Goal: Task Accomplishment & Management: Manage account settings

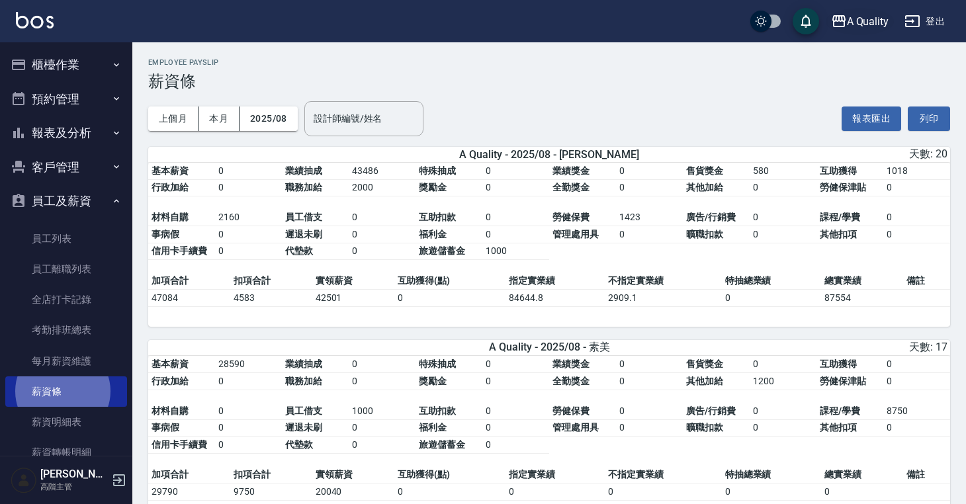
click at [862, 28] on div "A Quality" at bounding box center [868, 21] width 42 height 17
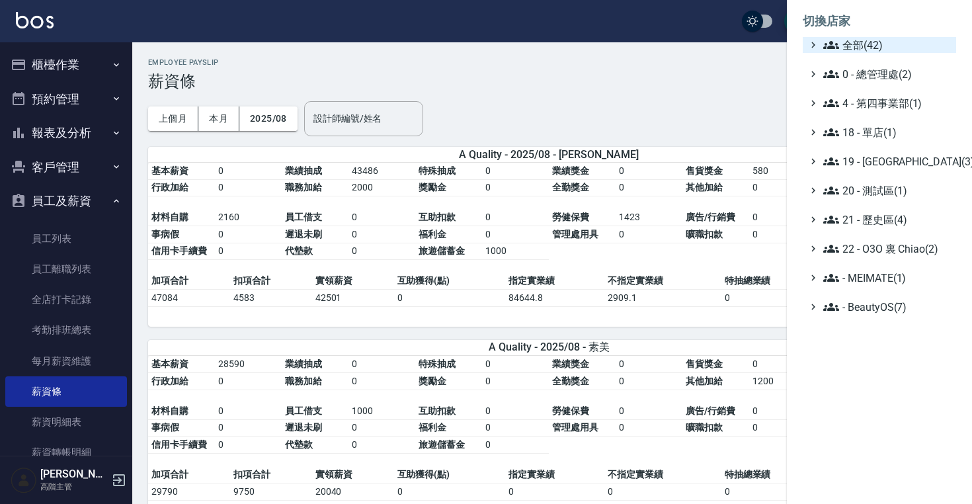
click at [868, 37] on span "全部(42)" at bounding box center [888, 45] width 128 height 16
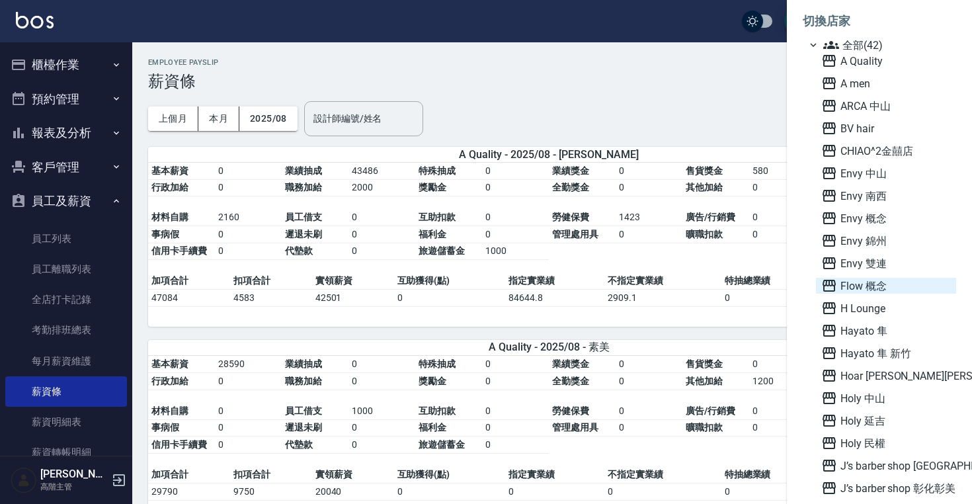
click at [859, 284] on span "Flow 概念" at bounding box center [887, 286] width 130 height 16
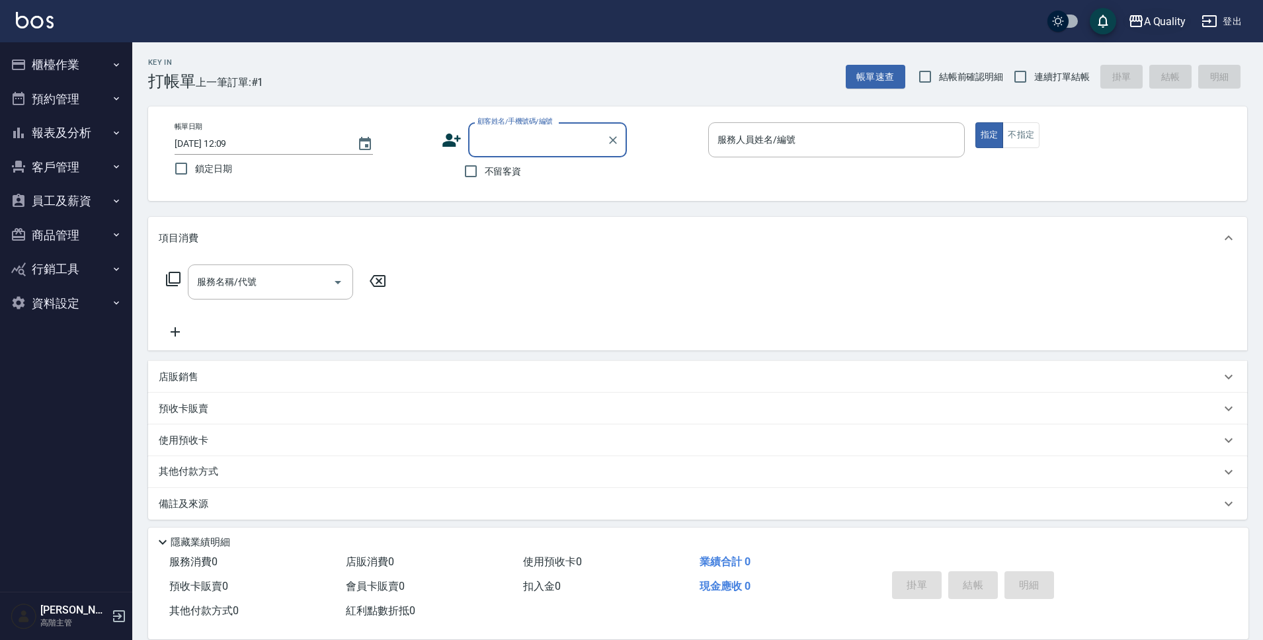
click at [1151, 21] on div "A Quality" at bounding box center [1165, 21] width 42 height 17
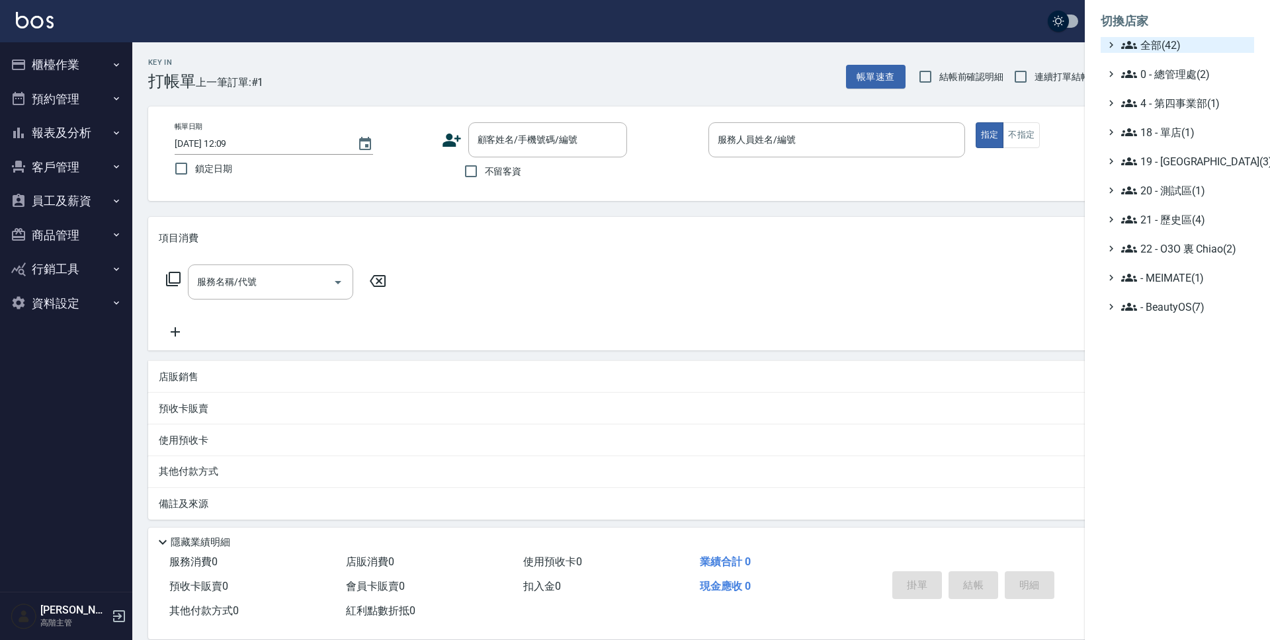
click at [1156, 48] on span "全部(42)" at bounding box center [1185, 45] width 128 height 16
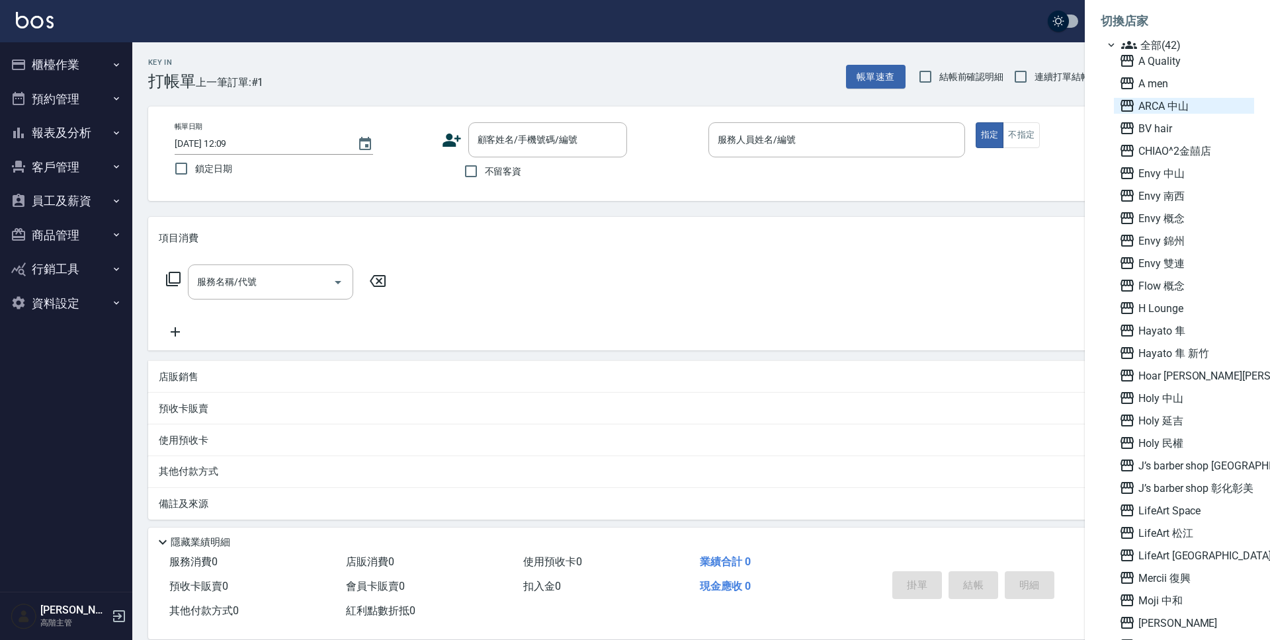
click at [1151, 108] on span "ARCA 中山" at bounding box center [1184, 106] width 130 height 16
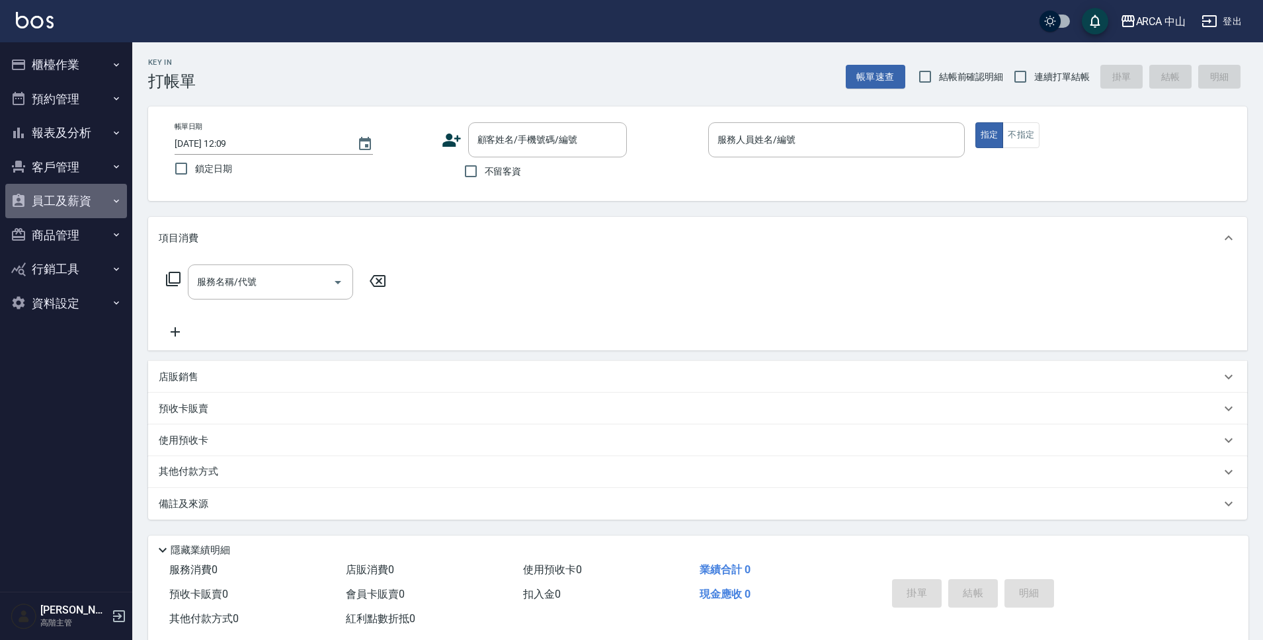
click at [78, 204] on button "員工及薪資" at bounding box center [66, 201] width 122 height 34
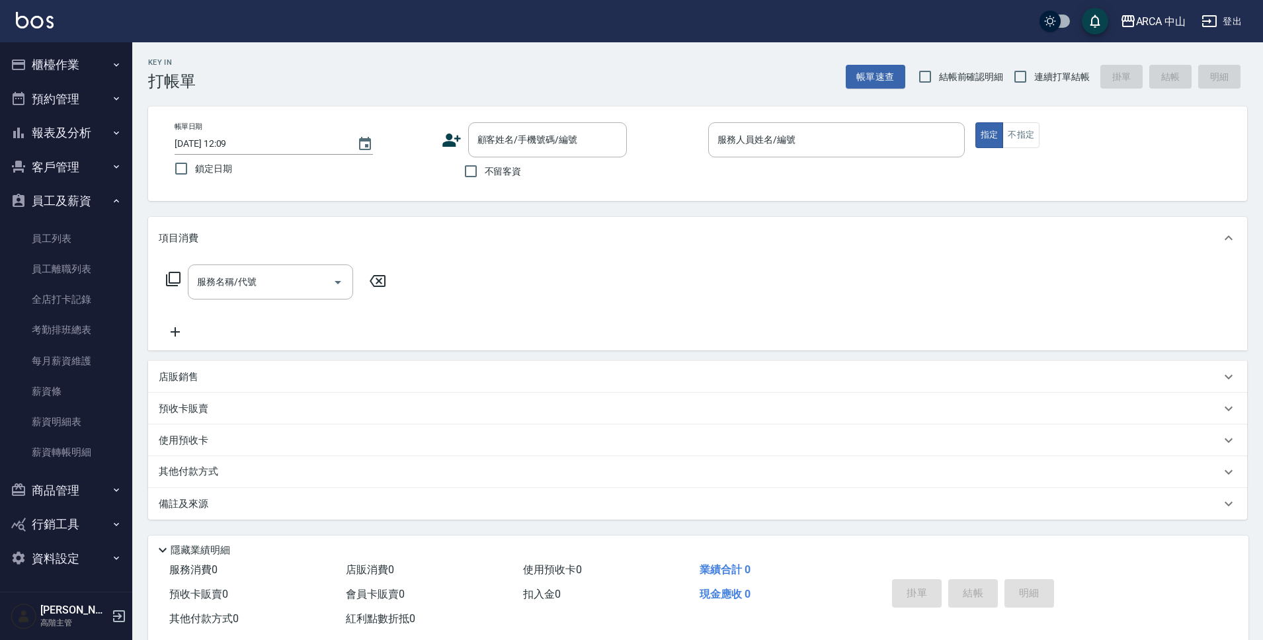
click at [78, 204] on button "員工及薪資" at bounding box center [66, 201] width 122 height 34
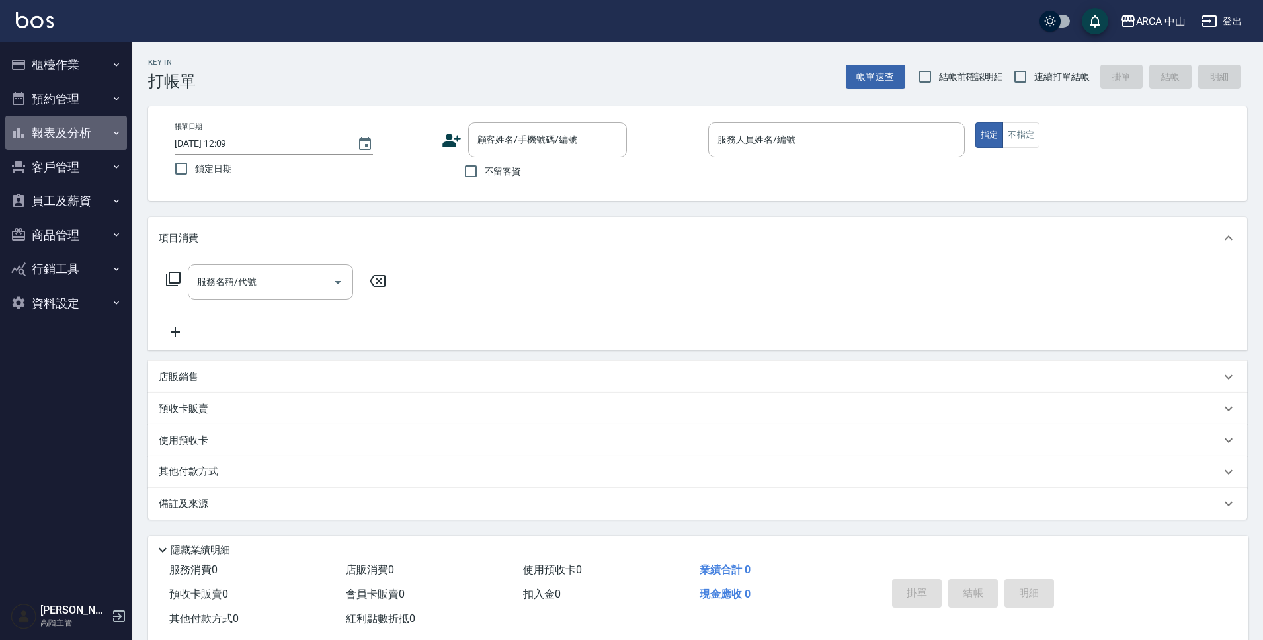
click at [76, 116] on button "報表及分析" at bounding box center [66, 133] width 122 height 34
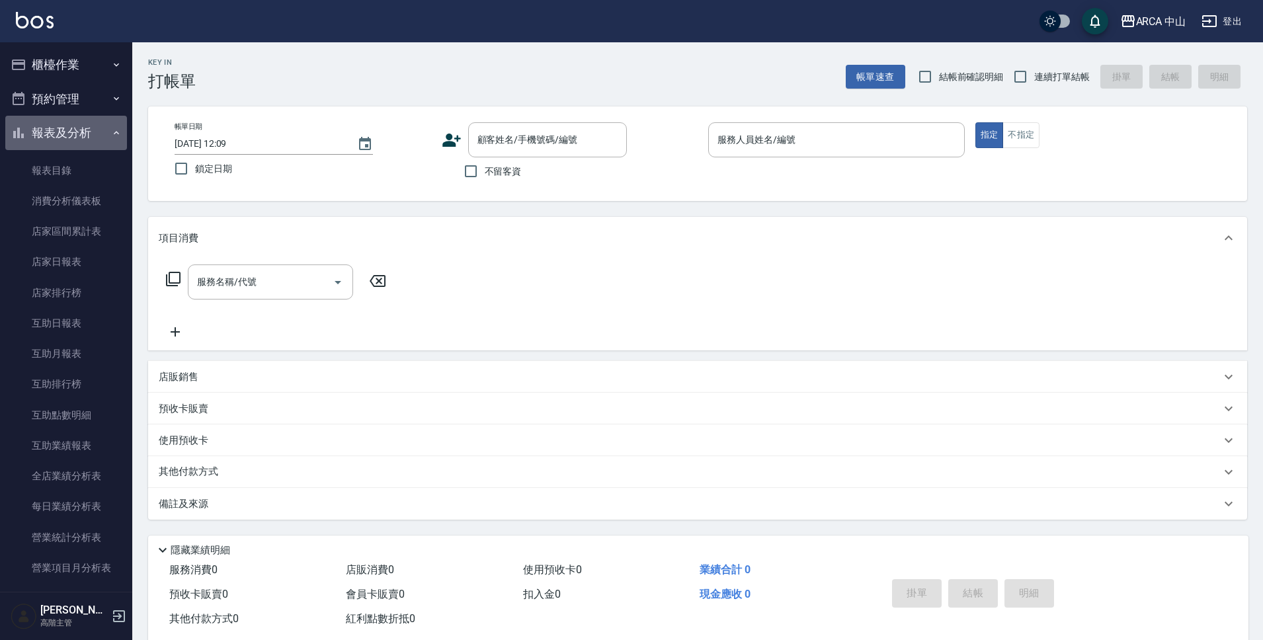
click at [75, 121] on button "報表及分析" at bounding box center [66, 133] width 122 height 34
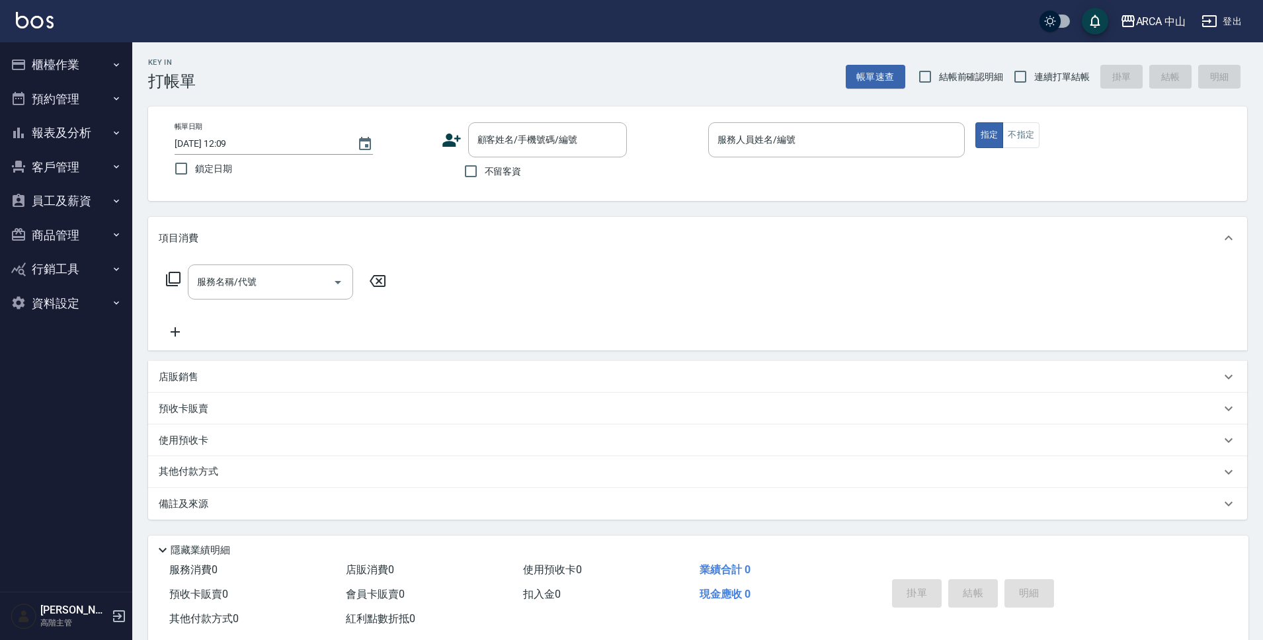
click at [73, 54] on button "櫃檯作業" at bounding box center [66, 65] width 122 height 34
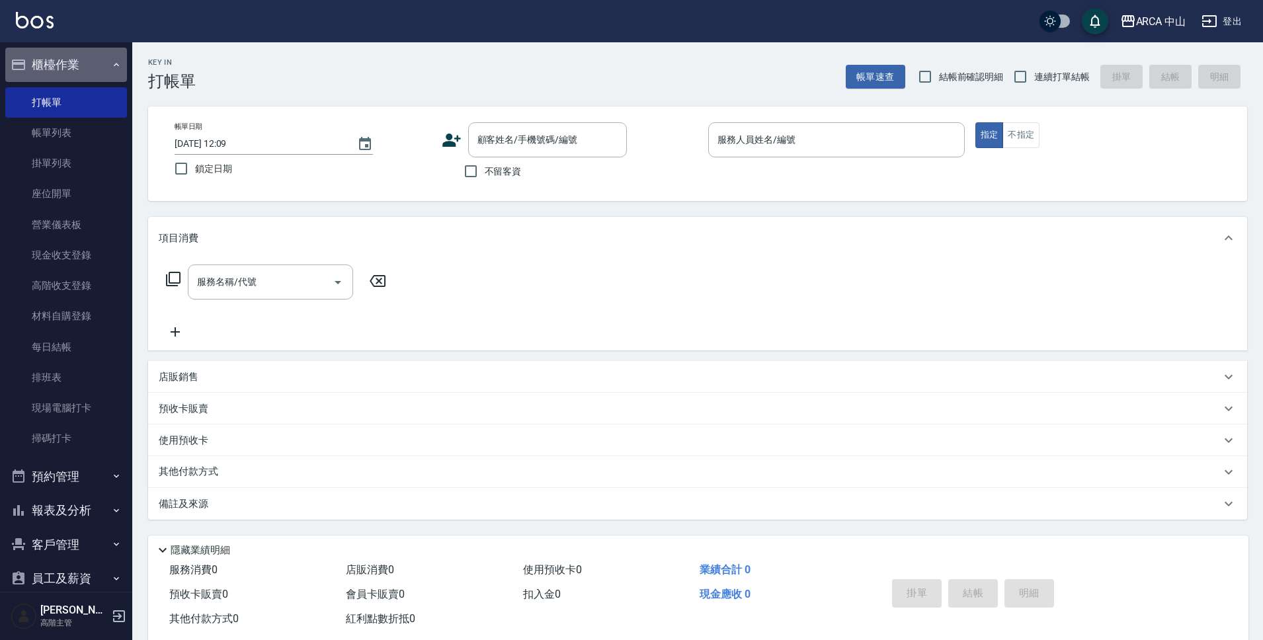
click at [74, 59] on button "櫃檯作業" at bounding box center [66, 65] width 122 height 34
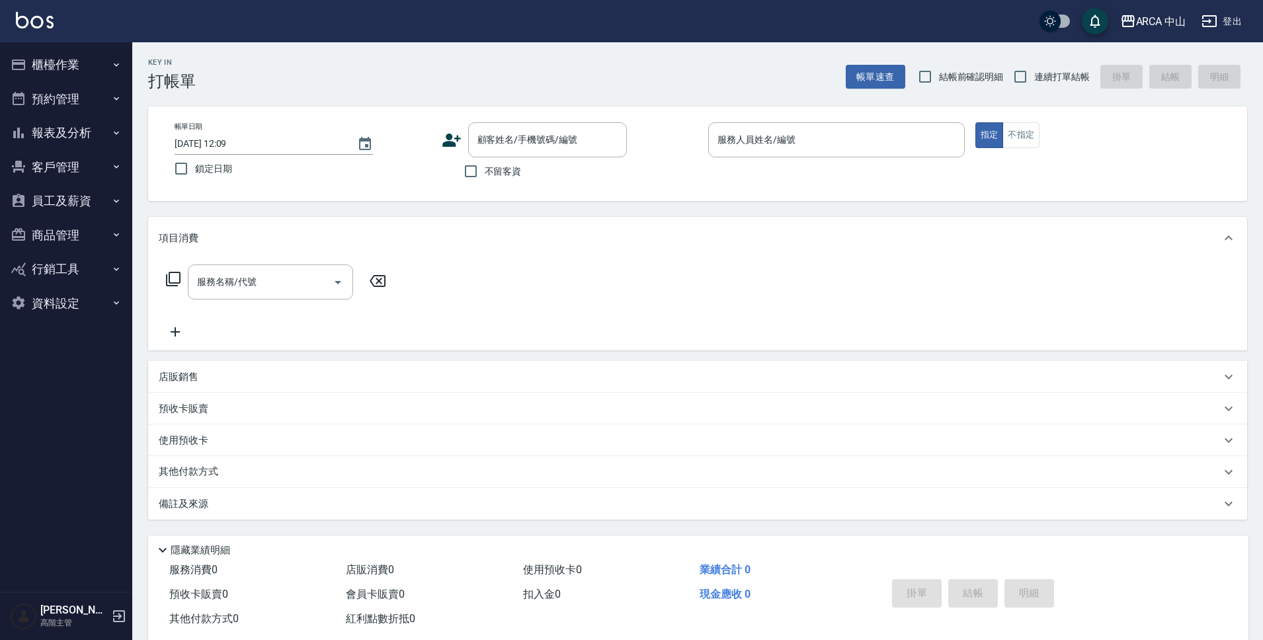
click at [69, 105] on button "預約管理" at bounding box center [66, 99] width 122 height 34
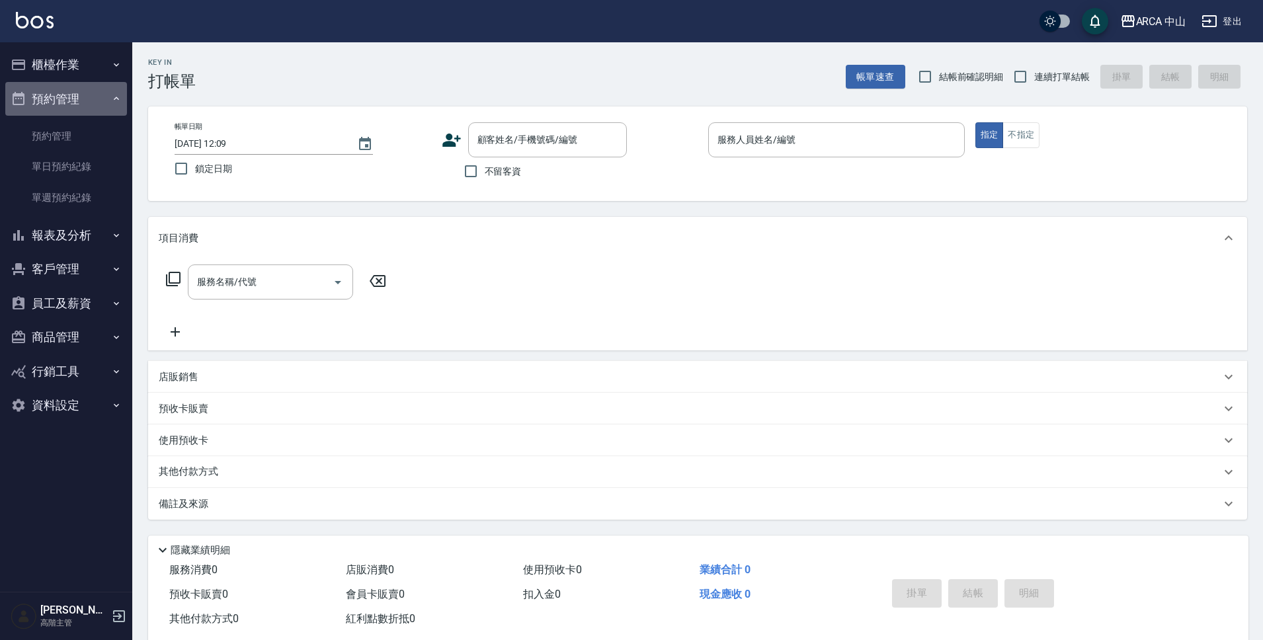
click at [69, 105] on button "預約管理" at bounding box center [66, 99] width 122 height 34
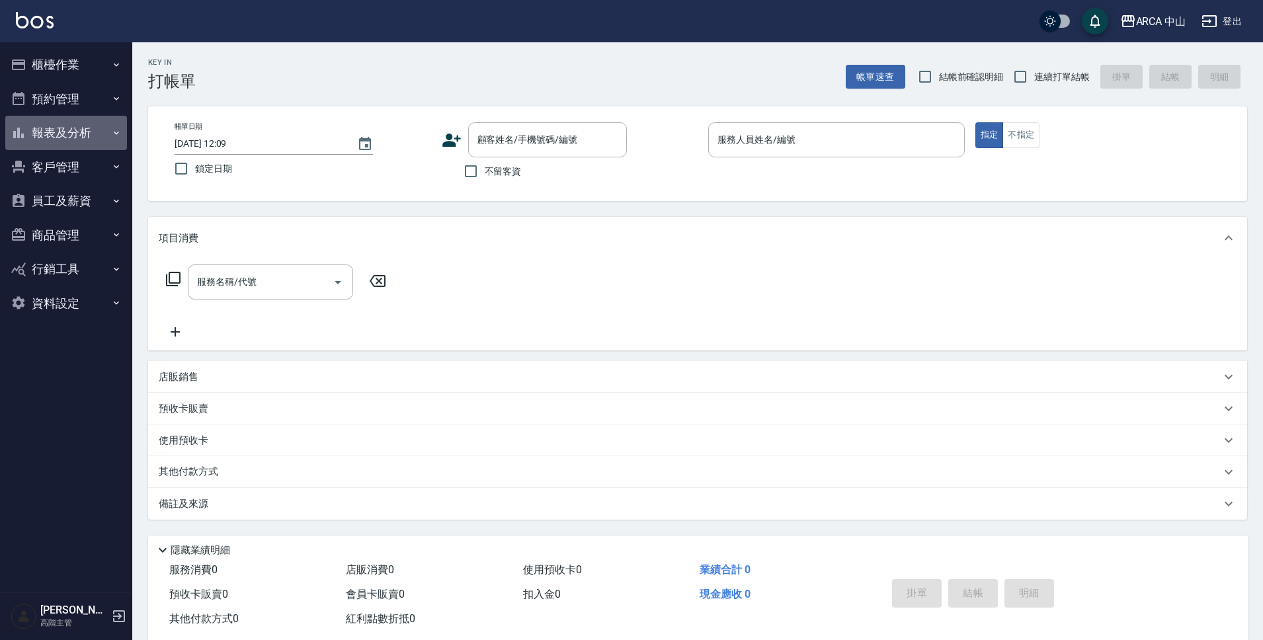
click at [65, 134] on button "報表及分析" at bounding box center [66, 133] width 122 height 34
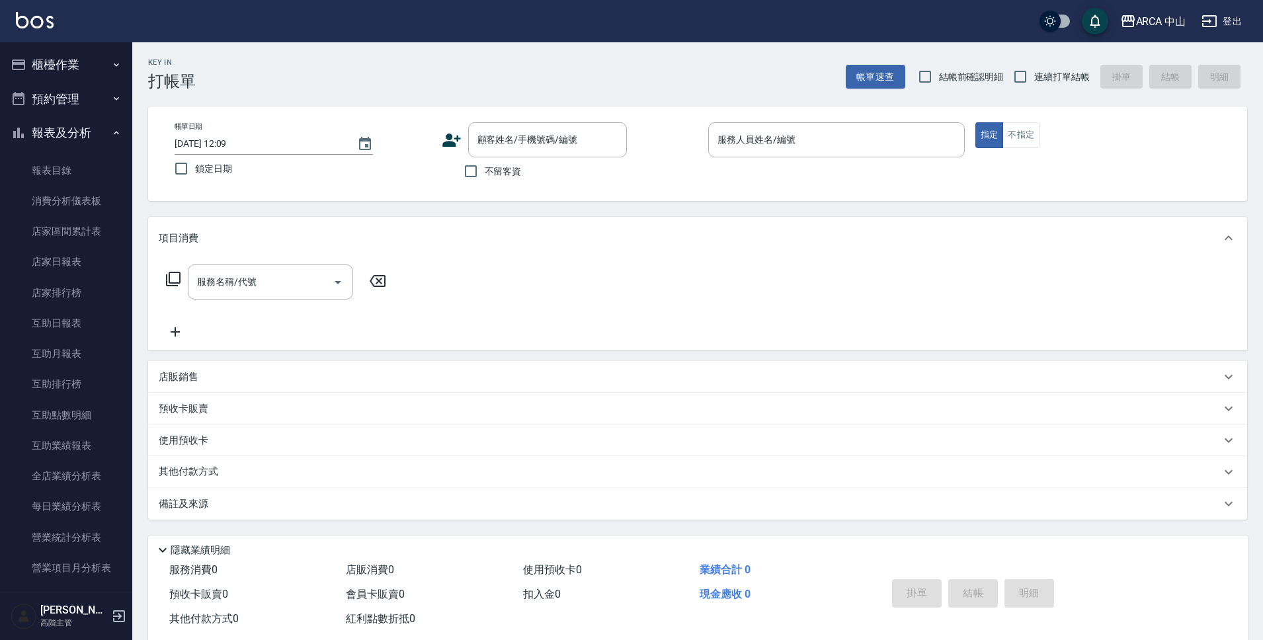
click at [65, 134] on button "報表及分析" at bounding box center [66, 133] width 122 height 34
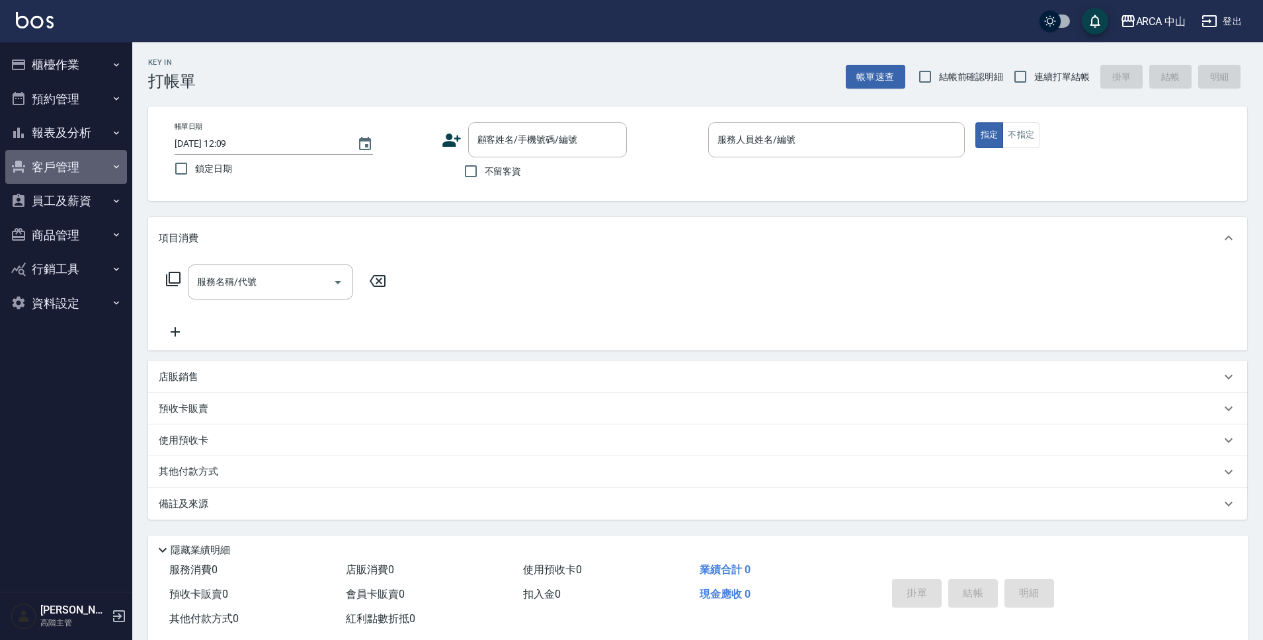
click at [67, 170] on button "客戶管理" at bounding box center [66, 167] width 122 height 34
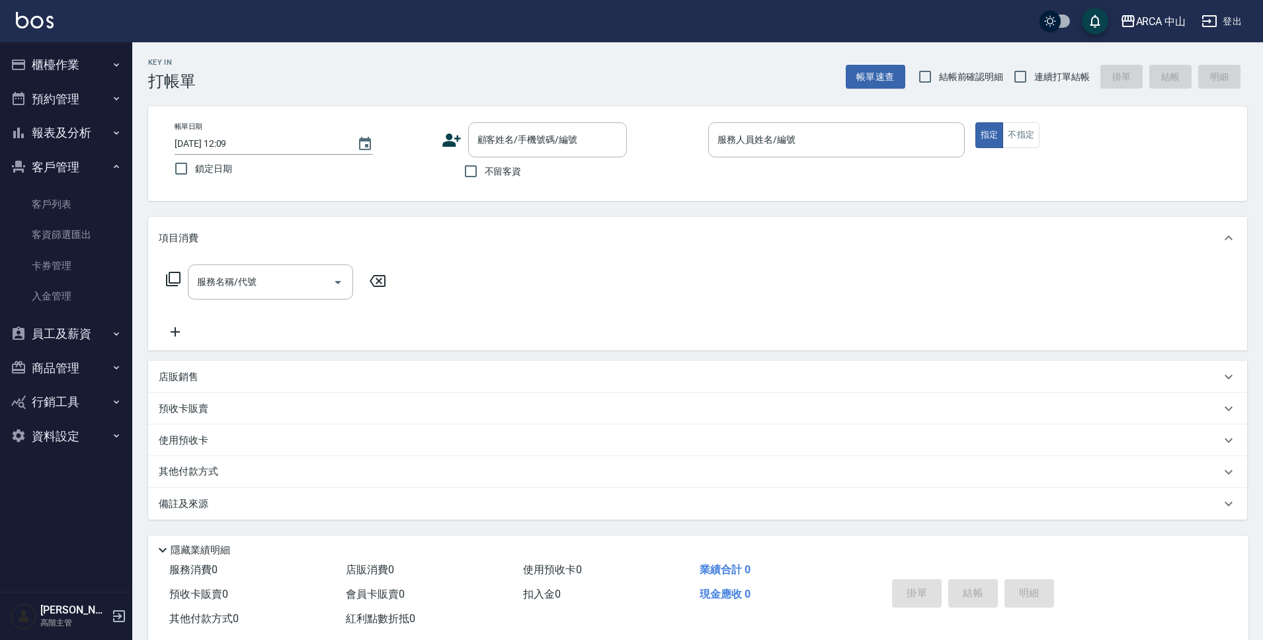
click at [67, 170] on button "客戶管理" at bounding box center [66, 167] width 122 height 34
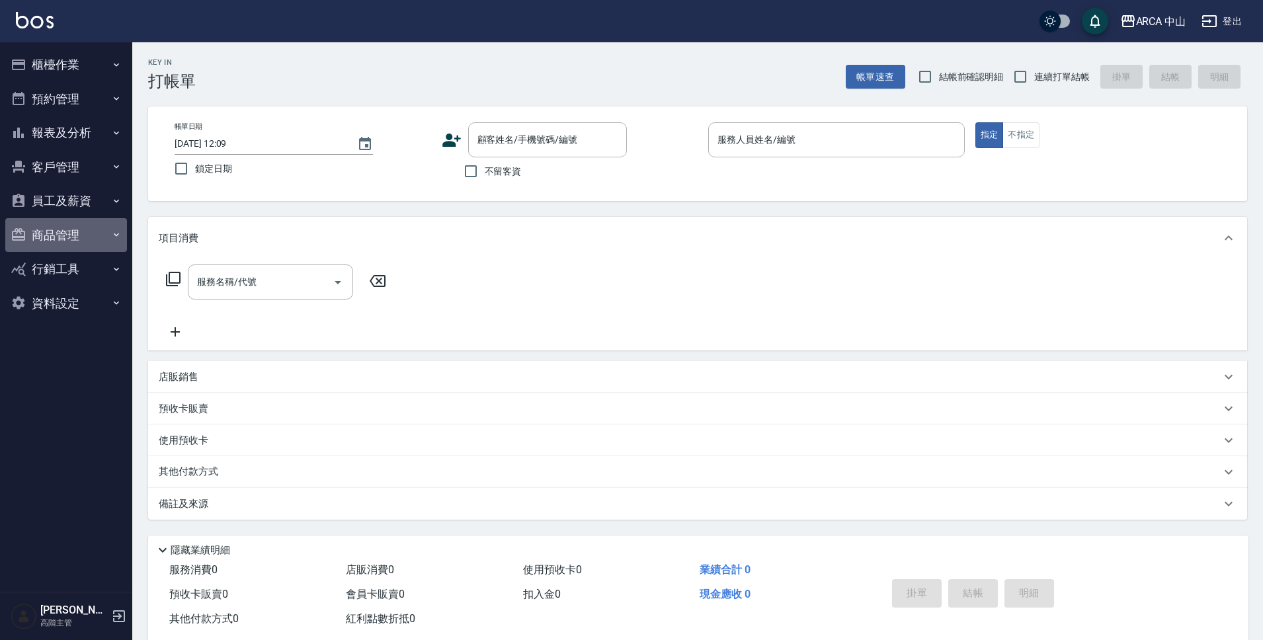
click at [71, 218] on button "商品管理" at bounding box center [66, 235] width 122 height 34
click at [72, 208] on button "員工及薪資" at bounding box center [66, 201] width 122 height 34
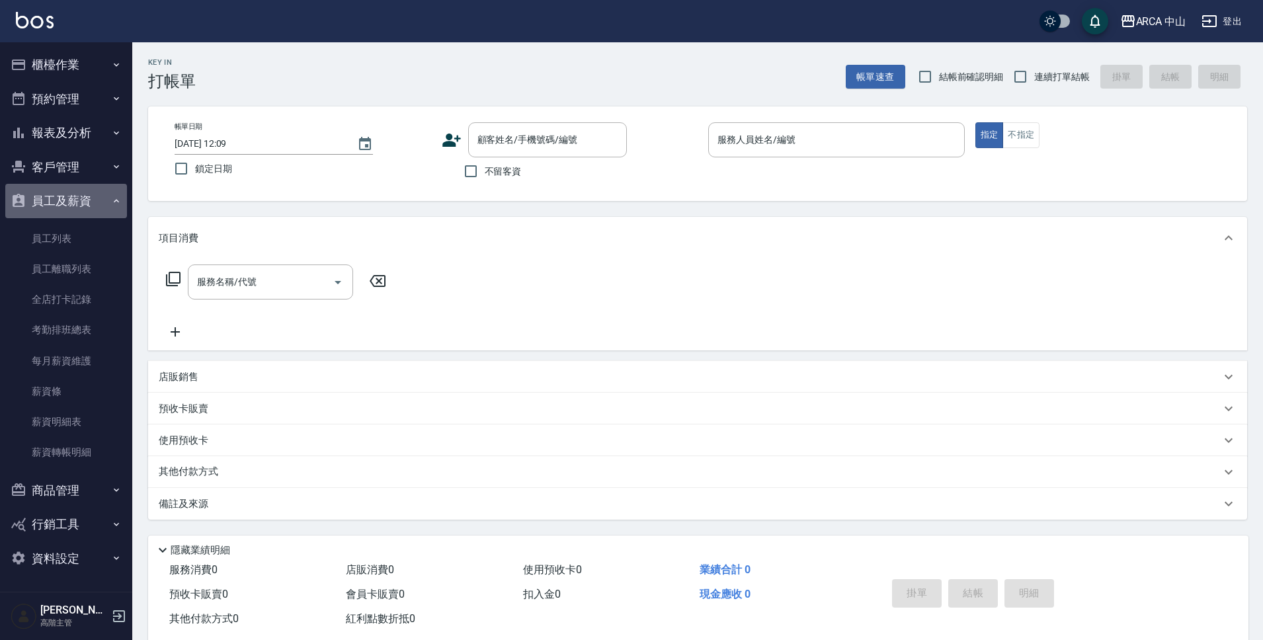
click at [72, 208] on button "員工及薪資" at bounding box center [66, 201] width 122 height 34
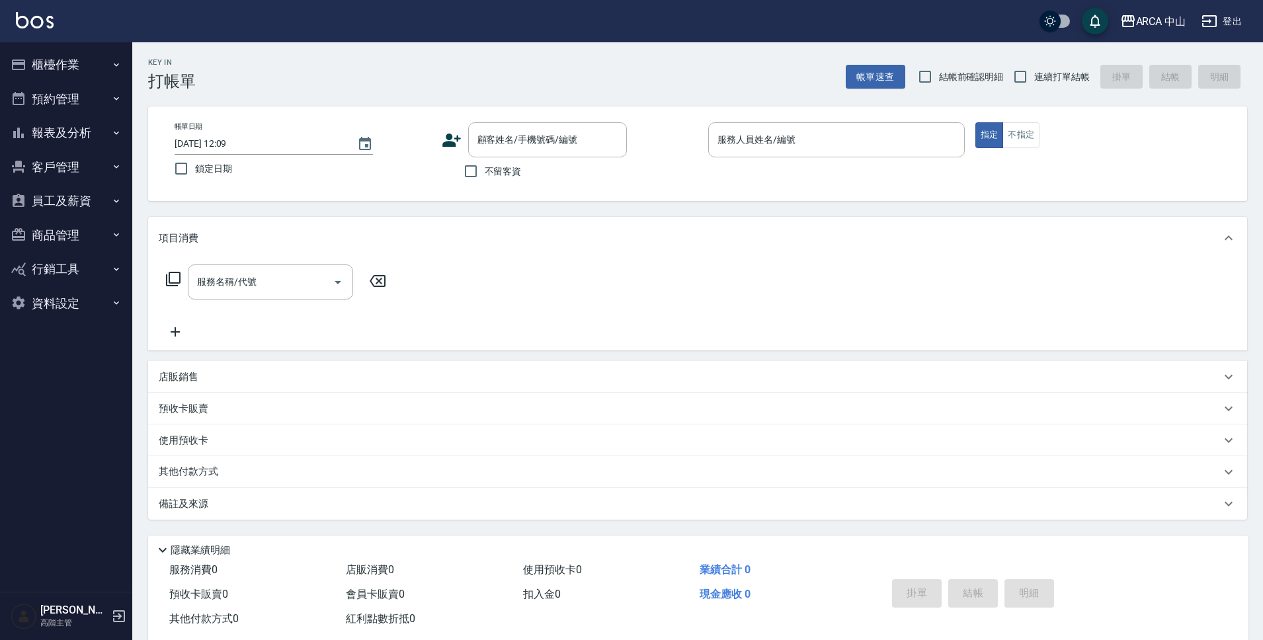
click at [53, 306] on button "資料設定" at bounding box center [66, 303] width 122 height 34
click at [58, 263] on button "行銷工具" at bounding box center [66, 269] width 122 height 34
click at [65, 231] on button "商品管理" at bounding box center [66, 235] width 122 height 34
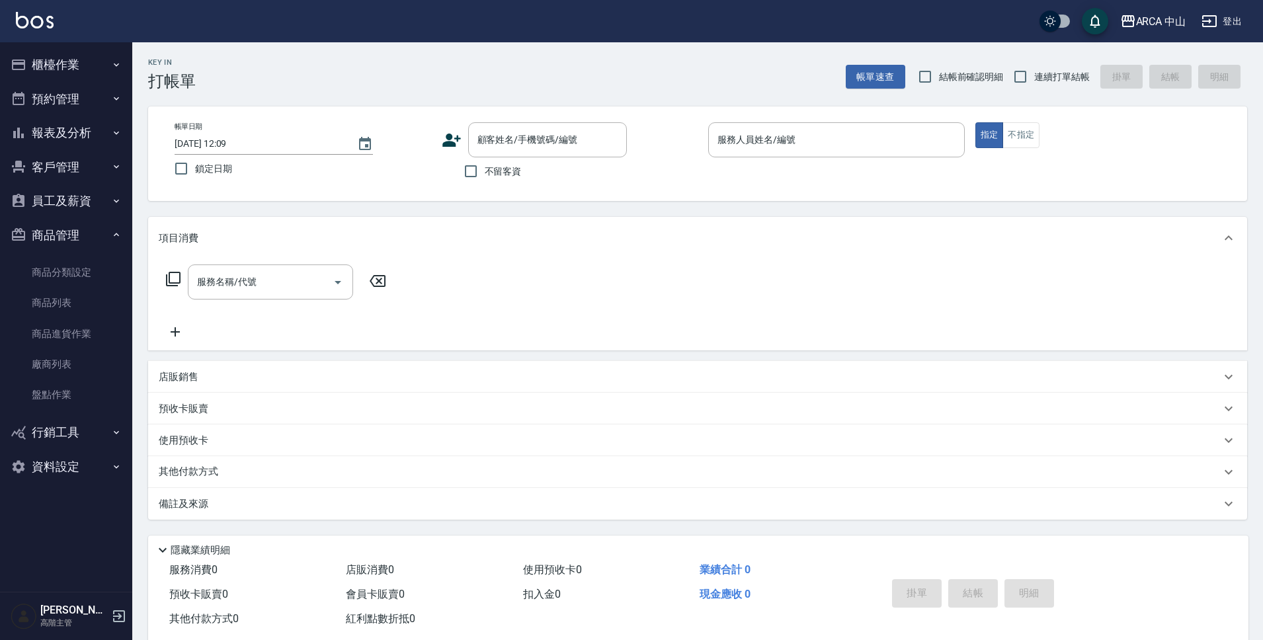
click at [65, 231] on button "商品管理" at bounding box center [66, 235] width 122 height 34
click at [70, 182] on button "客戶管理" at bounding box center [66, 167] width 122 height 34
click at [69, 170] on button "客戶管理" at bounding box center [66, 167] width 122 height 34
click at [66, 201] on button "員工及薪資" at bounding box center [66, 201] width 122 height 34
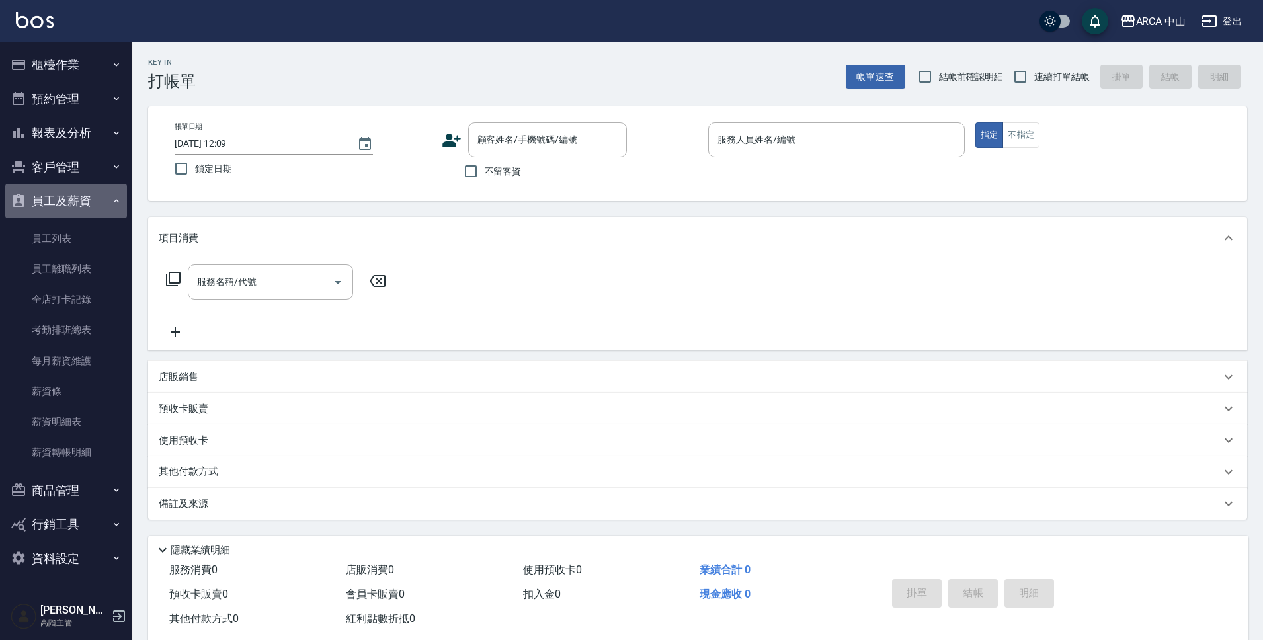
click at [66, 201] on button "員工及薪資" at bounding box center [66, 201] width 122 height 34
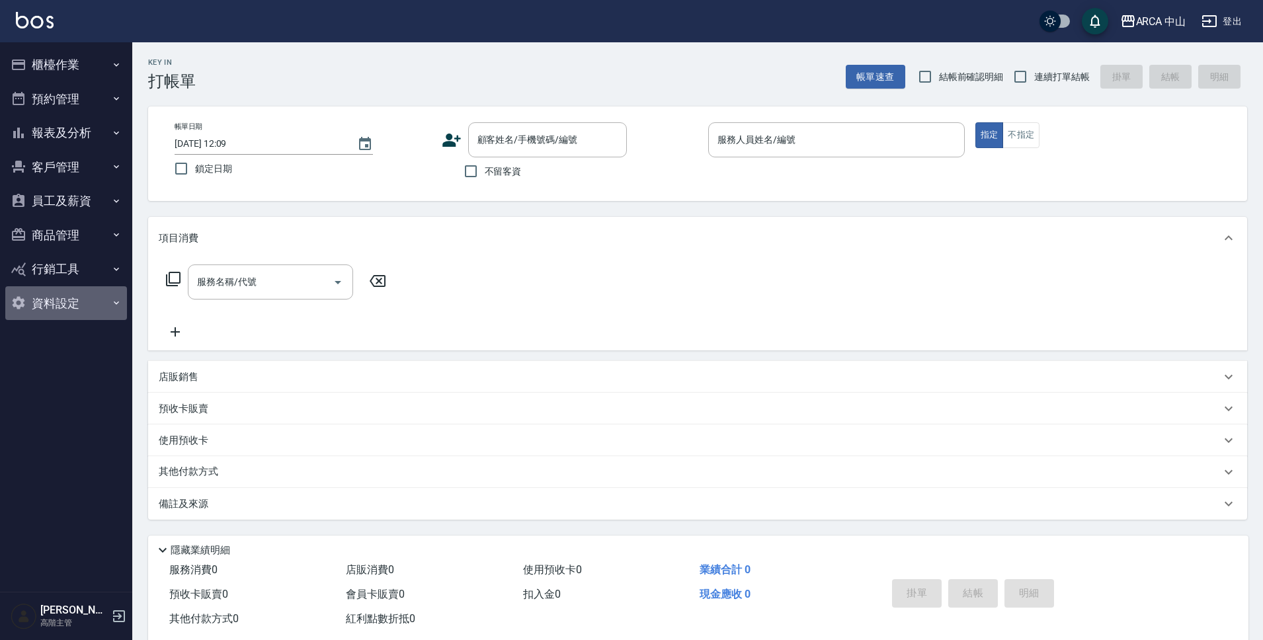
click at [62, 308] on button "資料設定" at bounding box center [66, 303] width 122 height 34
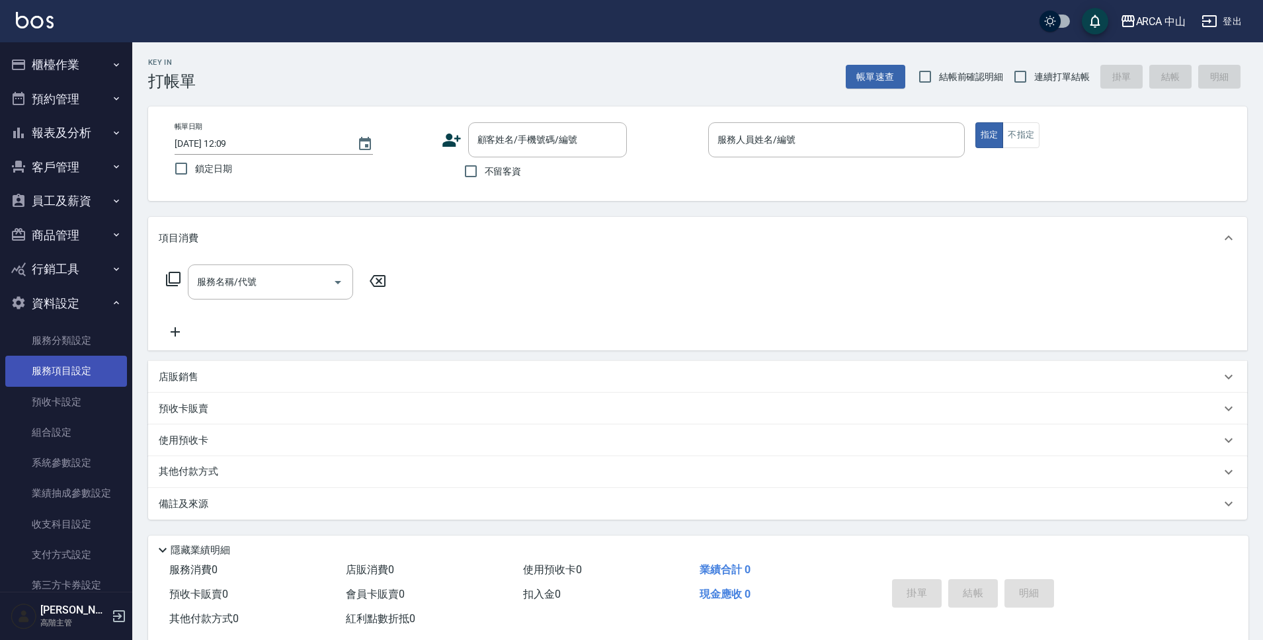
click at [54, 377] on link "服務項目設定" at bounding box center [66, 371] width 122 height 30
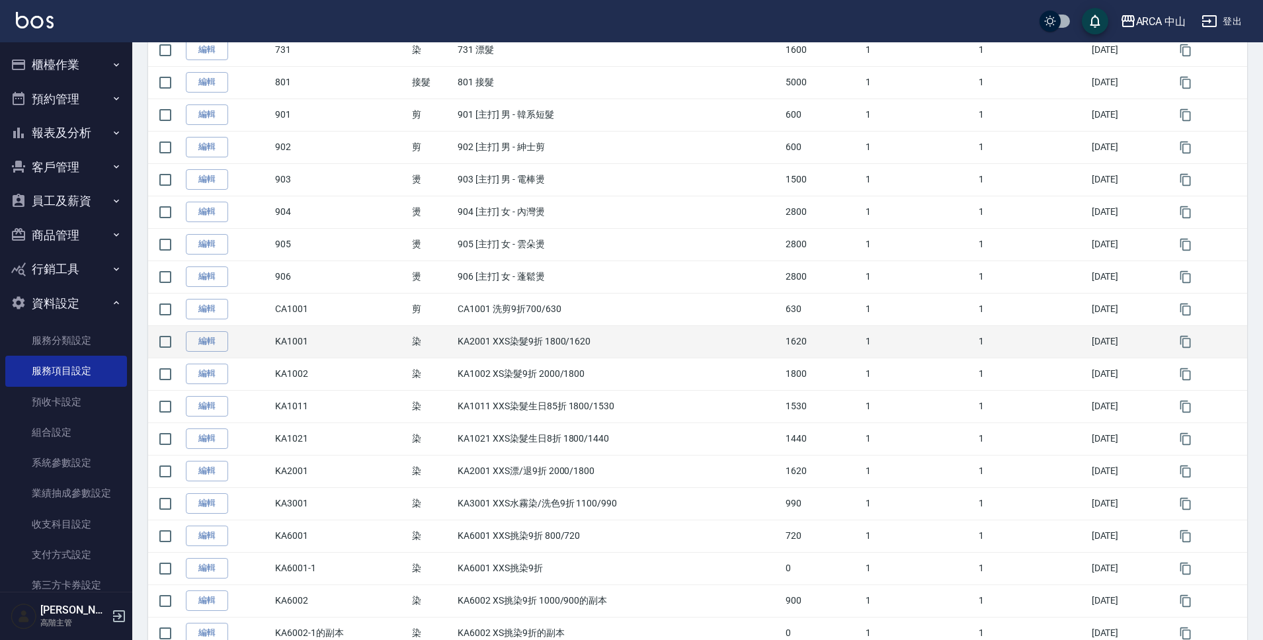
scroll to position [880, 0]
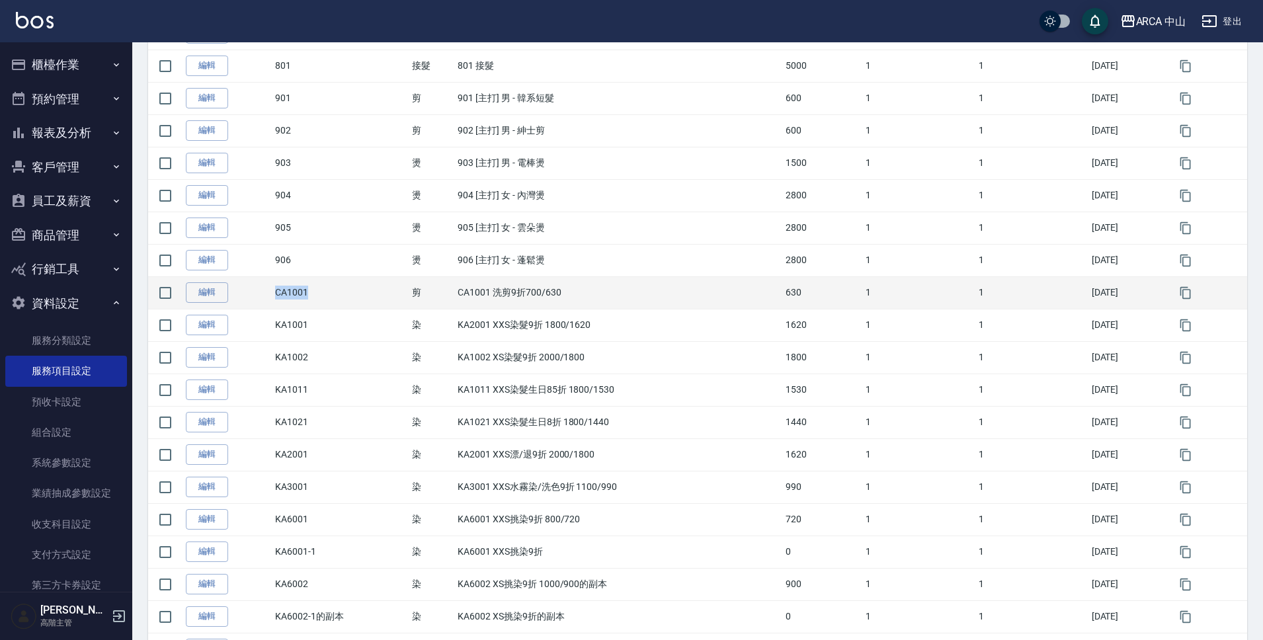
drag, startPoint x: 312, startPoint y: 294, endPoint x: 270, endPoint y: 294, distance: 41.7
click at [270, 294] on tr "編輯 CA1001 剪 CA1001 洗剪9折700/630 630 1 1 2025/09/06" at bounding box center [697, 292] width 1099 height 32
copy td "CA1001"
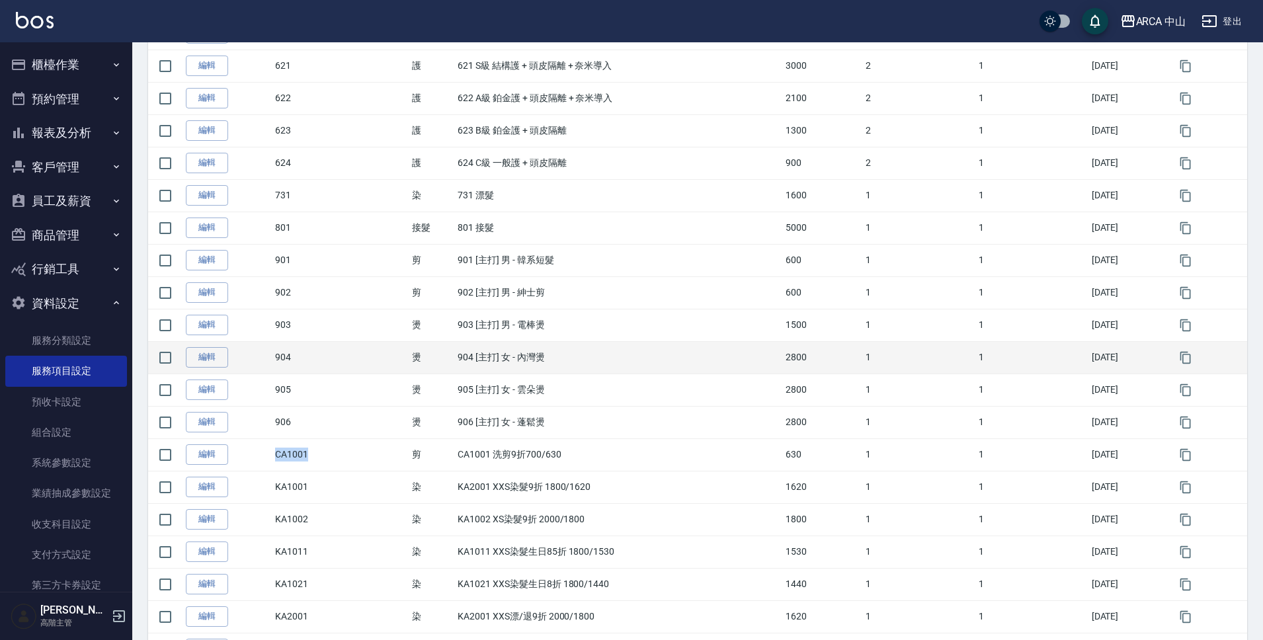
scroll to position [650, 0]
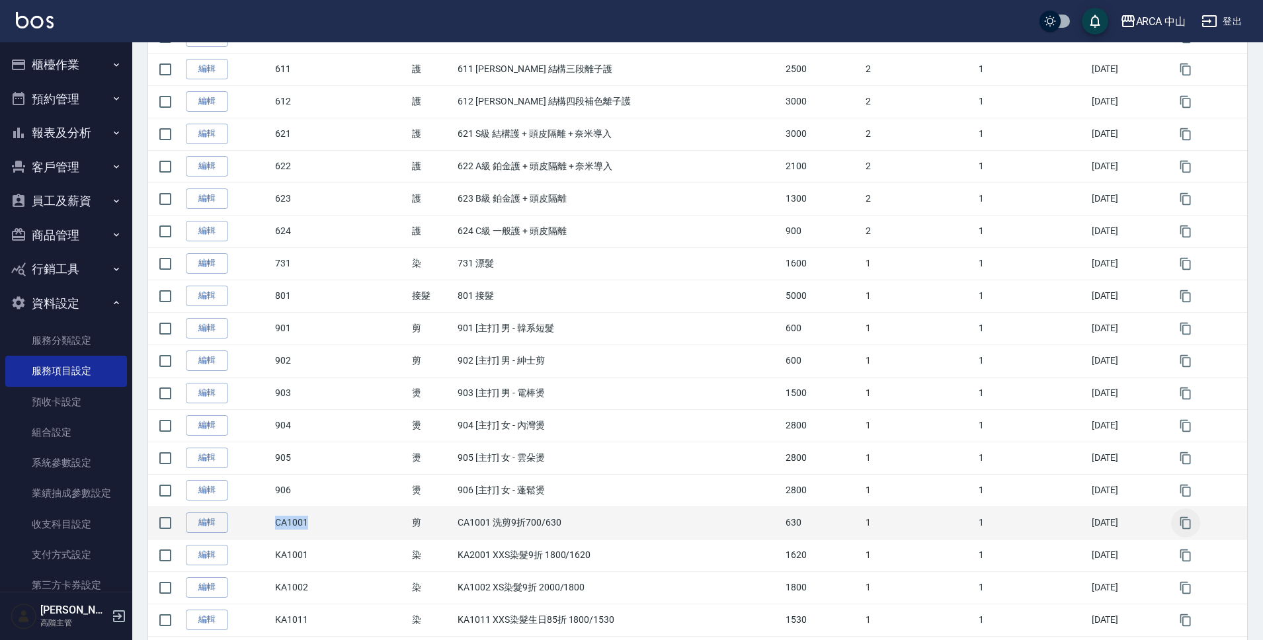
click at [1180, 525] on icon "button" at bounding box center [1185, 523] width 11 height 12
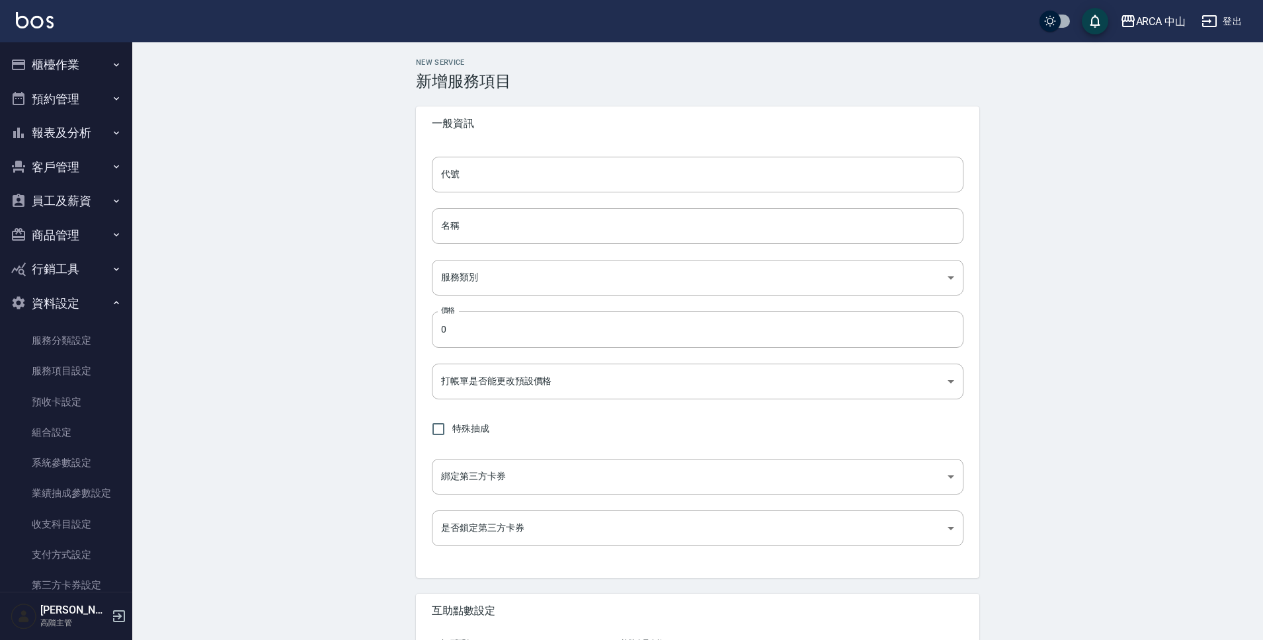
type input "CA1001的副本"
type input "CA1001 洗剪9折700/630的副本"
type input "d053f933-0acf-4ab1-a87a-22ebcfbe58a7"
type input "630"
type input "FALSE"
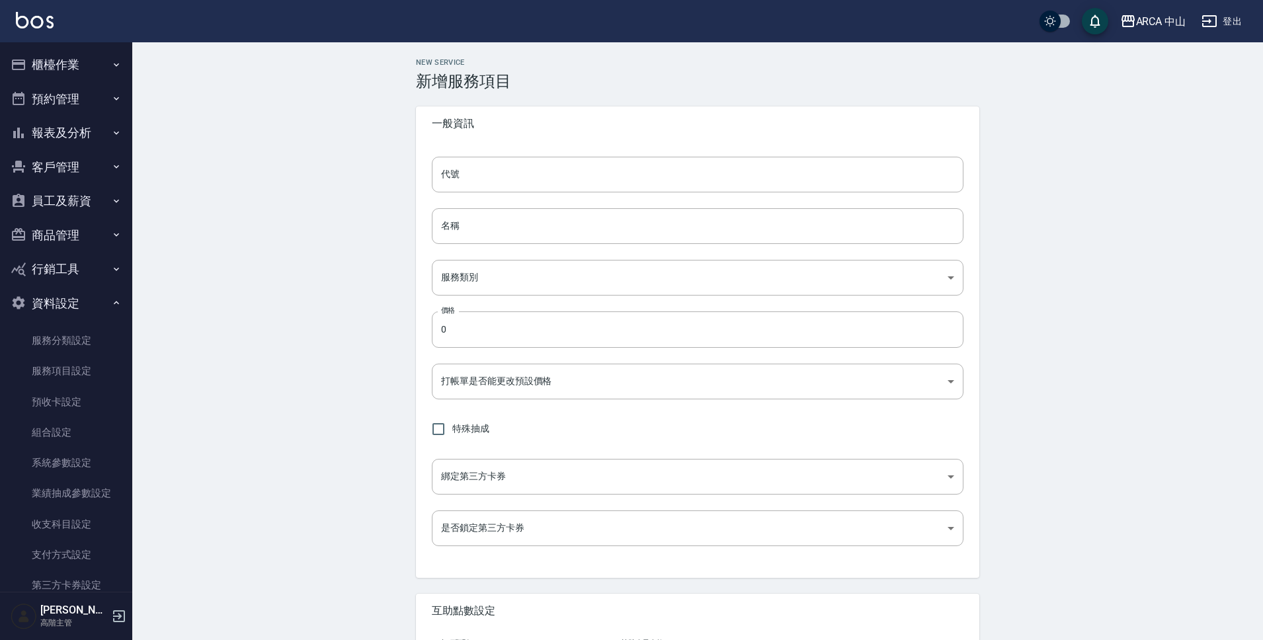
type input "none"
type input "UNSET"
type input "none"
type input "互助1格給1點(60元)"
type input "3"
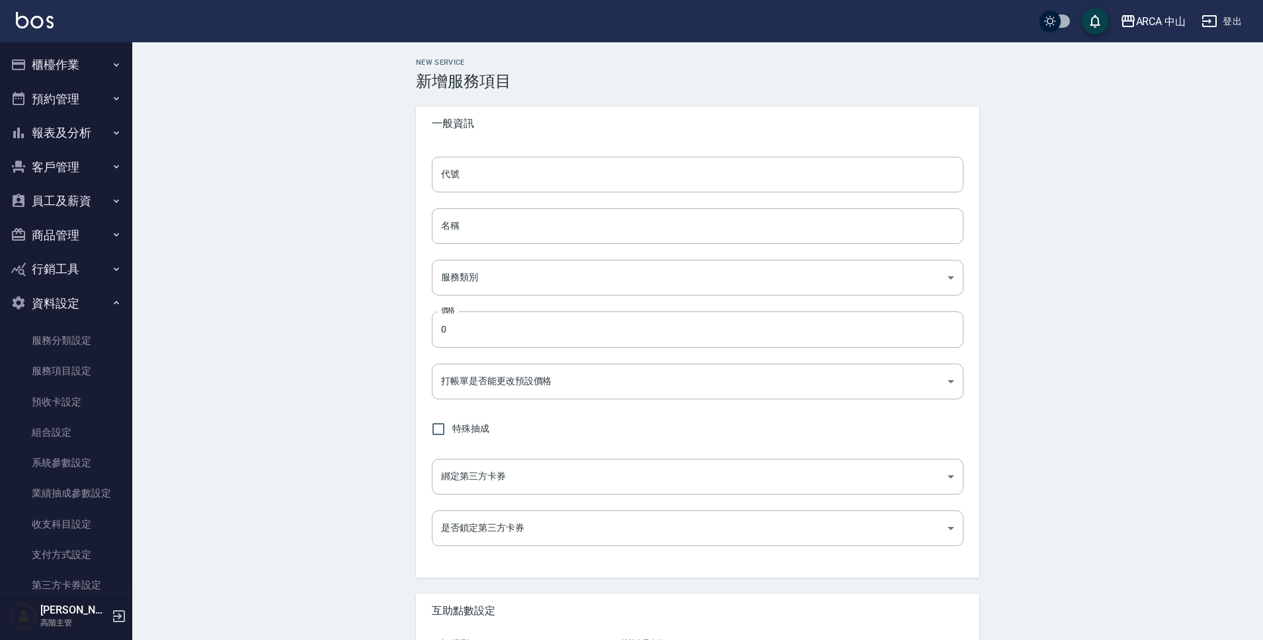
type input "點數"
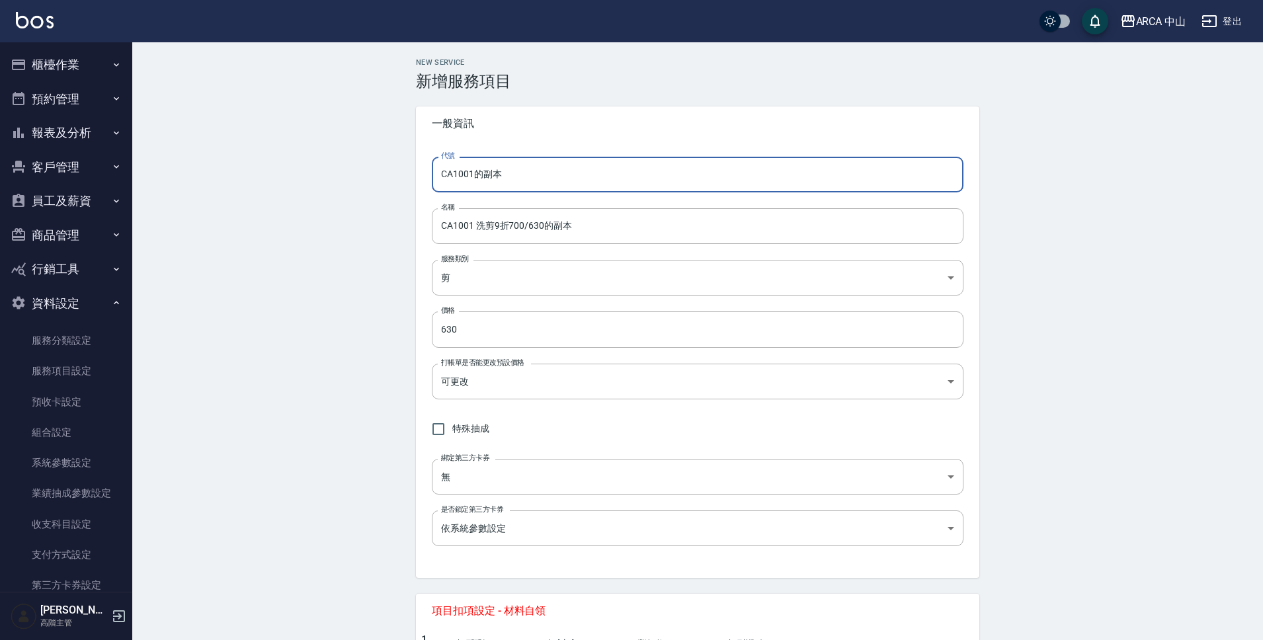
click at [514, 177] on input "CA1001的副本" at bounding box center [698, 175] width 532 height 36
type input "CA1011"
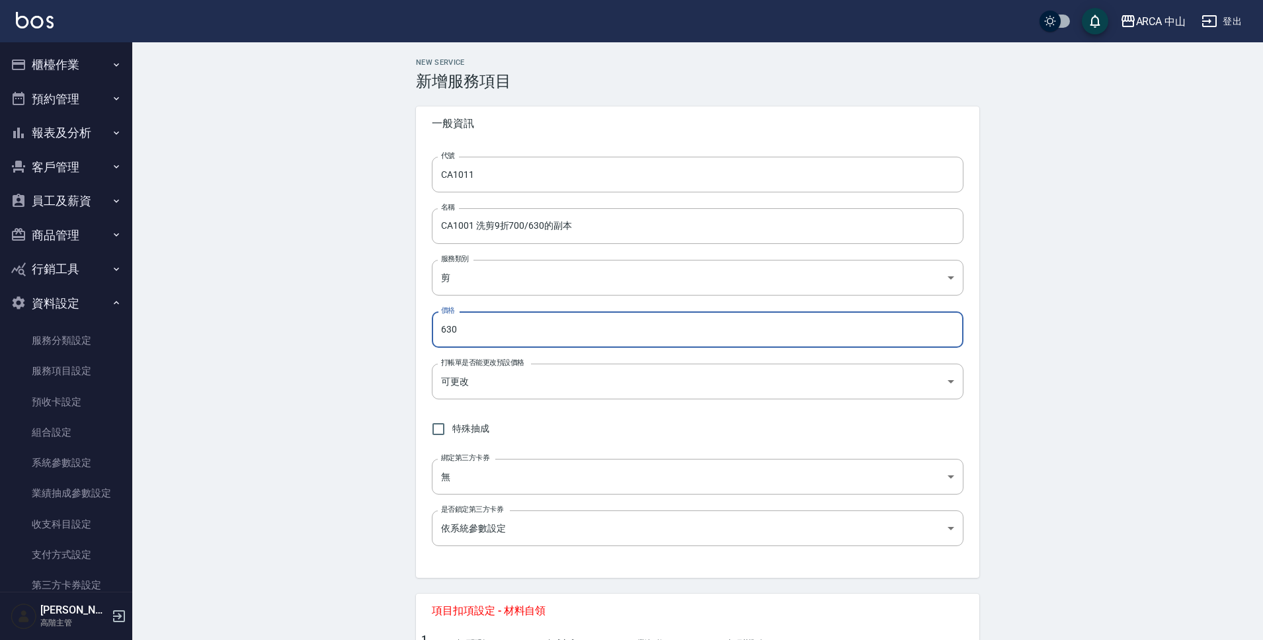
click at [462, 329] on input "630" at bounding box center [698, 330] width 532 height 36
drag, startPoint x: 476, startPoint y: 330, endPoint x: 417, endPoint y: 331, distance: 59.5
click at [417, 331] on div "代號 CA1011 代號 名稱 CA1001 洗剪9折700/630的副本 名稱 服務類別 剪 d053f933-0acf-4ab1-a87a-22ebcfb…" at bounding box center [698, 359] width 564 height 437
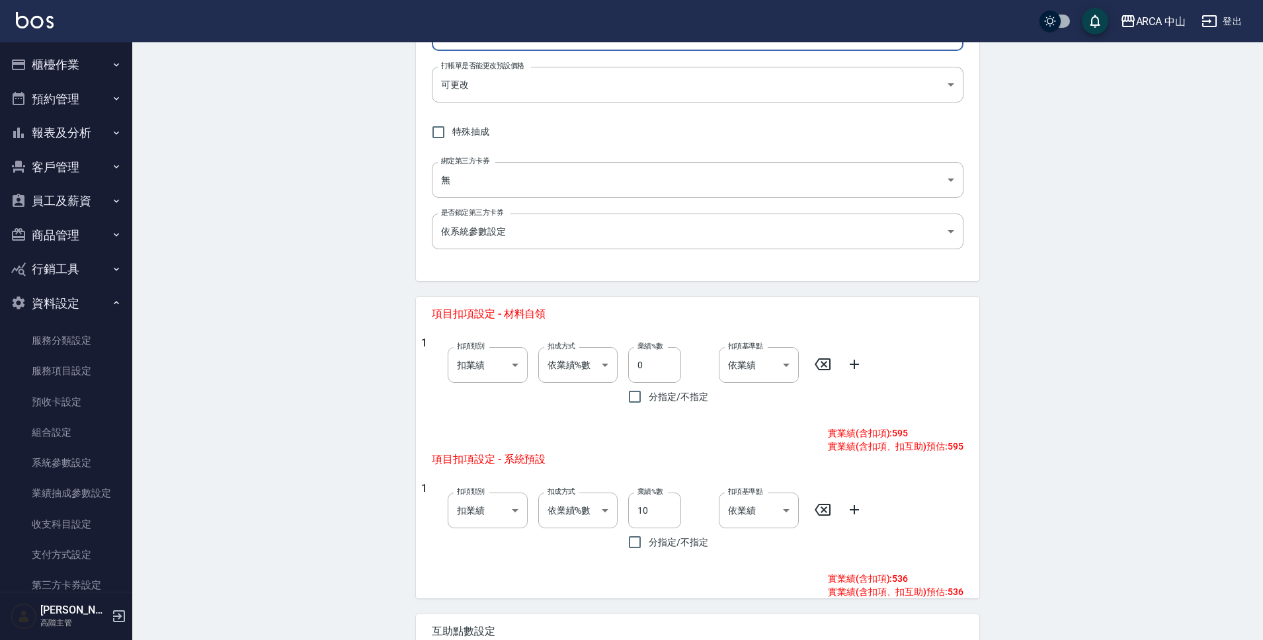
scroll to position [491, 0]
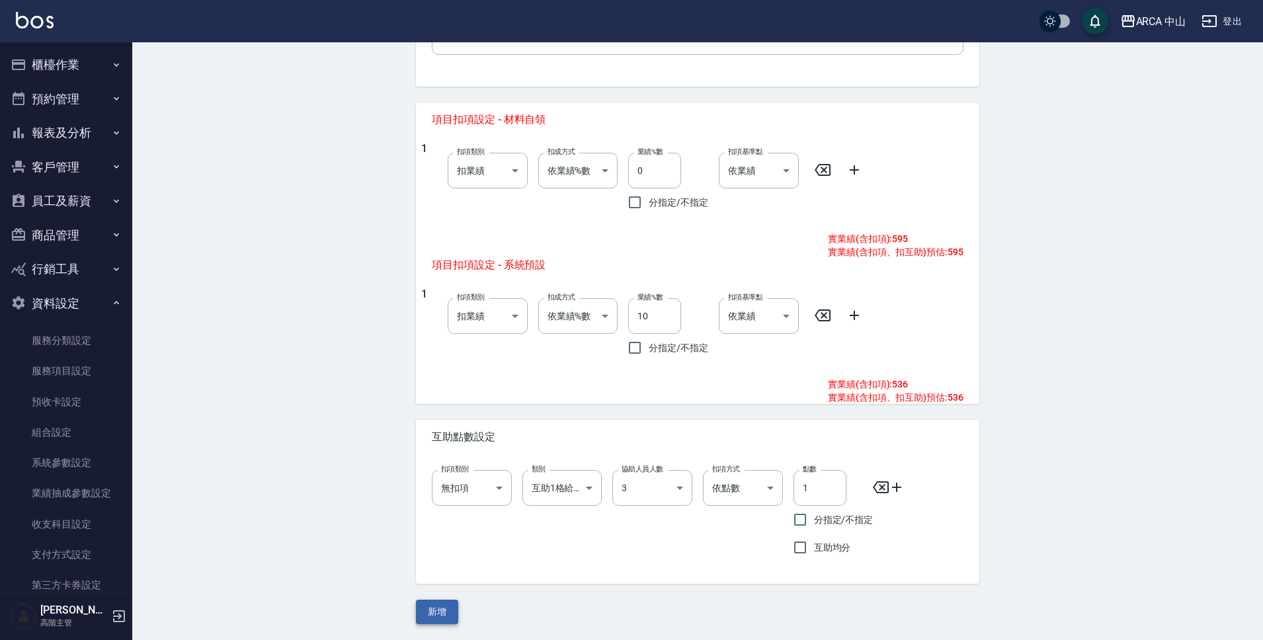
type input "595"
click at [445, 613] on button "新增" at bounding box center [437, 612] width 42 height 24
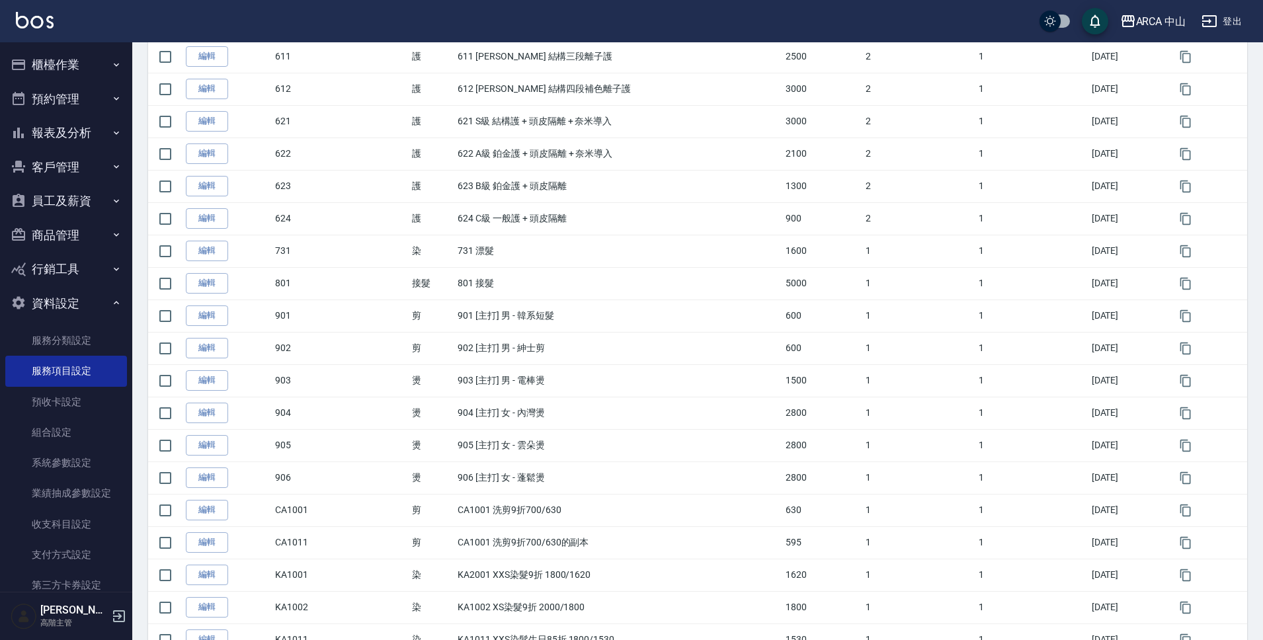
scroll to position [759, 0]
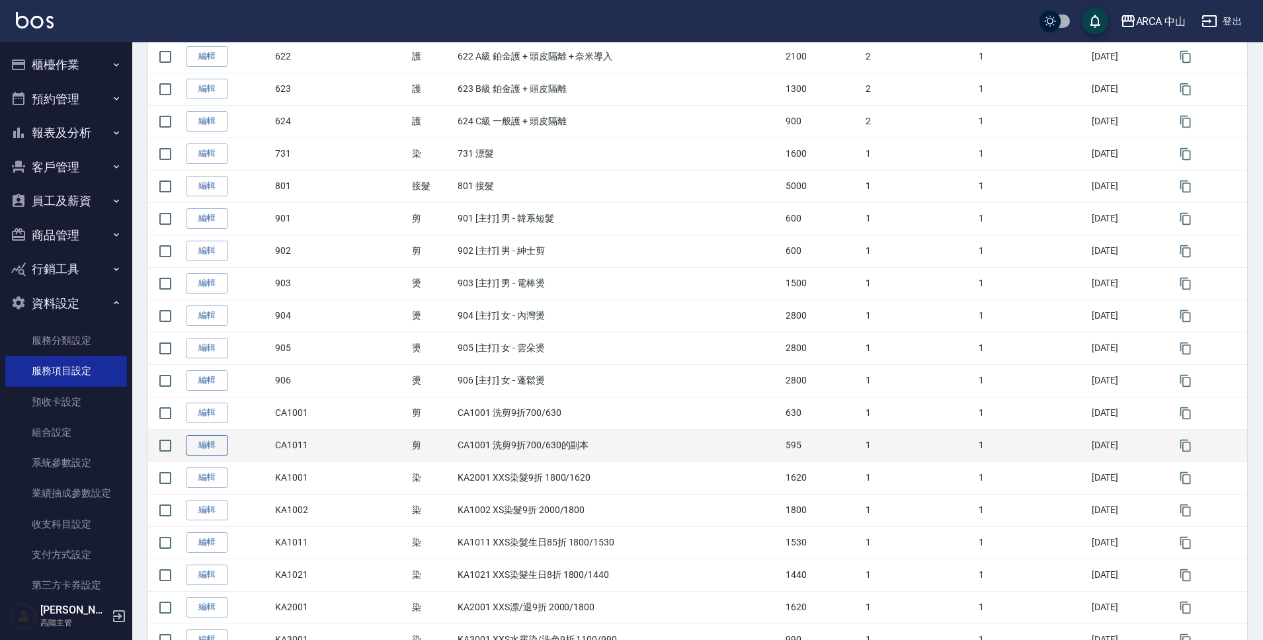
click at [204, 452] on link "編輯" at bounding box center [207, 445] width 42 height 21
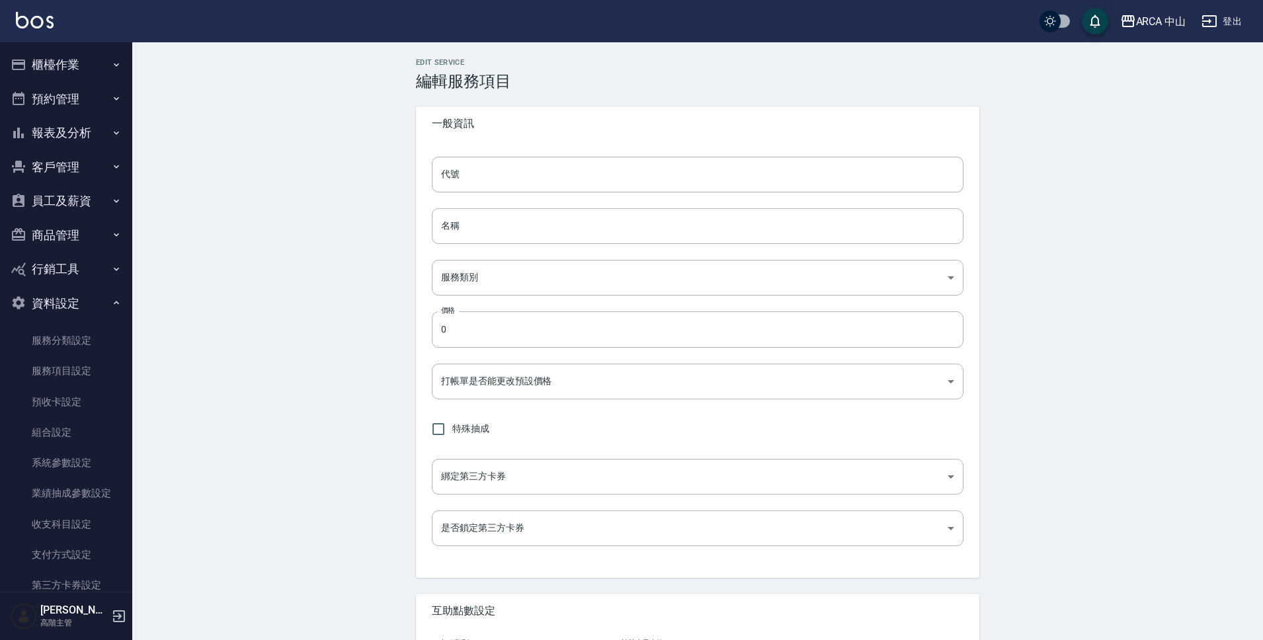
type input "CA1011"
type input "CA1001 洗剪9折700/630的副本"
type input "d053f933-0acf-4ab1-a87a-22ebcfbe58a7"
type input "595"
type input "FALSE"
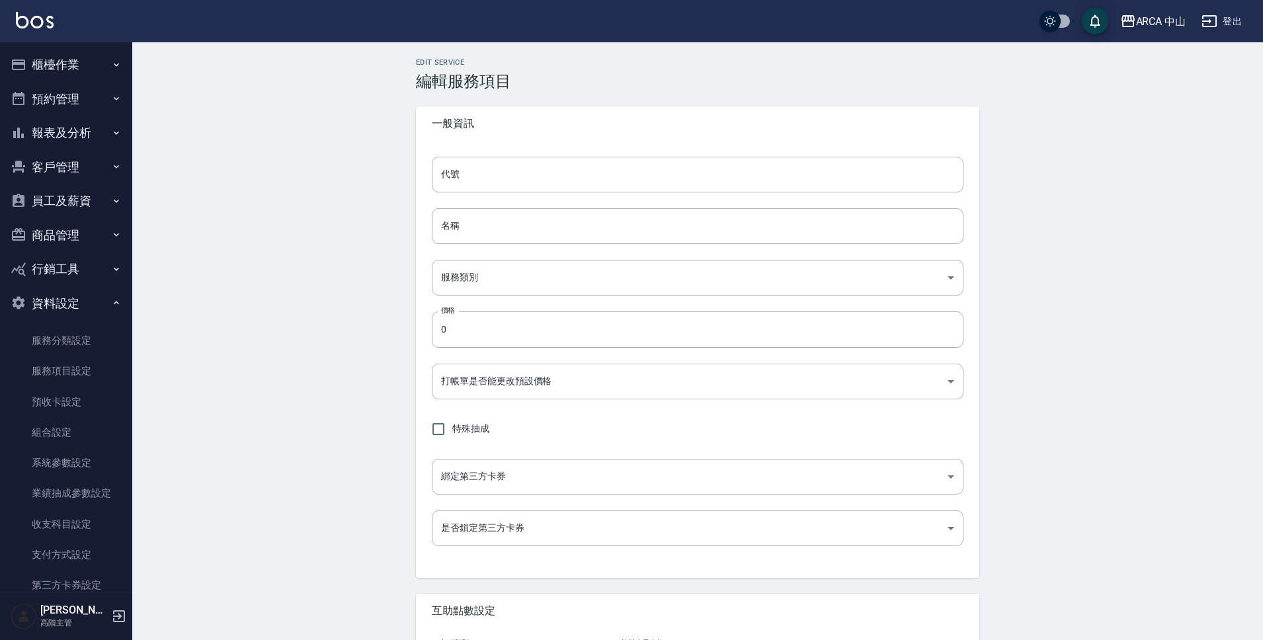
type input "none"
type input "UNSET"
type input "none"
type input "互助1格給1點(60元)"
type input "3"
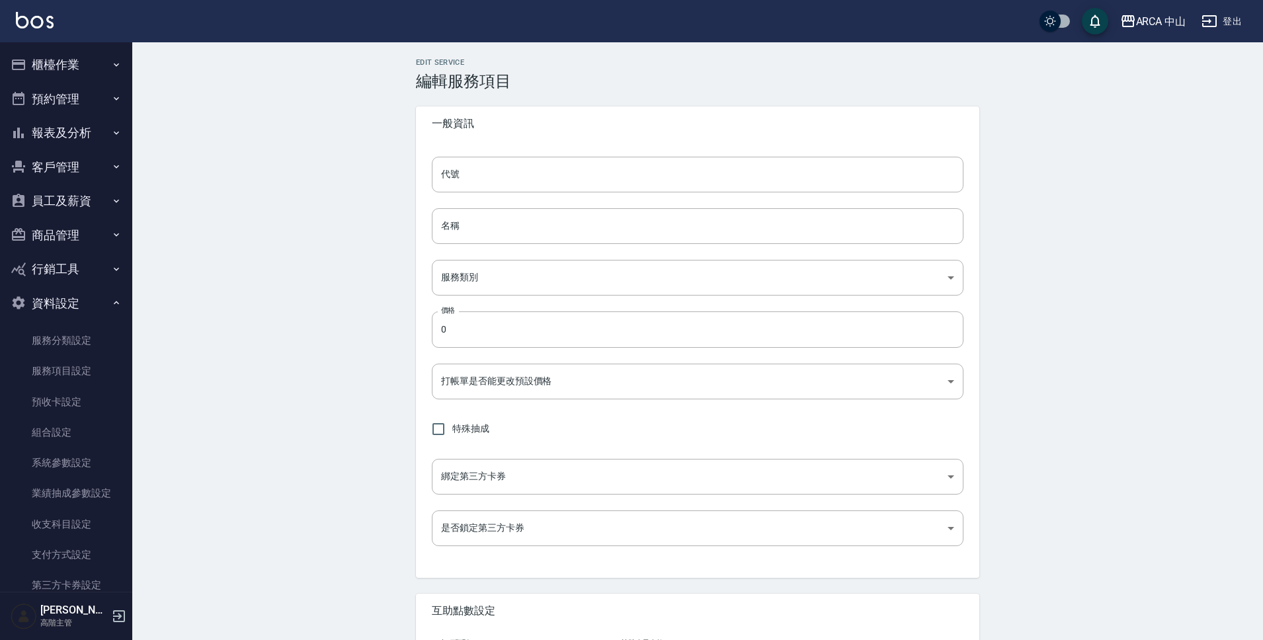
type input "點數"
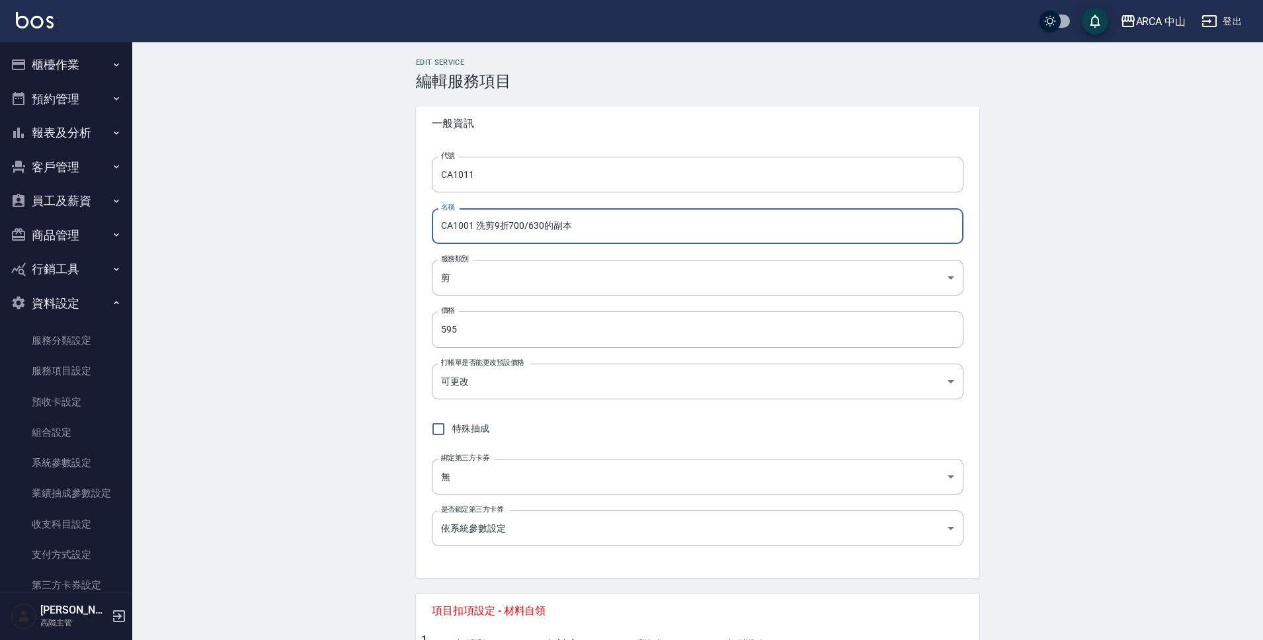
drag, startPoint x: 530, startPoint y: 224, endPoint x: 603, endPoint y: 230, distance: 73.0
click at [603, 230] on input "CA1001 洗剪9折700/630的副本" at bounding box center [698, 226] width 532 height 36
drag, startPoint x: 575, startPoint y: 224, endPoint x: 437, endPoint y: 225, distance: 138.3
click at [437, 225] on input "CA1001 洗剪85折700/595" at bounding box center [698, 226] width 532 height 36
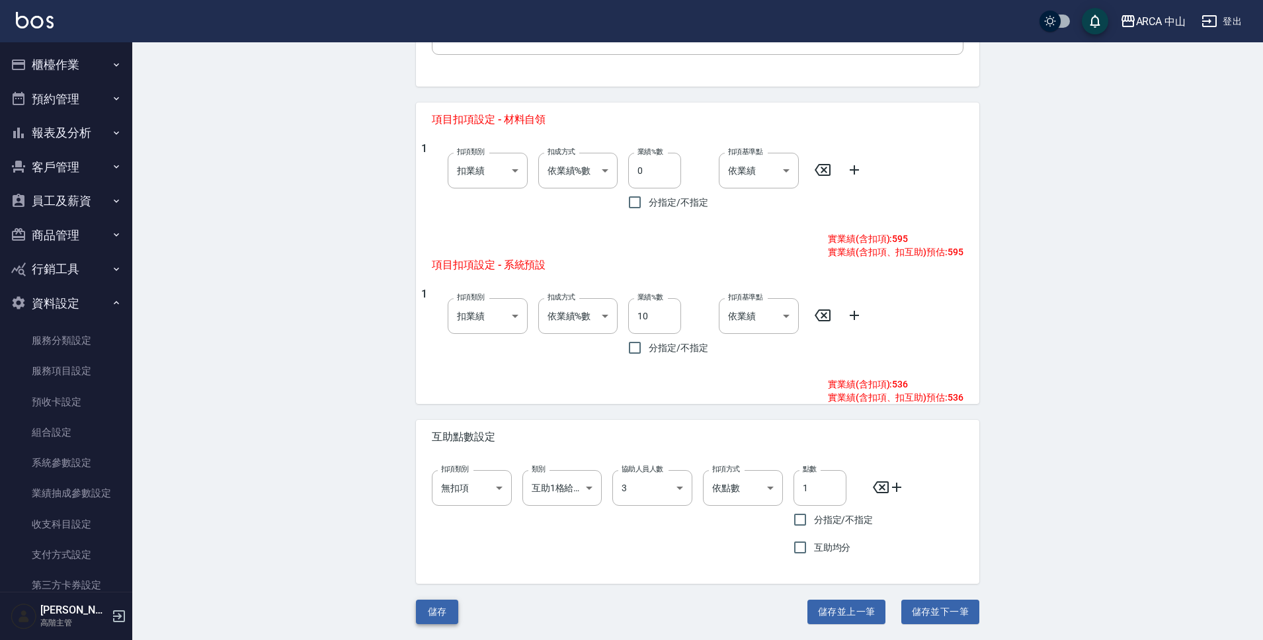
type input "CA1001 洗剪85折700/595"
click at [446, 611] on button "儲存" at bounding box center [437, 612] width 42 height 24
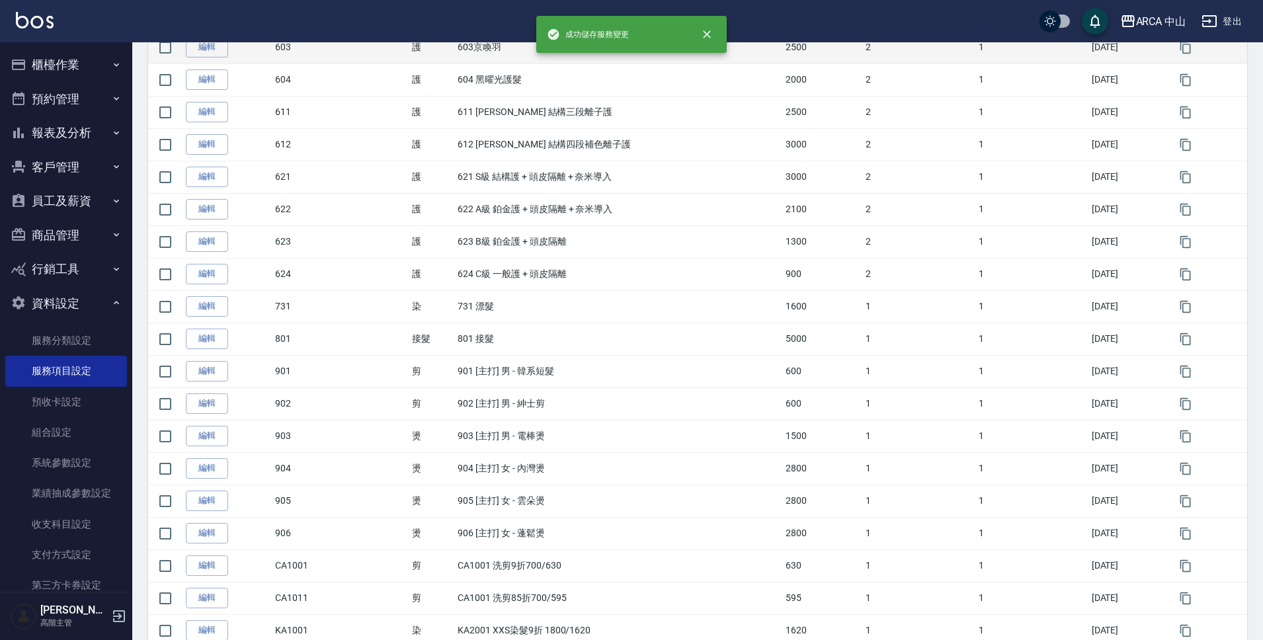
scroll to position [755, 0]
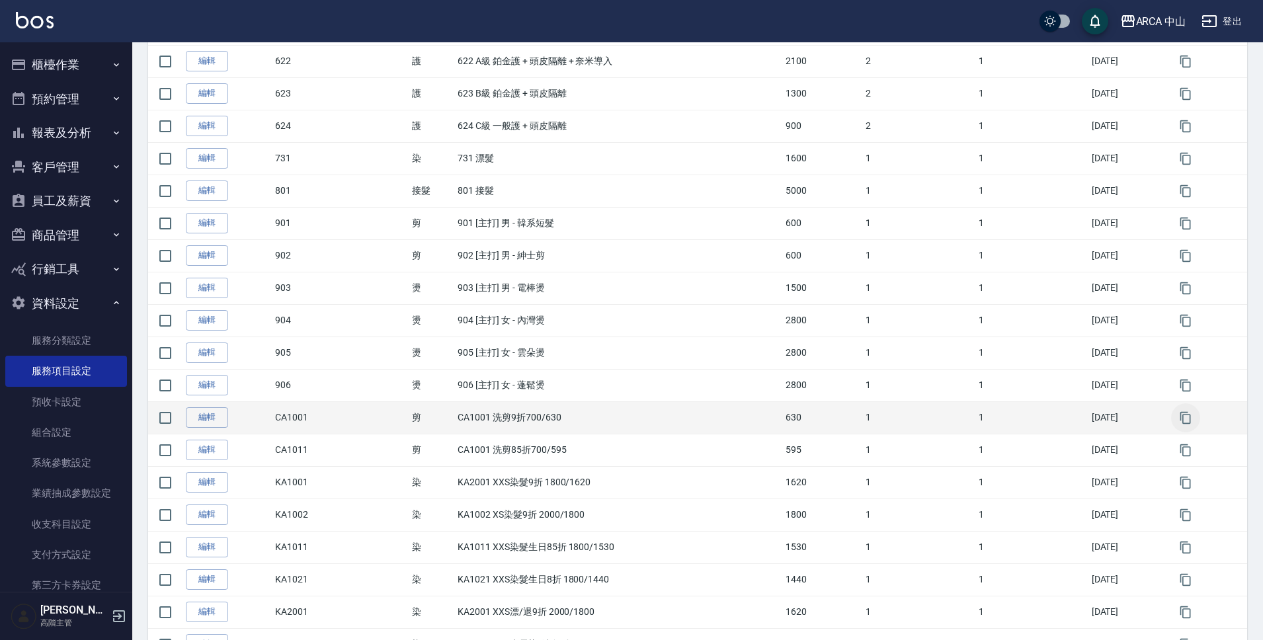
click at [1190, 417] on icon "button" at bounding box center [1185, 417] width 13 height 13
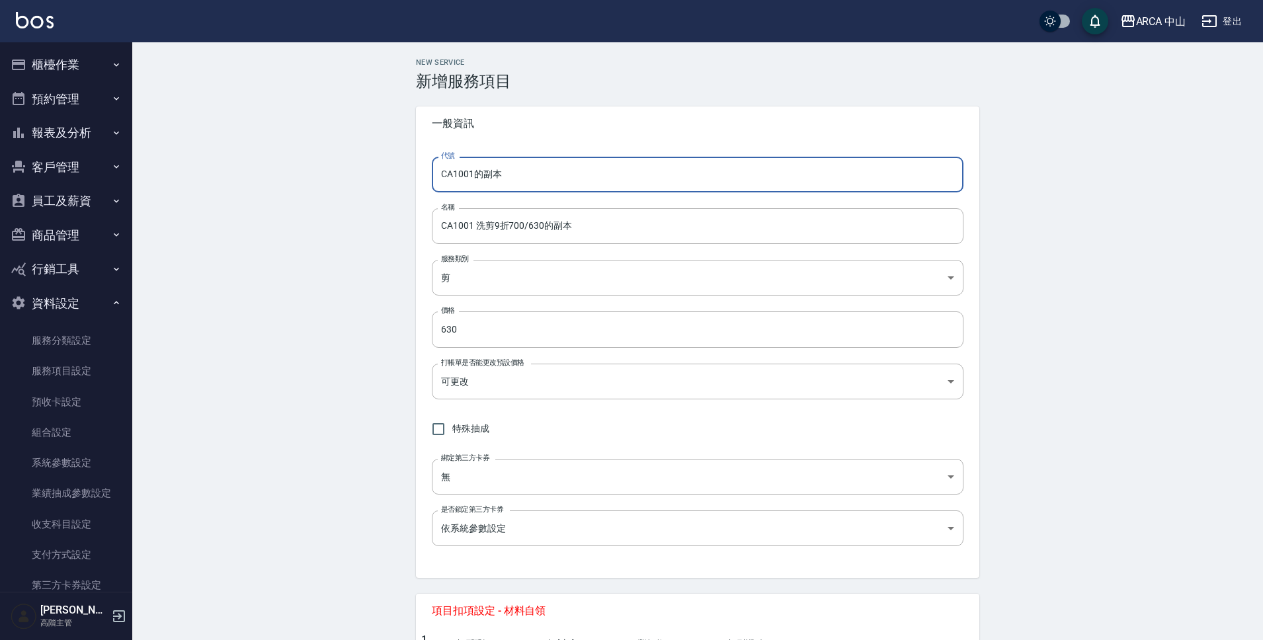
drag, startPoint x: 473, startPoint y: 177, endPoint x: 555, endPoint y: 181, distance: 82.1
click at [554, 181] on input "CA1001的副本" at bounding box center [698, 175] width 532 height 36
type input "CA1021"
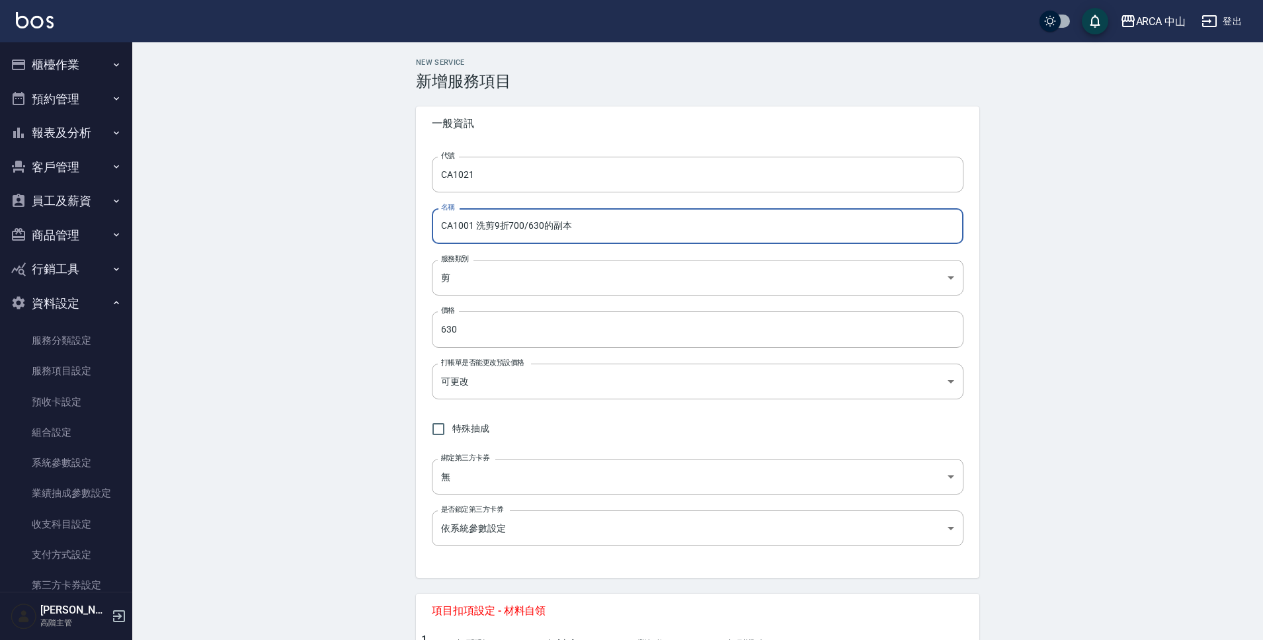
click at [503, 229] on input "CA1001 洗剪9折700/630的副本" at bounding box center [698, 226] width 532 height 36
drag, startPoint x: 548, startPoint y: 228, endPoint x: 630, endPoint y: 228, distance: 82.0
click at [630, 228] on input "CA1001 洗剪8折700/560的副本" at bounding box center [698, 226] width 532 height 36
click at [470, 228] on input "CA1001 洗剪8折700/560" at bounding box center [698, 226] width 532 height 36
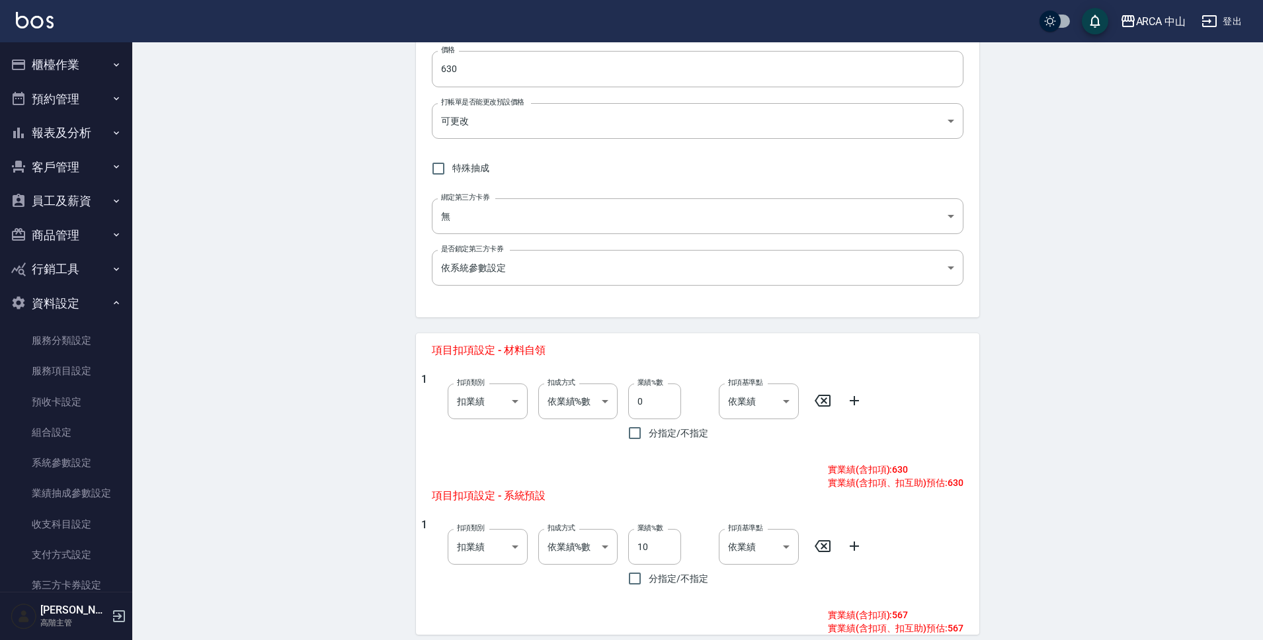
scroll to position [144, 0]
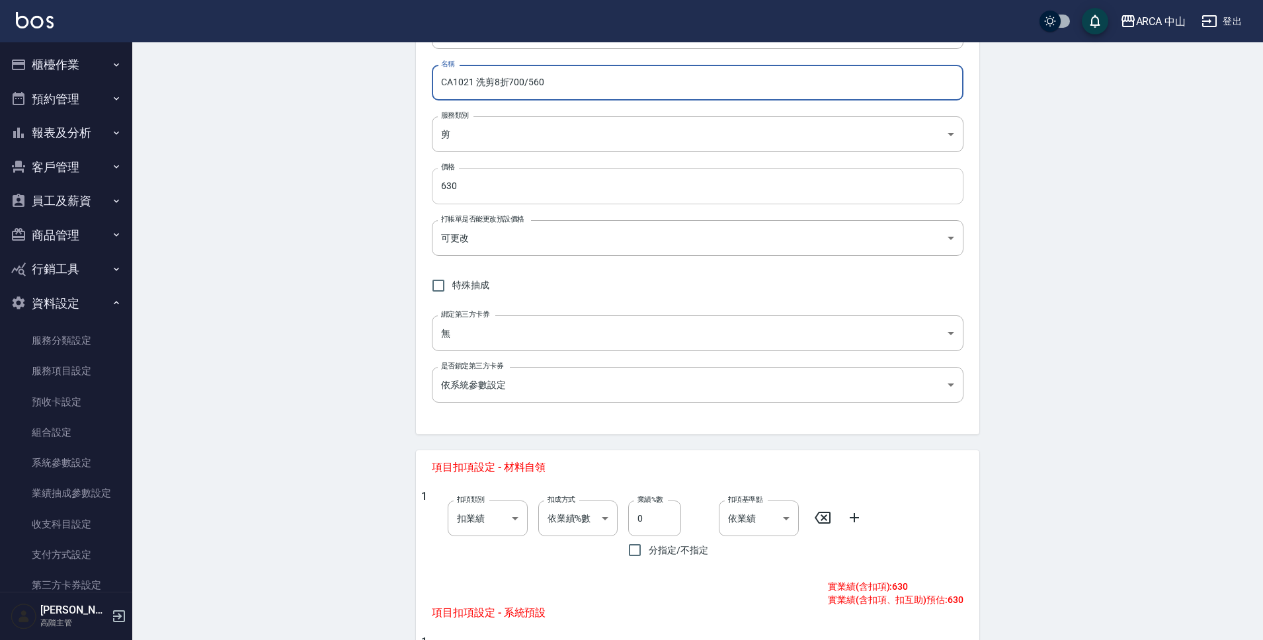
type input "CA1021 洗剪8折700/560"
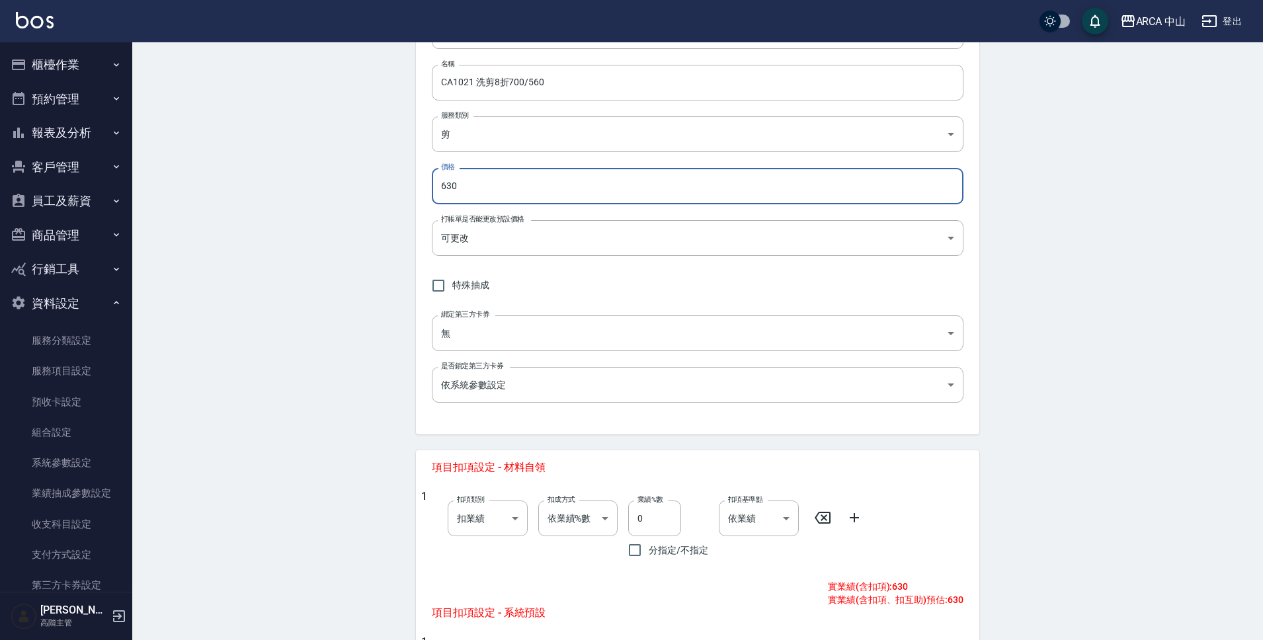
drag, startPoint x: 466, startPoint y: 190, endPoint x: 421, endPoint y: 185, distance: 45.3
click at [421, 185] on div "代號 CA1021 代號 名稱 CA1021 洗剪8折700/560 名稱 服務類別 剪 d053f933-0acf-4ab1-a87a-22ebcfbe58…" at bounding box center [698, 215] width 564 height 437
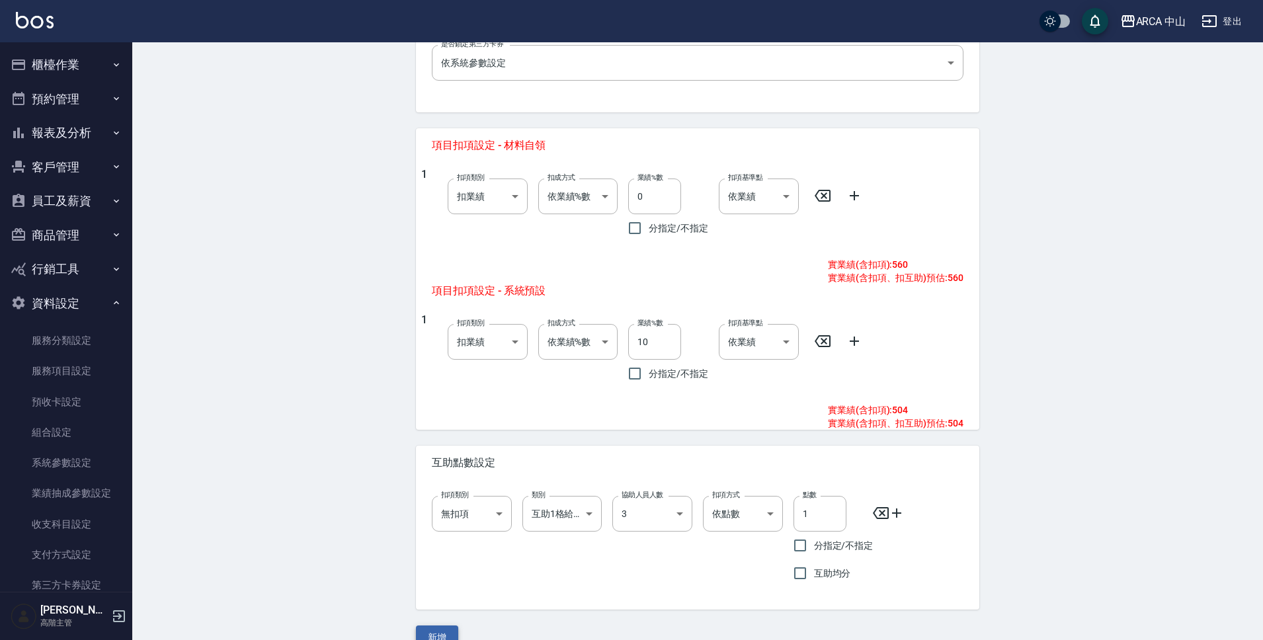
type input "560"
click at [453, 627] on button "新增" at bounding box center [437, 638] width 42 height 24
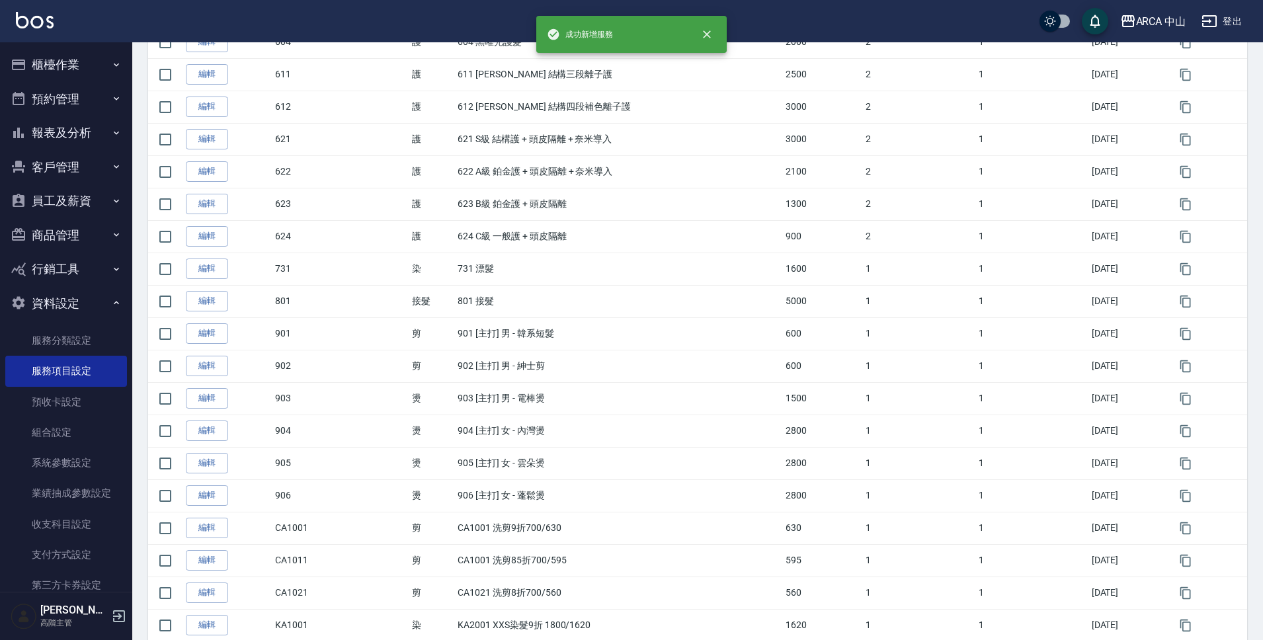
scroll to position [689, 0]
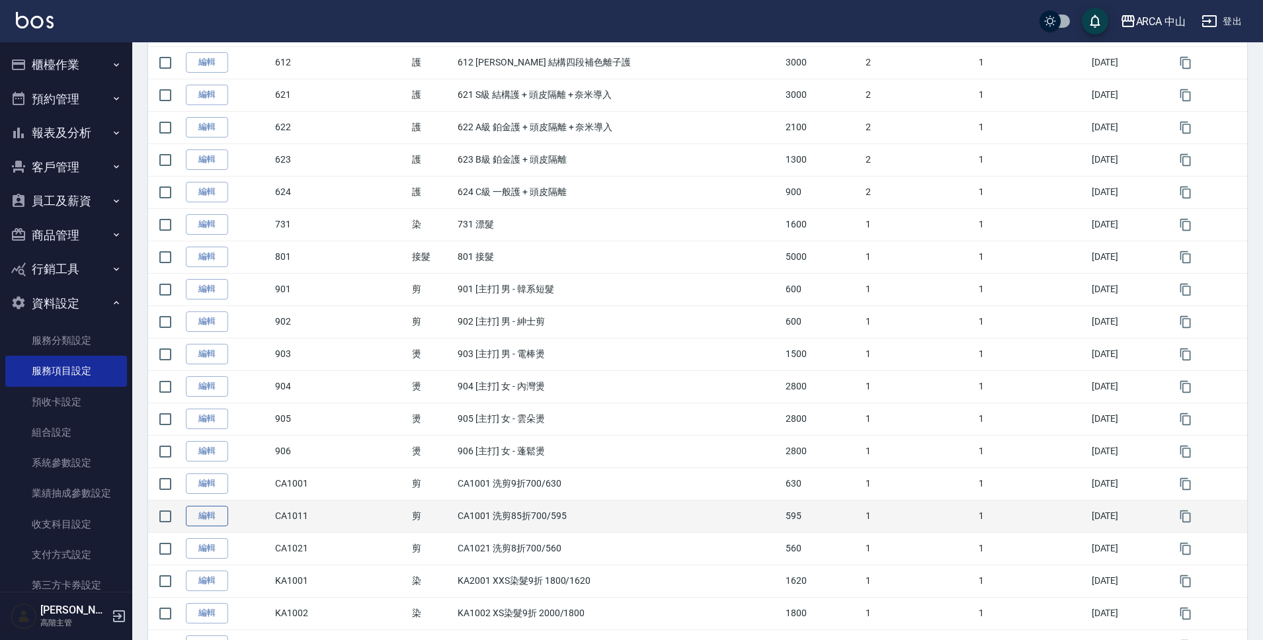
click at [194, 521] on link "編輯" at bounding box center [207, 516] width 42 height 21
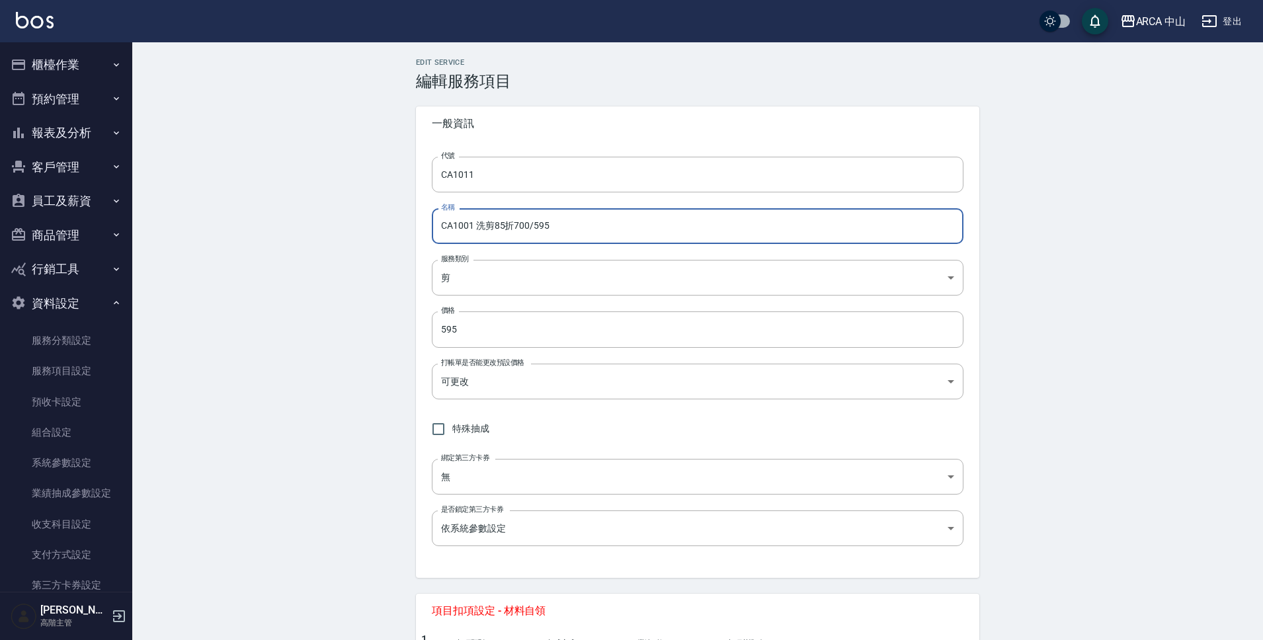
click at [468, 227] on input "CA1001 洗剪85折700/595" at bounding box center [698, 226] width 532 height 36
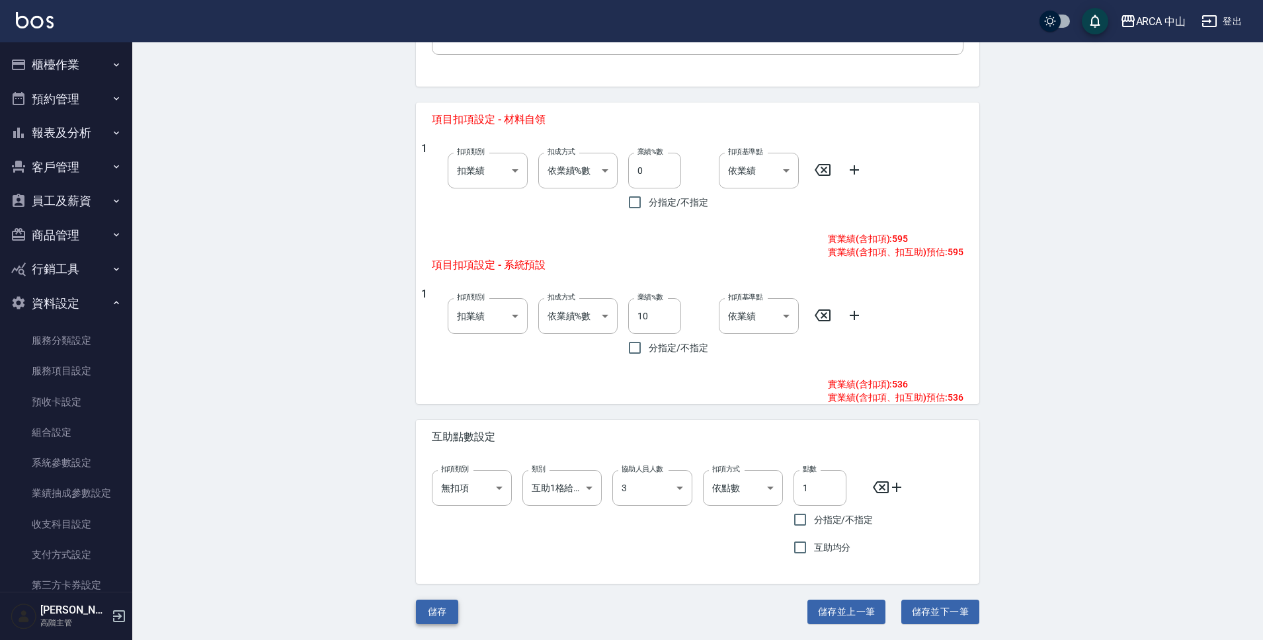
type input "CA1011 洗剪85折700/595"
click at [446, 615] on button "儲存" at bounding box center [437, 612] width 42 height 24
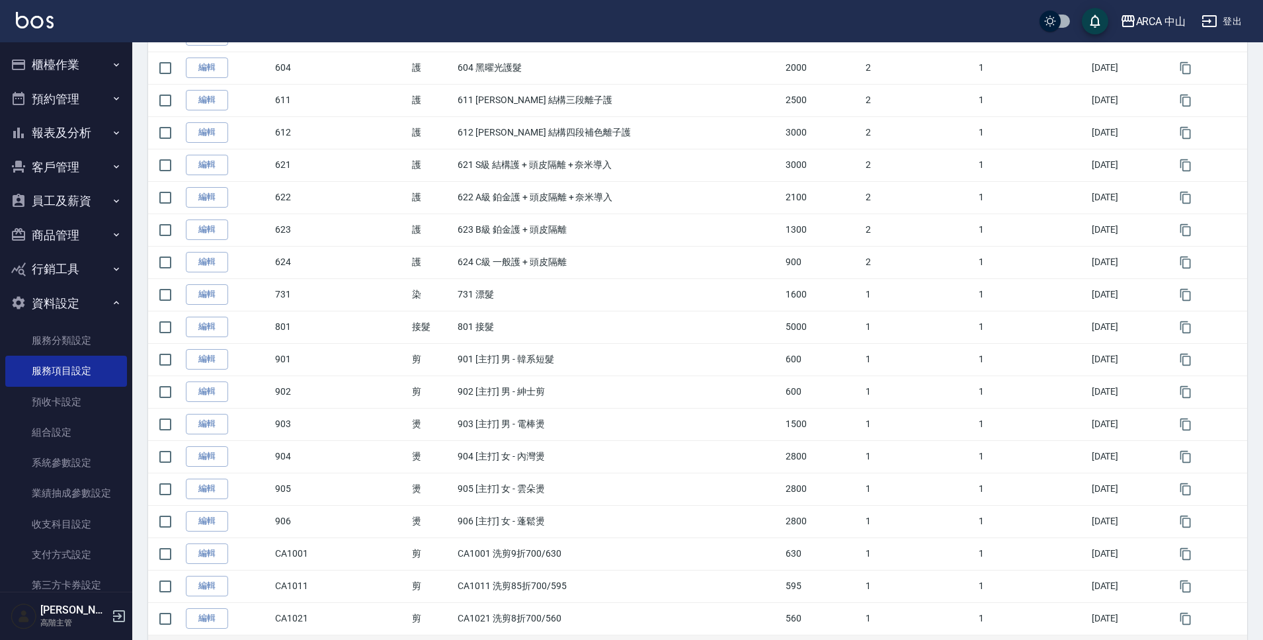
scroll to position [788, 0]
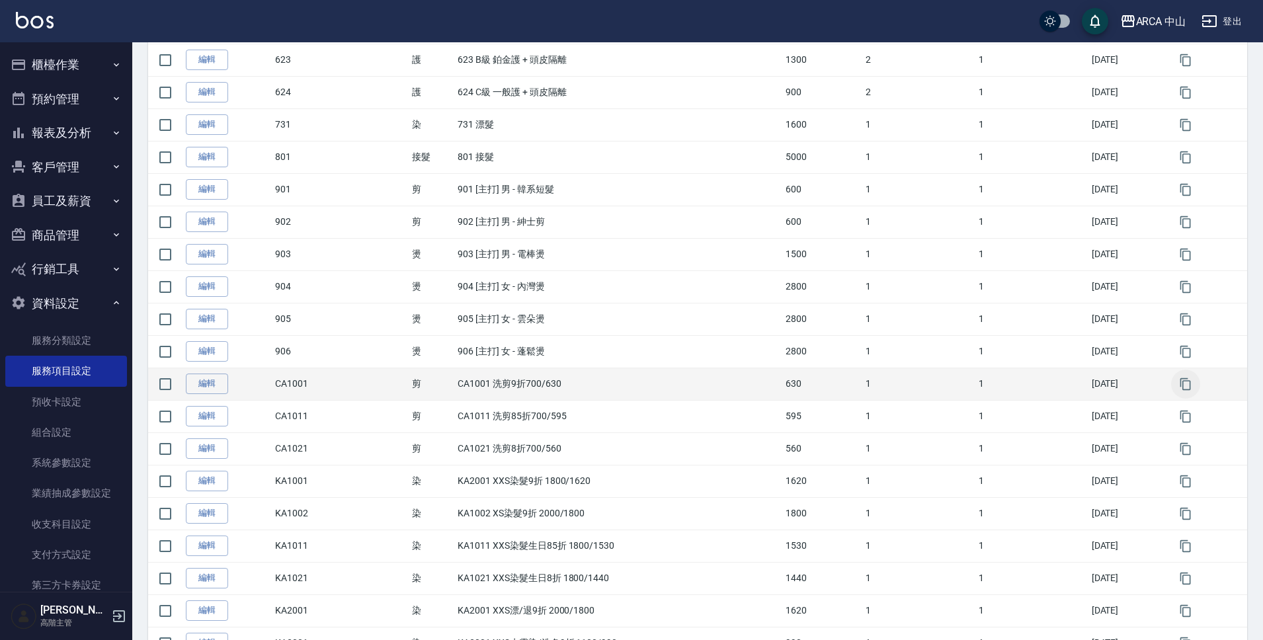
click at [1191, 383] on icon "button" at bounding box center [1185, 384] width 13 height 13
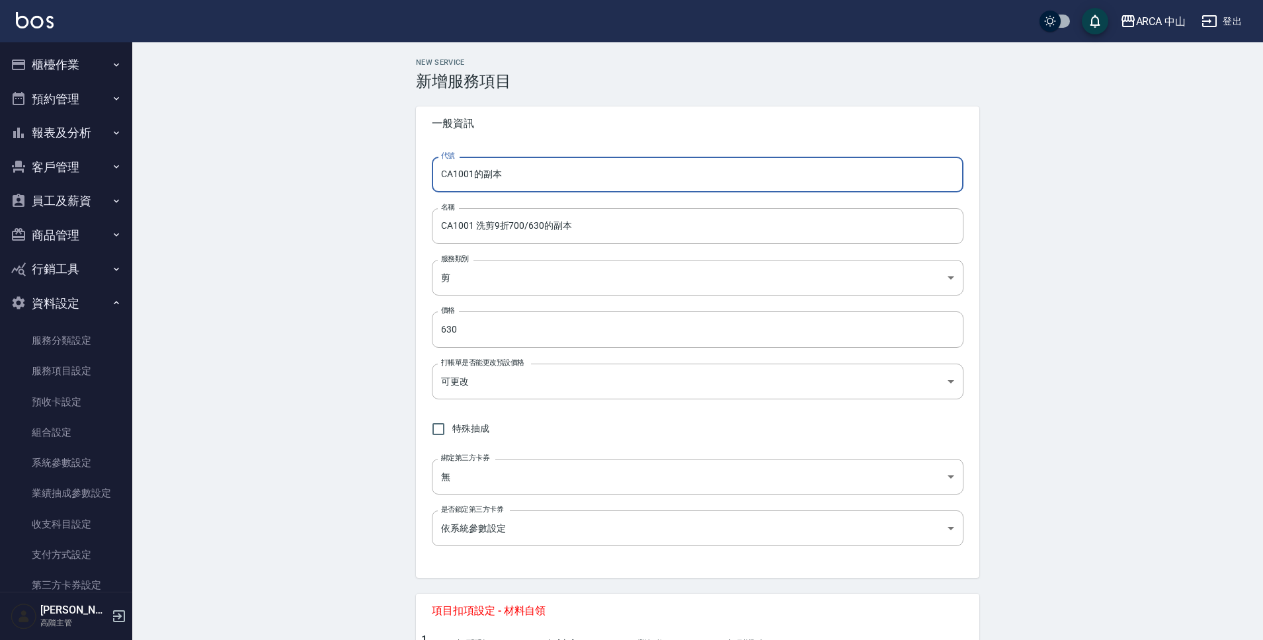
drag, startPoint x: 509, startPoint y: 174, endPoint x: 474, endPoint y: 178, distance: 35.3
click at [474, 178] on input "CA1001的副本" at bounding box center [698, 175] width 532 height 36
drag, startPoint x: 458, startPoint y: 176, endPoint x: 468, endPoint y: 176, distance: 10.6
click at [468, 176] on input "SA1001" at bounding box center [698, 175] width 532 height 36
click at [484, 175] on input "SA1001" at bounding box center [698, 175] width 532 height 36
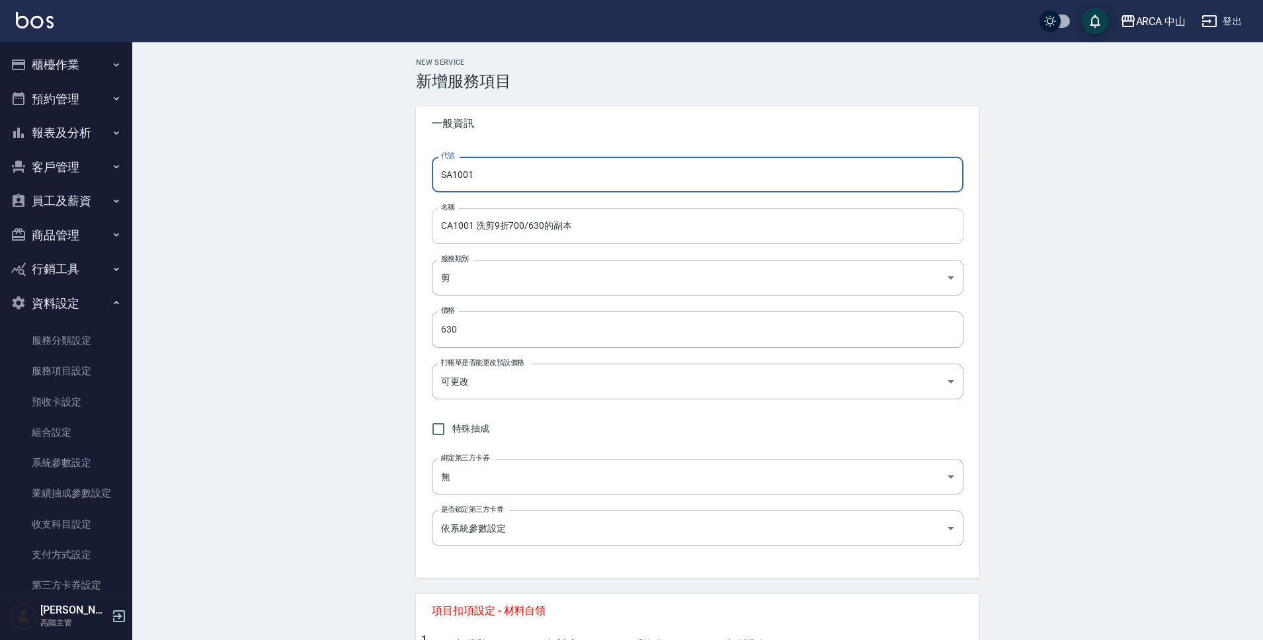
type input "SA1001"
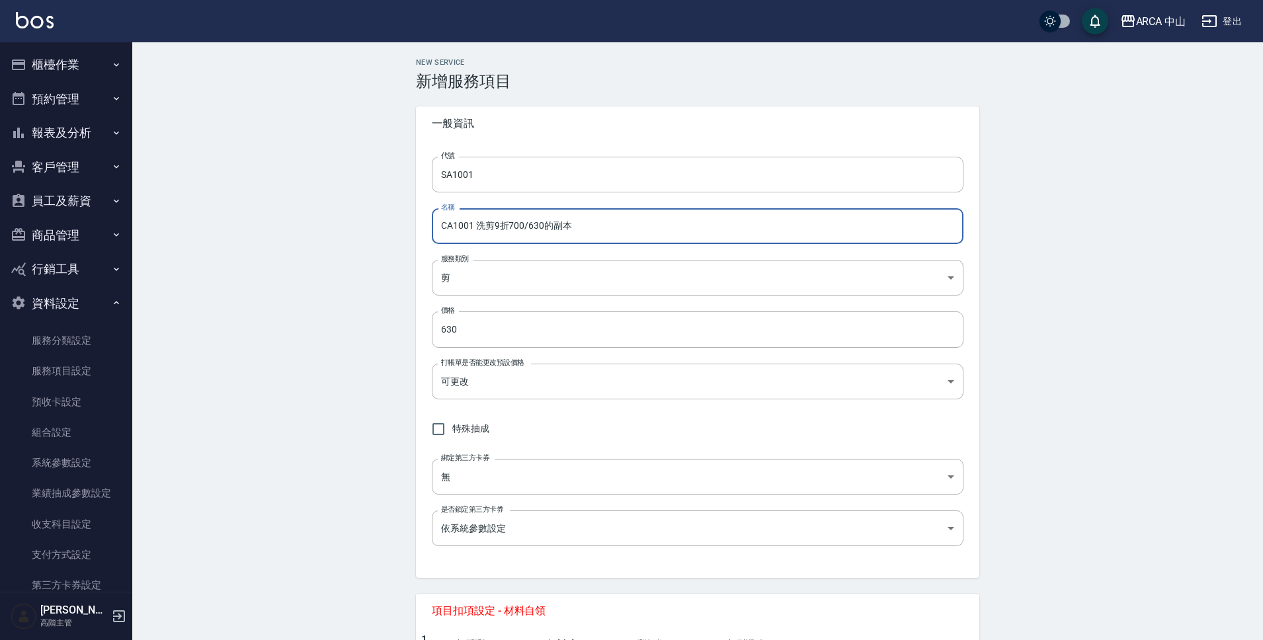
click at [498, 228] on input "CA1001 洗剪9折700/630的副本" at bounding box center [698, 226] width 532 height 36
drag, startPoint x: 447, startPoint y: 226, endPoint x: 429, endPoint y: 226, distance: 18.5
click at [429, 226] on div "代號 SA1001 代號 名稱 CA1001 洗髮9折450/405 名稱 服務類別 剪 d053f933-0acf-4ab1-a87a-22ebcfbe58…" at bounding box center [698, 359] width 564 height 437
drag, startPoint x: 552, startPoint y: 229, endPoint x: 425, endPoint y: 231, distance: 126.4
click at [425, 231] on div "代號 SA1001 代號 名稱 SA1001 洗髮9折450/405 名稱 服務類別 剪 d053f933-0acf-4ab1-a87a-22ebcfbe58…" at bounding box center [698, 359] width 564 height 437
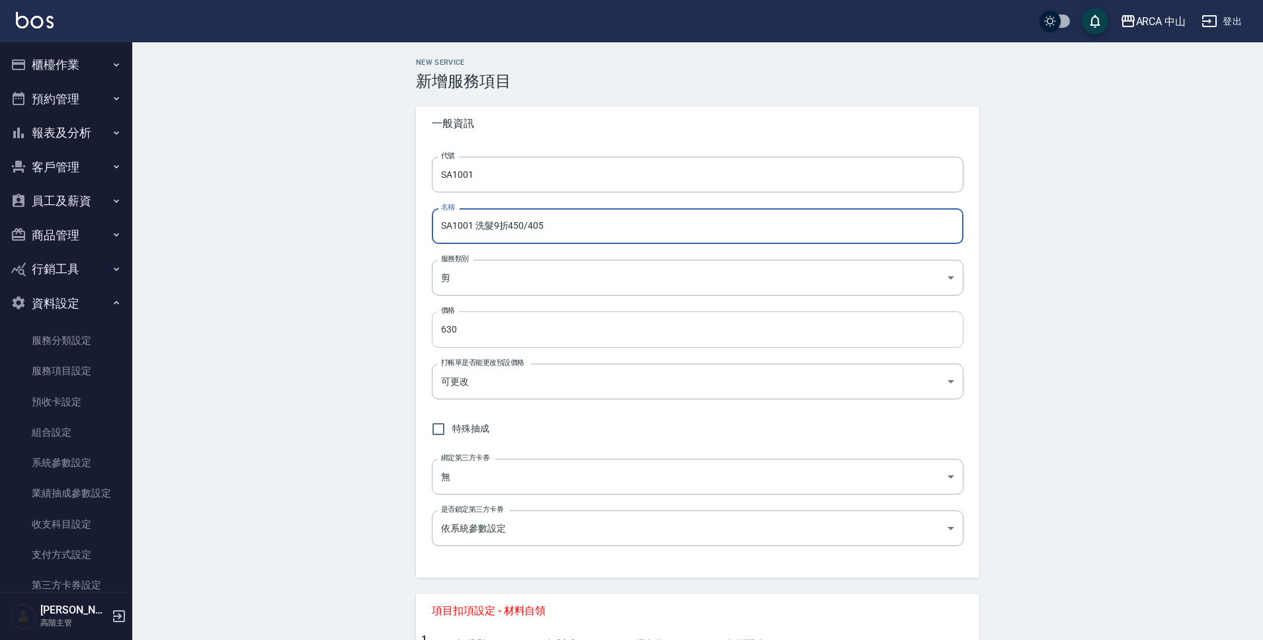
type input "SA1001 洗髮9折450/405"
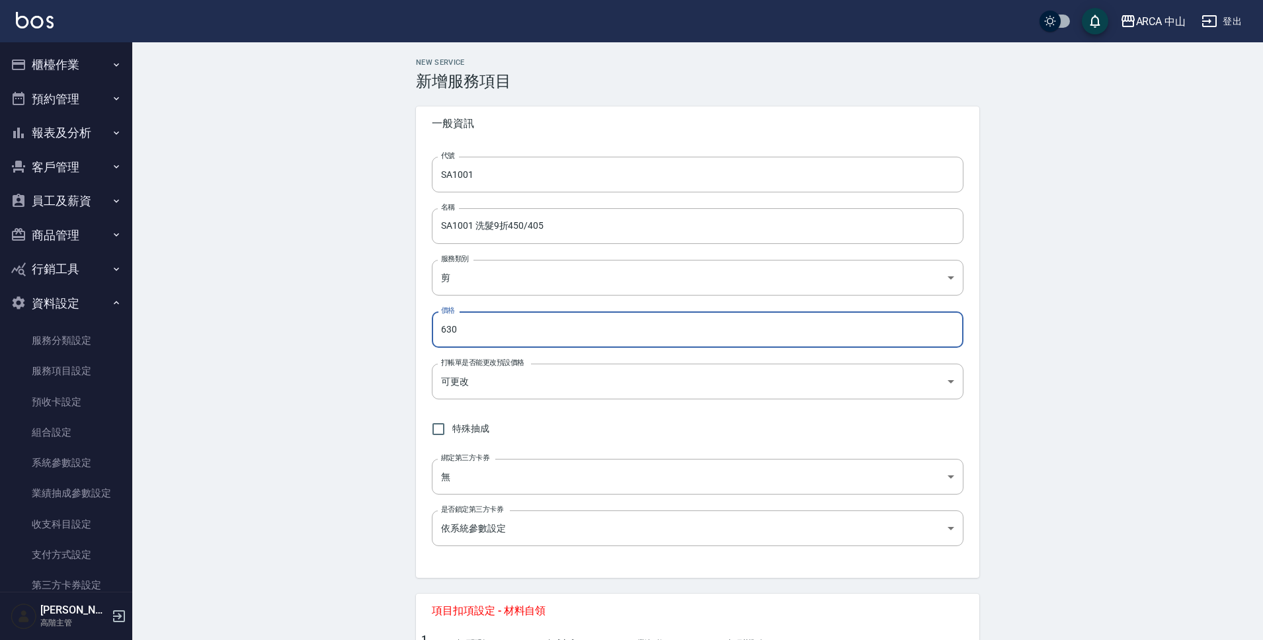
drag, startPoint x: 460, startPoint y: 326, endPoint x: 435, endPoint y: 324, distance: 25.9
click at [435, 324] on input "630" at bounding box center [698, 330] width 532 height 36
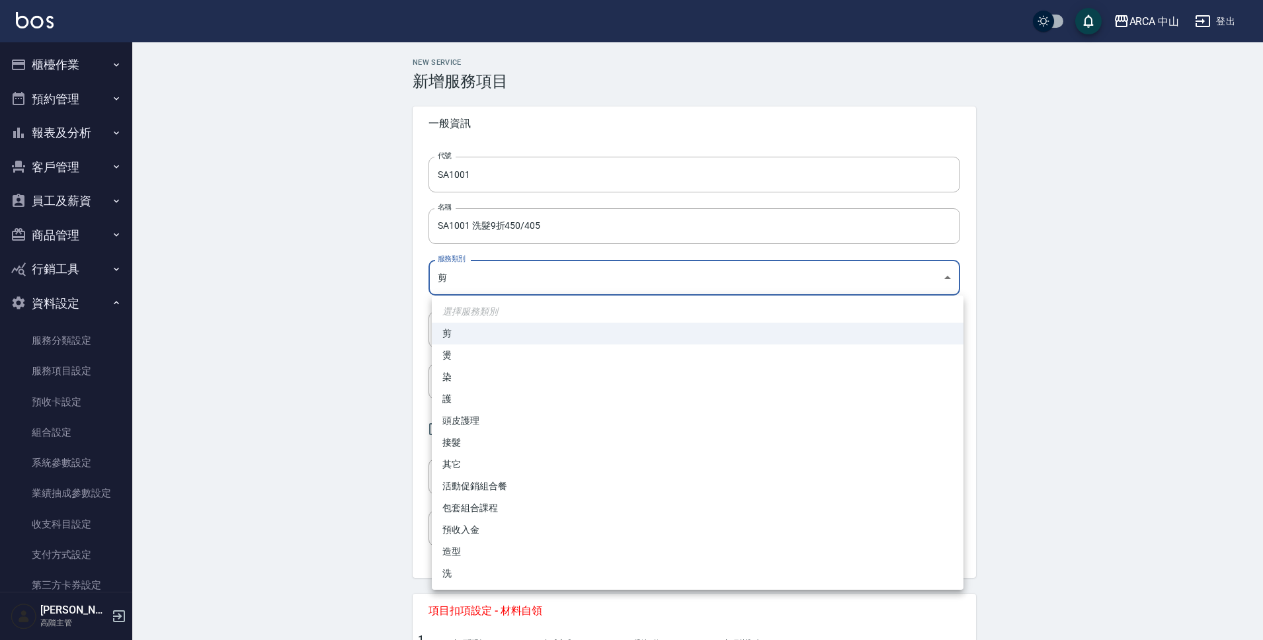
click at [466, 284] on body "ARCA 中山 登出 櫃檯作業 打帳單 帳單列表 掛單列表 座位開單 營業儀表板 現金收支登錄 高階收支登錄 材料自購登錄 每日結帳 排班表 現場電腦打卡 掃…" at bounding box center [631, 566] width 1263 height 1132
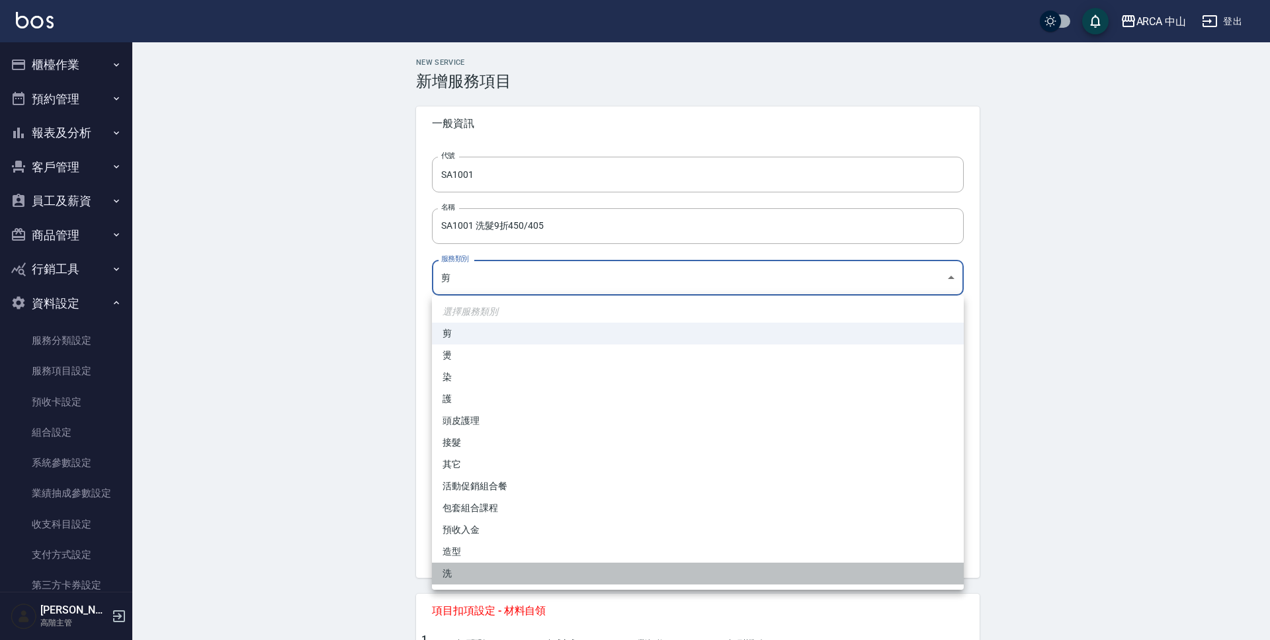
click at [467, 575] on li "洗" at bounding box center [698, 574] width 532 height 22
type input "570acc03-8274-4305-b7ee-912470182d75"
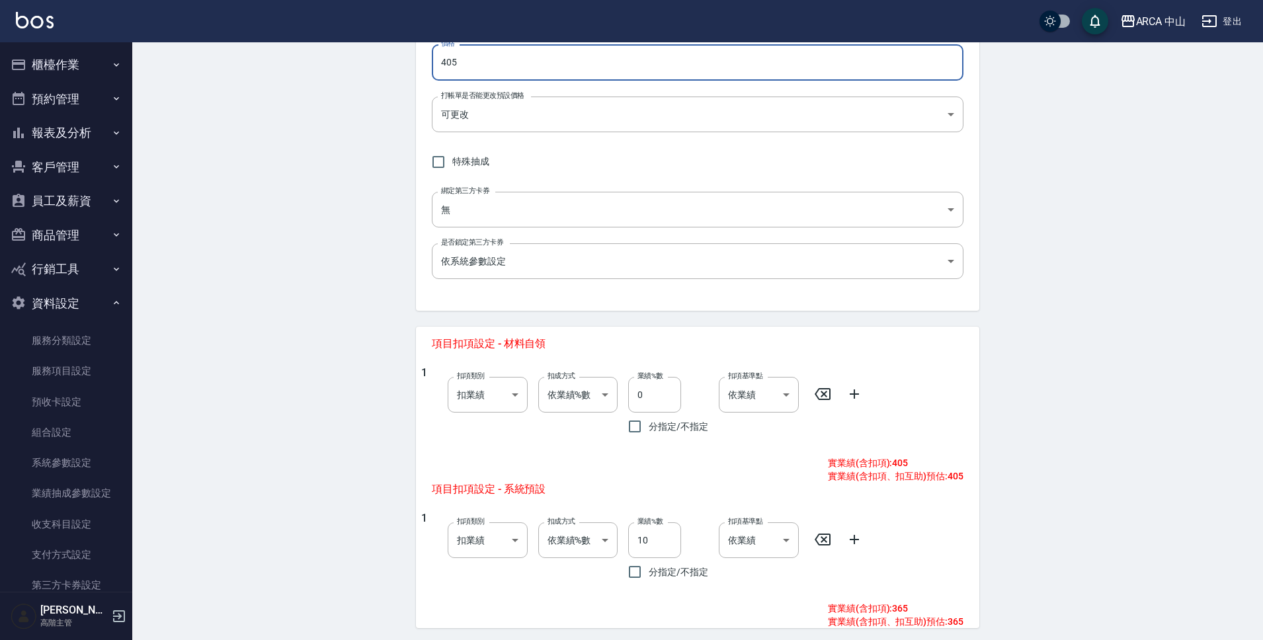
scroll to position [491, 0]
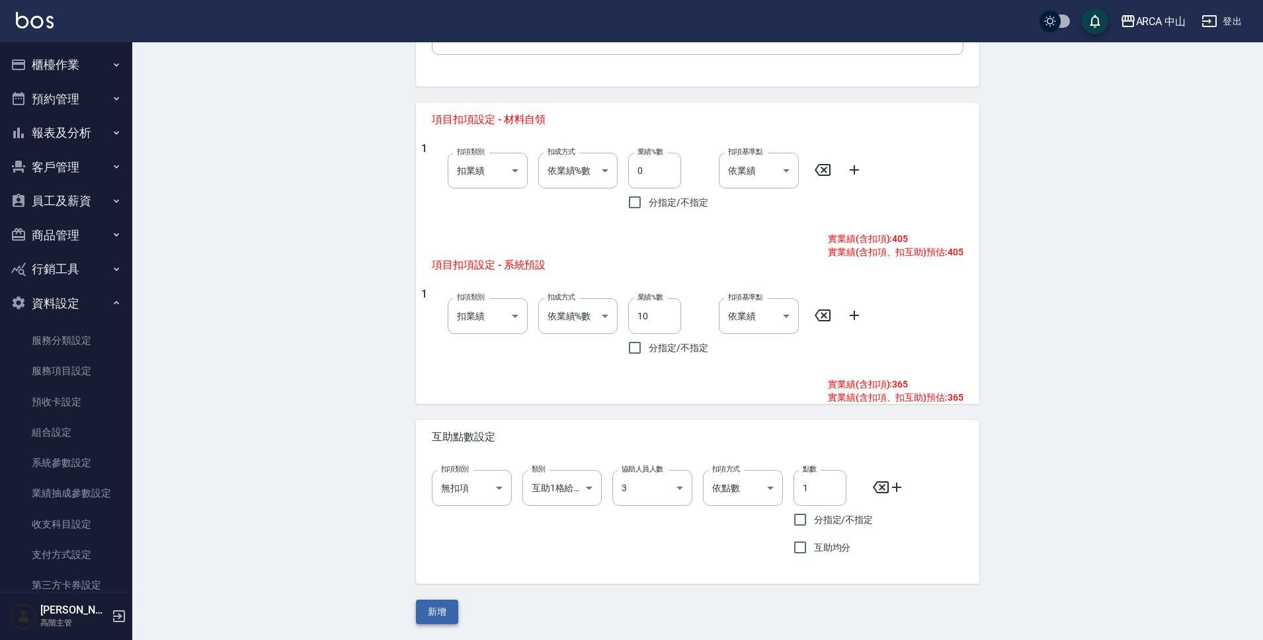
type input "405"
click at [445, 610] on button "新增" at bounding box center [437, 612] width 42 height 24
click at [449, 606] on button "新增" at bounding box center [437, 612] width 42 height 24
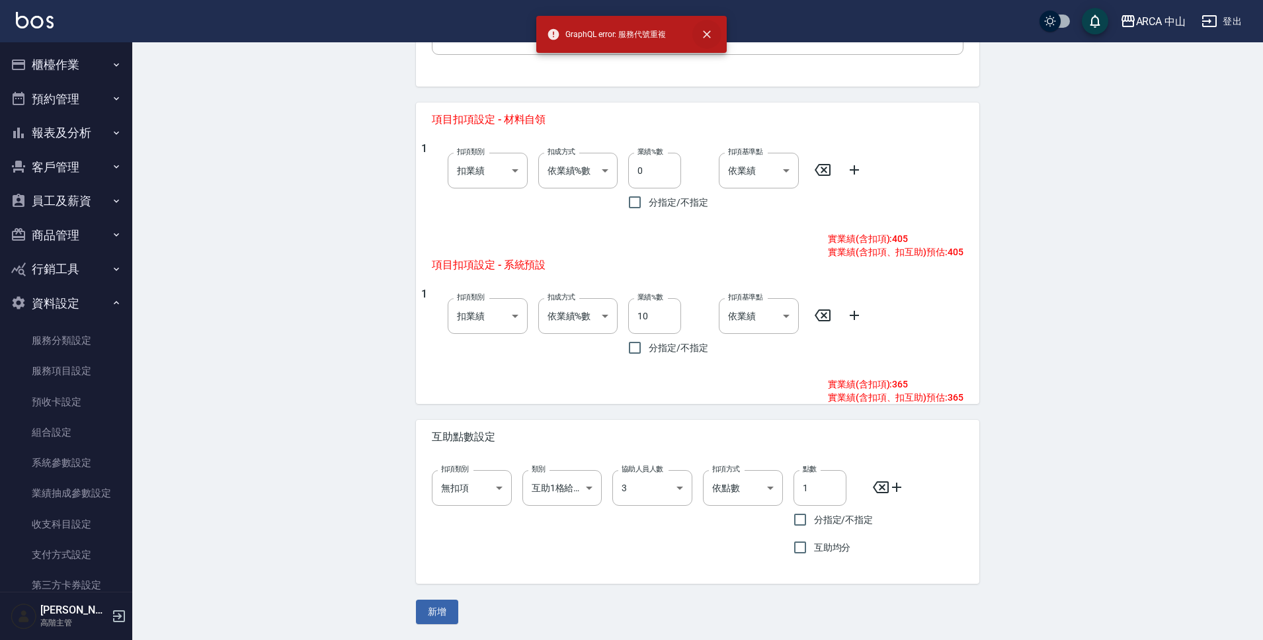
click at [704, 36] on icon "close" at bounding box center [707, 34] width 8 height 8
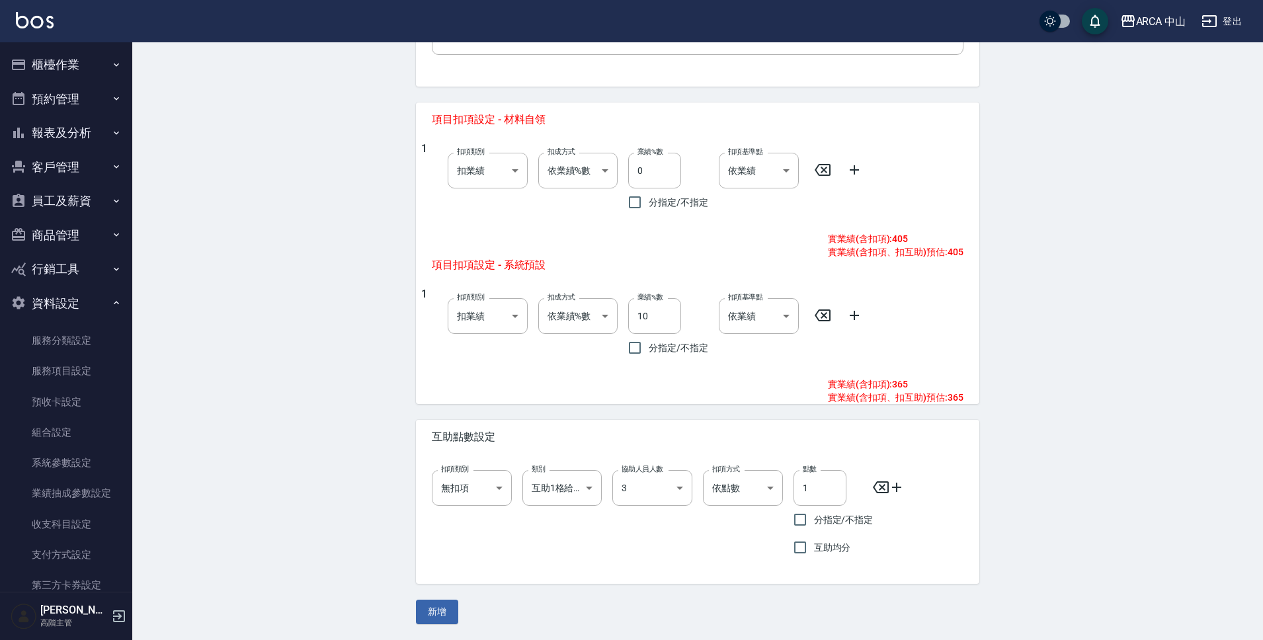
scroll to position [0, 0]
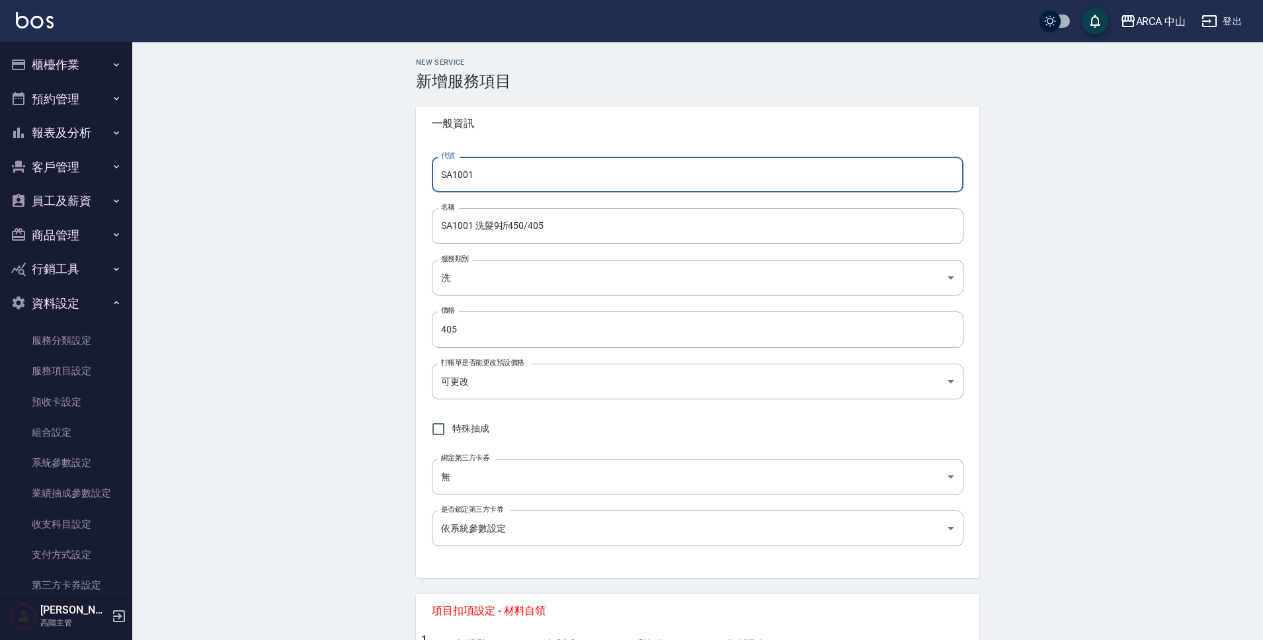
click at [469, 174] on input "SA1001" at bounding box center [698, 175] width 532 height 36
type input "SA1011"
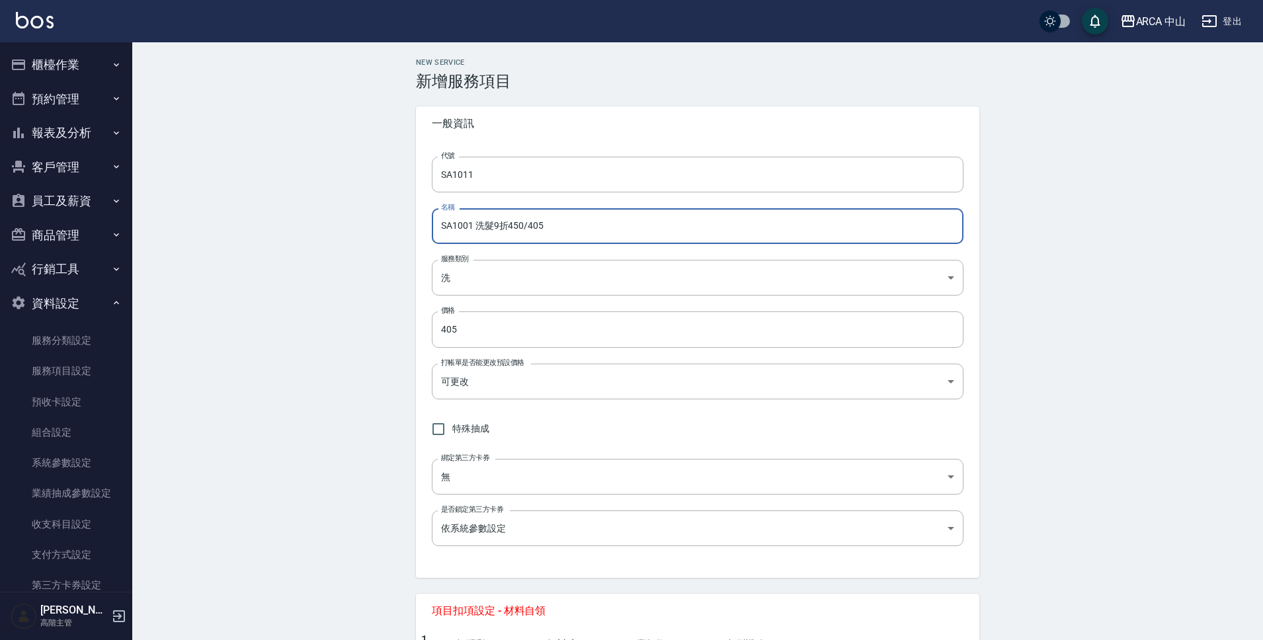
click at [468, 228] on input "SA1001 洗髮9折450/405" at bounding box center [698, 226] width 532 height 36
drag, startPoint x: 536, startPoint y: 231, endPoint x: 565, endPoint y: 230, distance: 29.1
click at [564, 230] on input "SA1011 洗髮85折450/405" at bounding box center [698, 226] width 532 height 36
type input "SA1011 洗髮85折450/383"
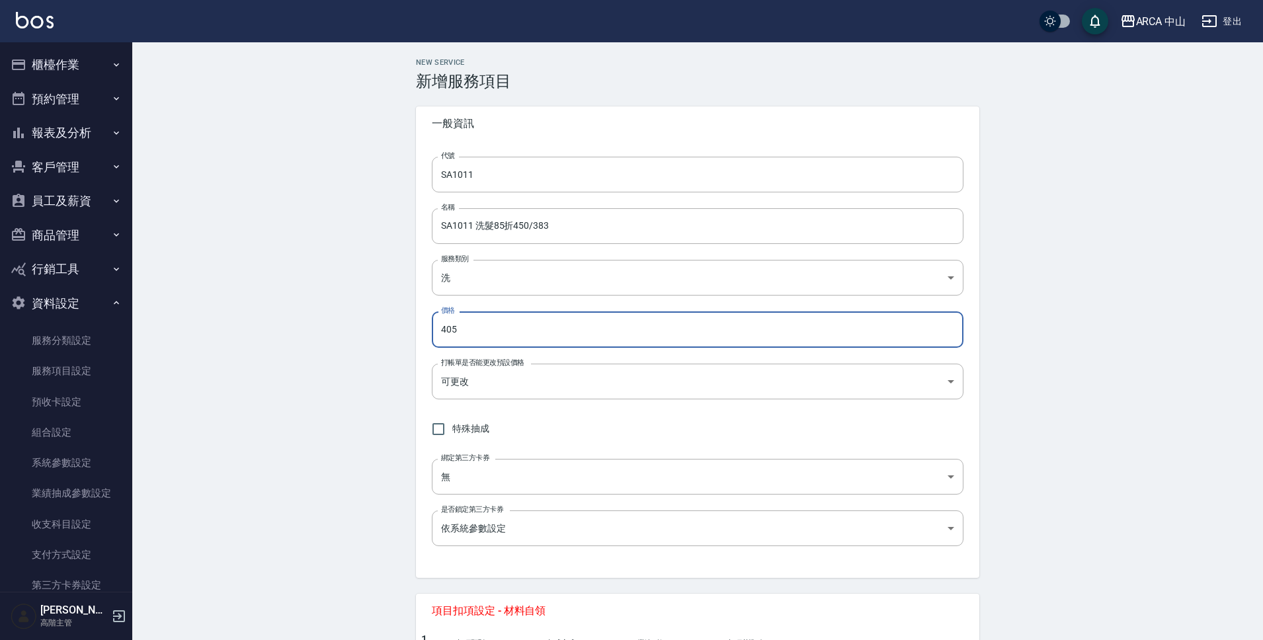
drag, startPoint x: 480, startPoint y: 339, endPoint x: 405, endPoint y: 329, distance: 75.3
click at [405, 329] on div "NEW SERVICE 新增服務項目 一般資訊 代號 SA1011 代號 名稱 SA1011 洗髮85折450/383 名稱 服務類別 洗 570acc03-…" at bounding box center [697, 587] width 595 height 1058
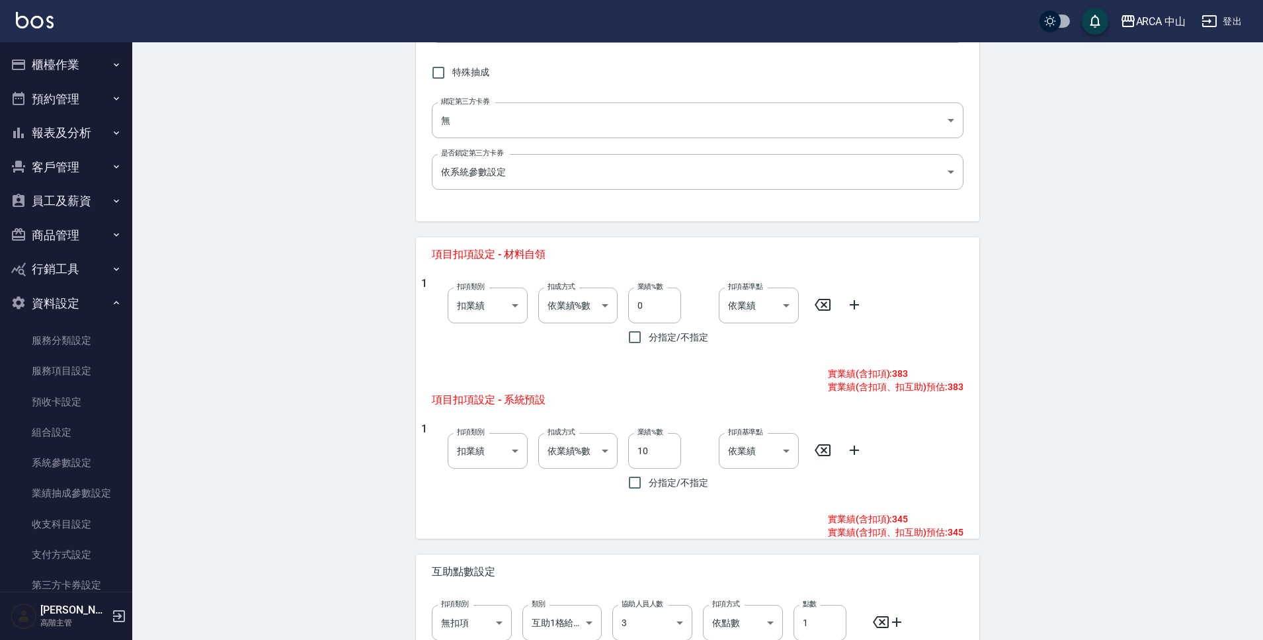
scroll to position [491, 0]
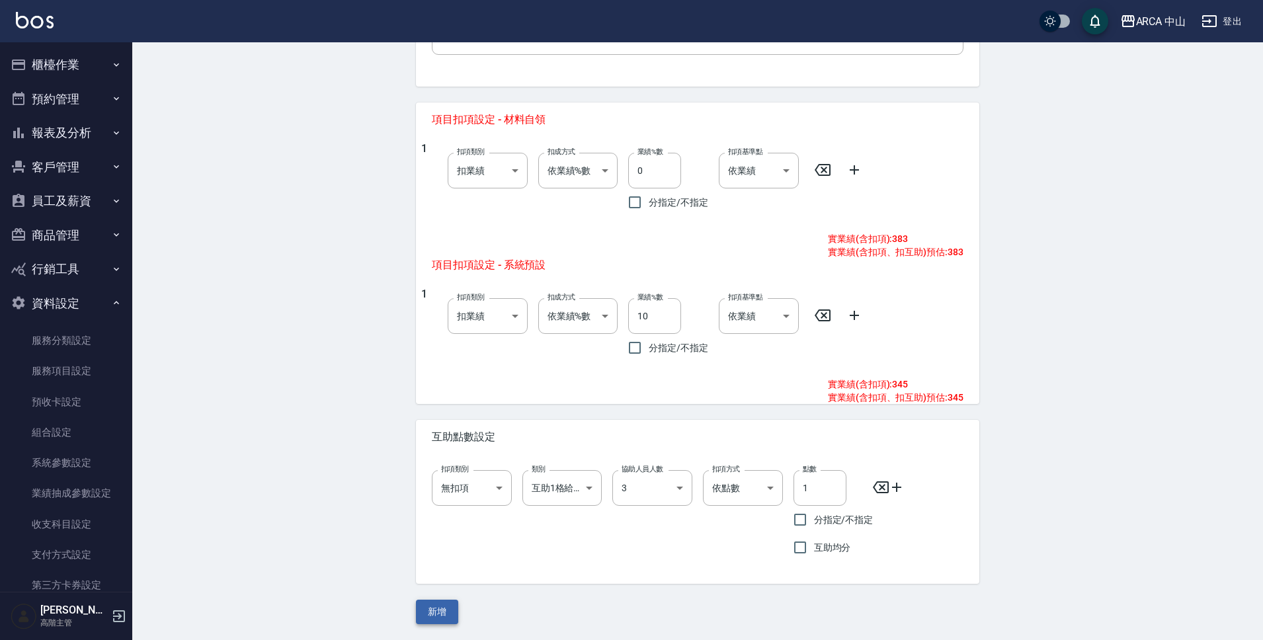
type input "383"
click at [443, 622] on button "新增" at bounding box center [437, 612] width 42 height 24
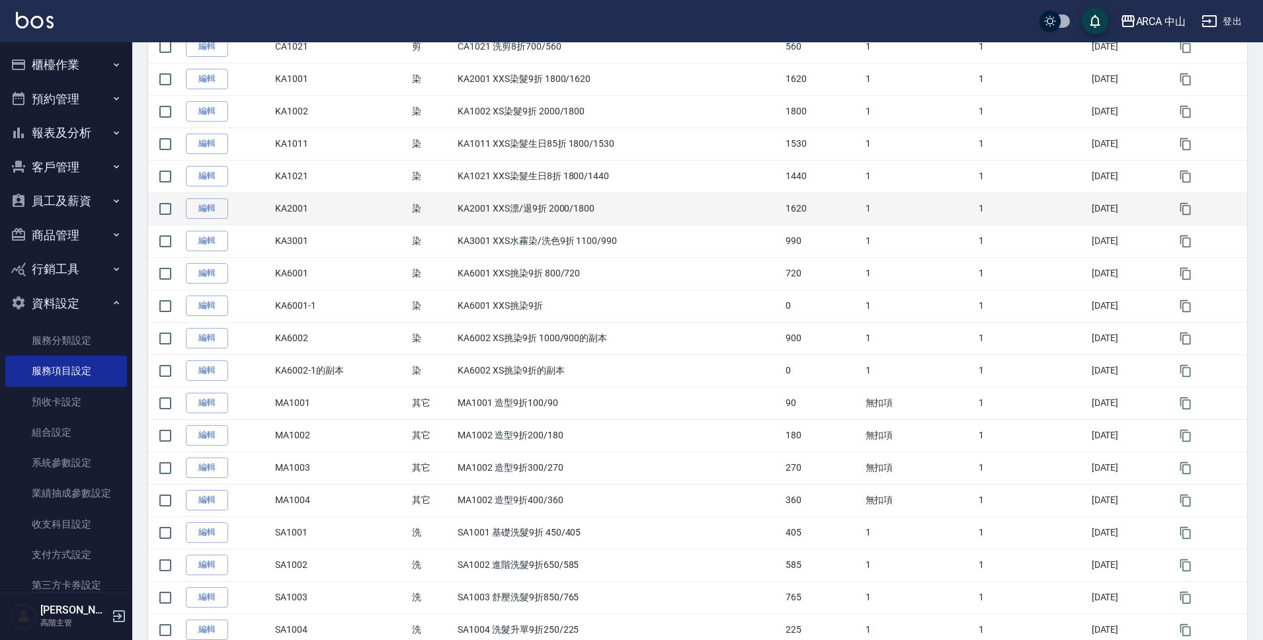
scroll to position [1325, 0]
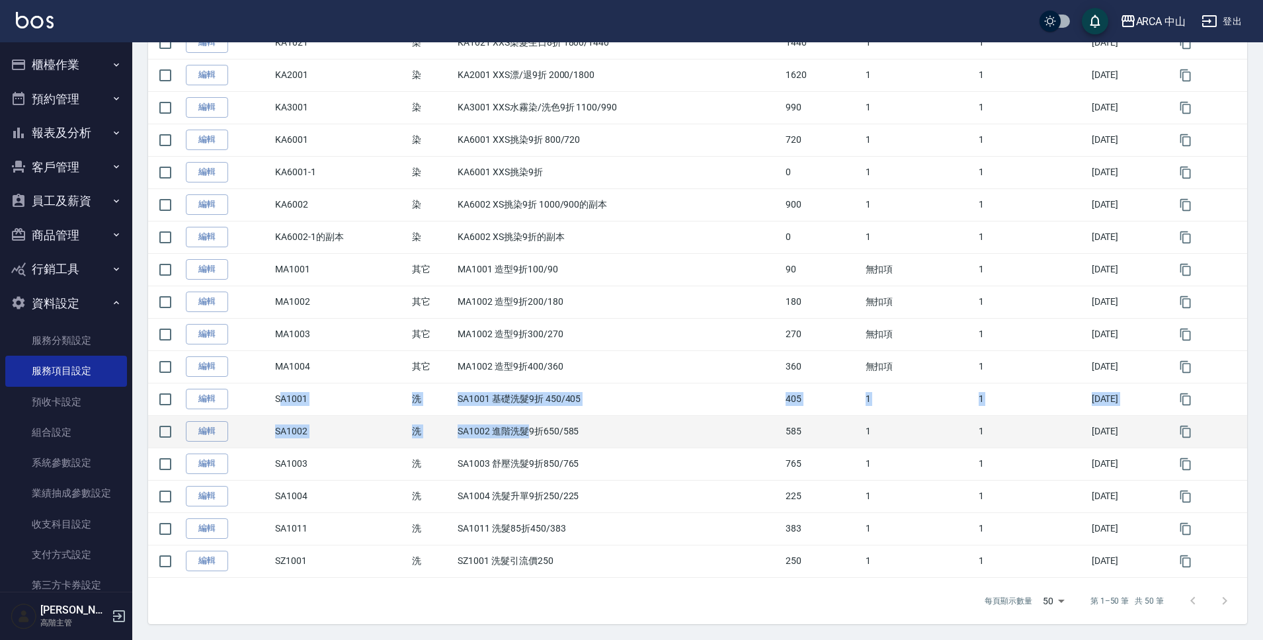
click at [265, 417] on td "編輯" at bounding box center [227, 431] width 89 height 32
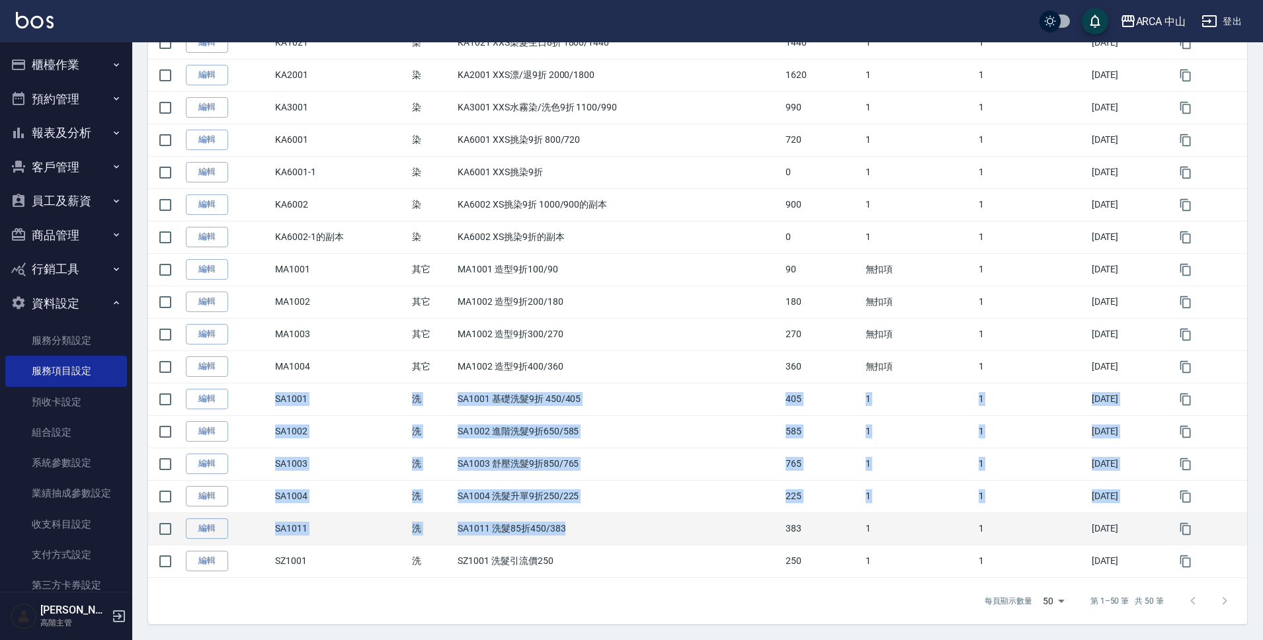
drag, startPoint x: 265, startPoint y: 411, endPoint x: 568, endPoint y: 539, distance: 328.7
click at [568, 539] on td "SA1011 洗髮85折450/383" at bounding box center [618, 529] width 328 height 32
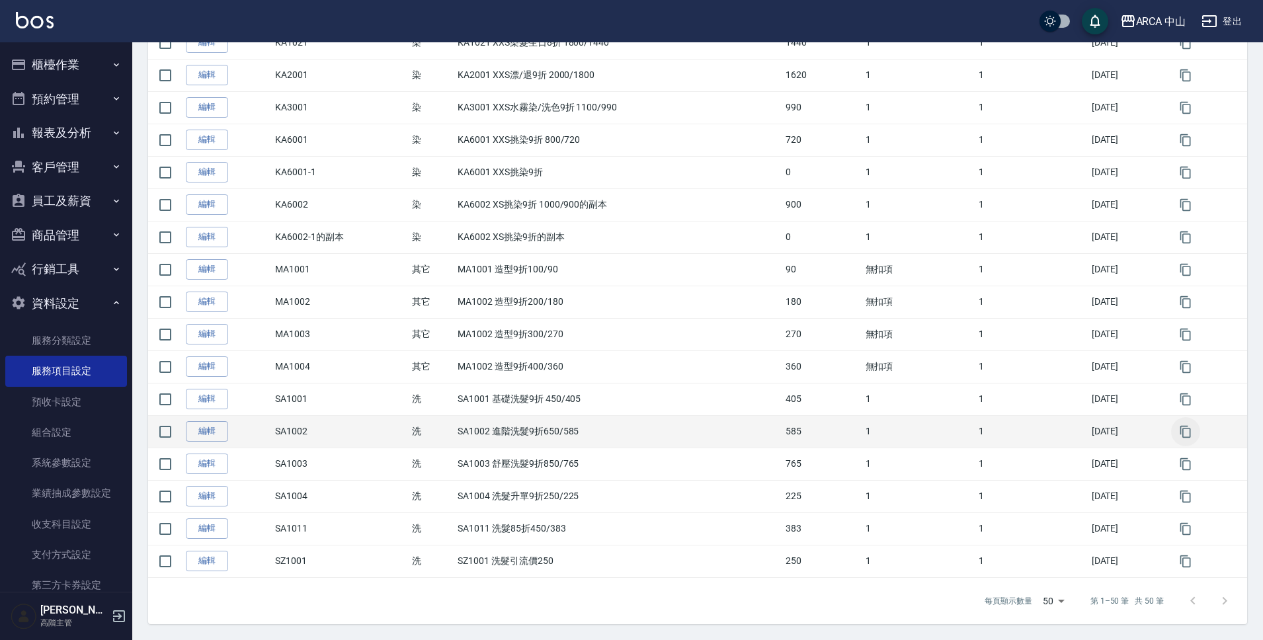
click at [1193, 427] on button "button" at bounding box center [1185, 431] width 29 height 29
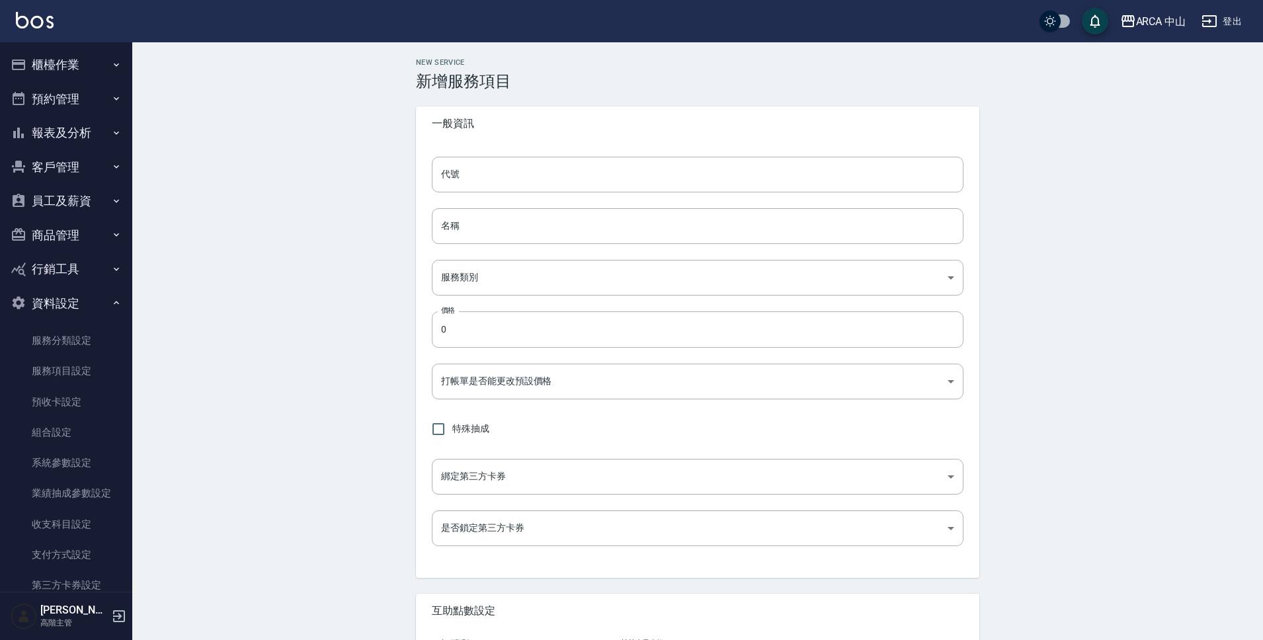
type input "SA1002的副本"
type input "SA1002 進階洗髮9折650/585的副本"
type input "570acc03-8274-4305-b7ee-912470182d75"
type input "585"
type input "FALSE"
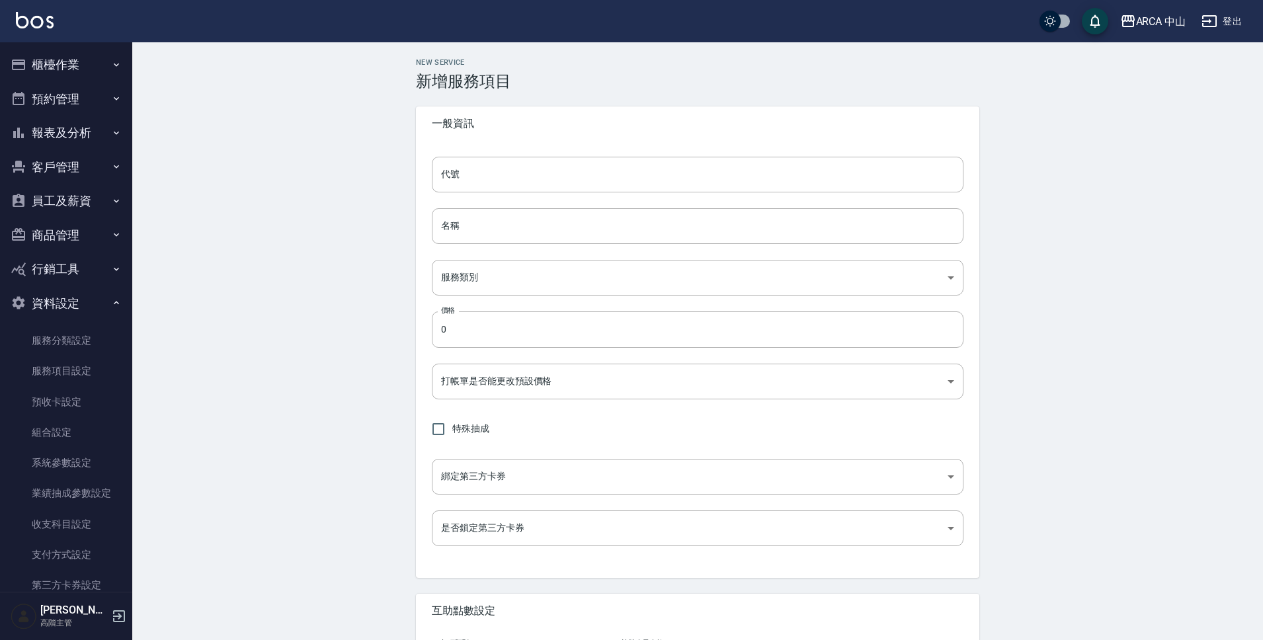
type input "none"
type input "UNSET"
type input "none"
type input "互助1格給1點(60元)"
type input "3"
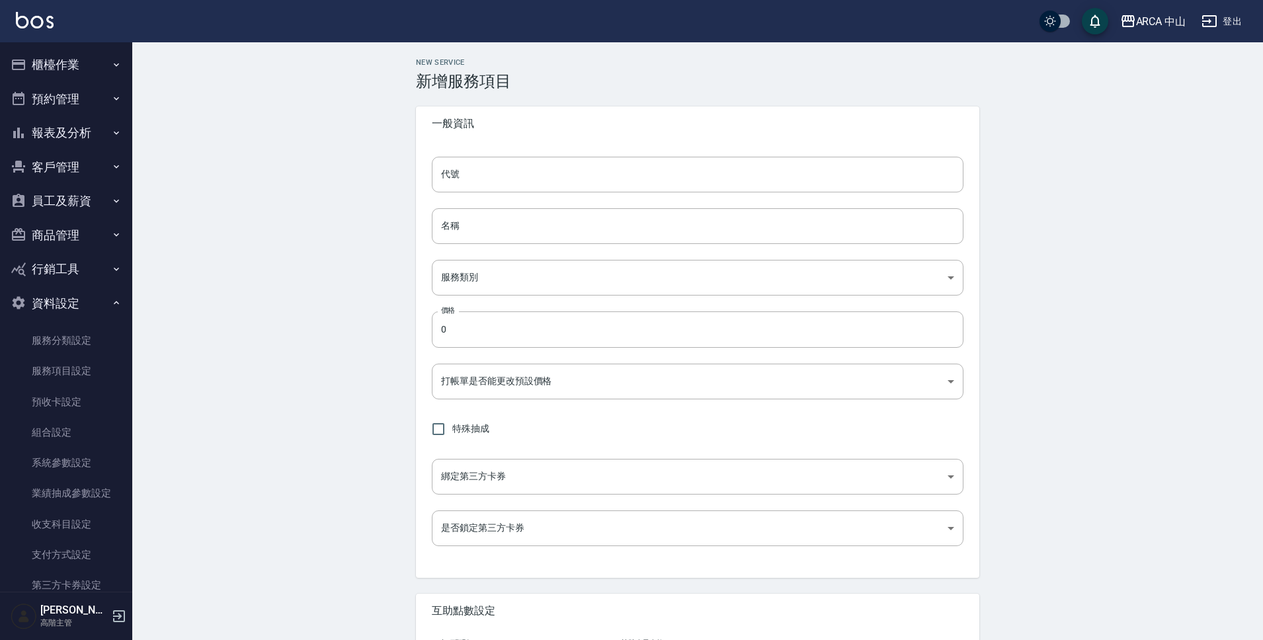
type input "點數"
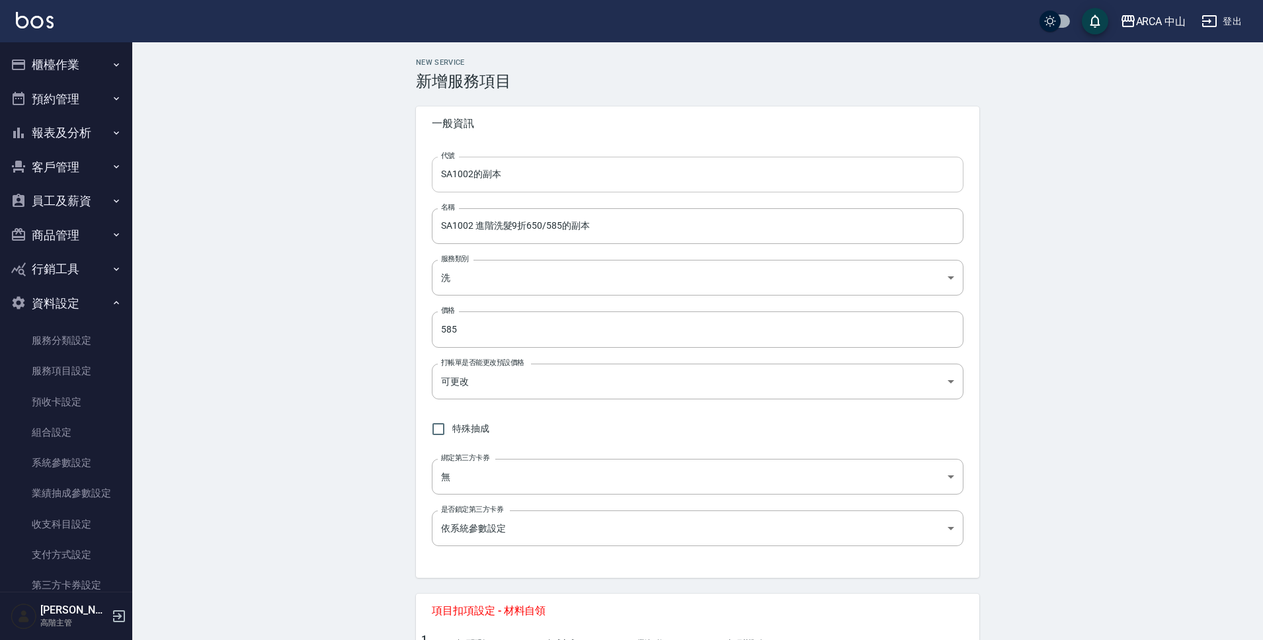
click at [464, 180] on input "SA1002的副本" at bounding box center [698, 175] width 532 height 36
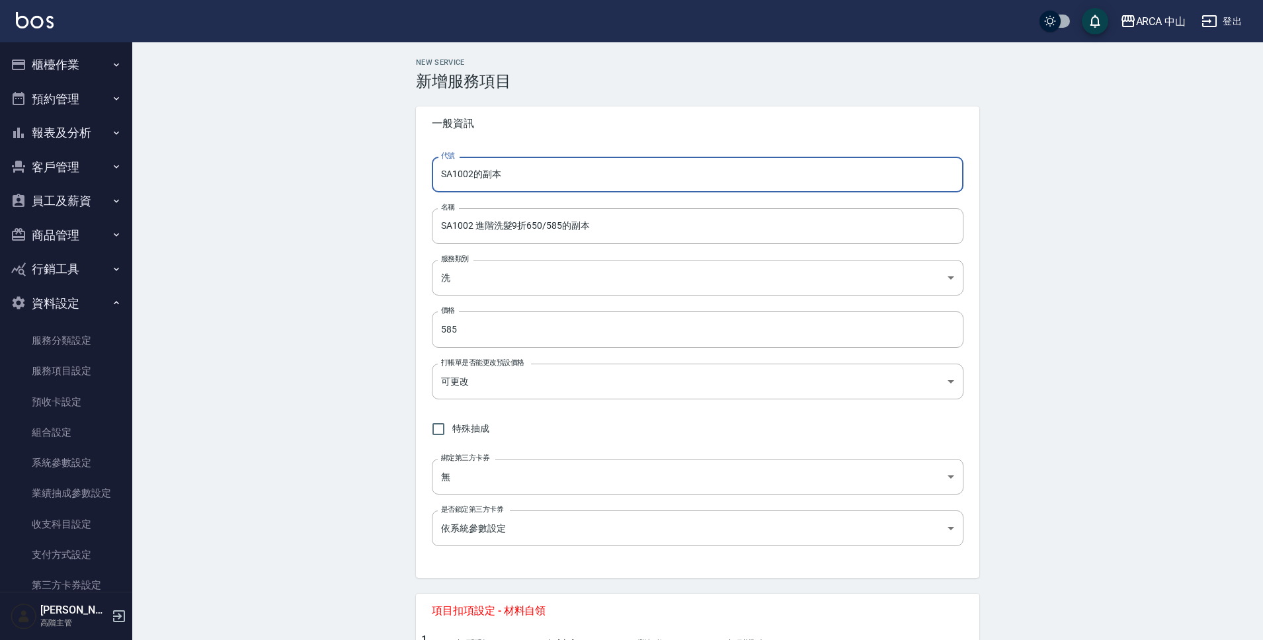
click at [468, 179] on input "SA1002的副本" at bounding box center [698, 175] width 532 height 36
type input "SA1012"
click at [465, 229] on input "SA1002 進階洗髮9折650/585的副本" at bounding box center [698, 226] width 532 height 36
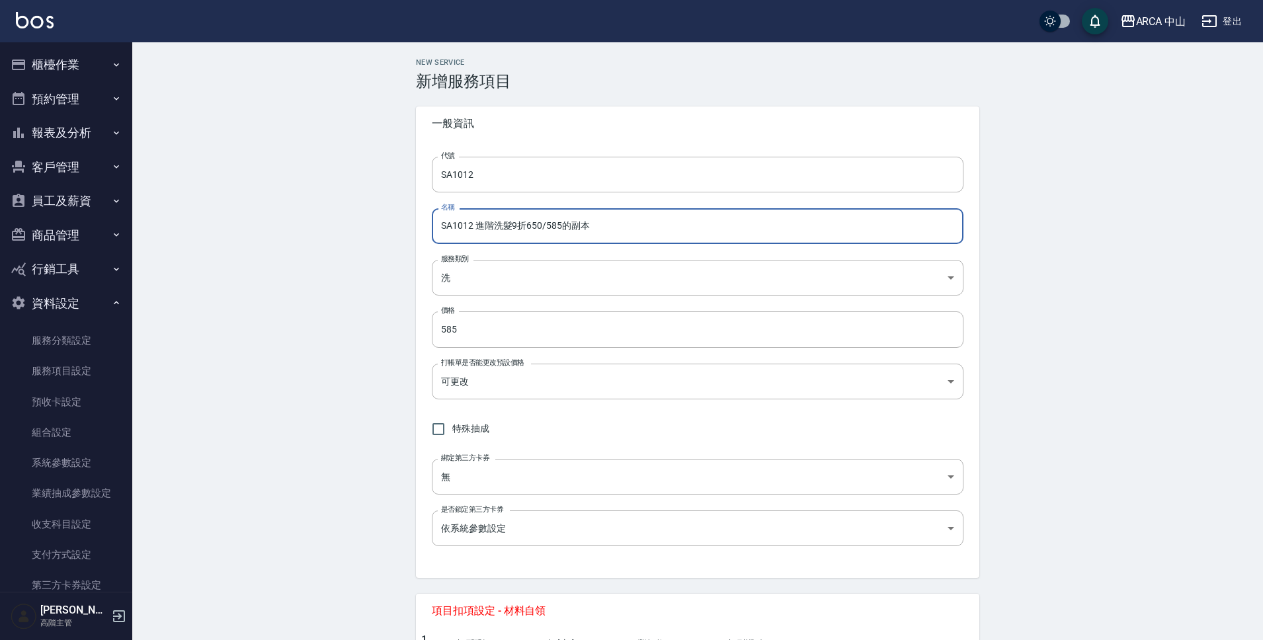
click at [520, 223] on input "SA1012 進階洗髮9折650/585的副本" at bounding box center [698, 226] width 532 height 36
drag, startPoint x: 552, startPoint y: 228, endPoint x: 567, endPoint y: 228, distance: 15.2
click at [567, 228] on input "SA1012 進階洗髮85折650/585的副本" at bounding box center [698, 226] width 532 height 36
type input "SA1012 進階洗髮85折650/553"
click at [476, 321] on input "585" at bounding box center [698, 330] width 532 height 36
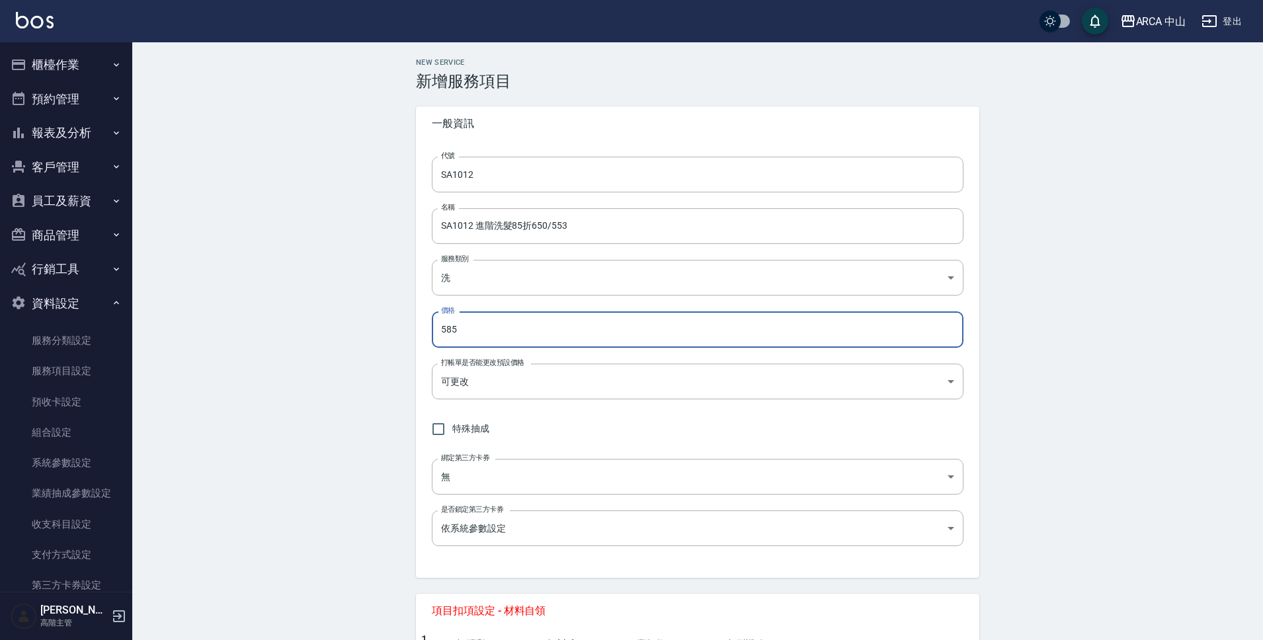
drag, startPoint x: 489, startPoint y: 333, endPoint x: 415, endPoint y: 330, distance: 74.2
click at [416, 330] on div "代號 SA1012 代號 名稱 SA1012 進階洗髮85折650/553 名稱 服務類別 洗 570acc03-8274-4305-b7ee-9124701…" at bounding box center [698, 359] width 564 height 437
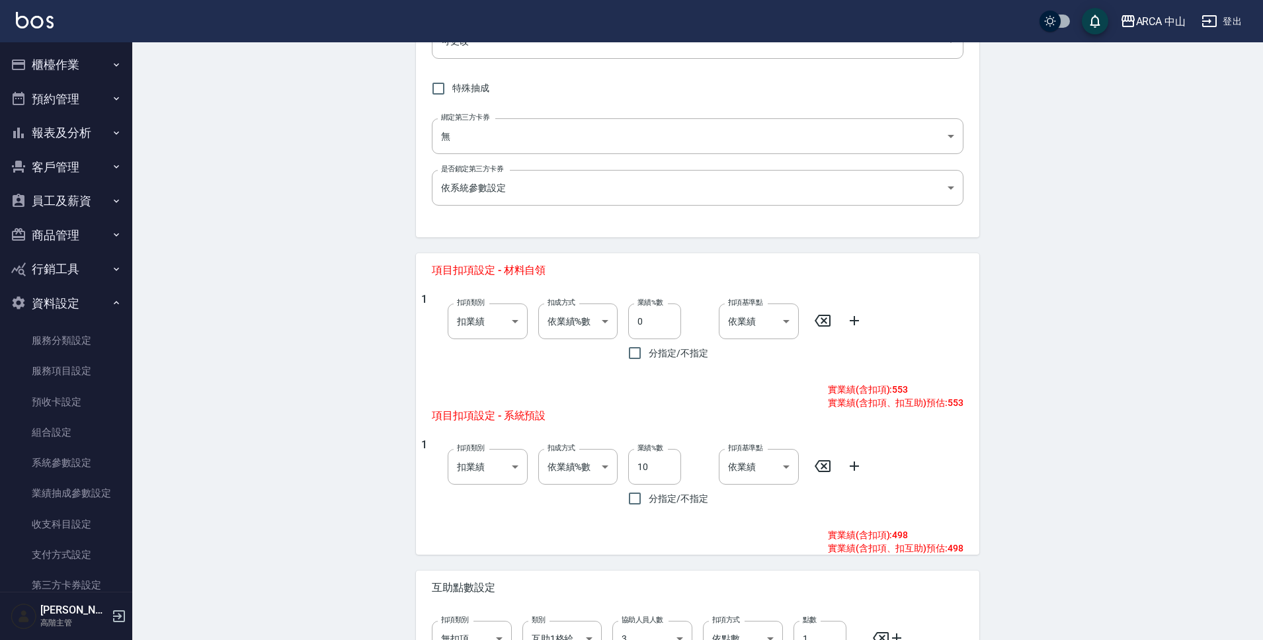
scroll to position [491, 0]
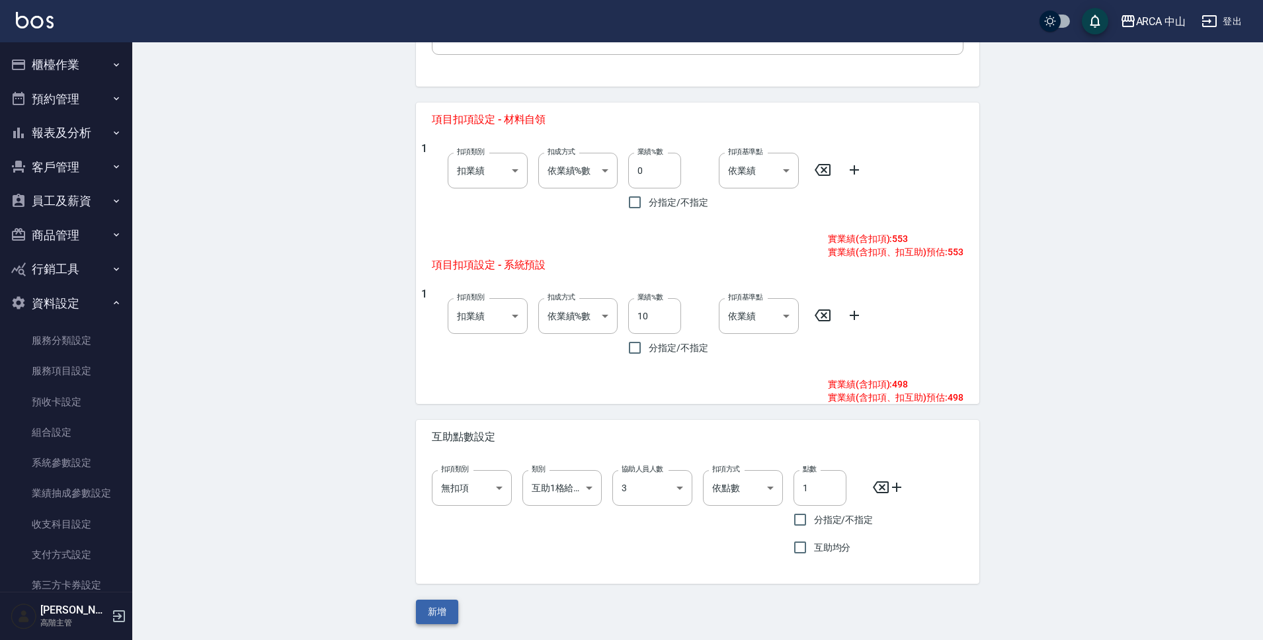
type input "553"
click at [448, 609] on button "新增" at bounding box center [437, 612] width 42 height 24
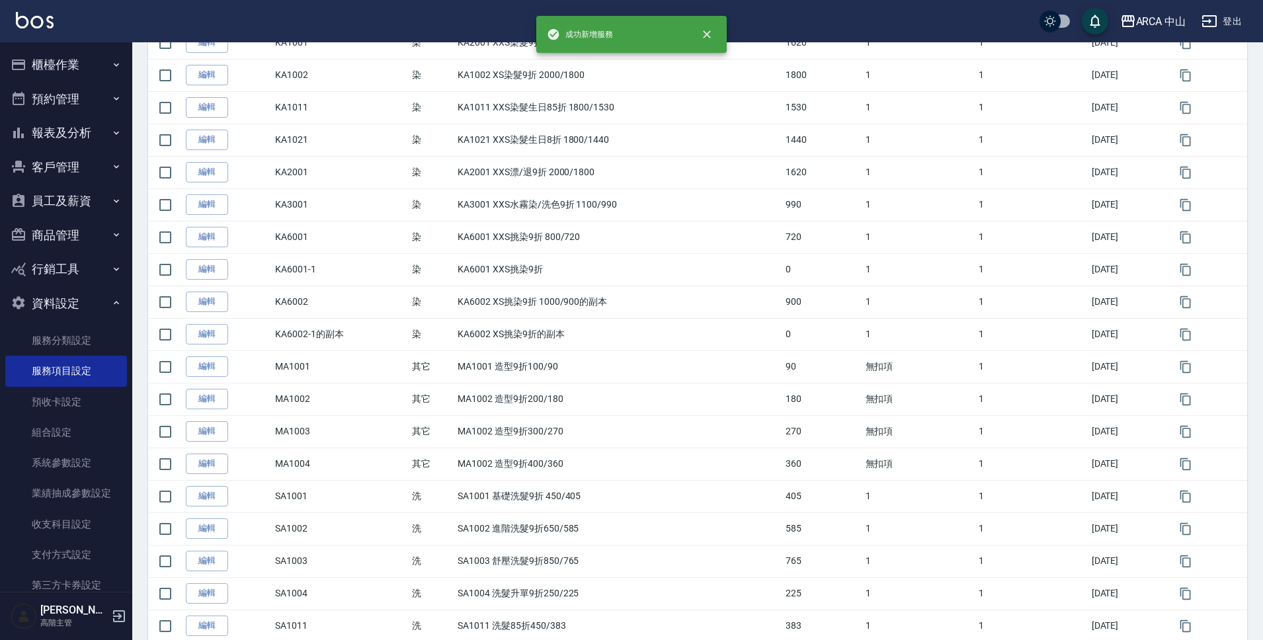
scroll to position [1325, 0]
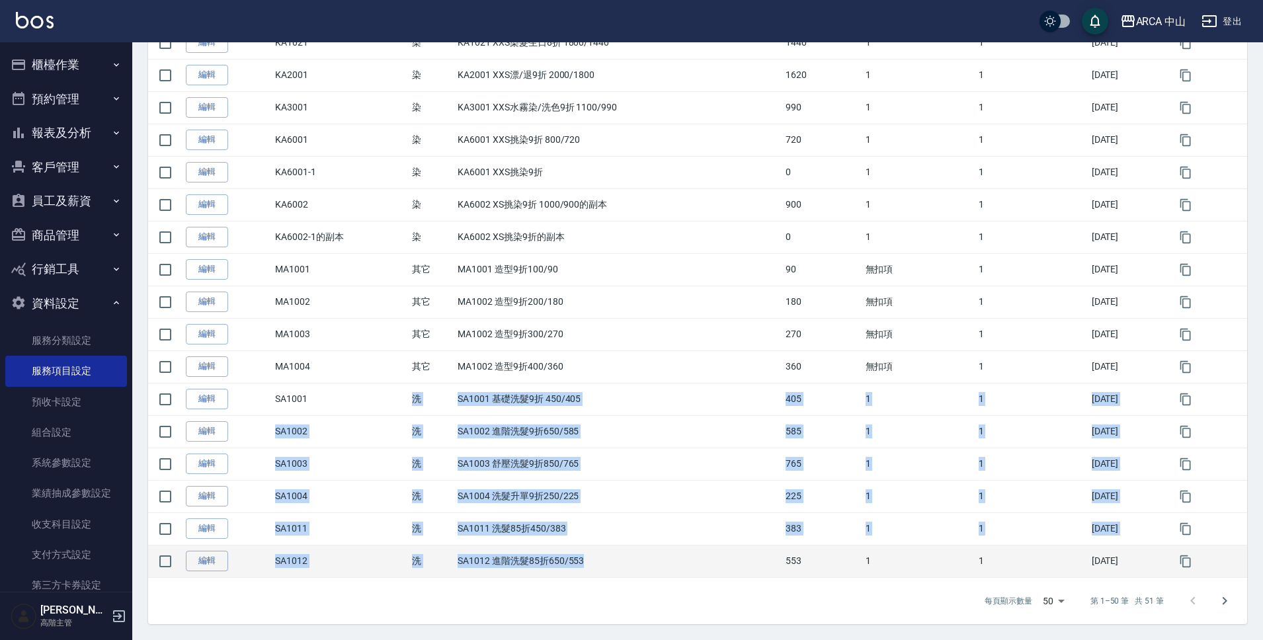
drag, startPoint x: 410, startPoint y: 405, endPoint x: 617, endPoint y: 566, distance: 262.5
click at [616, 565] on td "SA1012 進階洗髮85折650/553" at bounding box center [618, 561] width 328 height 32
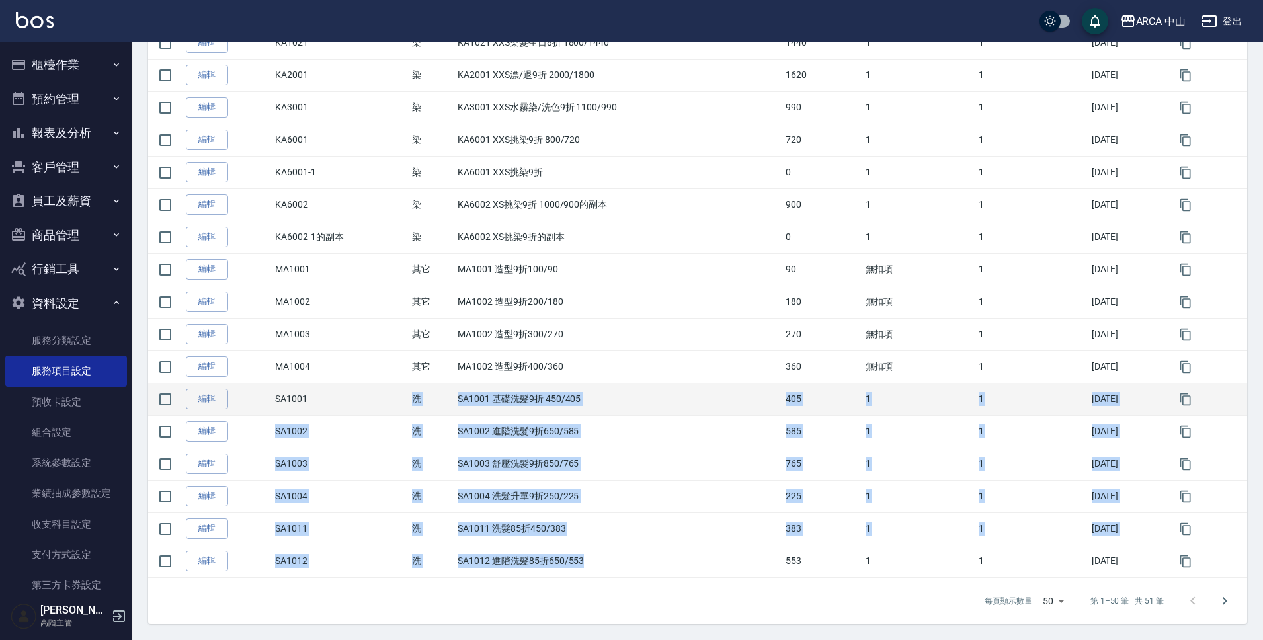
drag, startPoint x: 592, startPoint y: 560, endPoint x: 412, endPoint y: 402, distance: 239.5
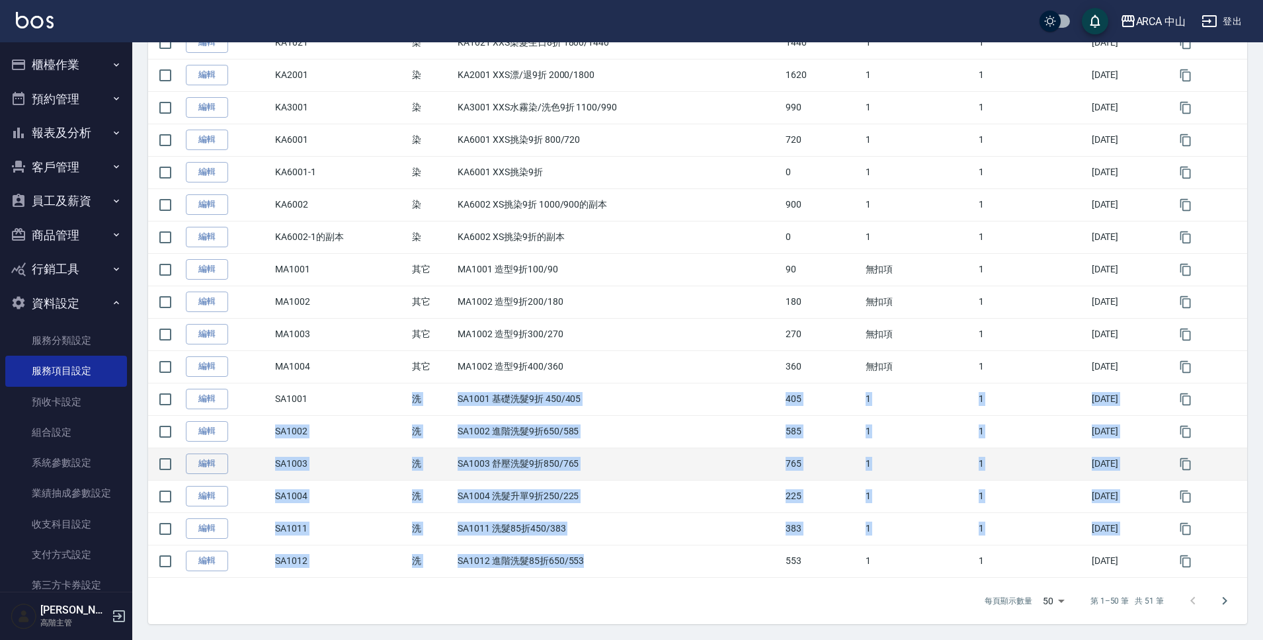
click at [556, 464] on td "SA1003 舒壓洗髮9折850/765" at bounding box center [618, 464] width 328 height 32
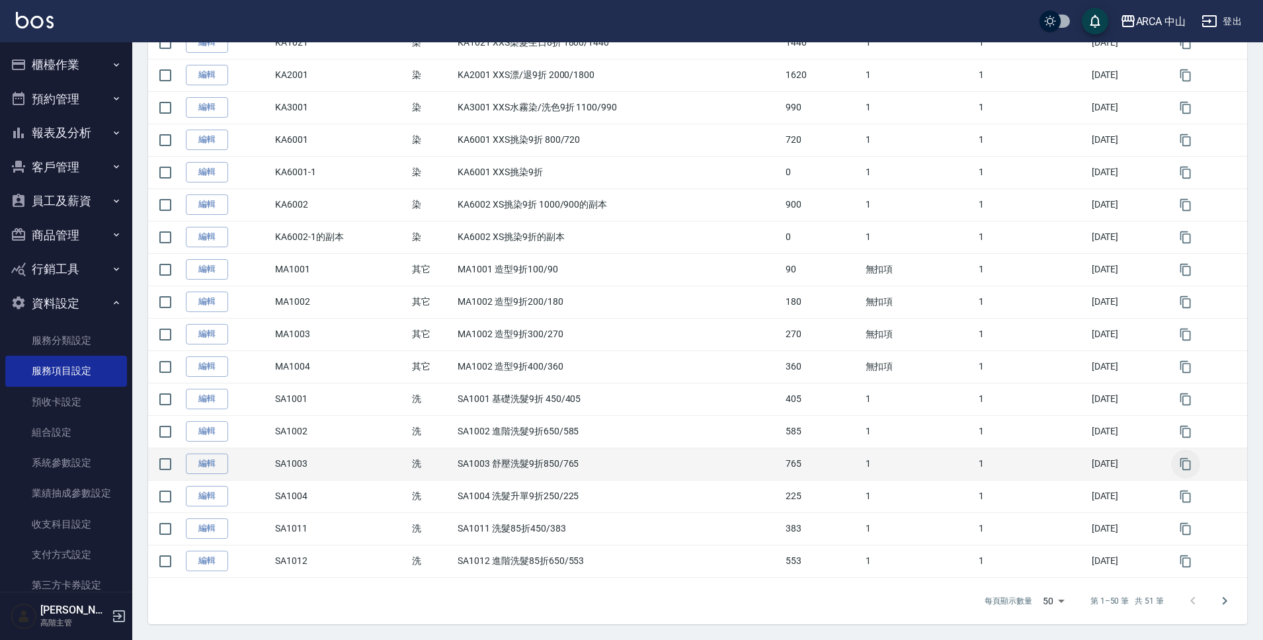
click at [1187, 464] on icon "button" at bounding box center [1185, 464] width 13 height 13
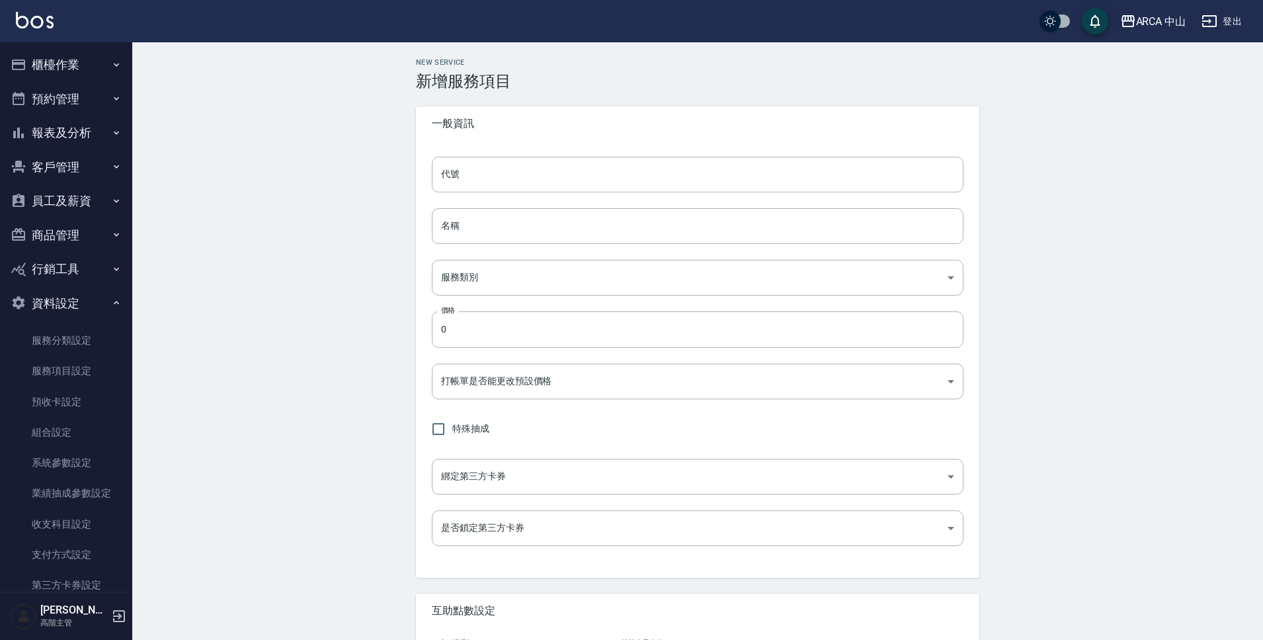
type input "SA1003的副本"
type input "SA1003 舒壓洗髮9折850/765的副本"
type input "570acc03-8274-4305-b7ee-912470182d75"
type input "765"
type input "FALSE"
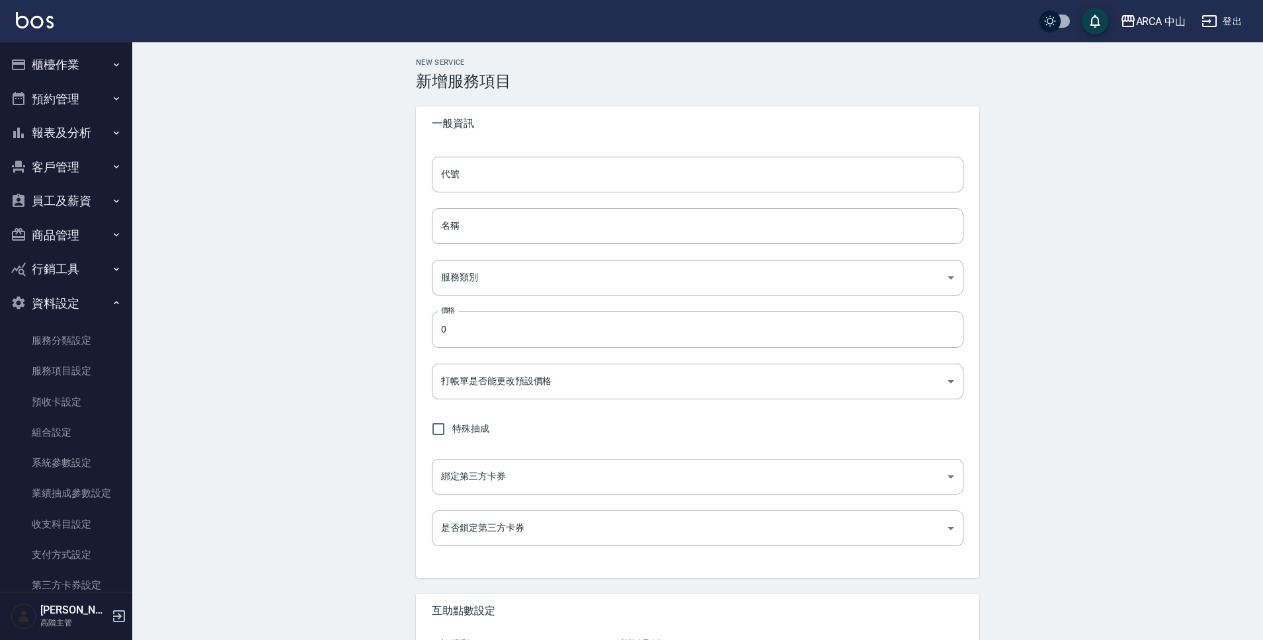
type input "none"
type input "UNSET"
type input "none"
type input "互助1格給1點(60元)"
type input "3"
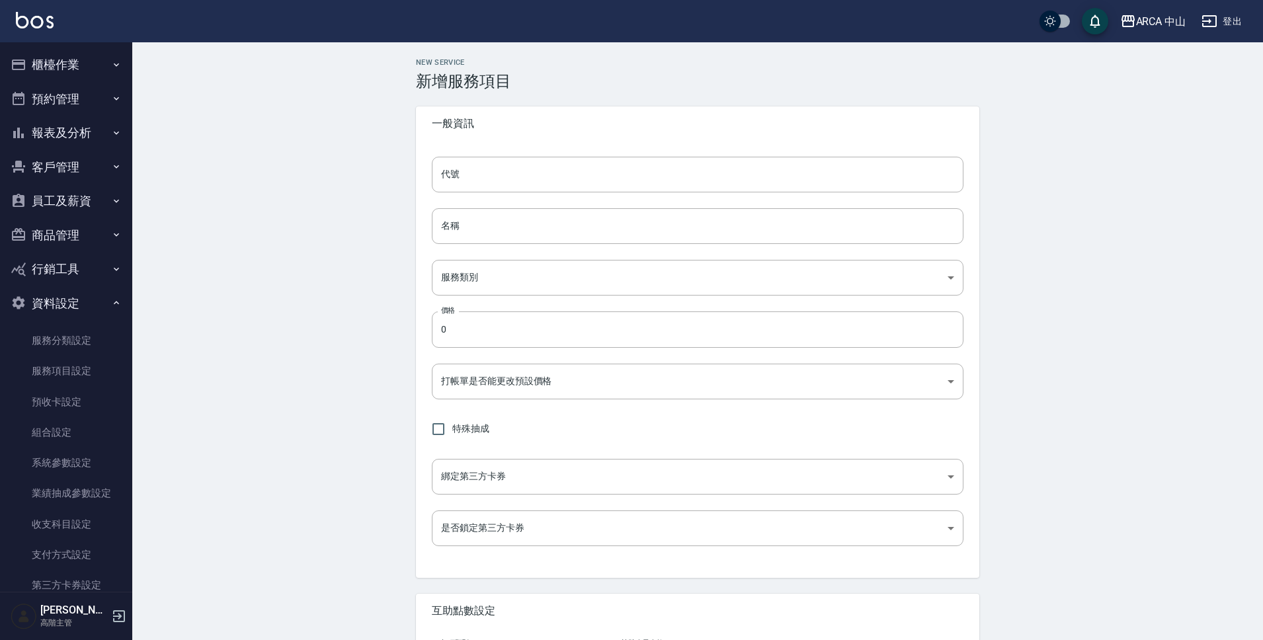
type input "點數"
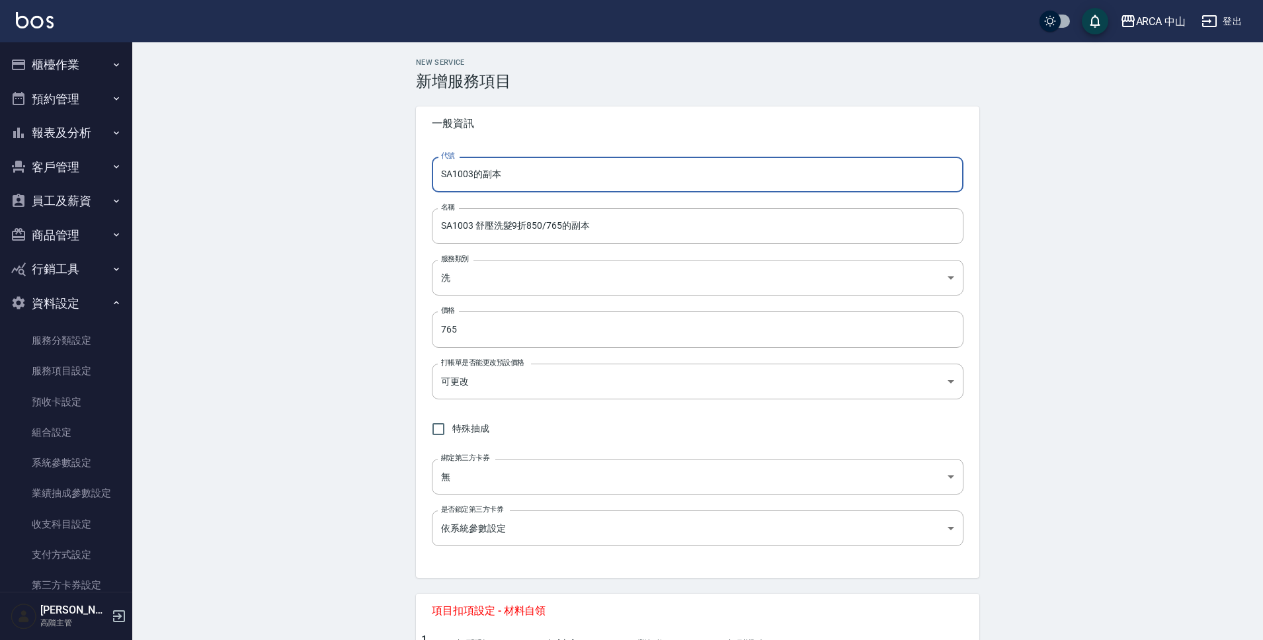
drag, startPoint x: 473, startPoint y: 172, endPoint x: 571, endPoint y: 185, distance: 98.8
click at [571, 185] on input "SA1003的副本" at bounding box center [698, 175] width 532 height 36
type input "SA1013"
click at [468, 227] on input "SA1003 舒壓洗髮9折850/765的副本" at bounding box center [698, 226] width 532 height 36
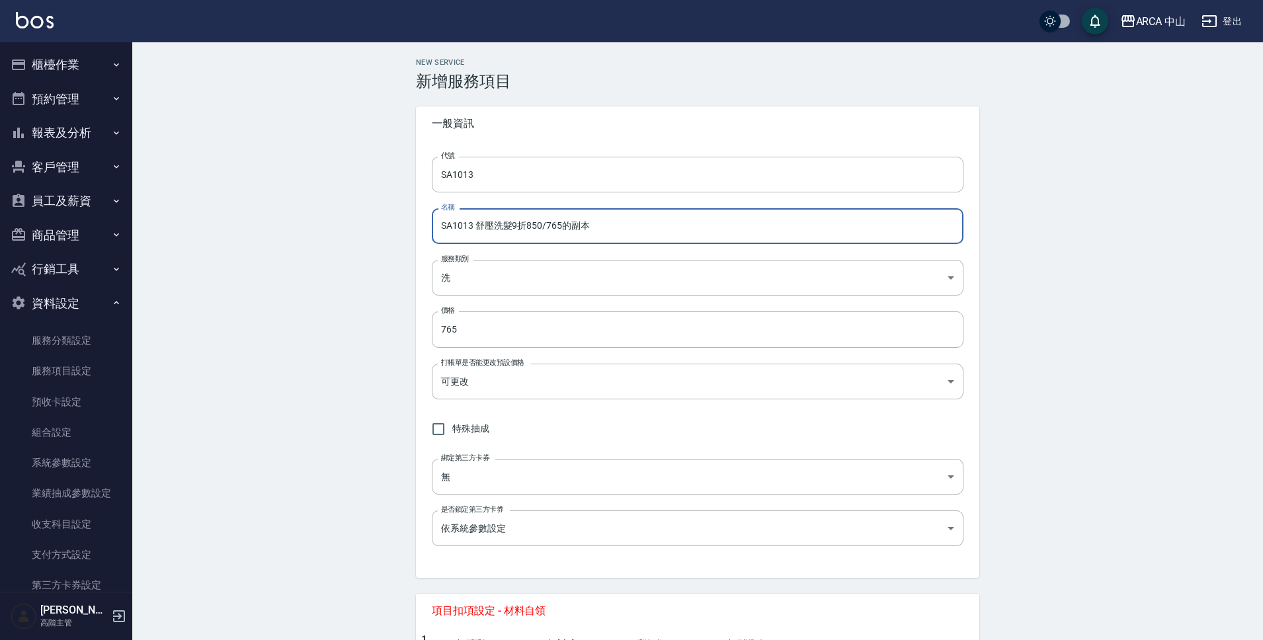
drag, startPoint x: 547, startPoint y: 228, endPoint x: 641, endPoint y: 231, distance: 94.0
click at [641, 231] on input "SA1013 舒壓洗髮9折850/765的副本" at bounding box center [698, 226] width 532 height 36
type input "SA1013 舒壓洗髮85折850/723"
click at [467, 329] on input "765" at bounding box center [698, 330] width 532 height 36
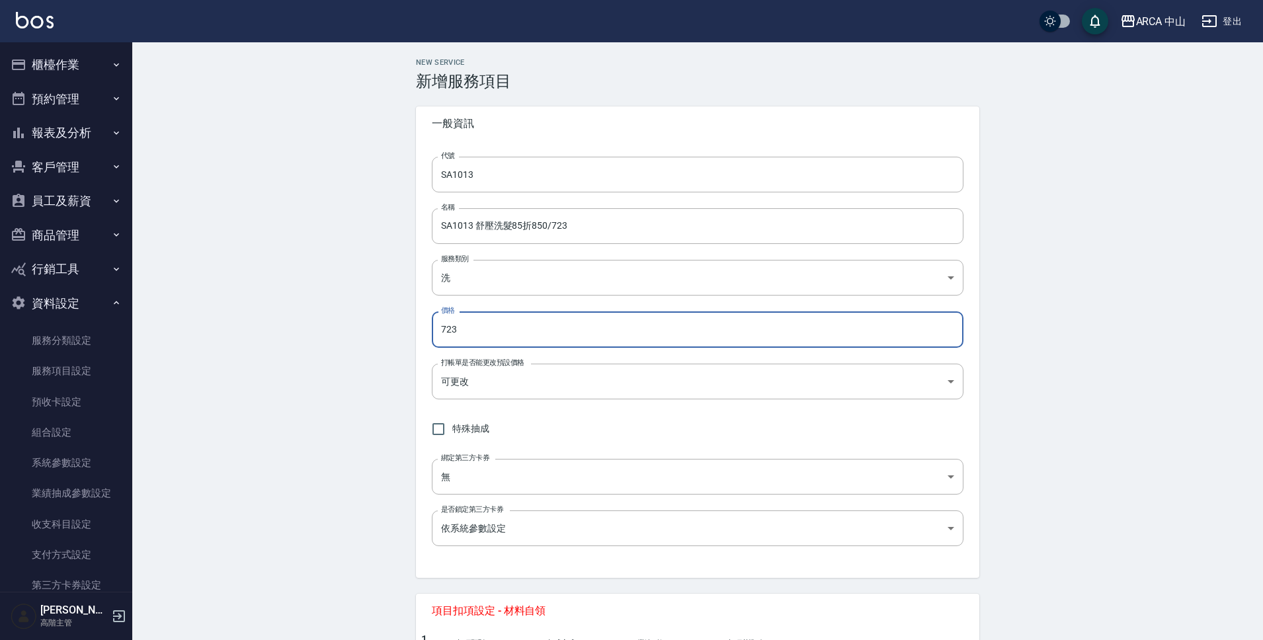
scroll to position [491, 0]
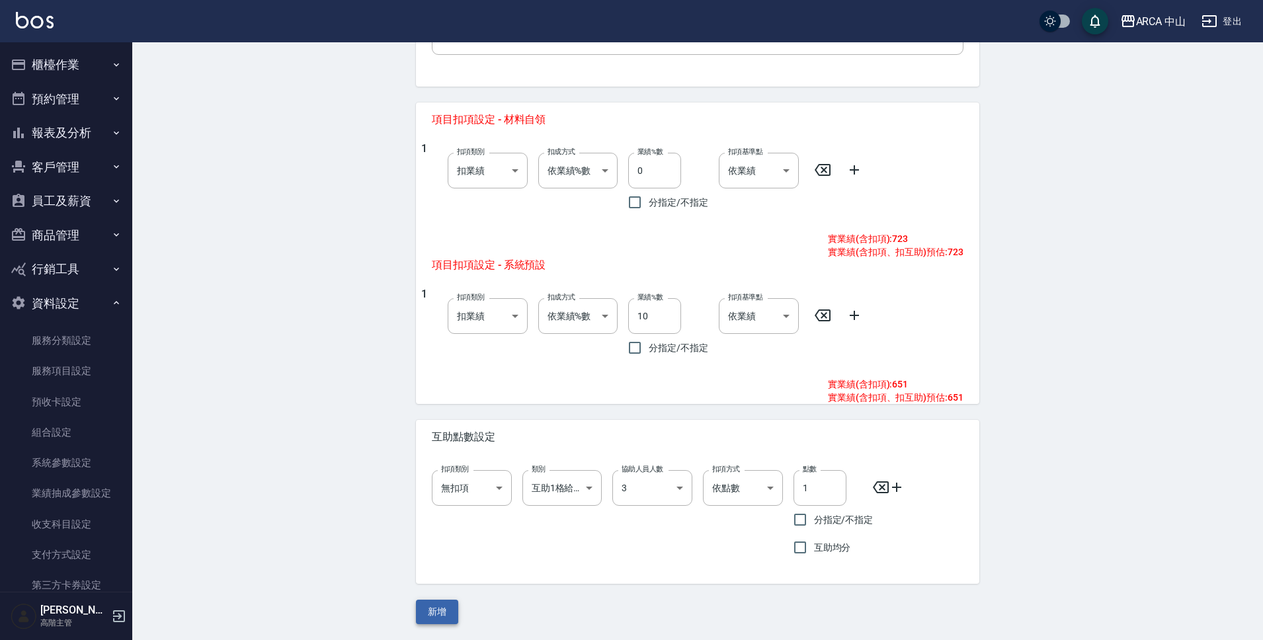
type input "723"
click at [441, 616] on button "新增" at bounding box center [437, 612] width 42 height 24
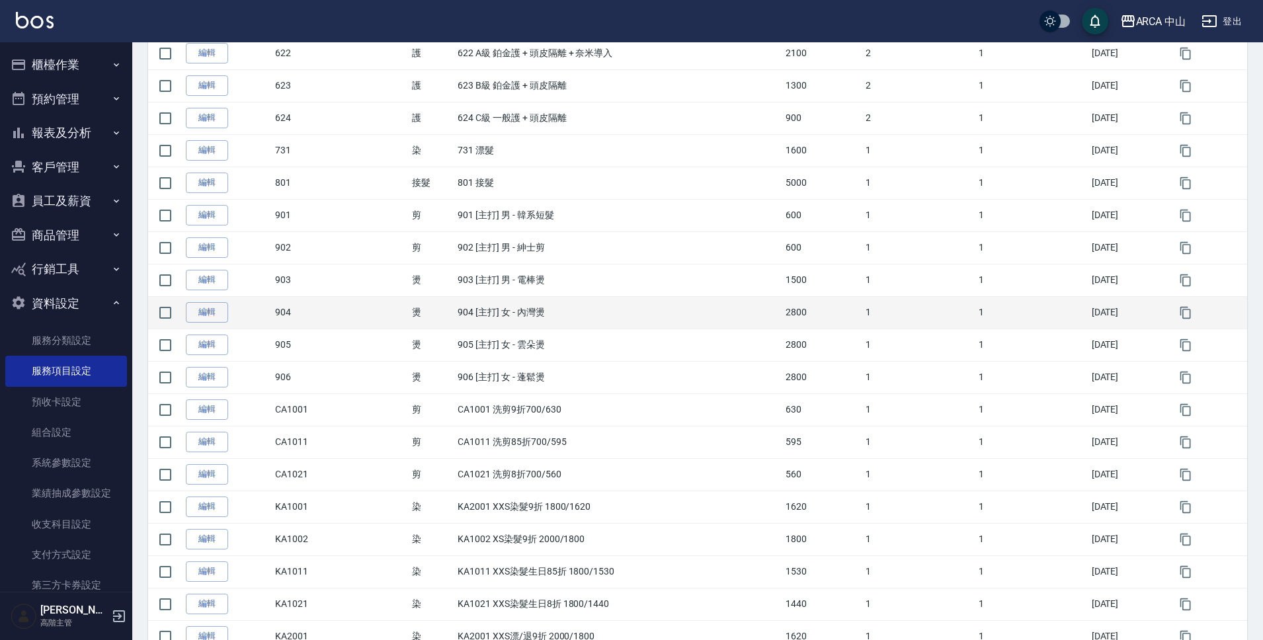
scroll to position [1325, 0]
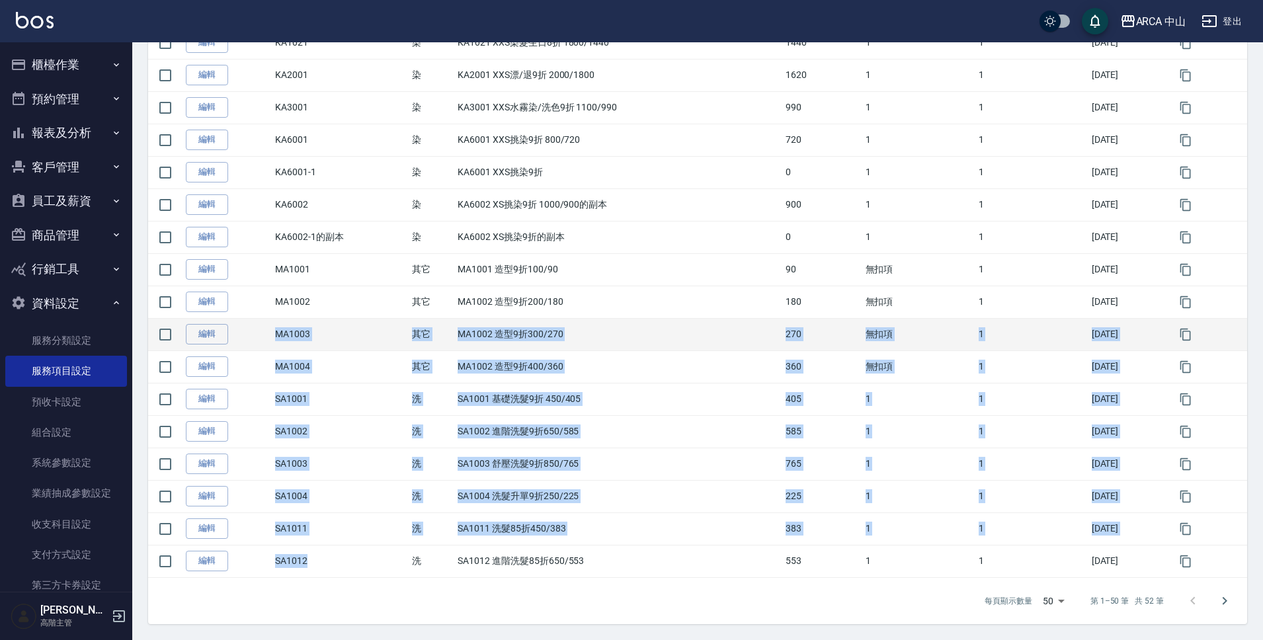
drag, startPoint x: 323, startPoint y: 563, endPoint x: 244, endPoint y: 335, distance: 240.8
click at [308, 489] on td "SA1004" at bounding box center [340, 496] width 137 height 32
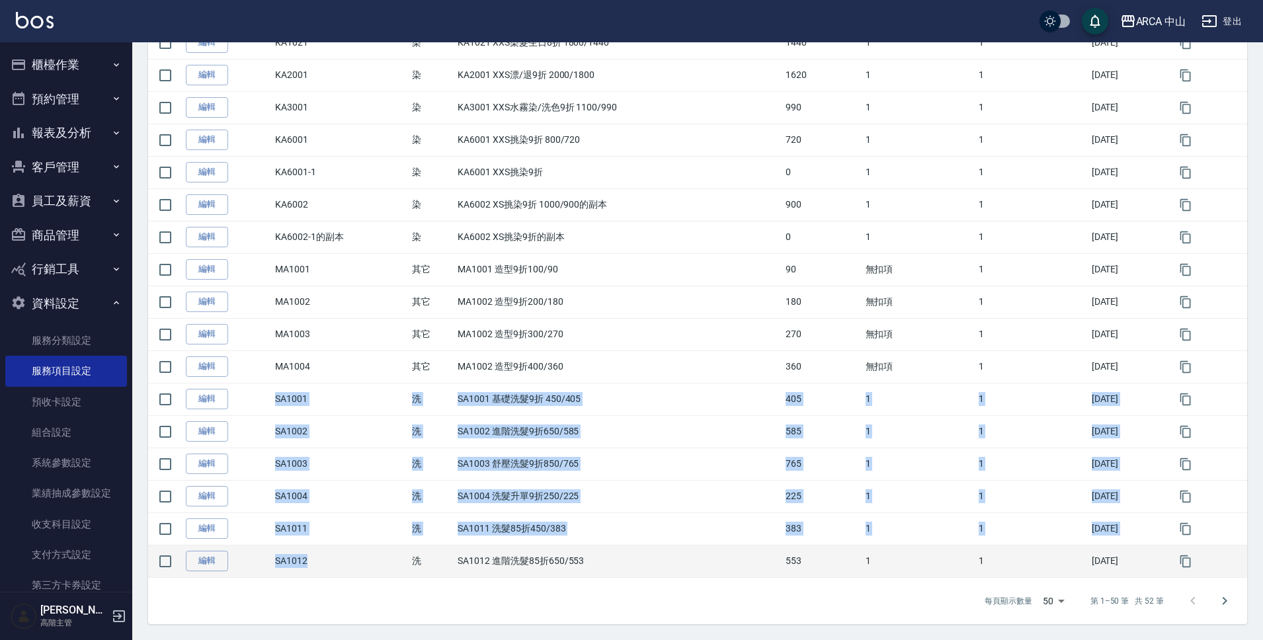
drag, startPoint x: 277, startPoint y: 406, endPoint x: 309, endPoint y: 563, distance: 159.9
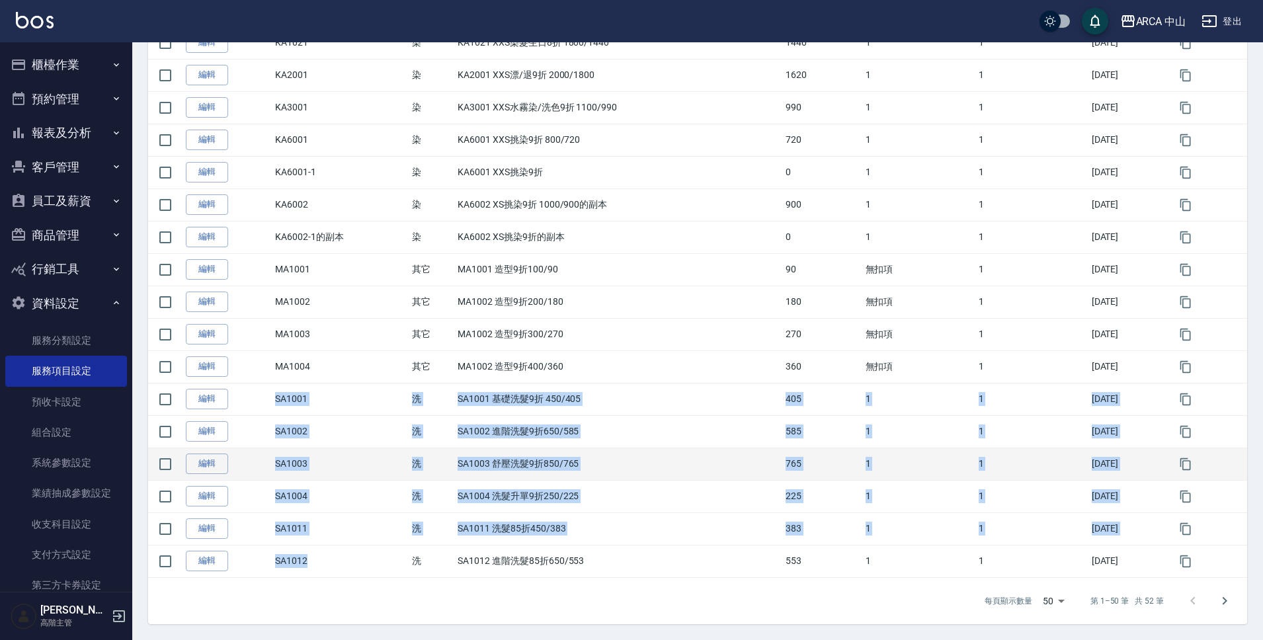
click at [1107, 470] on td "2025/09/06" at bounding box center [1128, 464] width 79 height 32
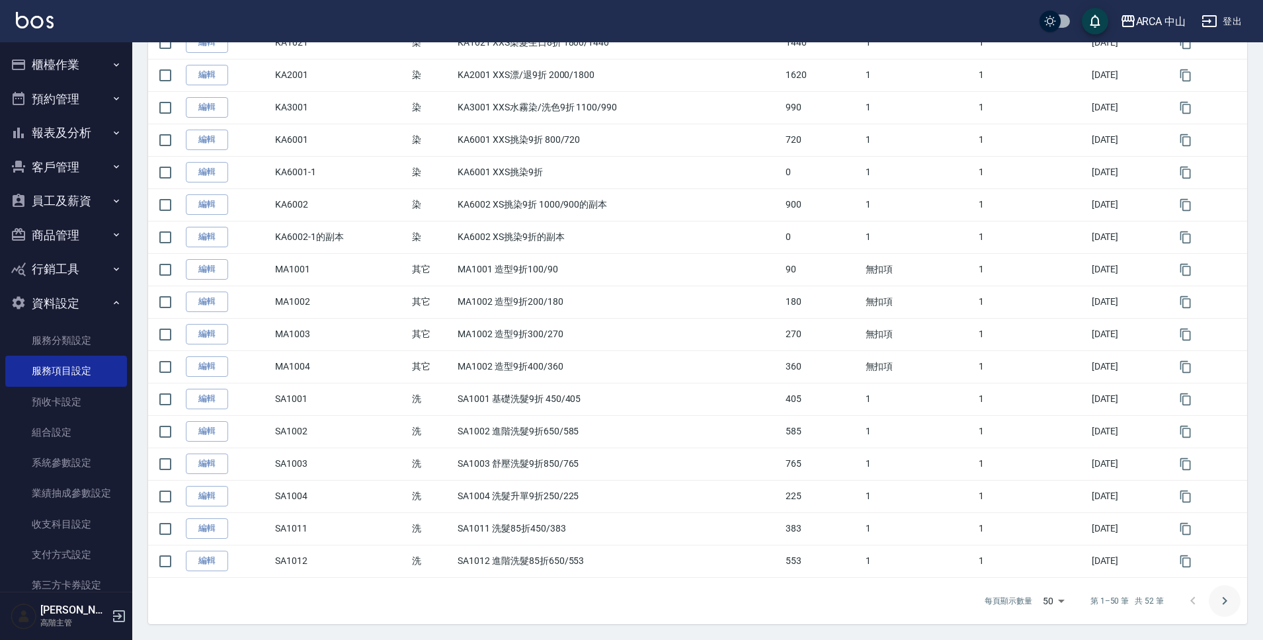
click at [1232, 597] on icon "Go to next page" at bounding box center [1225, 601] width 16 height 16
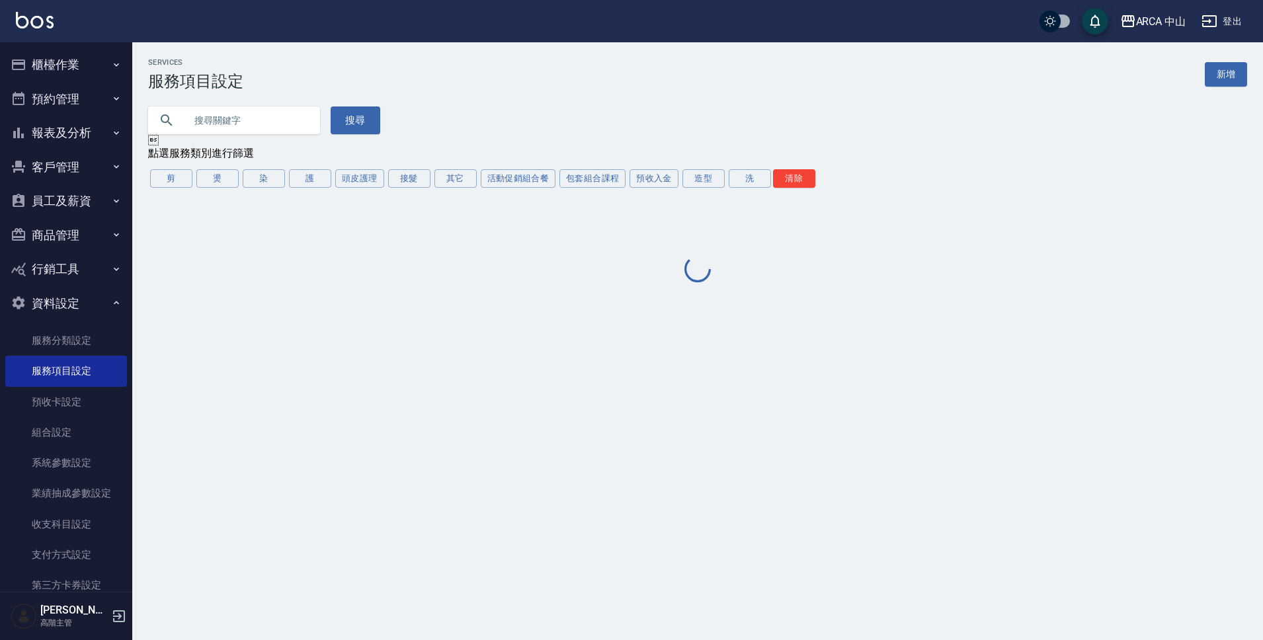
scroll to position [0, 0]
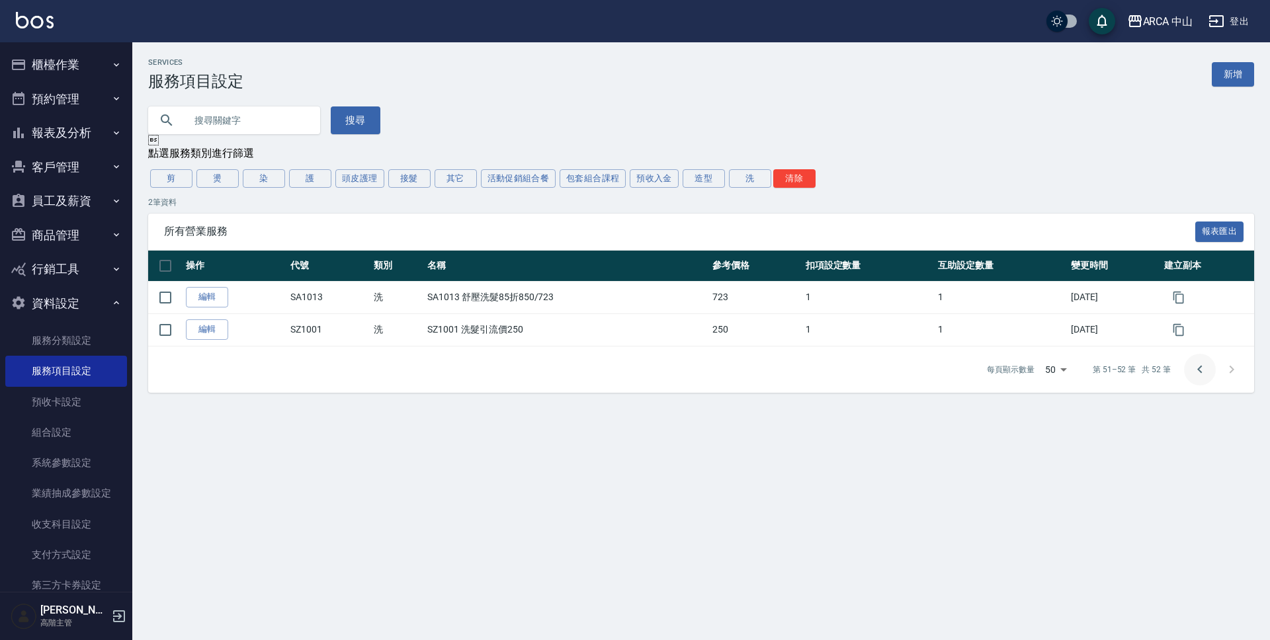
click at [1214, 376] on button "Go to previous page" at bounding box center [1200, 370] width 32 height 32
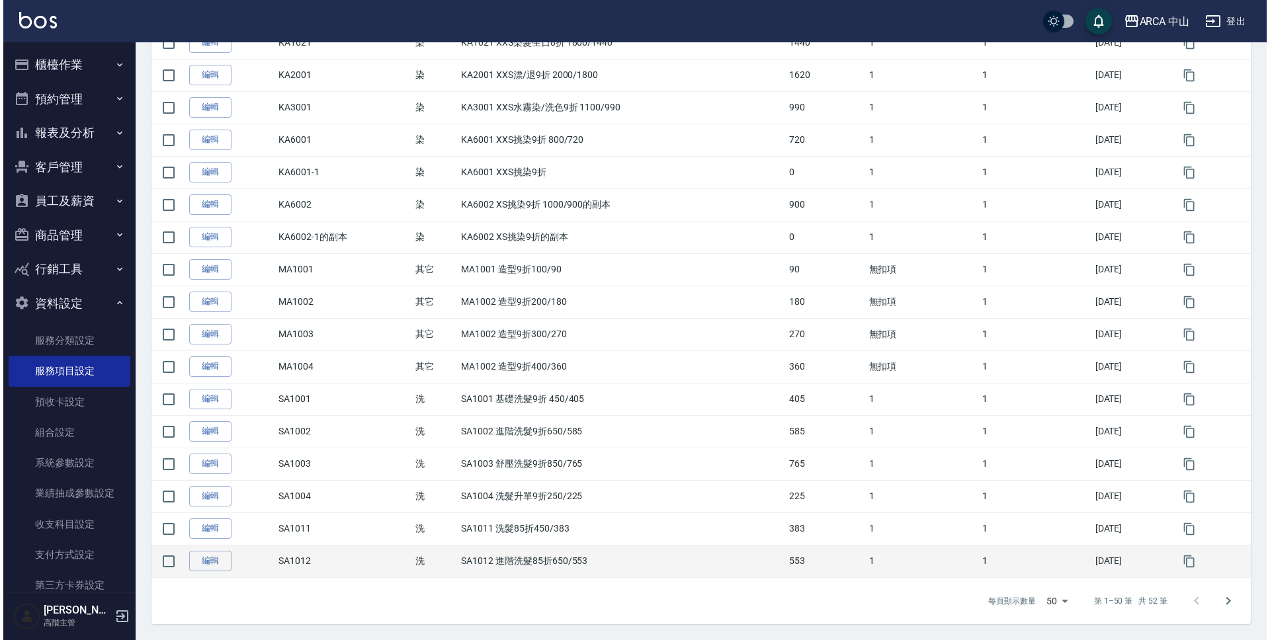
scroll to position [1317, 0]
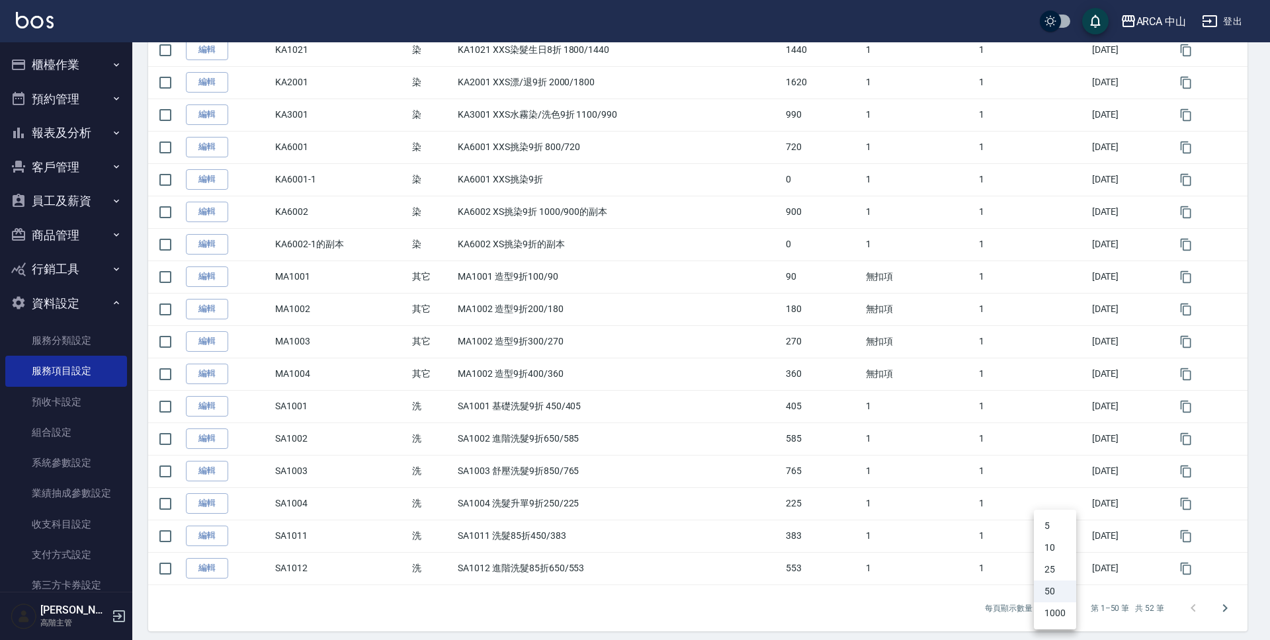
click at [1062, 607] on li "1000" at bounding box center [1055, 614] width 42 height 22
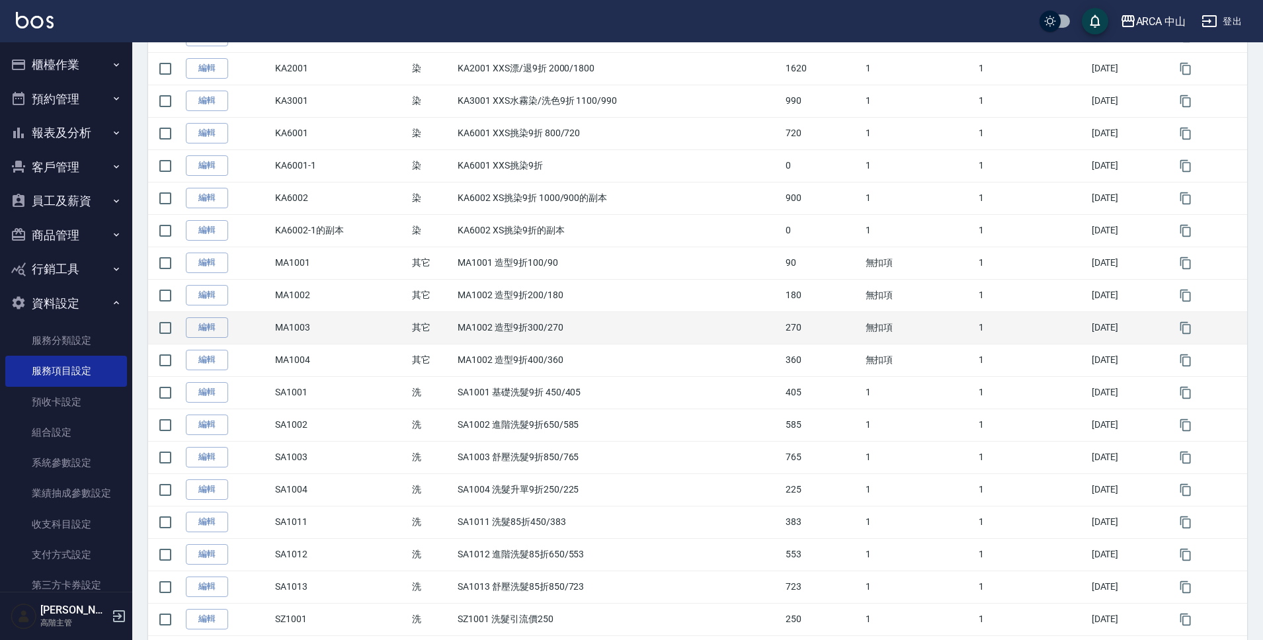
scroll to position [1390, 0]
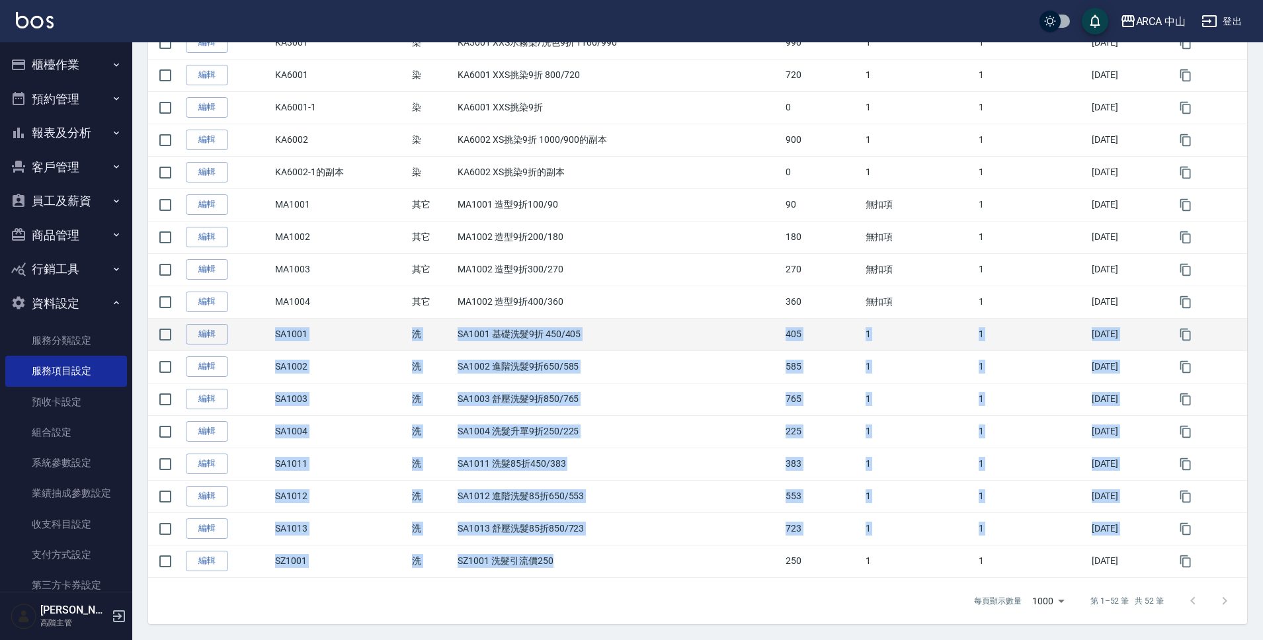
drag, startPoint x: 561, startPoint y: 560, endPoint x: 263, endPoint y: 343, distance: 367.9
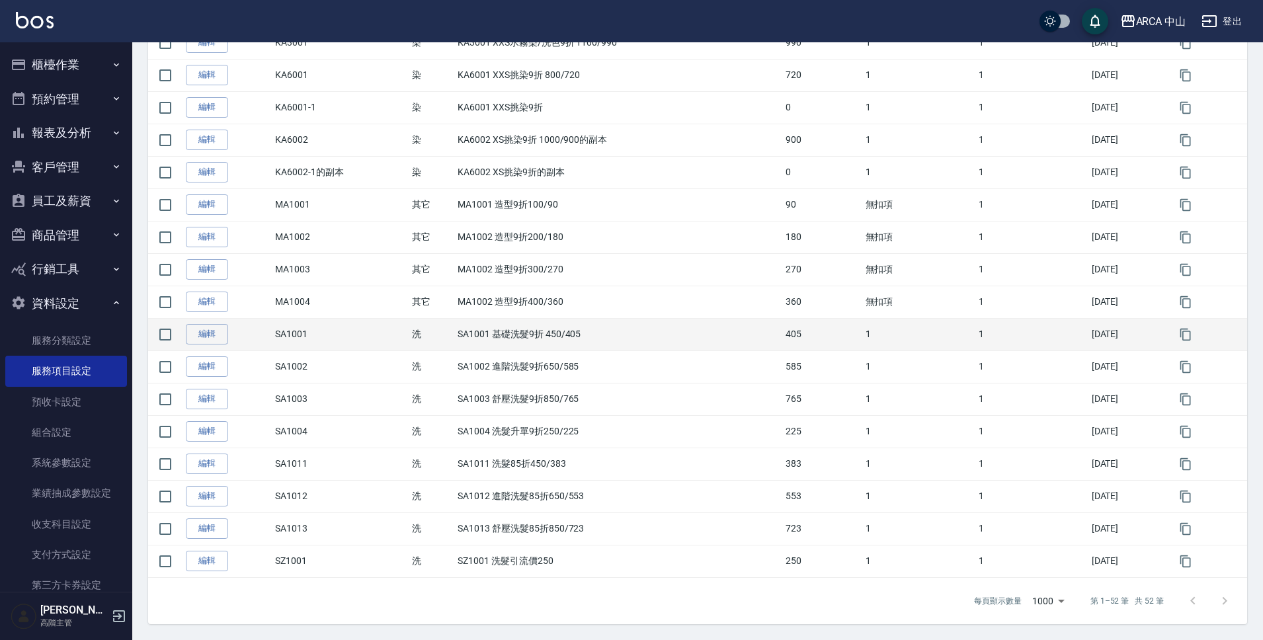
click at [263, 343] on td "編輯" at bounding box center [227, 334] width 89 height 32
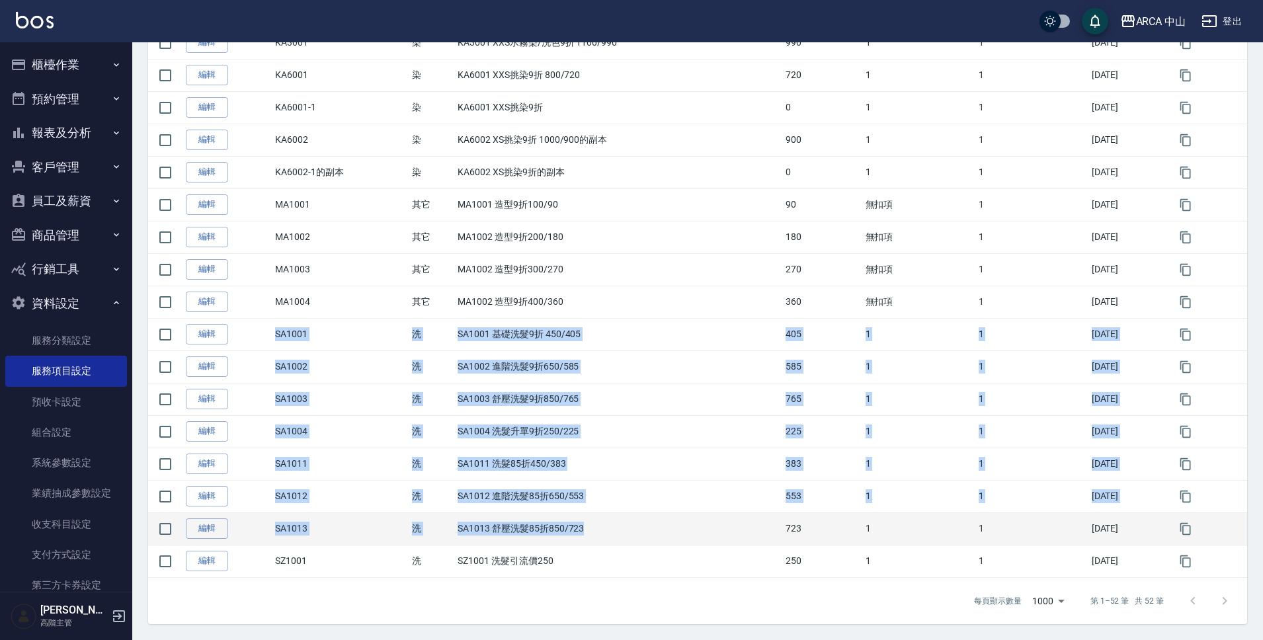
drag, startPoint x: 267, startPoint y: 340, endPoint x: 589, endPoint y: 535, distance: 376.6
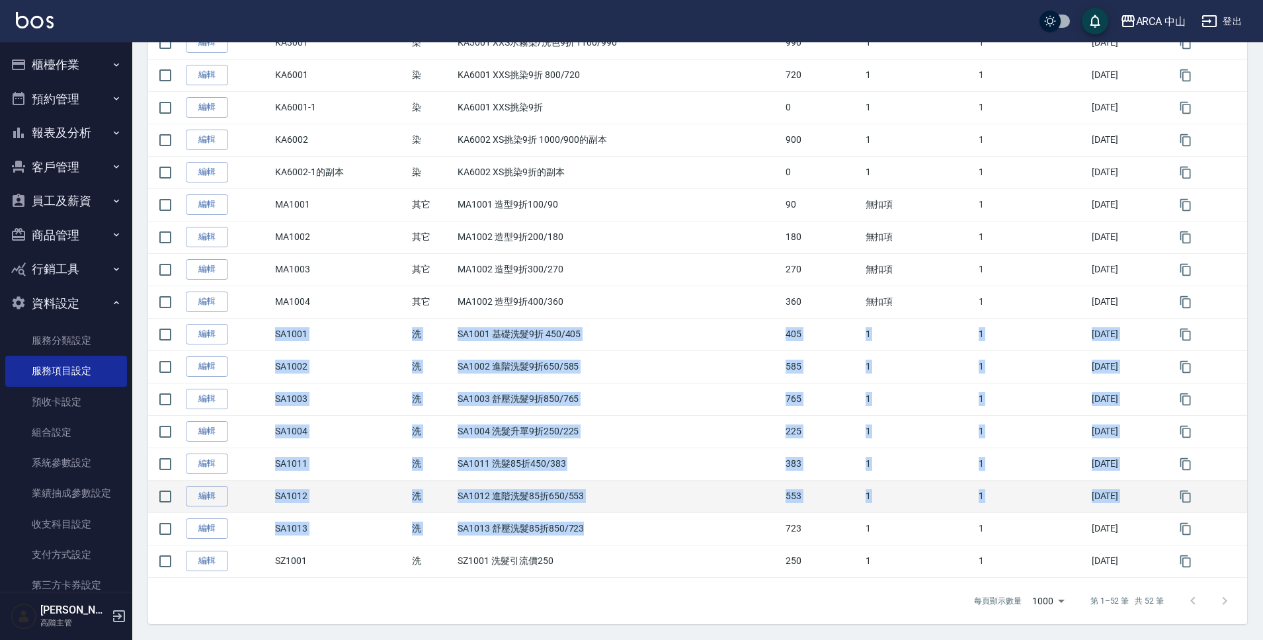
click at [484, 509] on td "SA1012 進階洗髮85折650/553" at bounding box center [618, 496] width 328 height 32
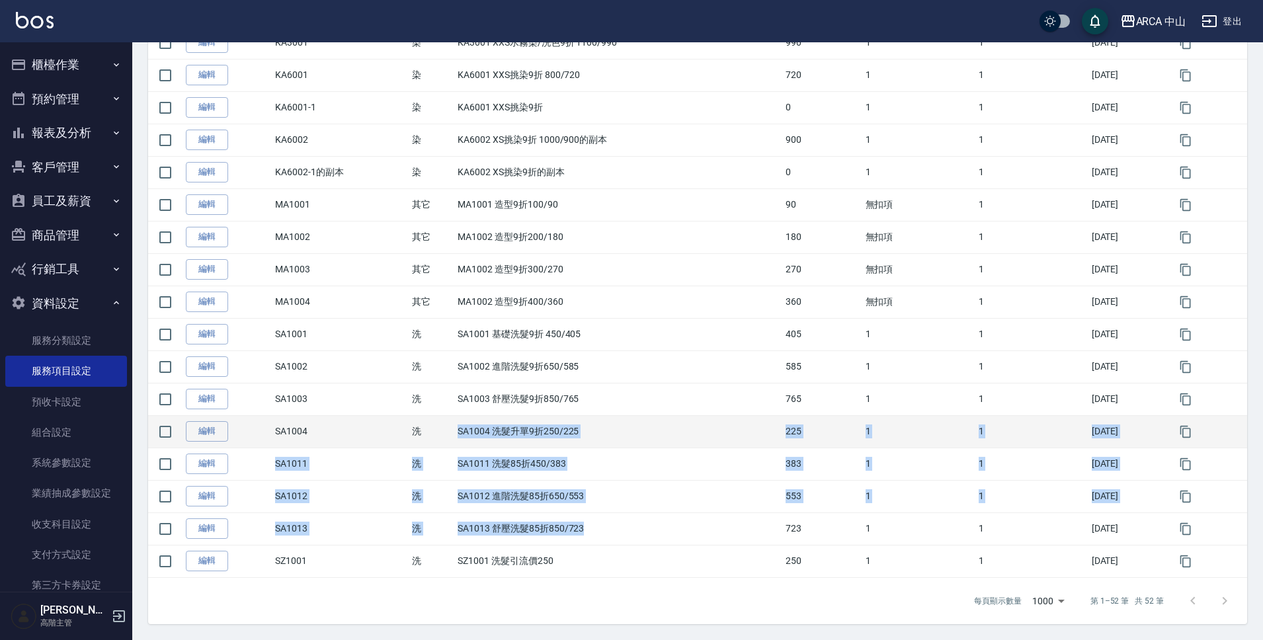
drag, startPoint x: 605, startPoint y: 531, endPoint x: 452, endPoint y: 429, distance: 184.0
click at [452, 429] on td "洗" at bounding box center [432, 431] width 46 height 32
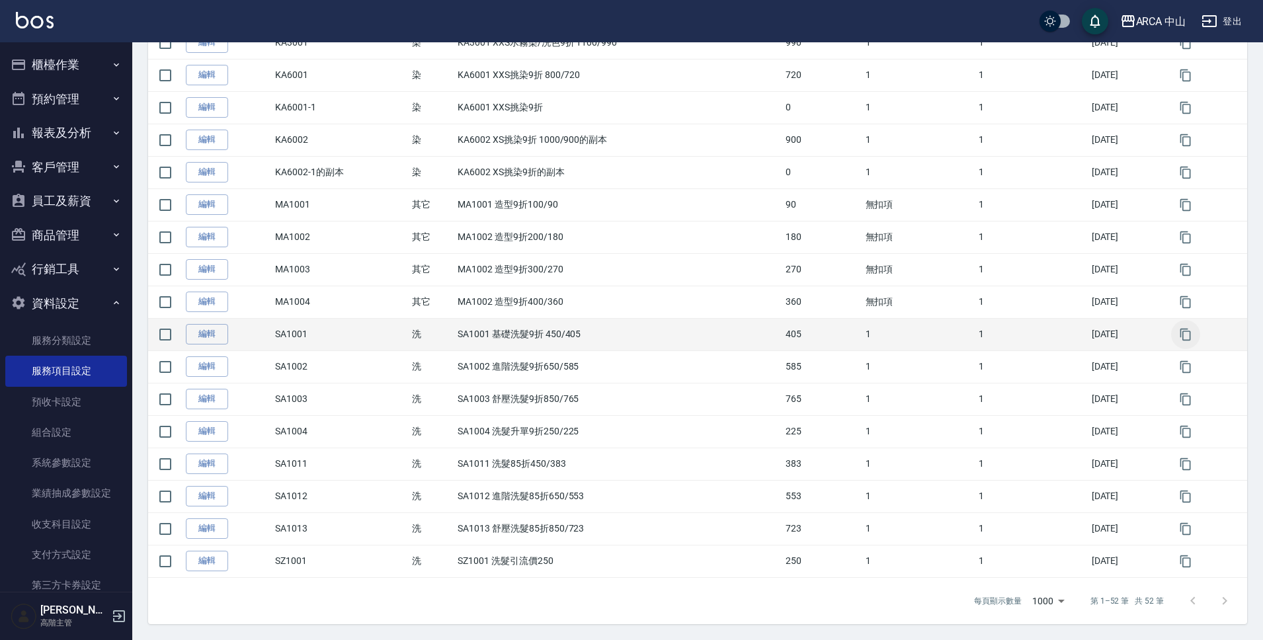
click at [1185, 337] on icon "button" at bounding box center [1185, 334] width 13 height 13
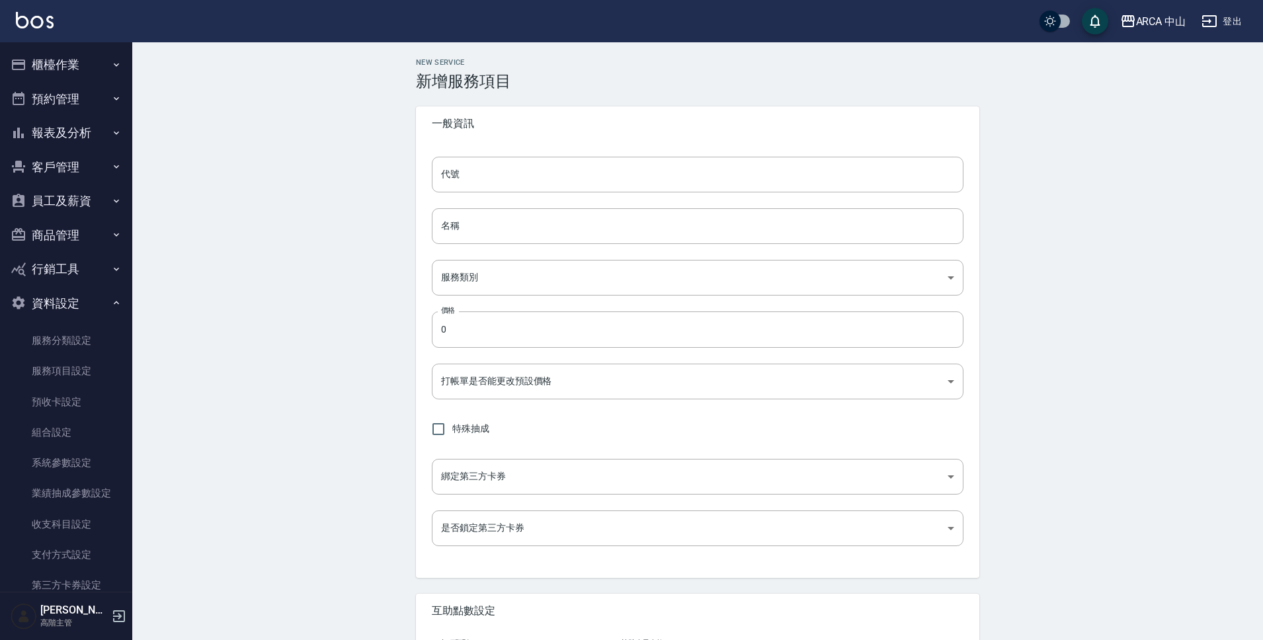
type input "SA1001的副本"
type input "SA1001 基礎洗髮9折 450/405的副本"
type input "570acc03-8274-4305-b7ee-912470182d75"
type input "405"
type input "FALSE"
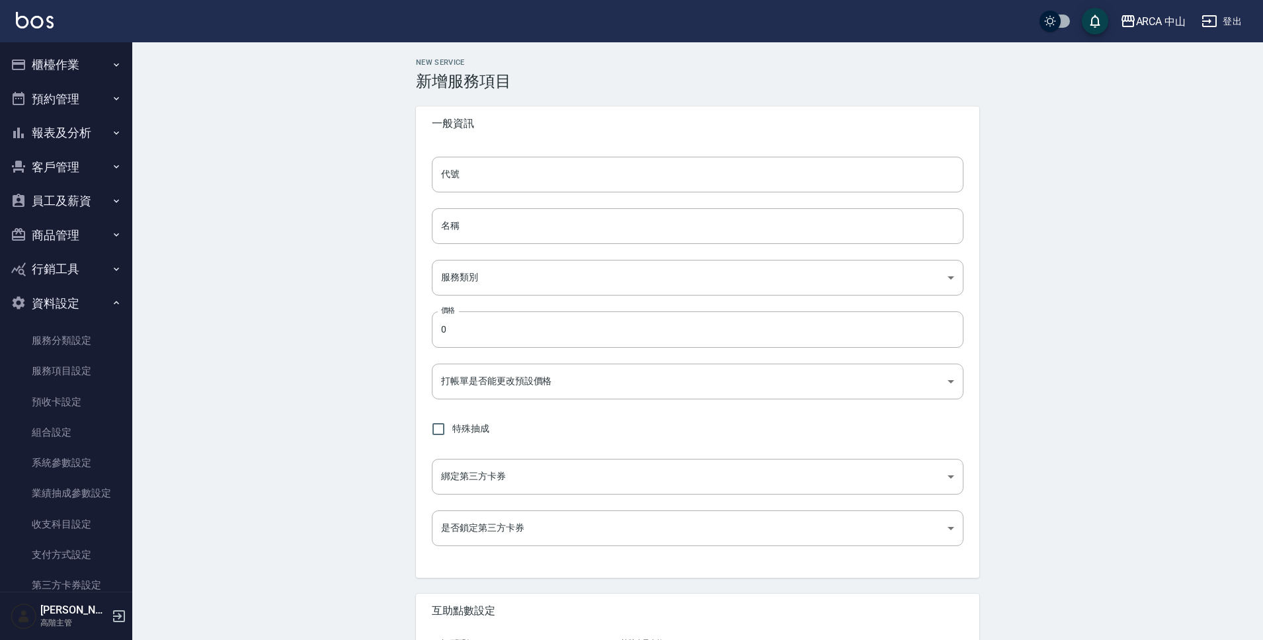
type input "none"
type input "UNSET"
type input "none"
type input "互助1格給1點(60元)"
type input "3"
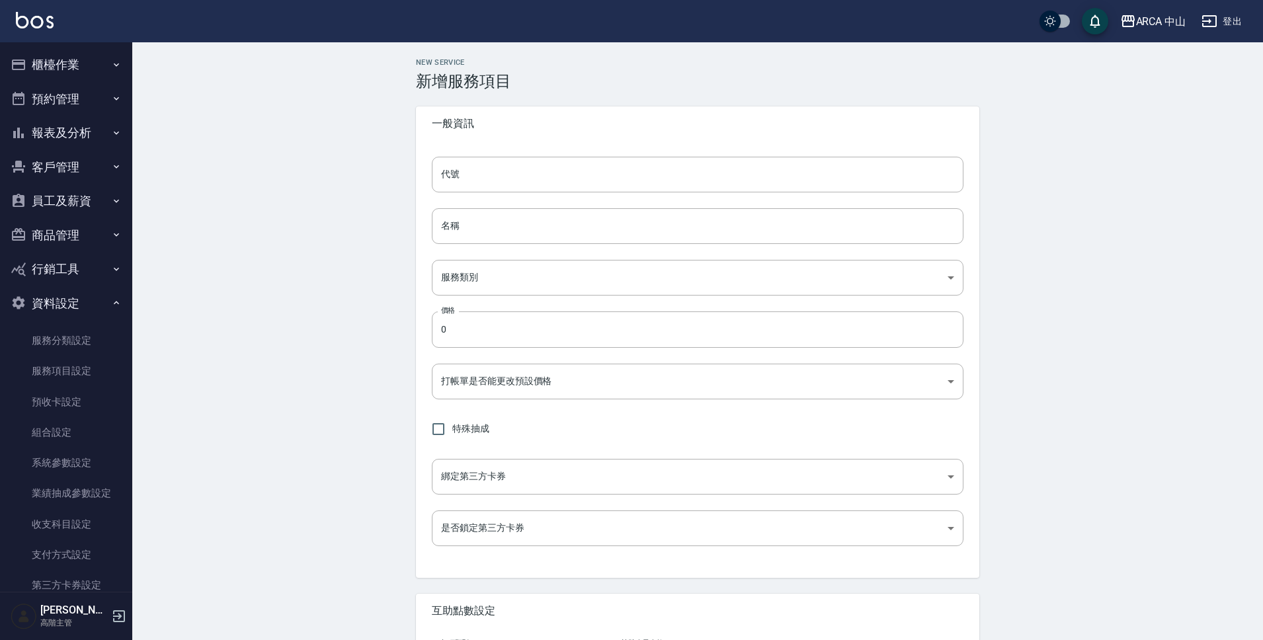
type input "點數"
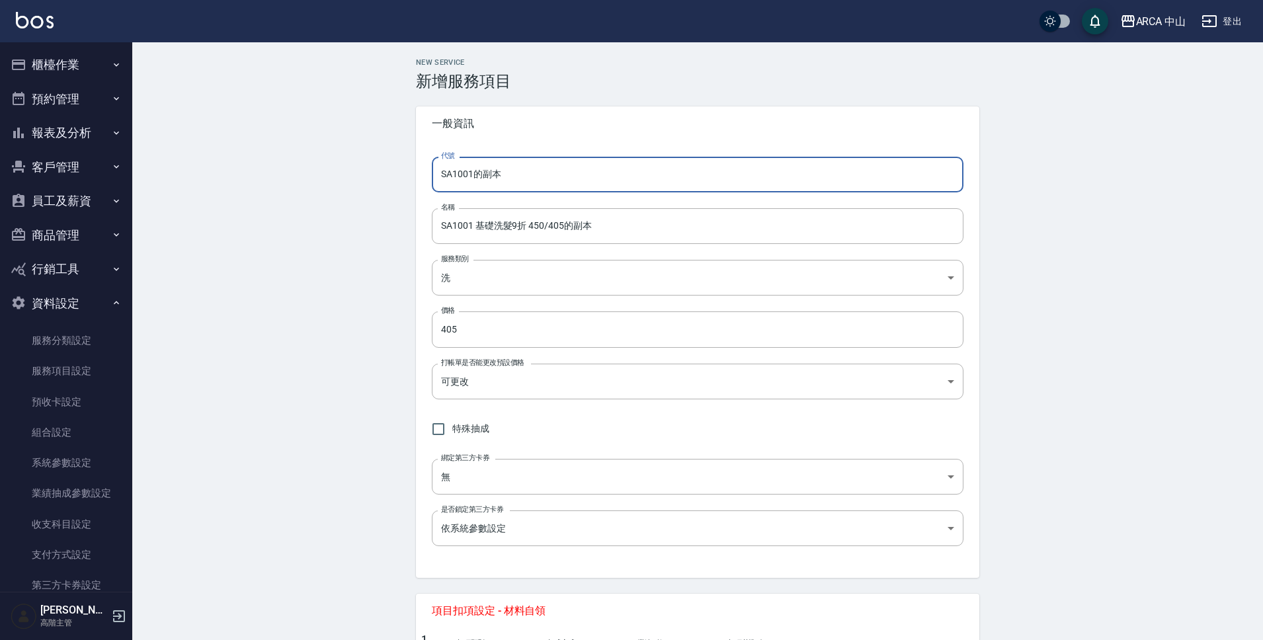
drag, startPoint x: 471, startPoint y: 179, endPoint x: 566, endPoint y: 185, distance: 94.8
click at [565, 183] on input "SA1001的副本" at bounding box center [698, 175] width 532 height 36
type input "SA1021"
click at [470, 228] on input "SA1001 基礎洗髮9折 450/405的副本" at bounding box center [698, 226] width 532 height 36
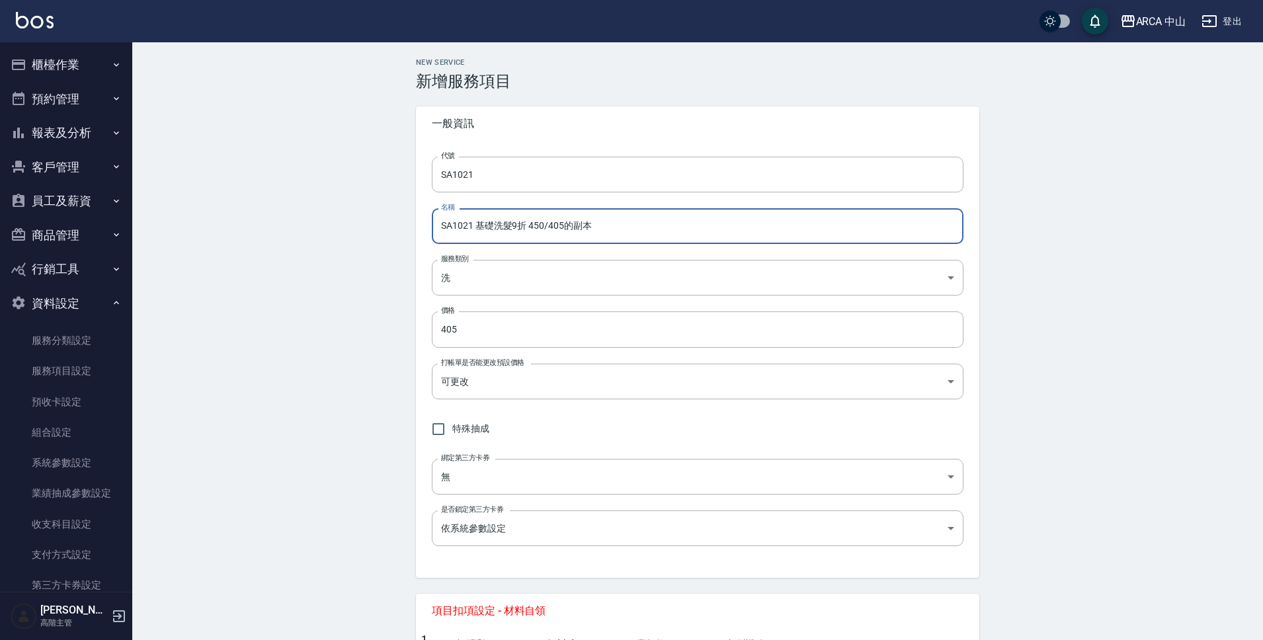
click at [517, 227] on input "SA1021 基礎洗髮9折 450/405的副本" at bounding box center [698, 226] width 532 height 36
drag, startPoint x: 550, startPoint y: 227, endPoint x: 665, endPoint y: 229, distance: 115.8
click at [665, 229] on input "SA1021 基礎洗髮8折 450/405的副本" at bounding box center [698, 226] width 532 height 36
type input "SA1021 基礎洗髮8折 450/360"
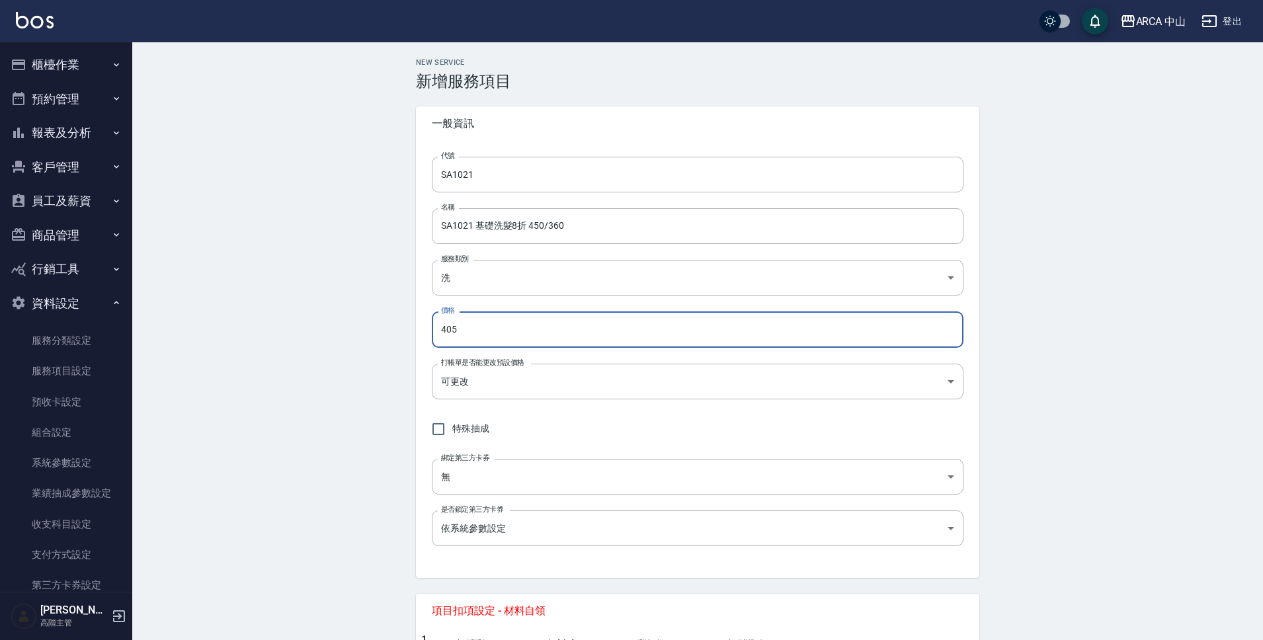
drag, startPoint x: 486, startPoint y: 341, endPoint x: 418, endPoint y: 331, distance: 68.8
click at [418, 331] on div "代號 SA1021 代號 名稱 SA1021 基礎洗髮8折 450/360 名稱 服務類別 洗 570acc03-8274-4305-b7ee-9124701…" at bounding box center [698, 359] width 564 height 437
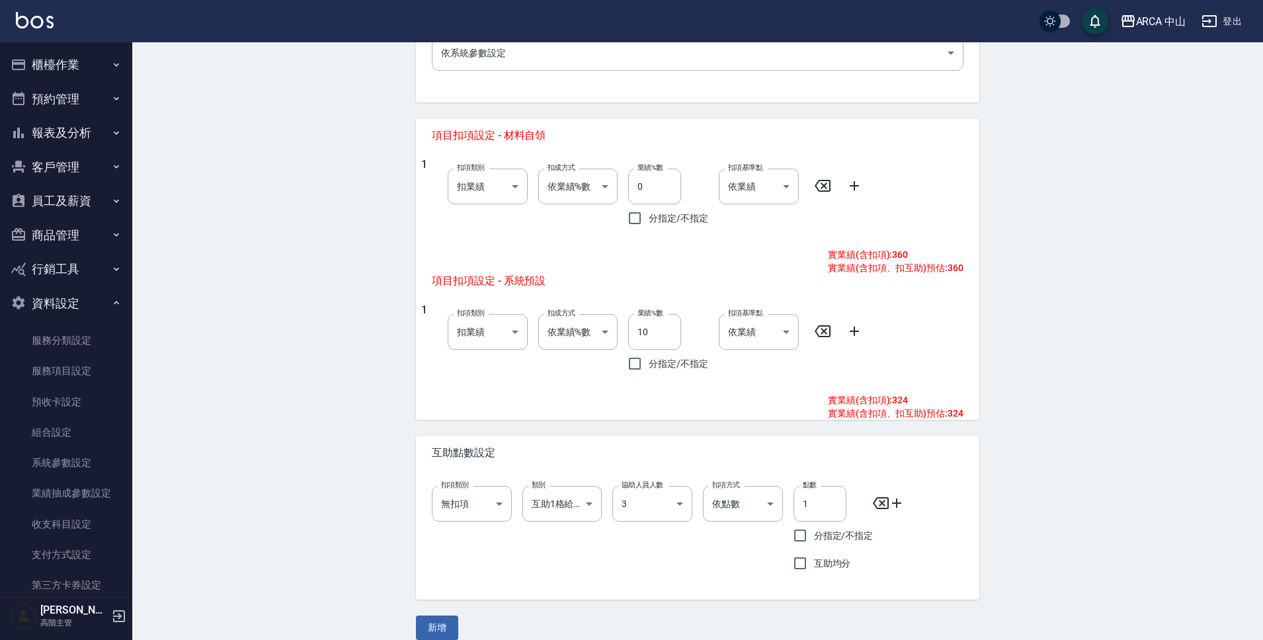
scroll to position [491, 0]
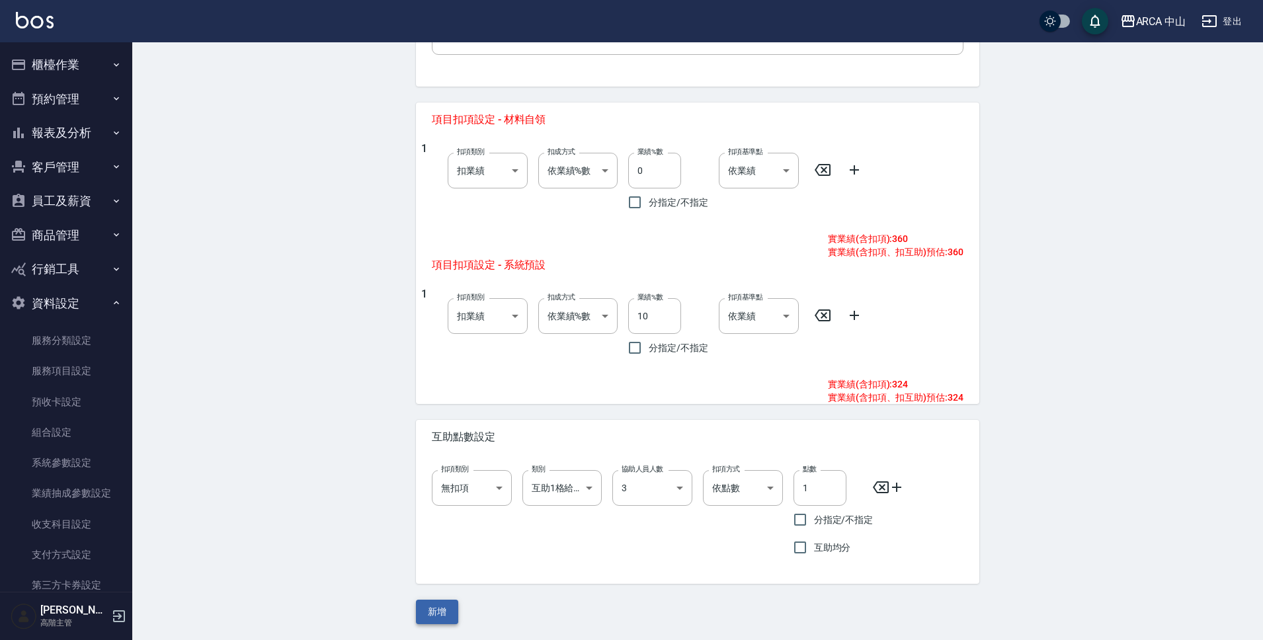
type input "360"
click at [444, 604] on button "新增" at bounding box center [437, 612] width 42 height 24
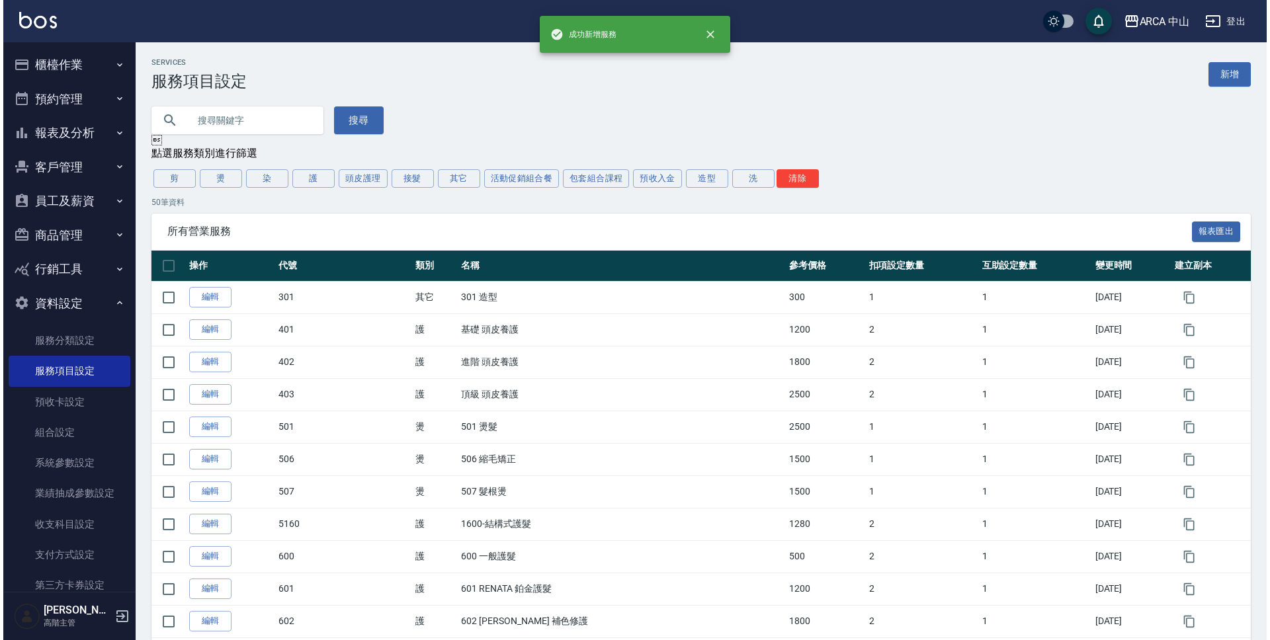
scroll to position [1325, 0]
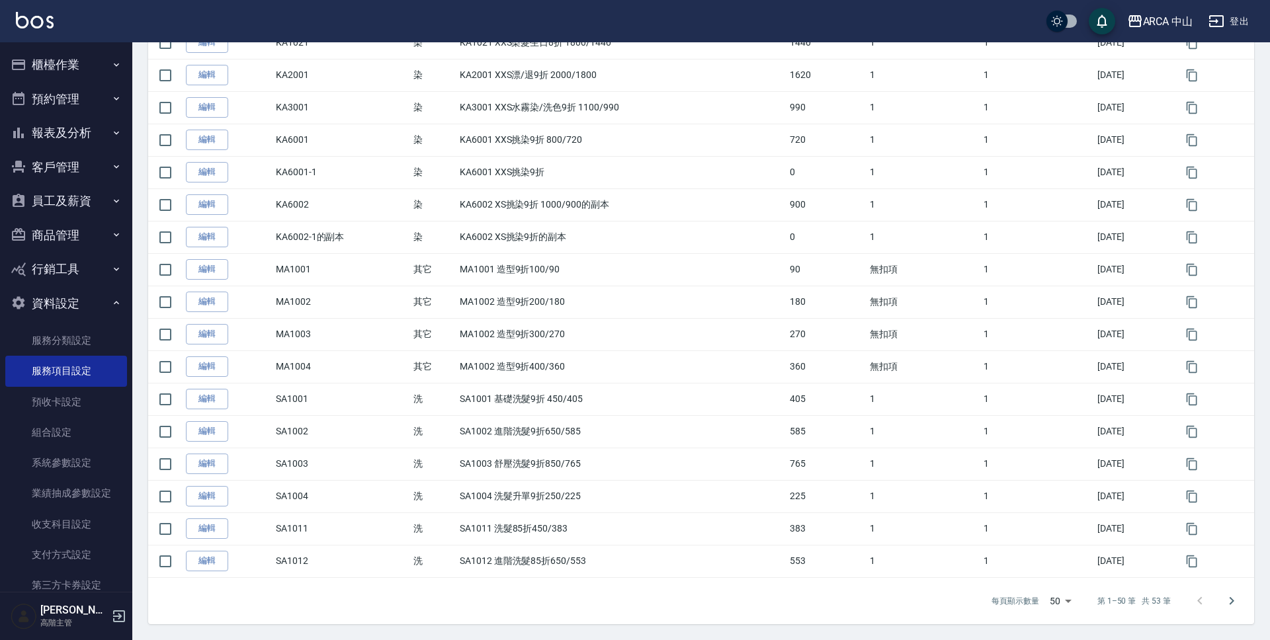
click at [1052, 613] on li "1000" at bounding box center [1055, 614] width 42 height 22
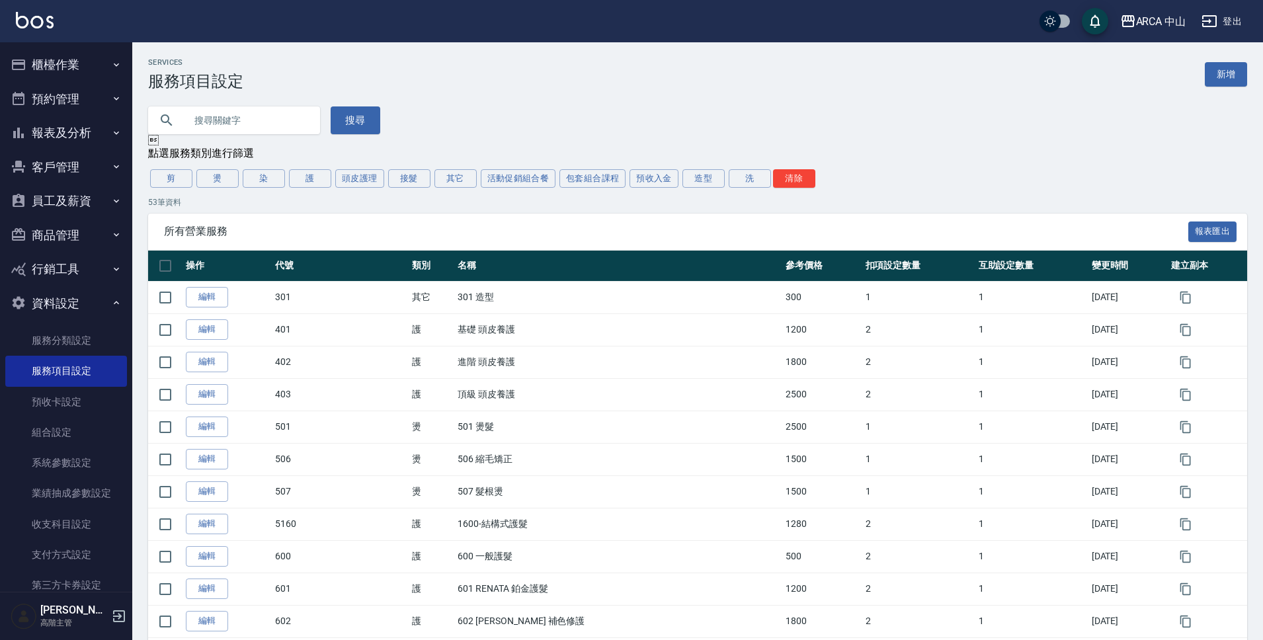
scroll to position [1422, 0]
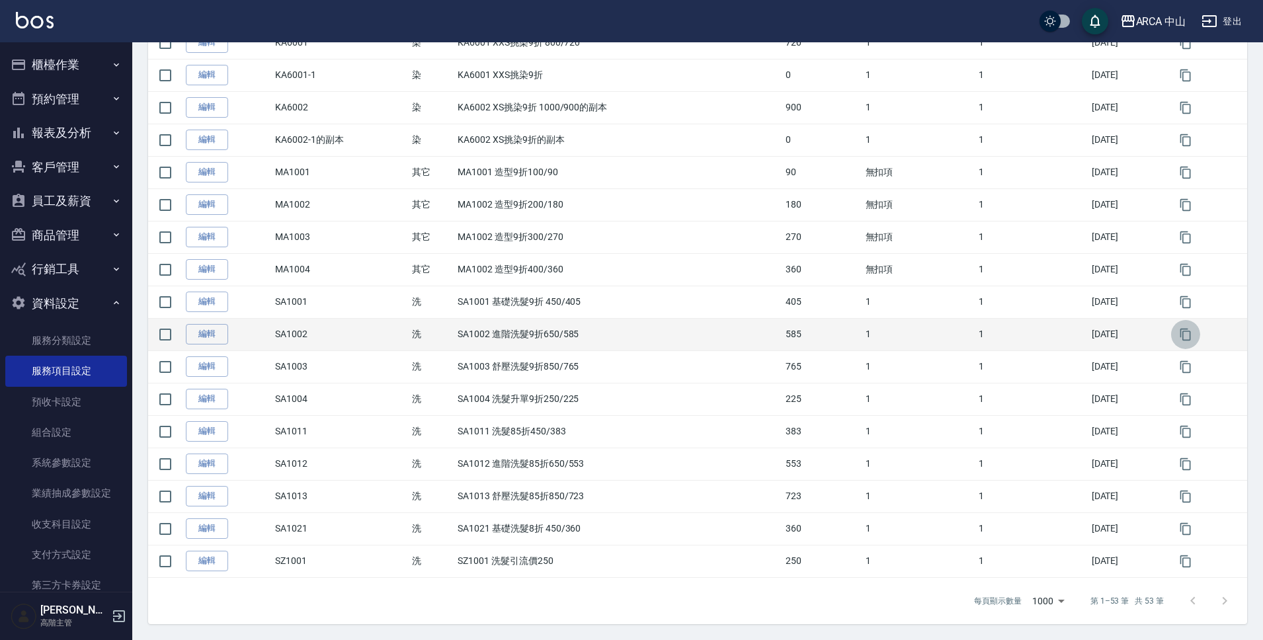
click at [1189, 335] on icon "button" at bounding box center [1185, 334] width 11 height 12
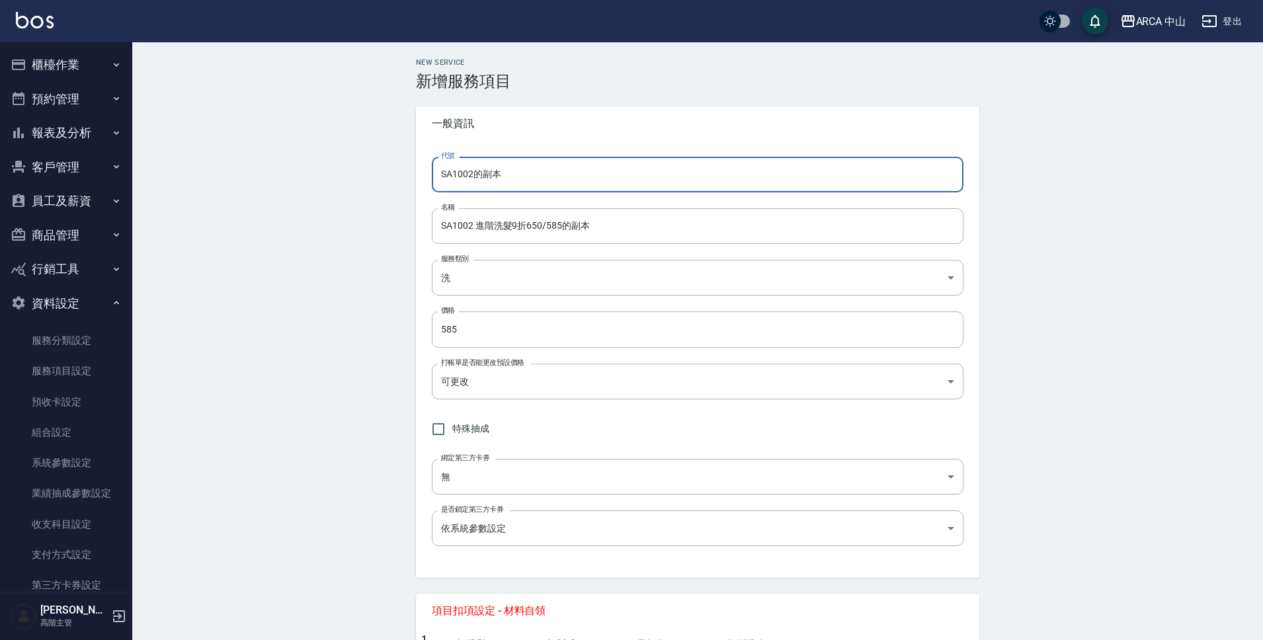
click at [503, 175] on input "SA1002的副本" at bounding box center [698, 175] width 532 height 36
type input "SA1022"
click at [470, 225] on input "SA1002 進階洗髮9折650/585的副本" at bounding box center [698, 226] width 532 height 36
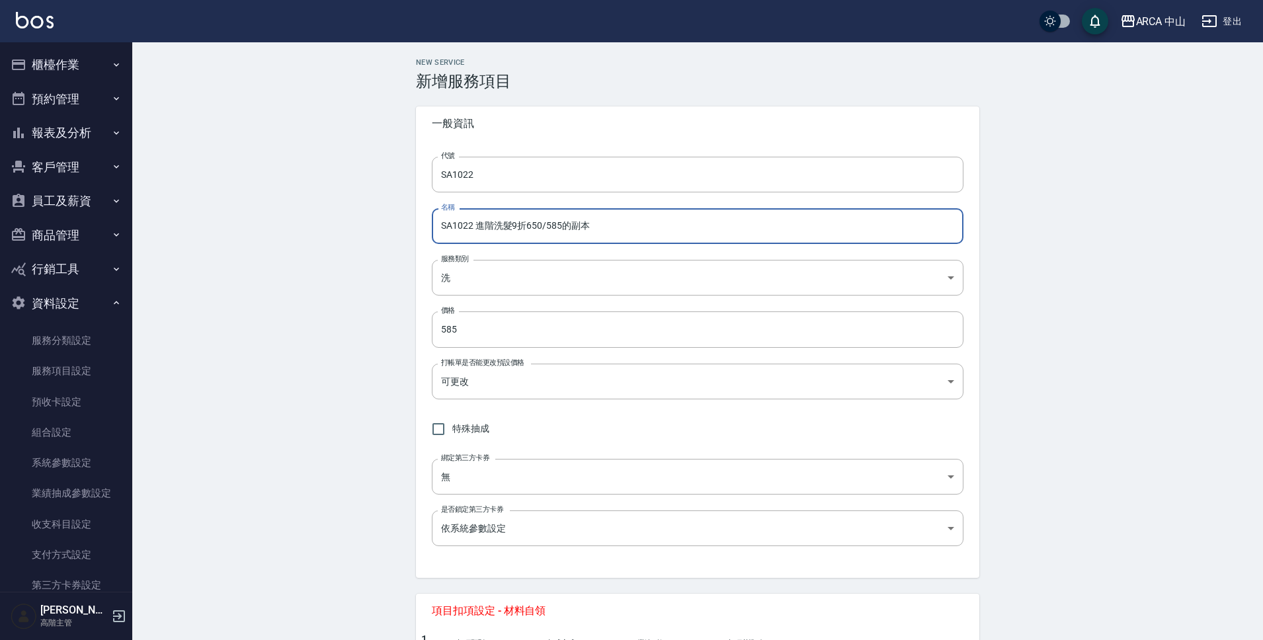
click at [521, 228] on input "SA1022 進階洗髮9折650/585的副本" at bounding box center [698, 226] width 532 height 36
drag, startPoint x: 548, startPoint y: 228, endPoint x: 640, endPoint y: 228, distance: 91.3
click at [640, 228] on input "SA1022 進階洗髮8折650/585的副本" at bounding box center [698, 226] width 532 height 36
type input "SA1022 進階洗髮8折650/520"
click at [489, 321] on input "585" at bounding box center [698, 330] width 532 height 36
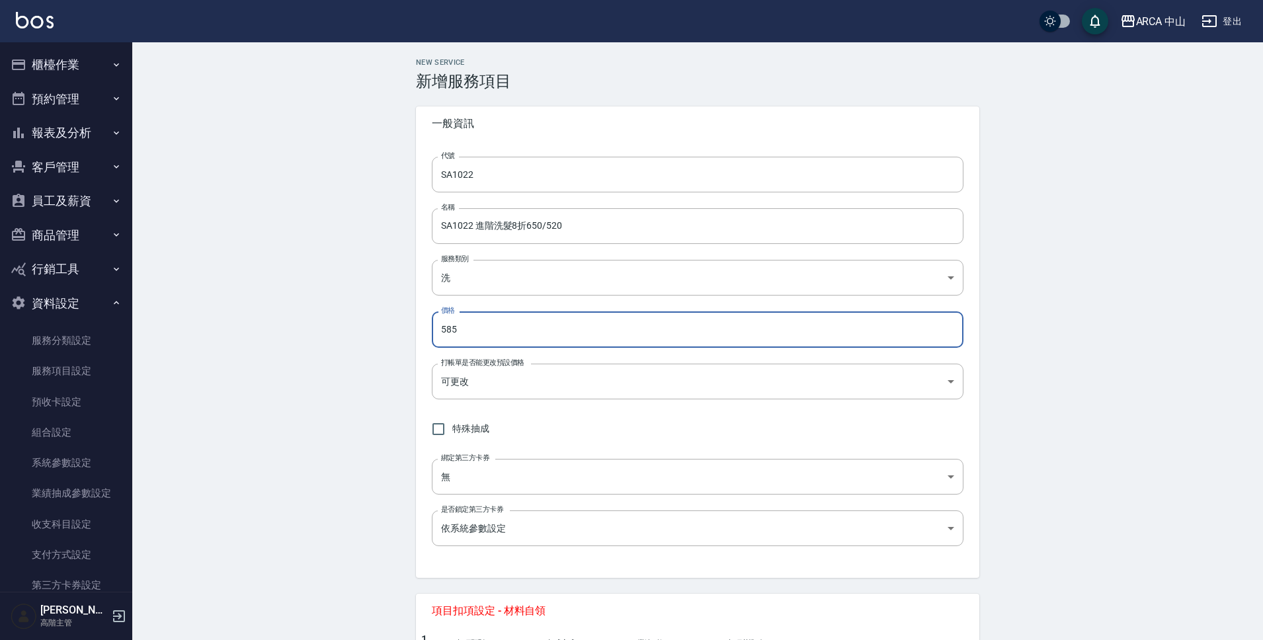
click at [489, 321] on input "585" at bounding box center [698, 330] width 532 height 36
click at [488, 327] on input "585" at bounding box center [698, 330] width 532 height 36
type input "520"
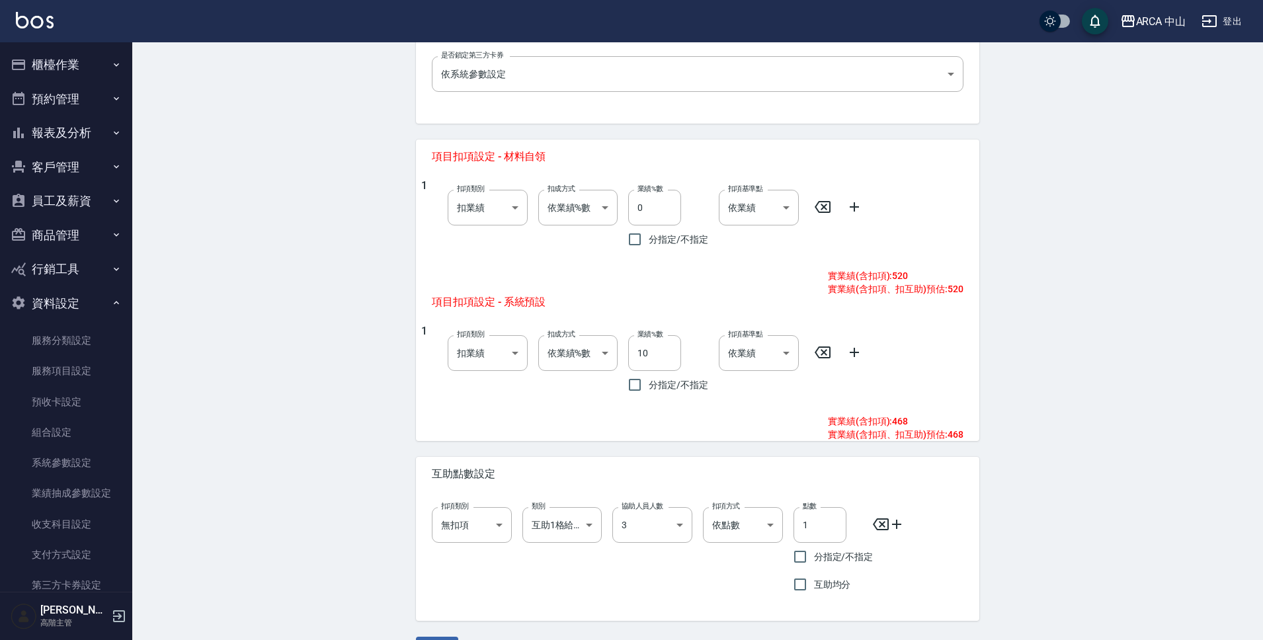
scroll to position [491, 0]
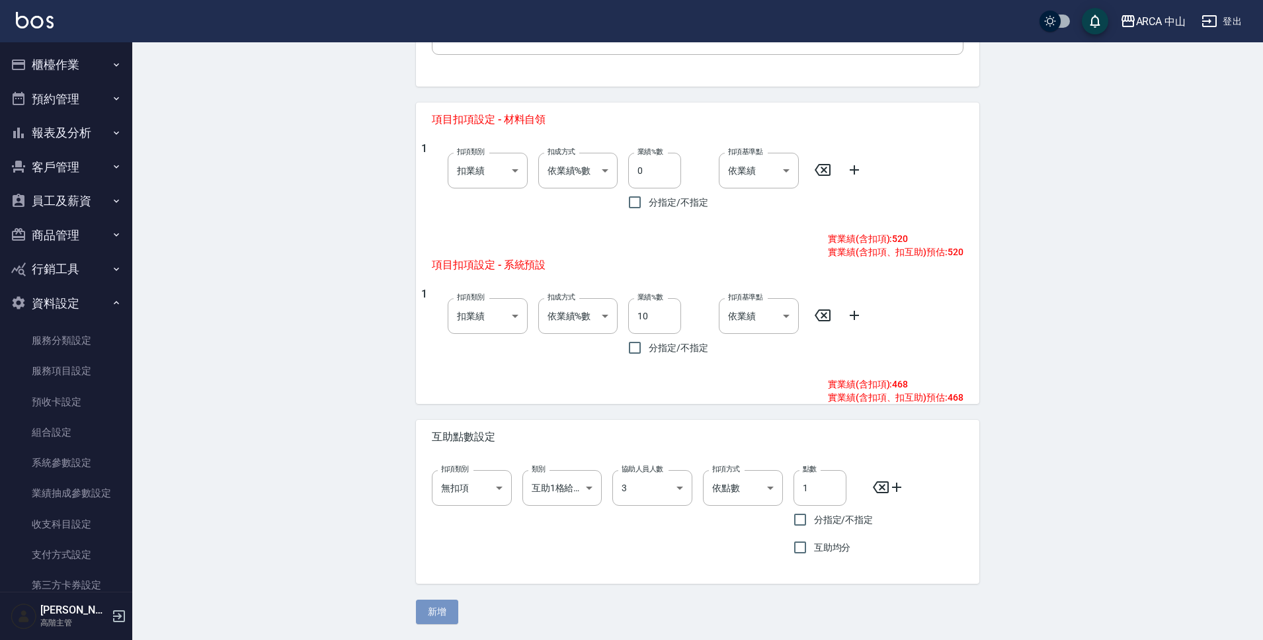
click at [452, 603] on button "新增" at bounding box center [437, 612] width 42 height 24
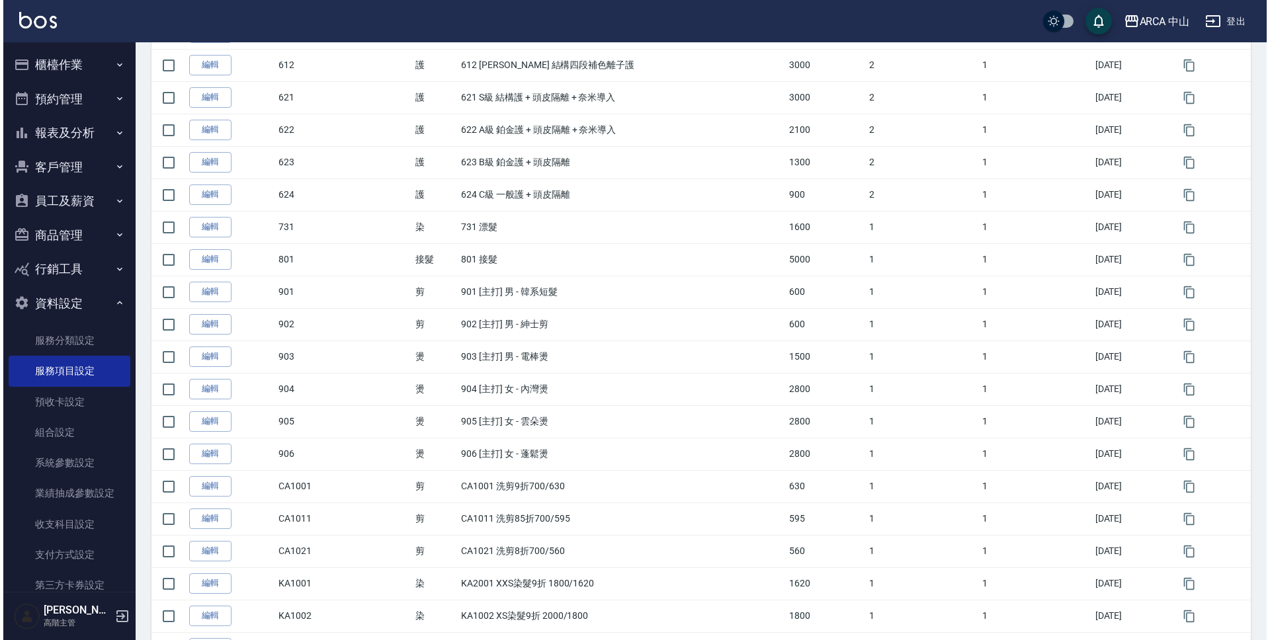
scroll to position [1325, 0]
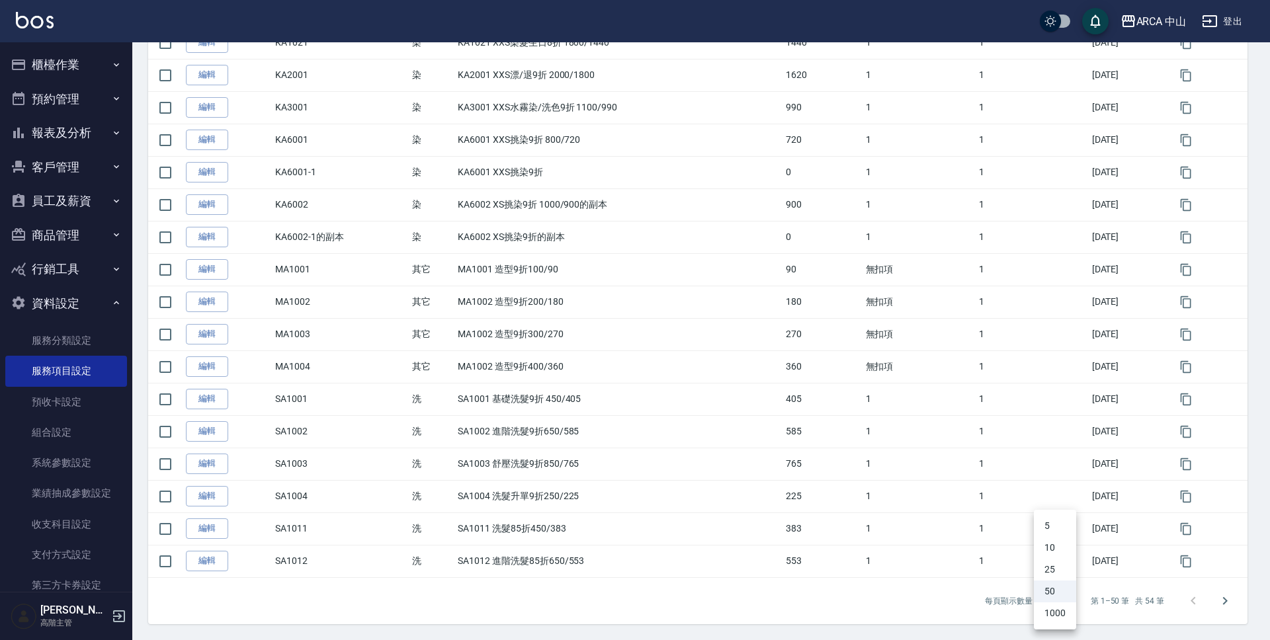
click at [1058, 612] on li "1000" at bounding box center [1055, 614] width 42 height 22
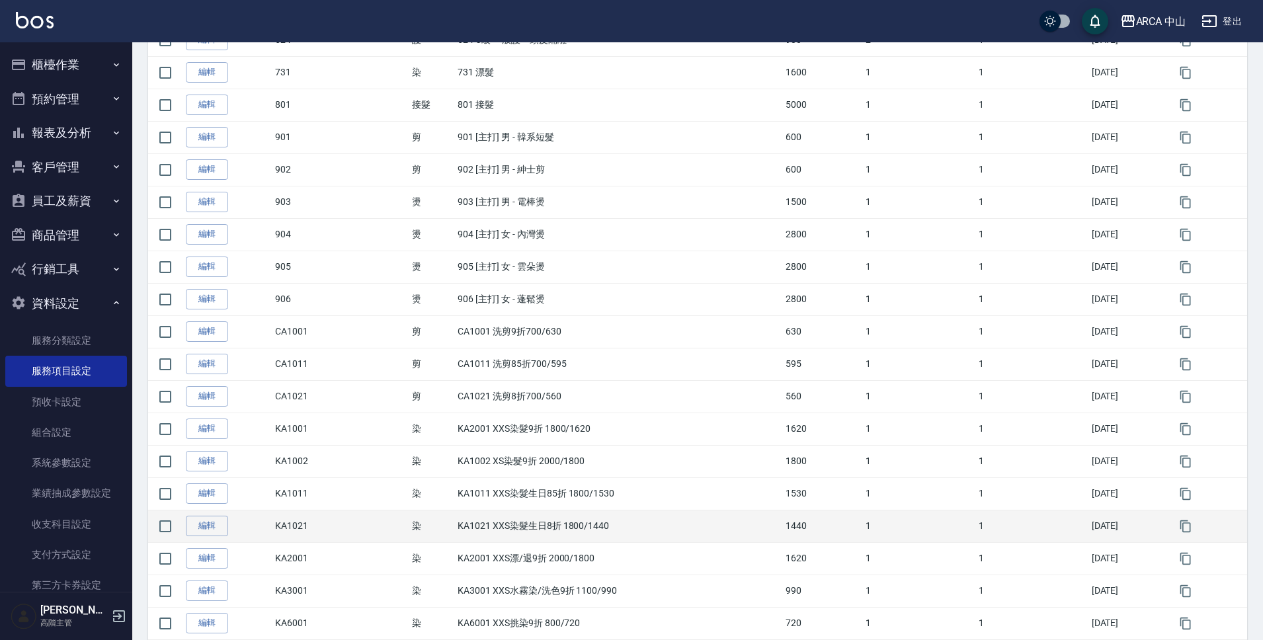
scroll to position [1455, 0]
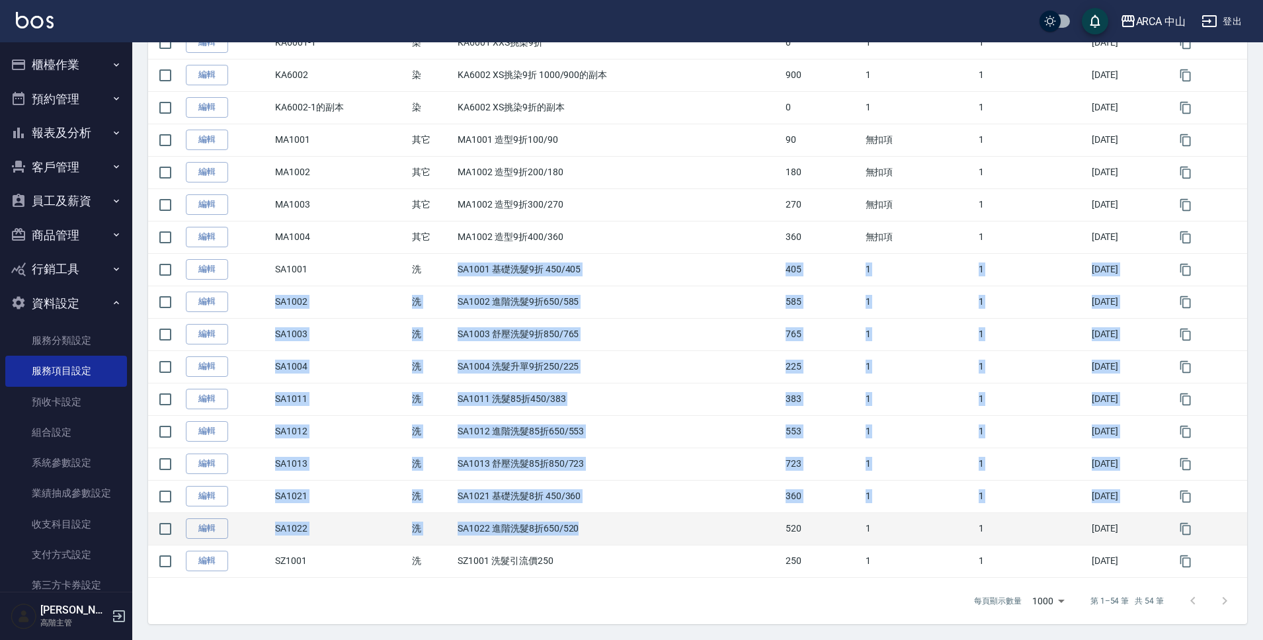
drag, startPoint x: 458, startPoint y: 269, endPoint x: 580, endPoint y: 516, distance: 275.1
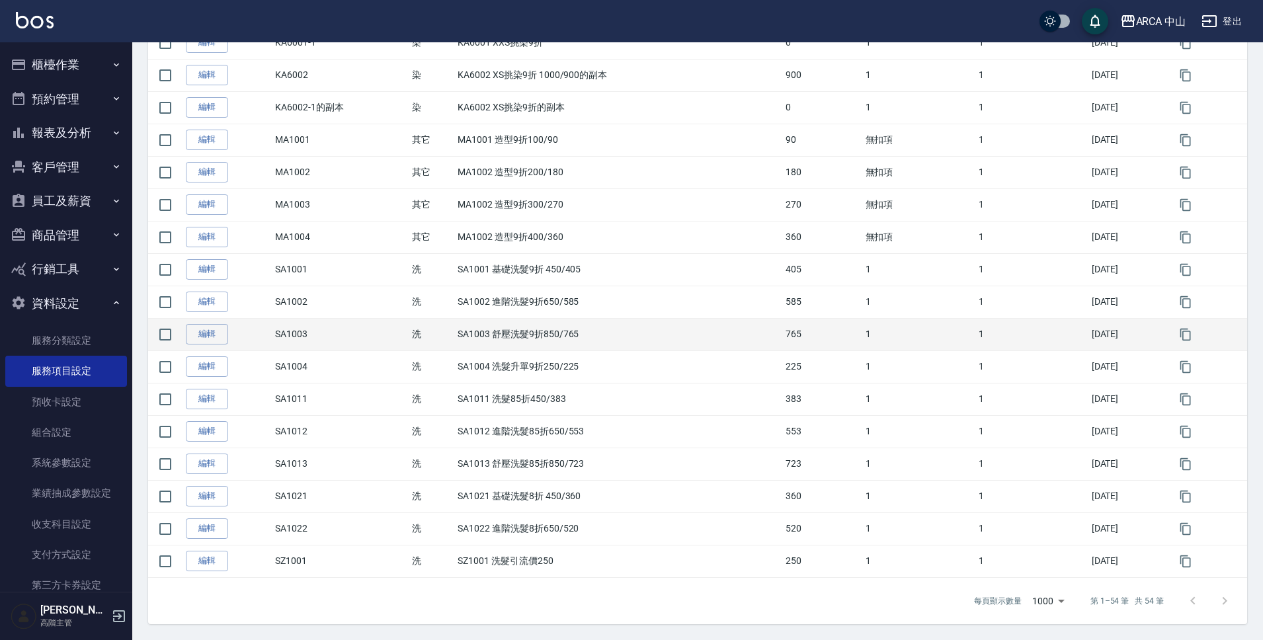
click at [555, 337] on td "SA1003 舒壓洗髮9折850/765" at bounding box center [618, 334] width 328 height 32
click at [1192, 335] on icon "button" at bounding box center [1185, 334] width 13 height 13
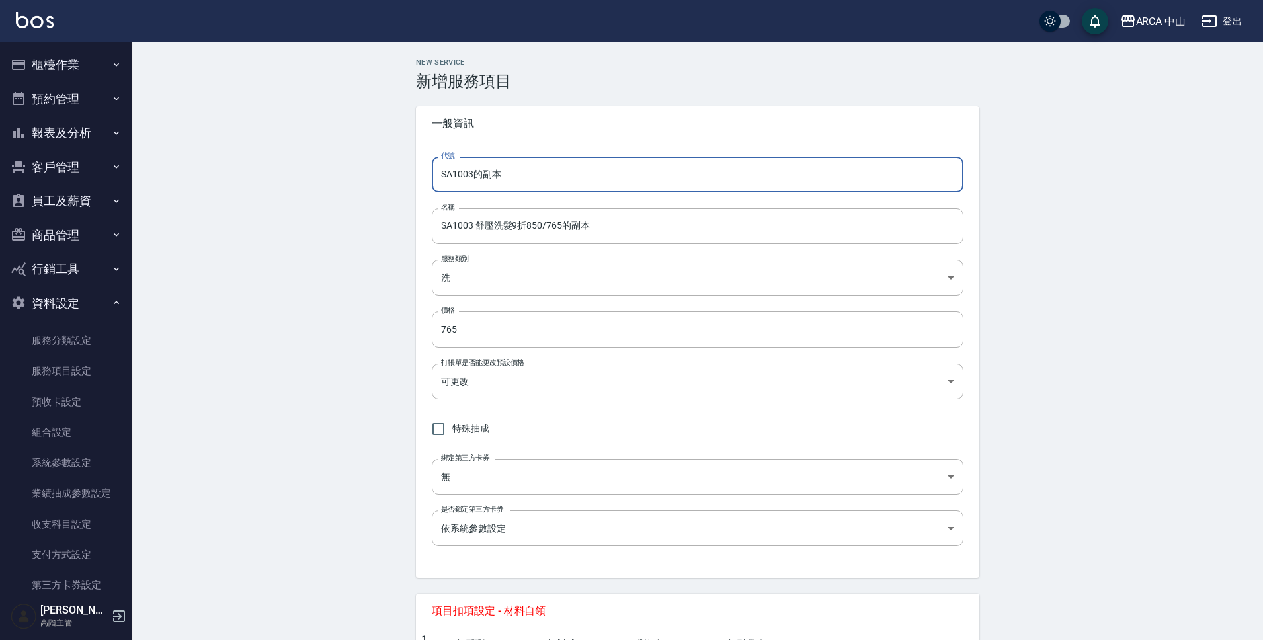
click at [466, 177] on input "SA1003的副本" at bounding box center [698, 175] width 532 height 36
drag, startPoint x: 509, startPoint y: 177, endPoint x: 476, endPoint y: 179, distance: 33.1
click at [476, 179] on input "SA1023的副本" at bounding box center [698, 175] width 532 height 36
type input "SA1023"
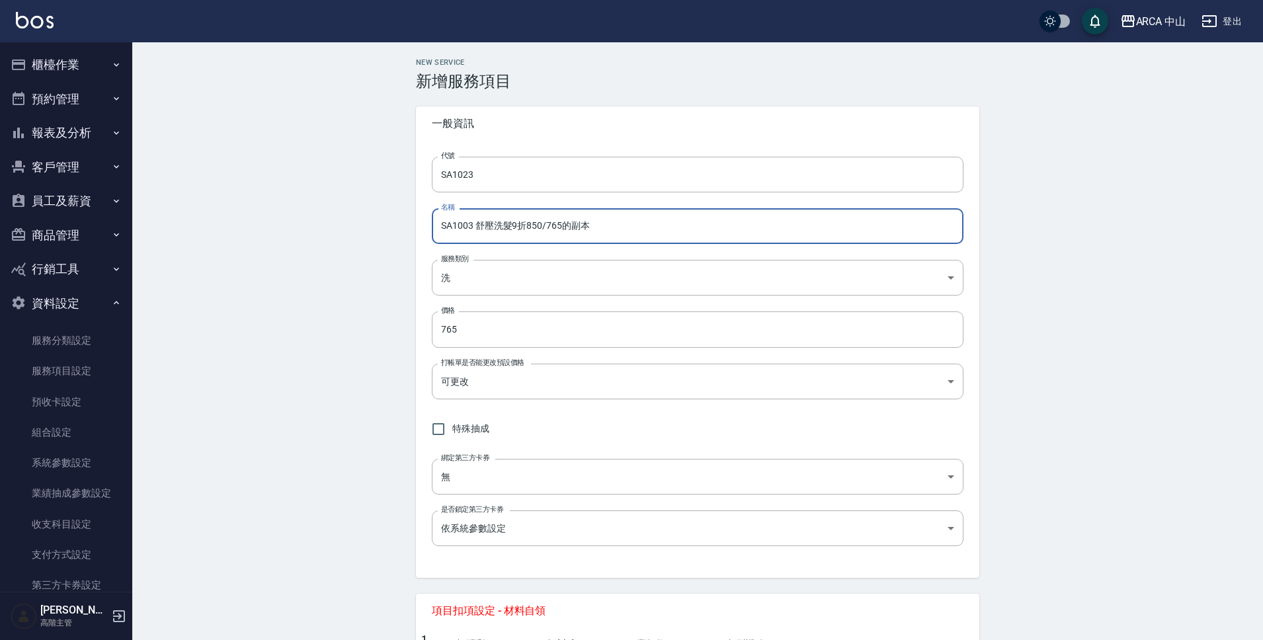
click at [466, 233] on input "SA1003 舒壓洗髮9折850/765的副本" at bounding box center [698, 226] width 532 height 36
click at [468, 230] on input "SA1003 舒壓洗髮9折850/765的副本" at bounding box center [698, 226] width 532 height 36
click at [517, 230] on input "SA1023 舒壓洗髮9折850/765的副本" at bounding box center [698, 226] width 532 height 36
drag, startPoint x: 547, startPoint y: 228, endPoint x: 645, endPoint y: 226, distance: 97.9
click at [645, 226] on input "SA1023 舒壓洗髮8折850/765的副本" at bounding box center [698, 226] width 532 height 36
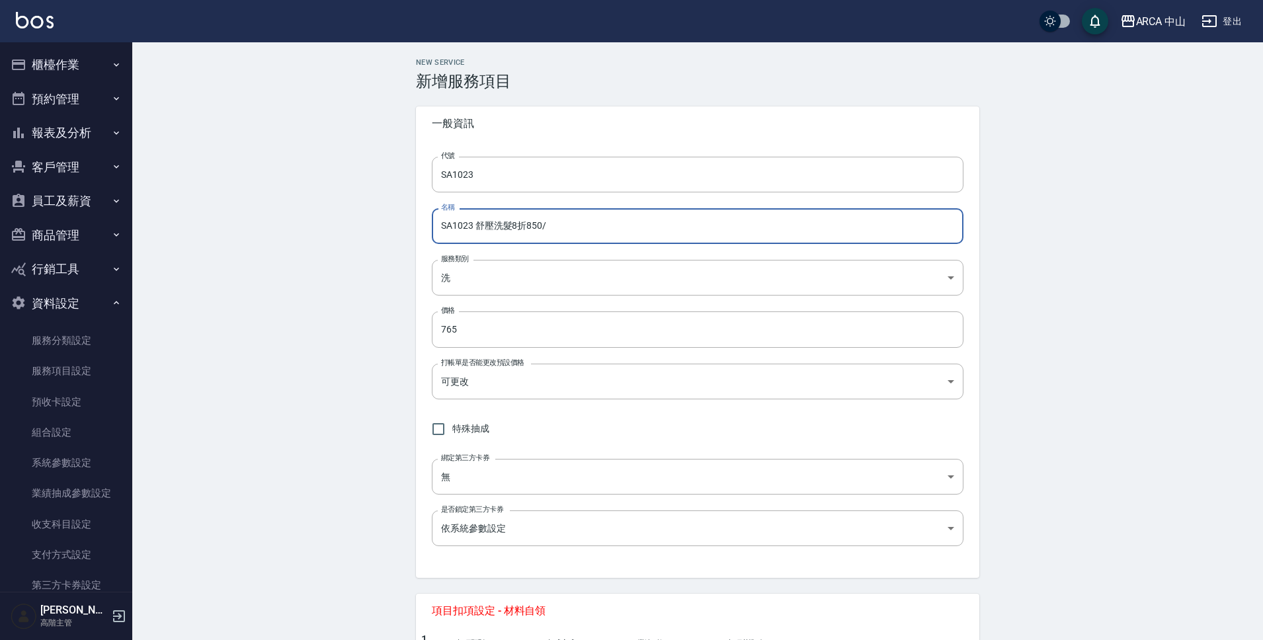
click at [625, 231] on input "SA1023 舒壓洗髮8折850/" at bounding box center [698, 226] width 532 height 36
type input "SA1023 舒壓洗髮8折850/680"
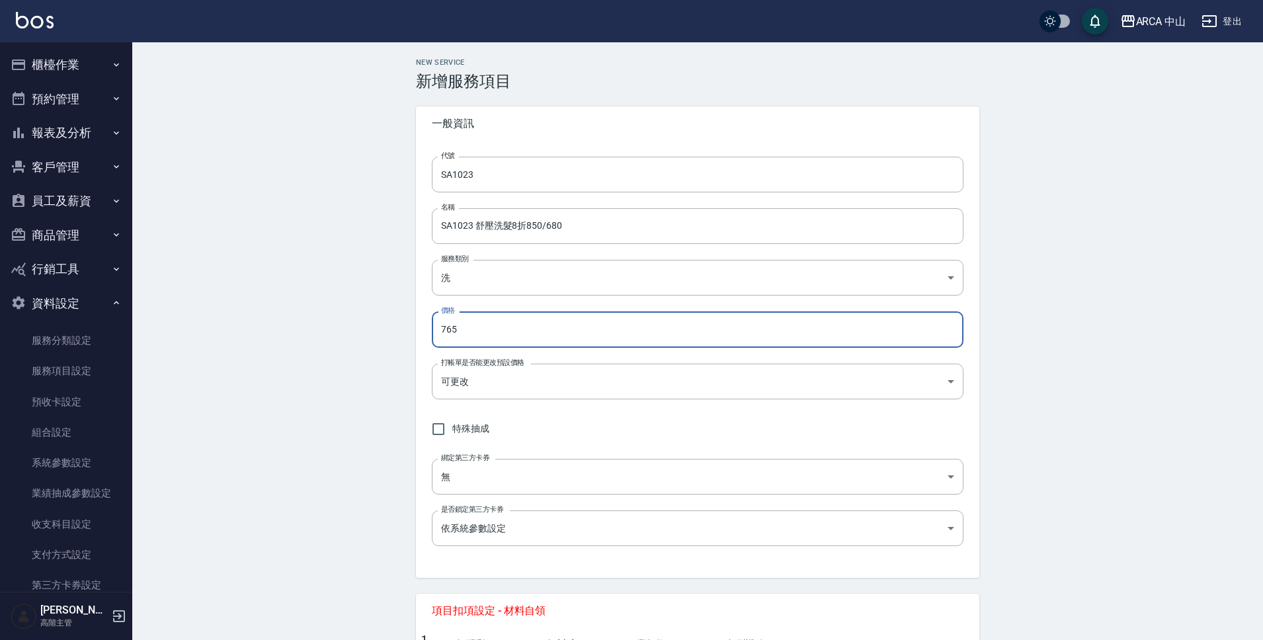
drag, startPoint x: 542, startPoint y: 328, endPoint x: 425, endPoint y: 333, distance: 116.5
click at [428, 331] on div "代號 SA1023 代號 名稱 SA1023 舒壓洗髮8折850/680 名稱 服務類別 洗 570acc03-8274-4305-b7ee-91247018…" at bounding box center [698, 359] width 564 height 437
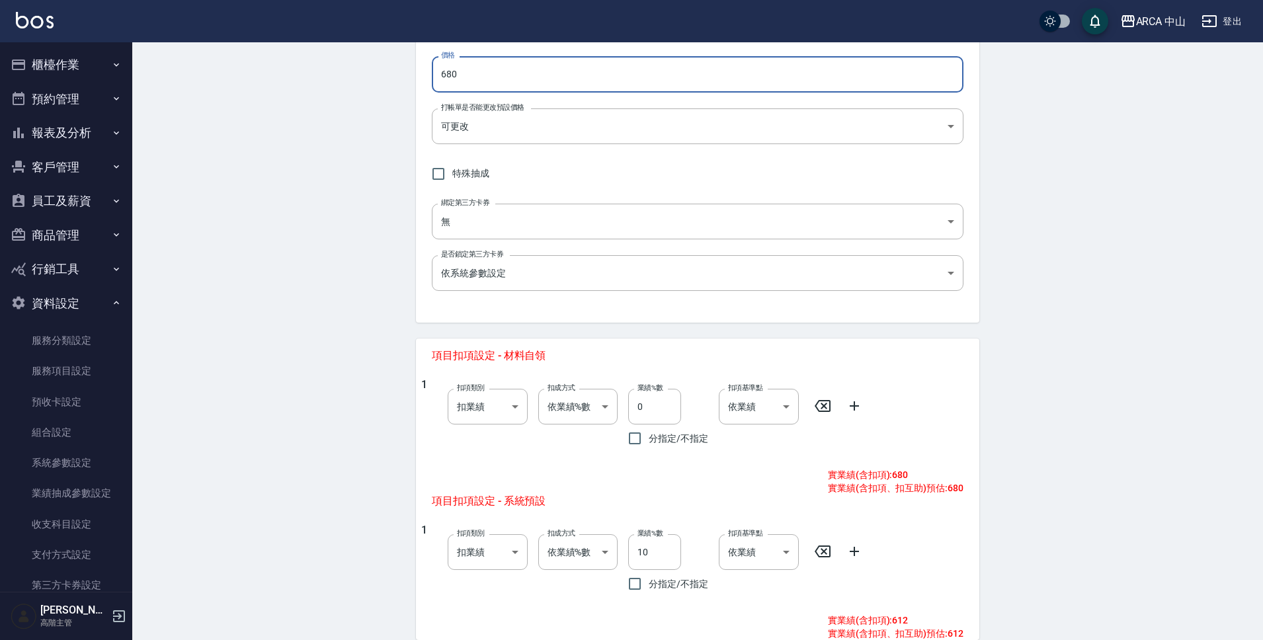
scroll to position [491, 0]
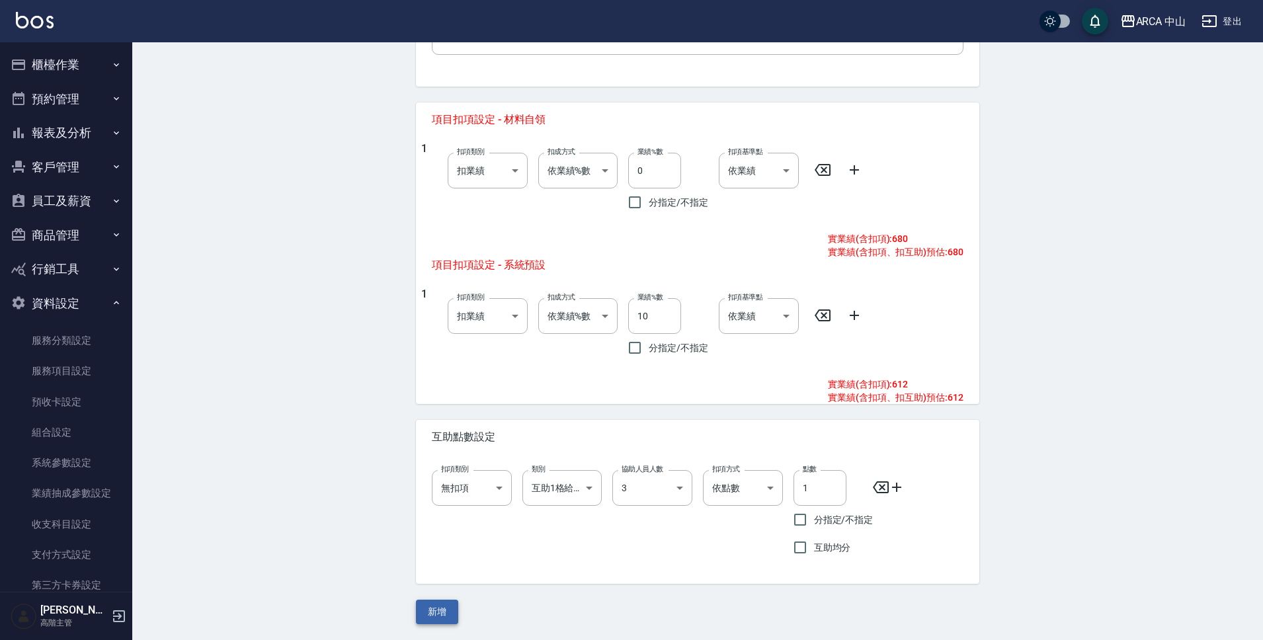
type input "680"
click at [443, 615] on button "新增" at bounding box center [437, 612] width 42 height 24
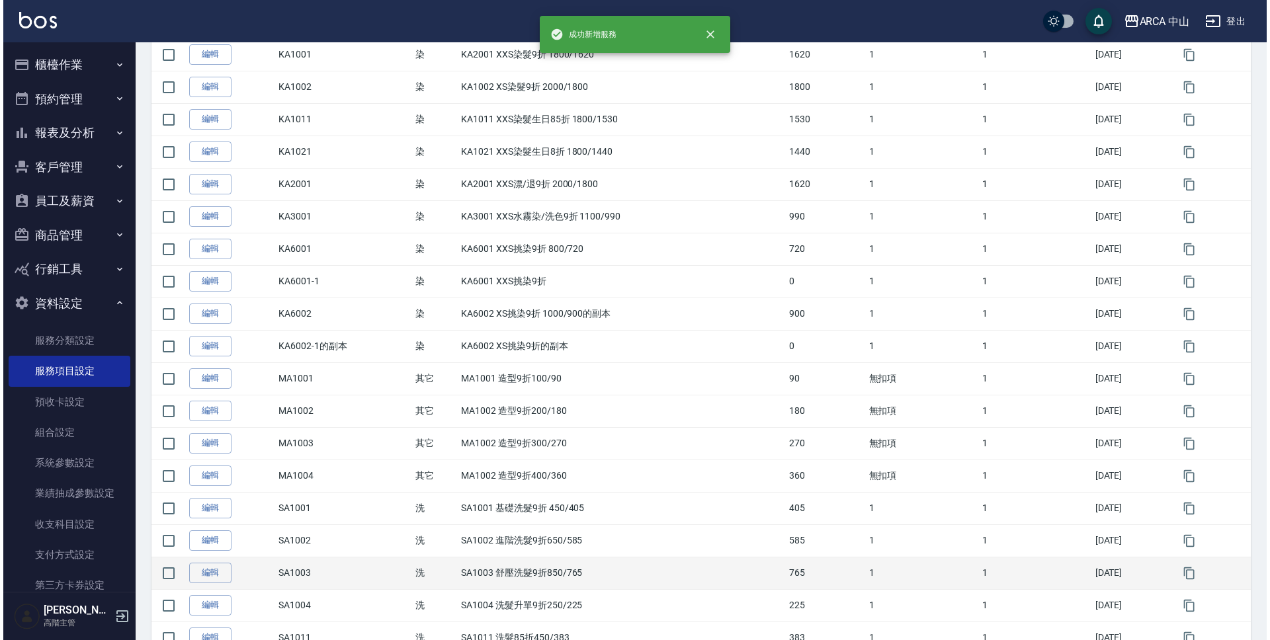
scroll to position [1325, 0]
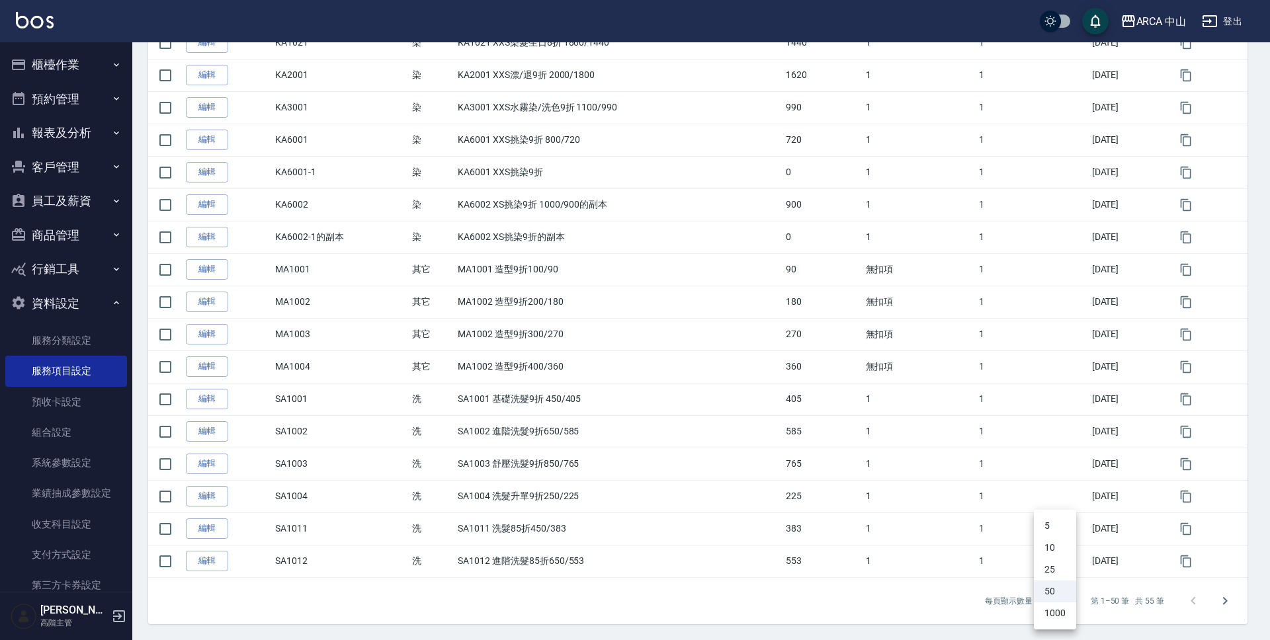
click at [1056, 609] on li "1000" at bounding box center [1055, 614] width 42 height 22
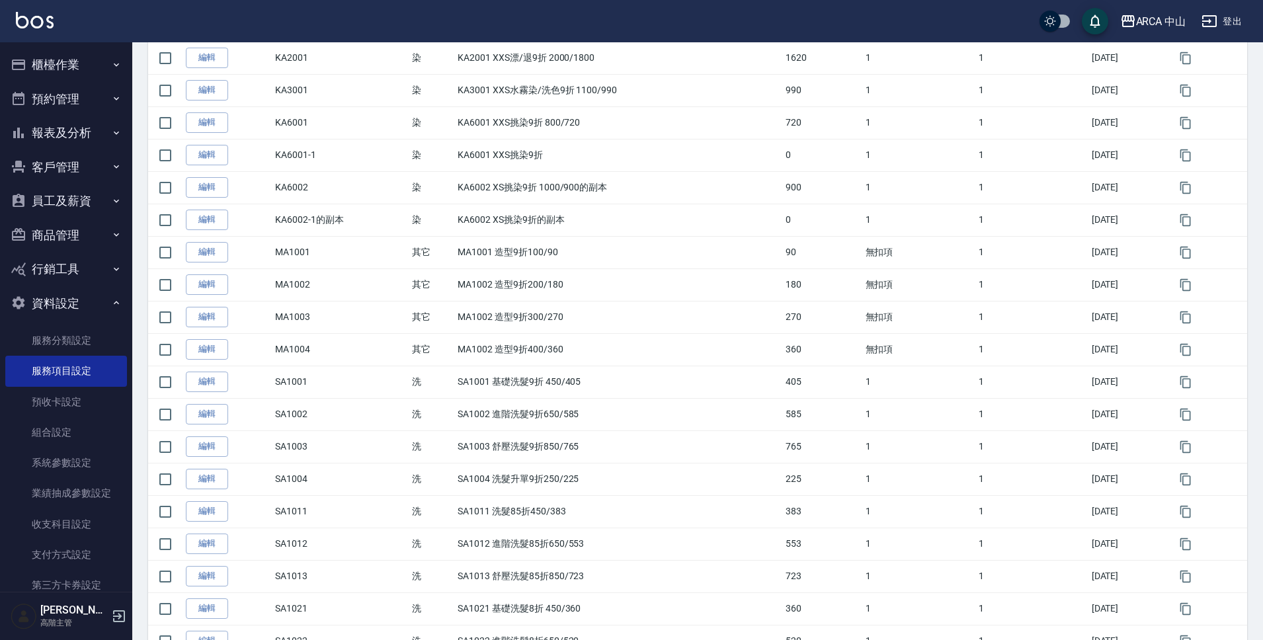
scroll to position [1487, 0]
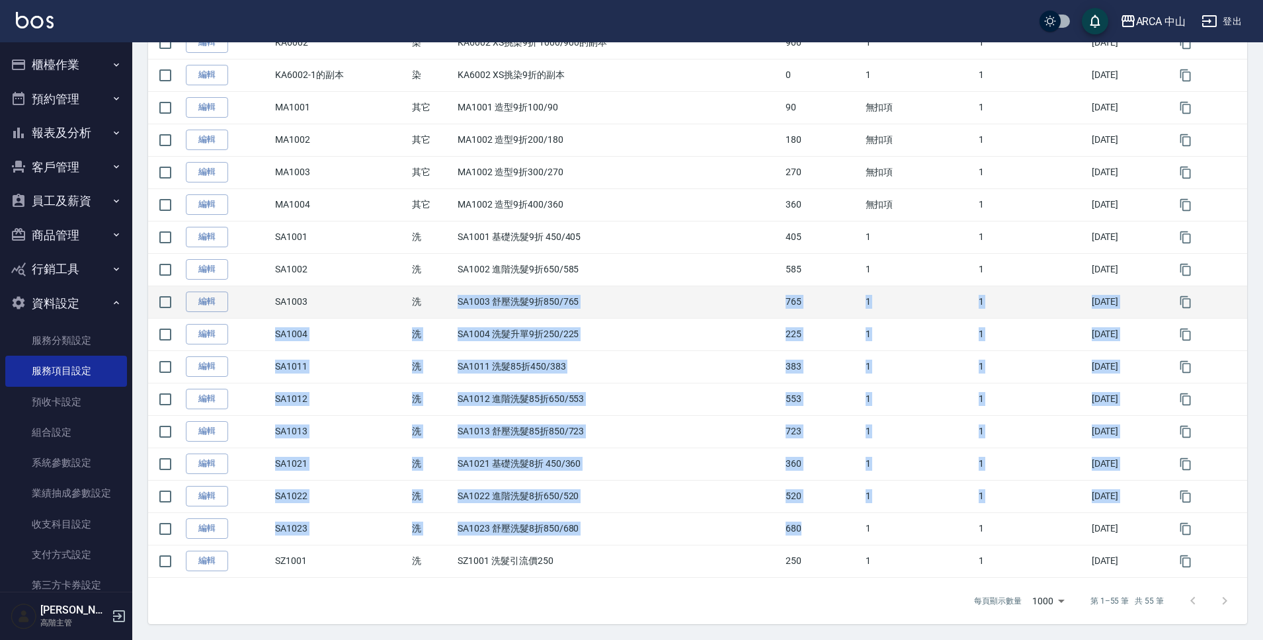
drag, startPoint x: 791, startPoint y: 528, endPoint x: 456, endPoint y: 308, distance: 400.7
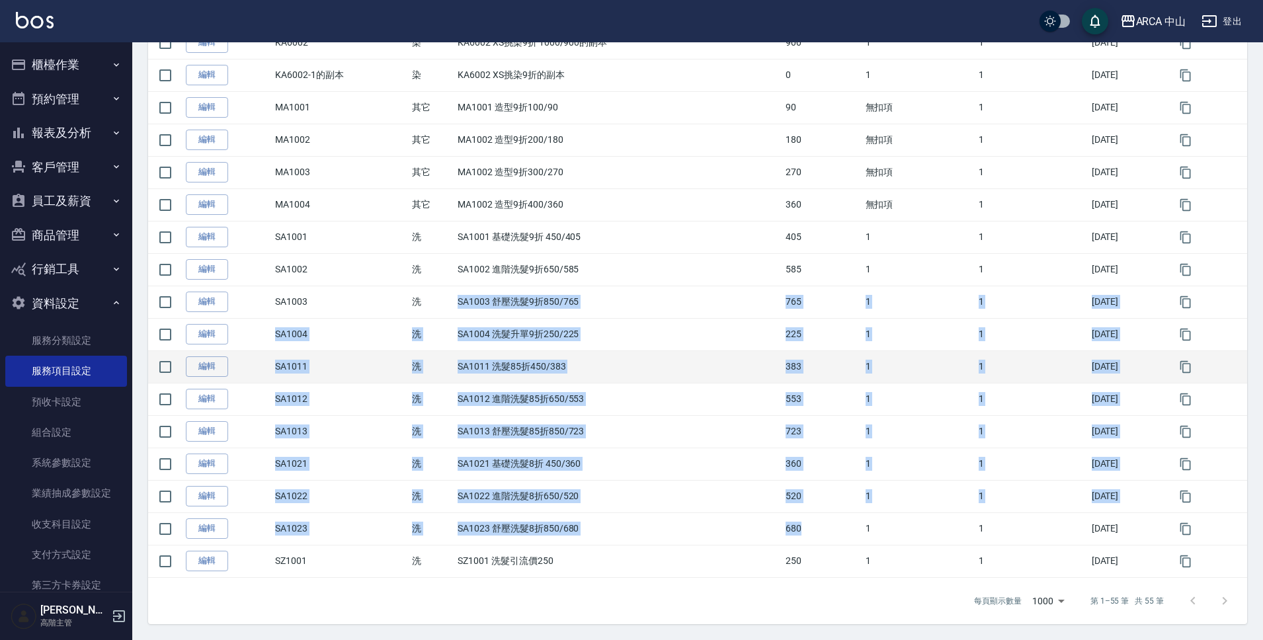
click at [491, 364] on td "SA1011 洗髮85折450/383" at bounding box center [618, 367] width 328 height 32
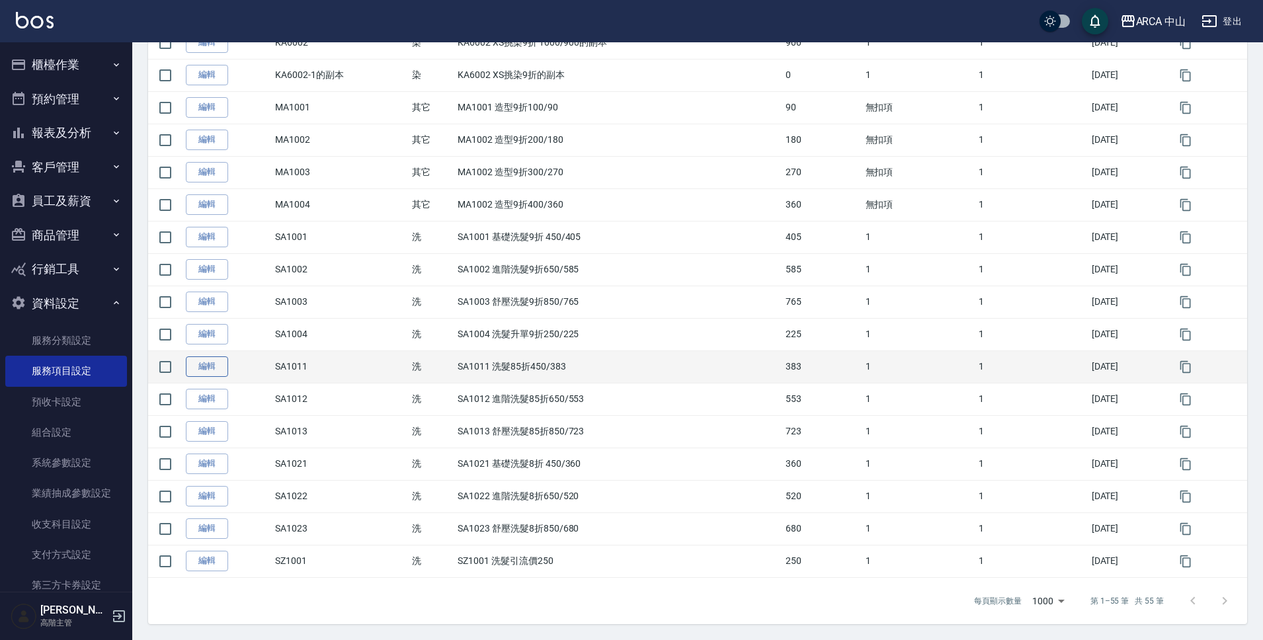
click at [208, 370] on link "編輯" at bounding box center [207, 367] width 42 height 21
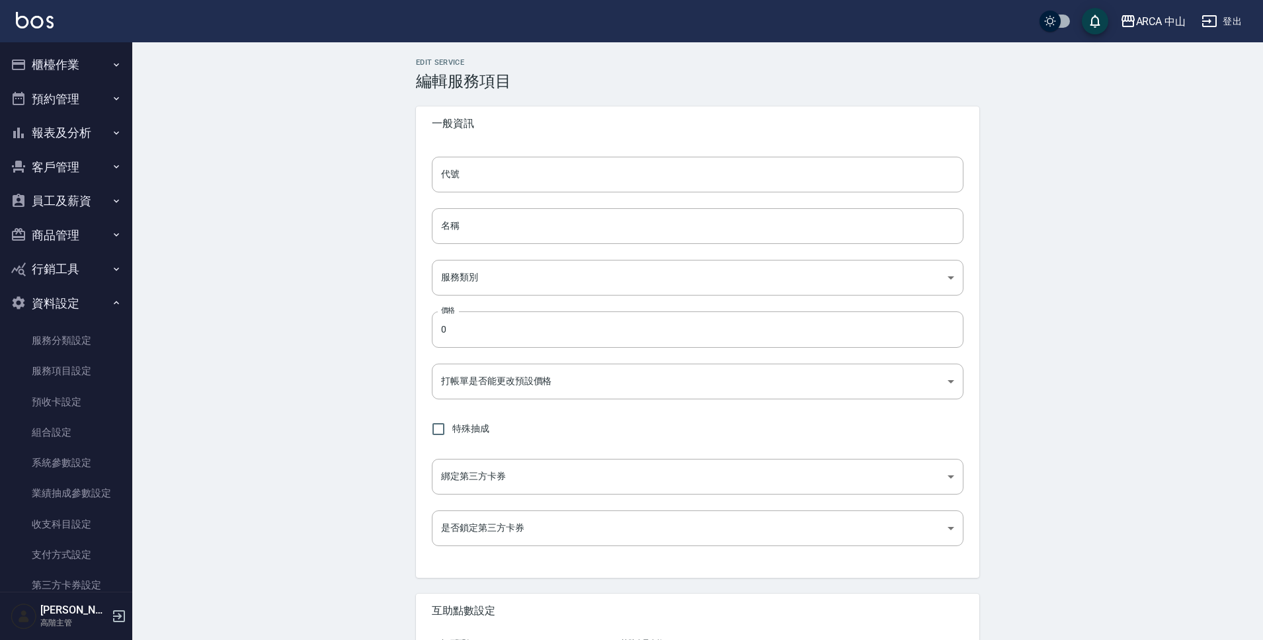
type input "SA1011"
type input "SA1011 洗髮85折450/383"
type input "570acc03-8274-4305-b7ee-912470182d75"
type input "383"
type input "FALSE"
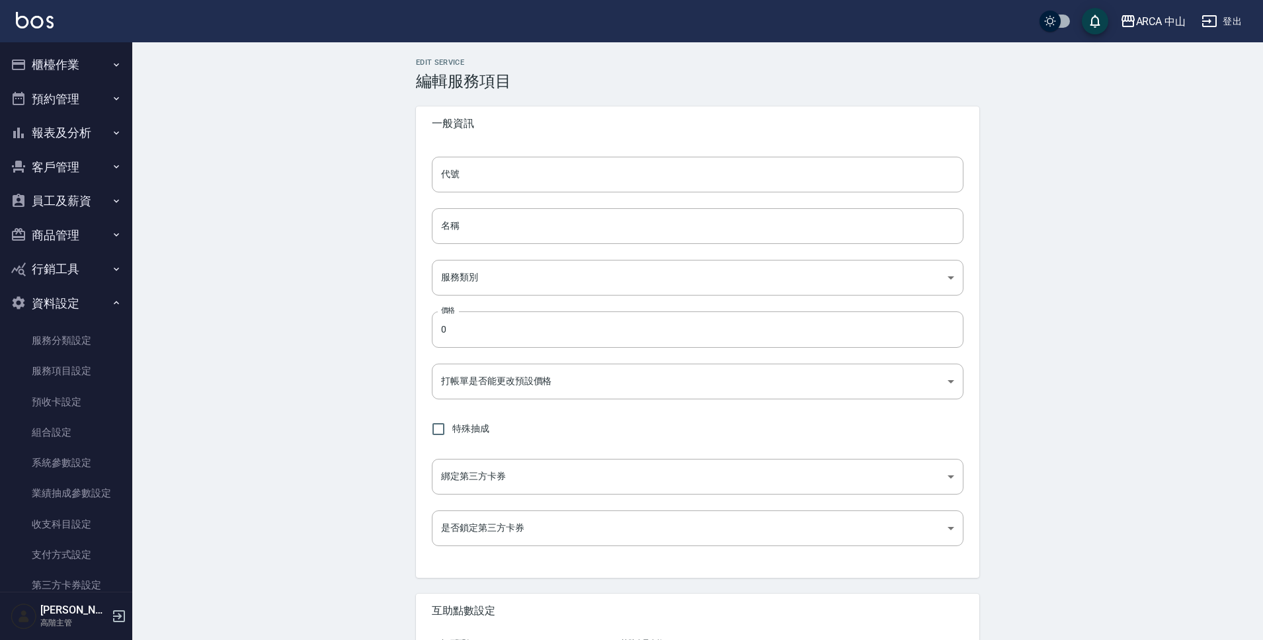
type input "none"
type input "UNSET"
type input "none"
type input "互助1格給1點(60元)"
type input "3"
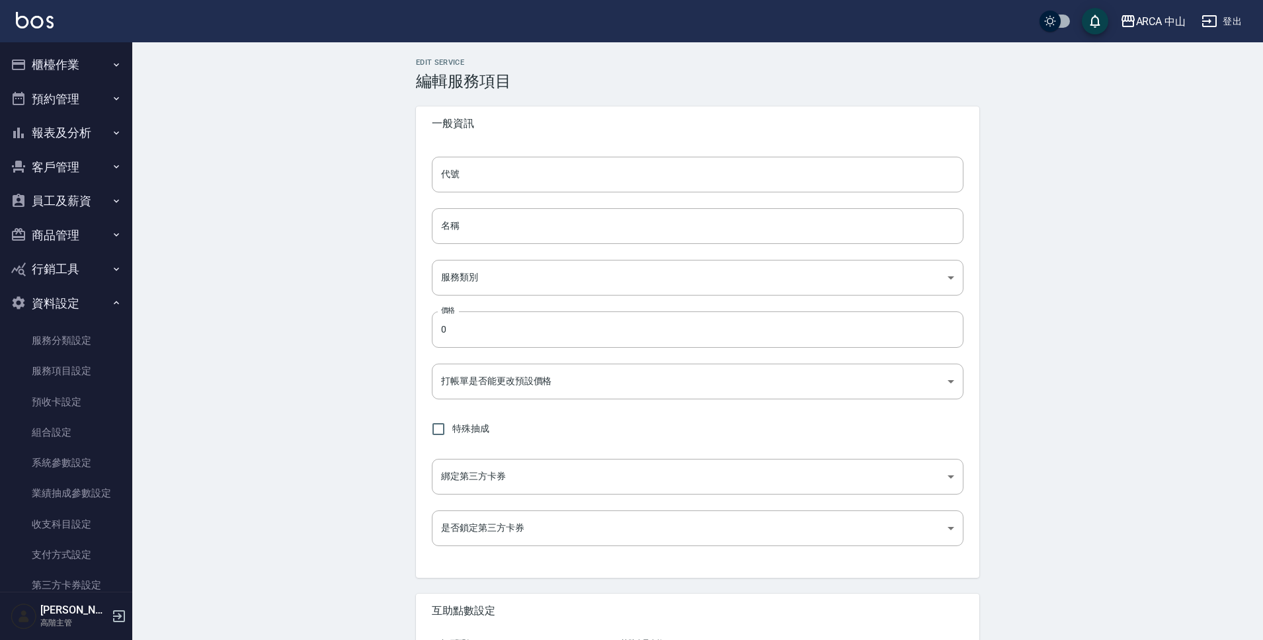
type input "點數"
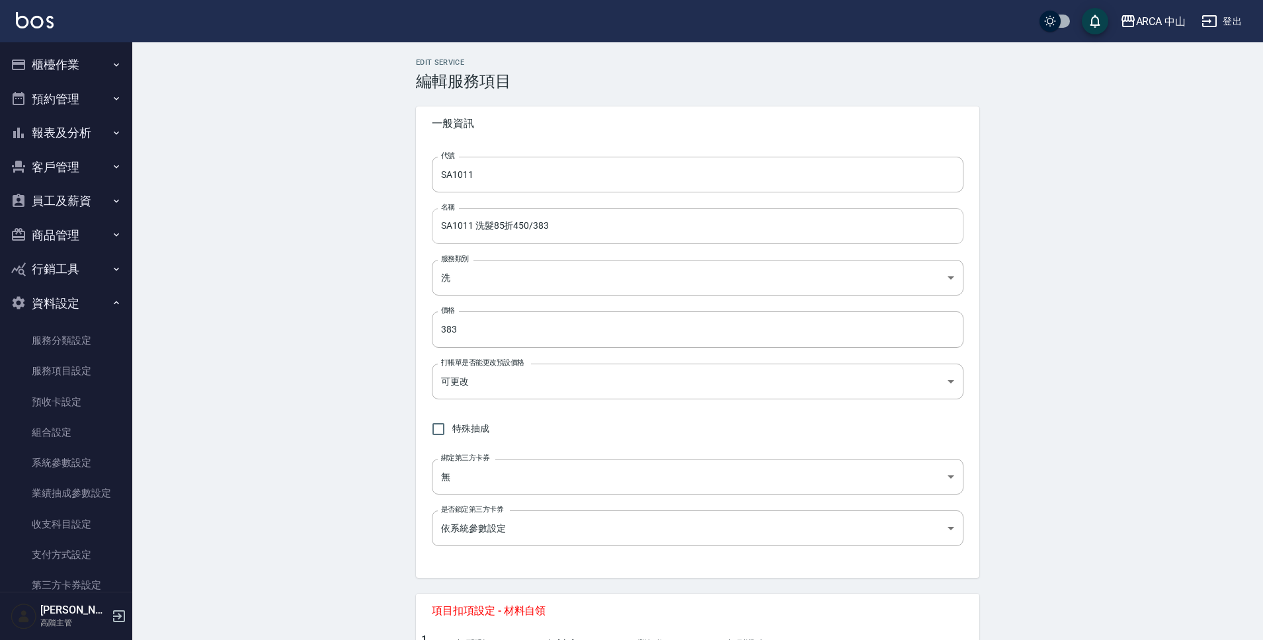
click at [478, 228] on input "SA1011 洗髮85折450/383" at bounding box center [698, 226] width 532 height 36
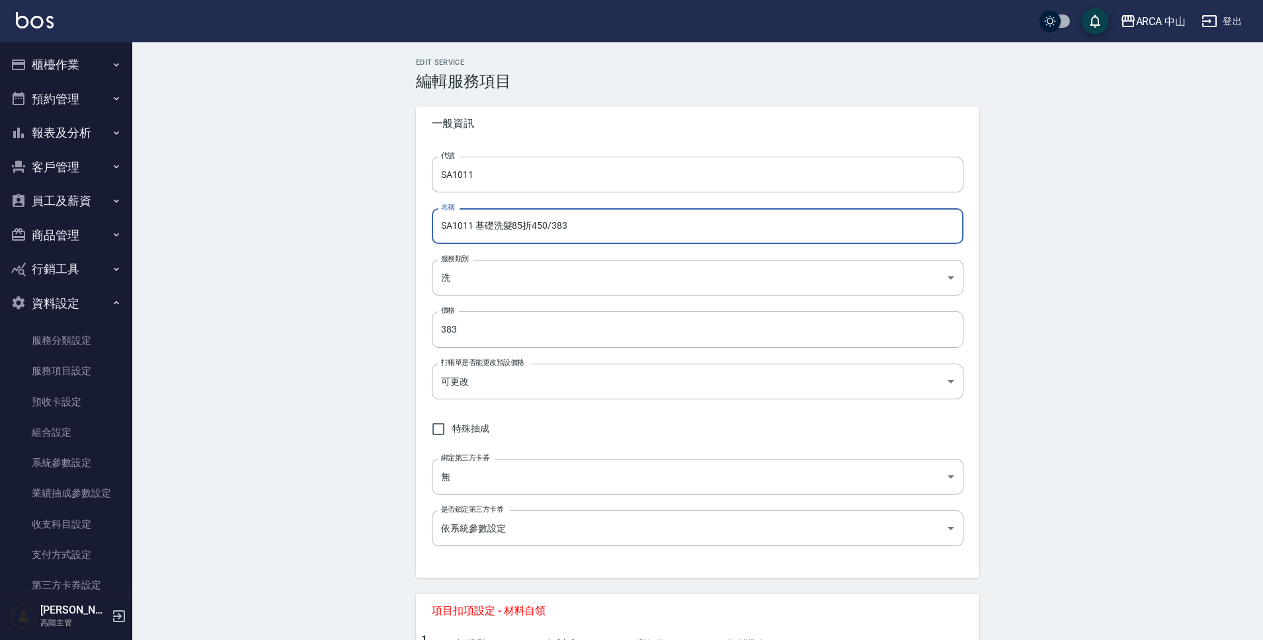
scroll to position [491, 0]
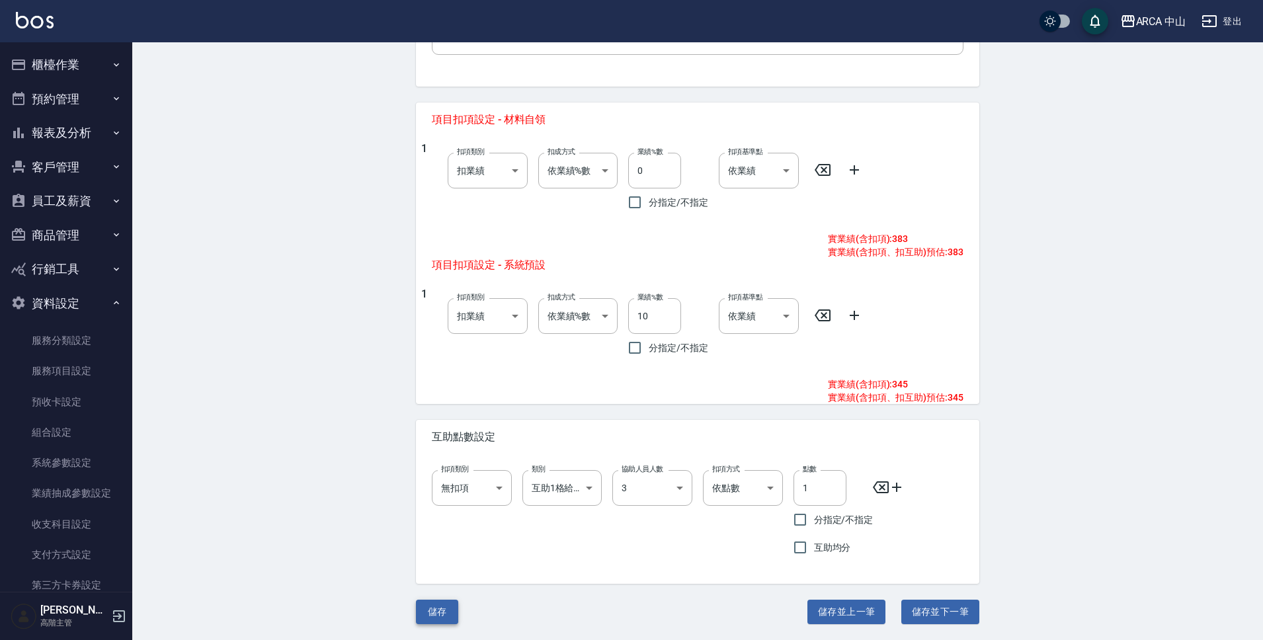
type input "SA1011 基礎洗髮85折450/383"
click at [437, 609] on button "儲存" at bounding box center [437, 612] width 42 height 24
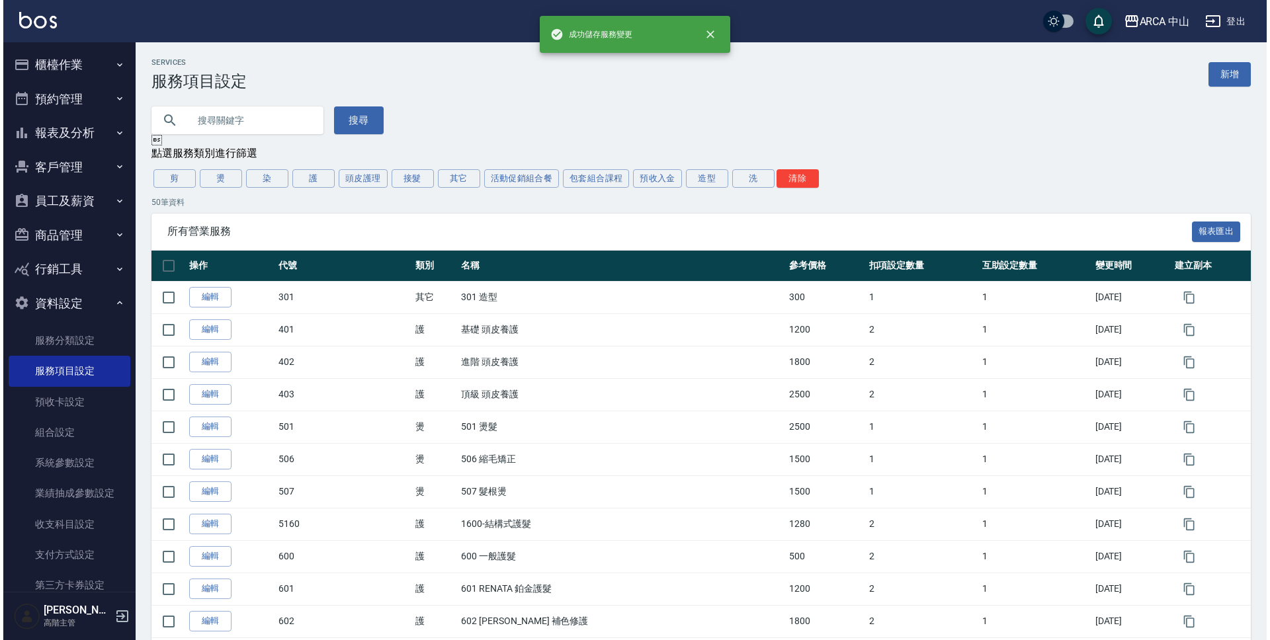
scroll to position [1325, 0]
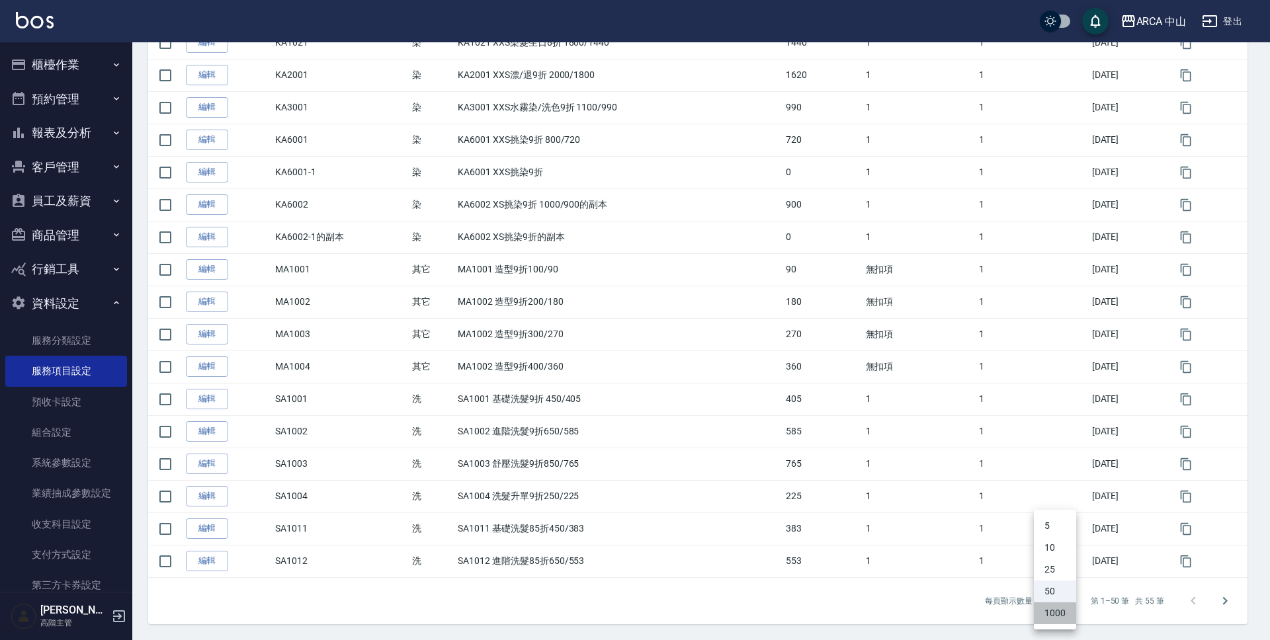
click at [1058, 611] on li "1000" at bounding box center [1055, 614] width 42 height 22
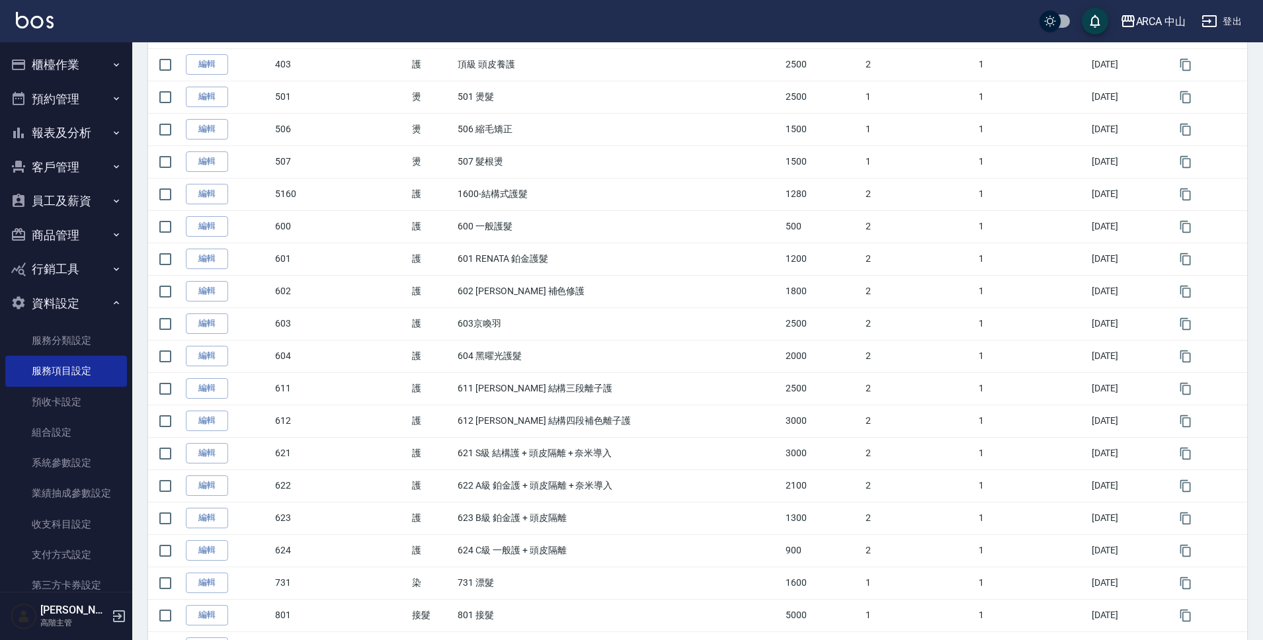
scroll to position [1487, 0]
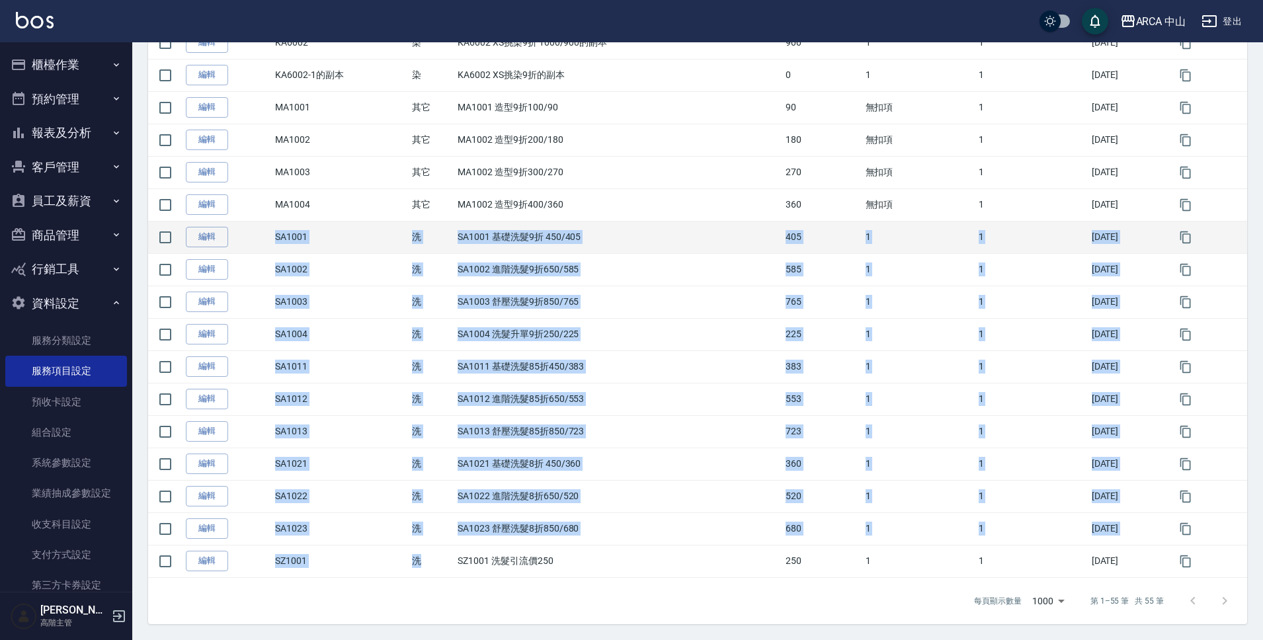
drag, startPoint x: 423, startPoint y: 558, endPoint x: 407, endPoint y: 226, distance: 332.5
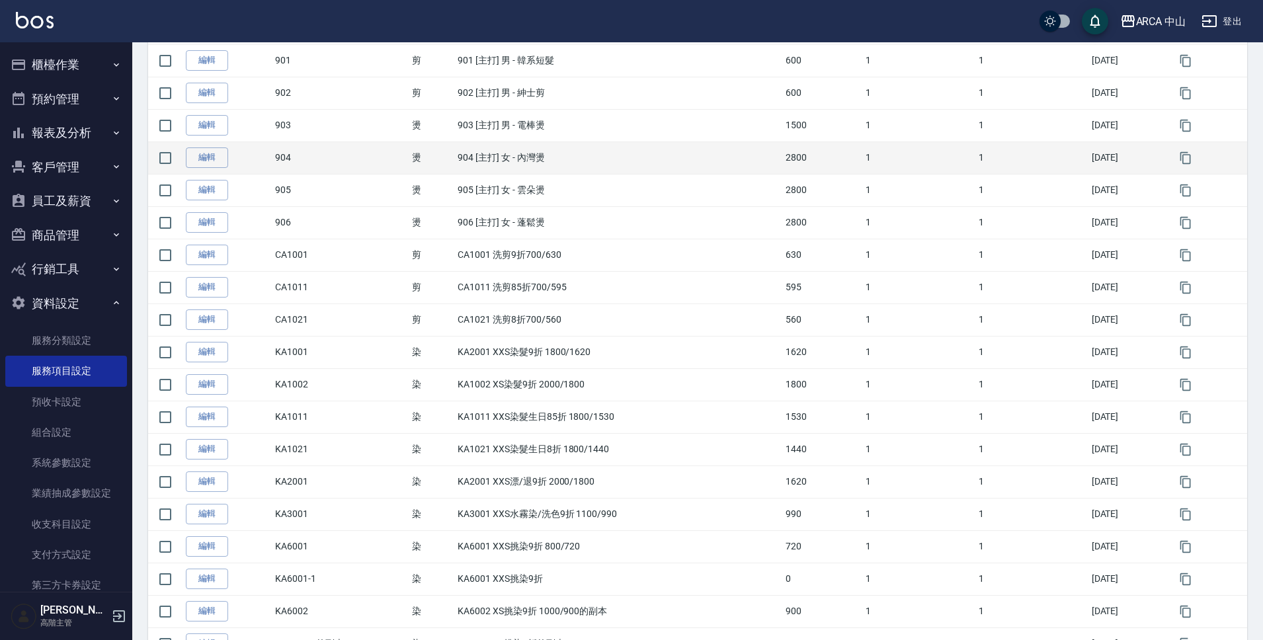
scroll to position [935, 0]
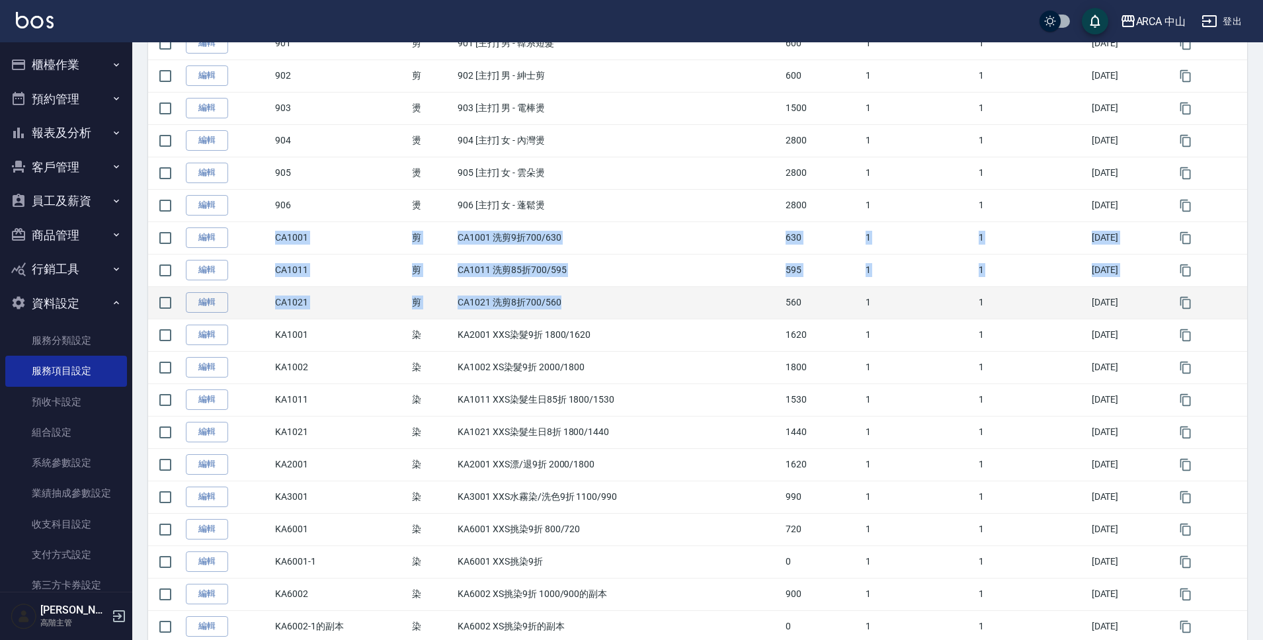
drag, startPoint x: 267, startPoint y: 243, endPoint x: 584, endPoint y: 301, distance: 322.0
click at [584, 301] on tbody "編輯 301 其它 301 造型 300 1 1 2025/08/28 編輯 401 護 基礎 頭皮養護 1200 2 1 2025/08/28 編輯 402…" at bounding box center [697, 237] width 1099 height 1783
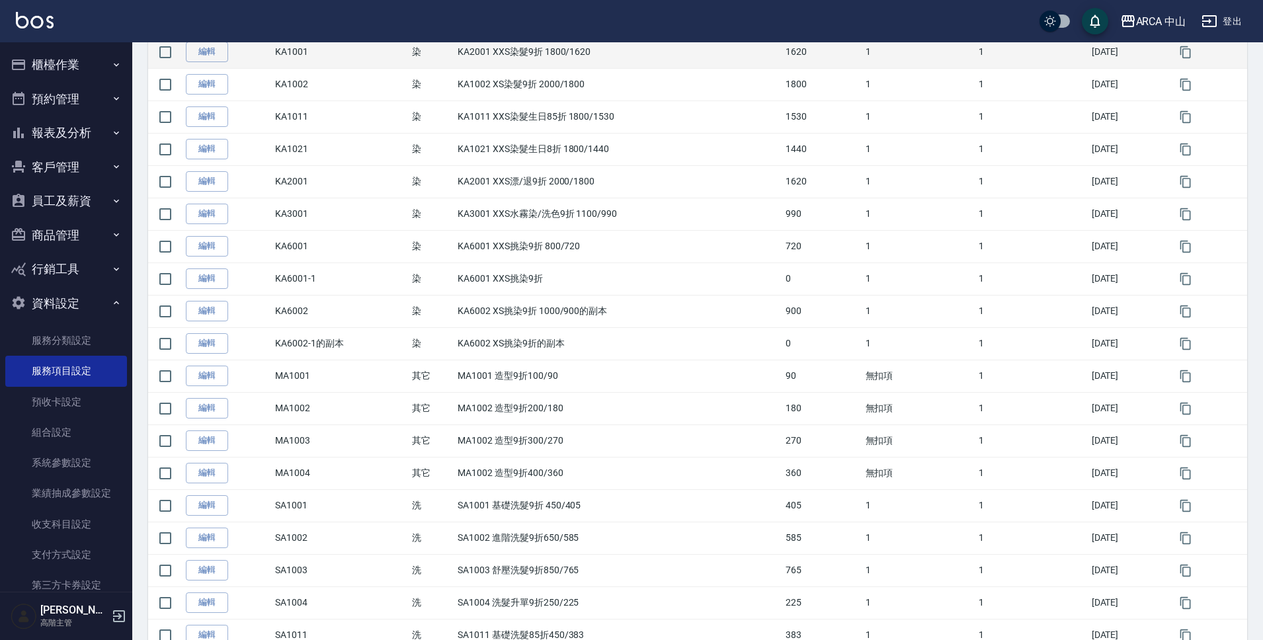
scroll to position [1226, 0]
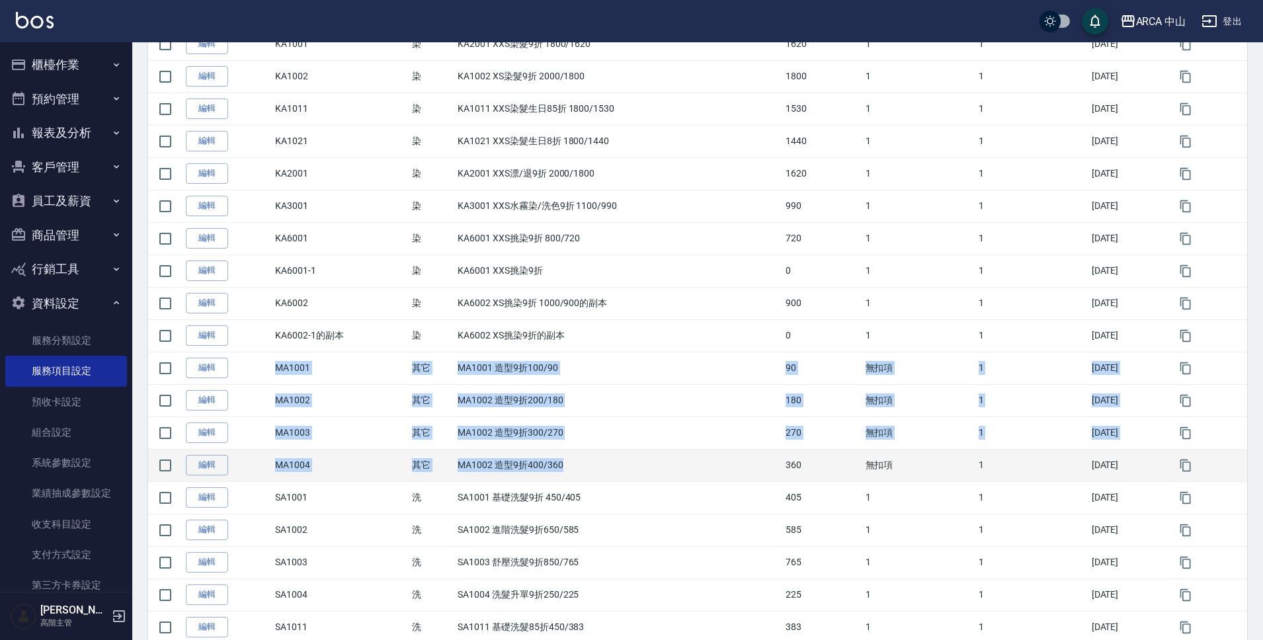
drag, startPoint x: 275, startPoint y: 368, endPoint x: 568, endPoint y: 463, distance: 308.7
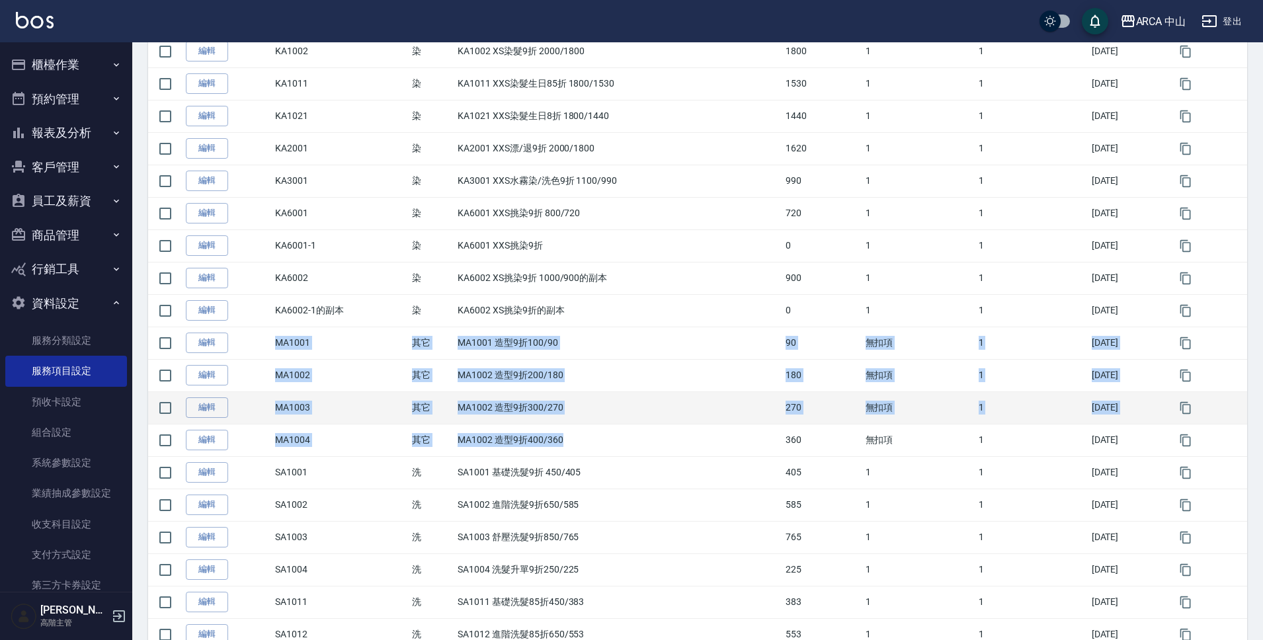
scroll to position [1259, 0]
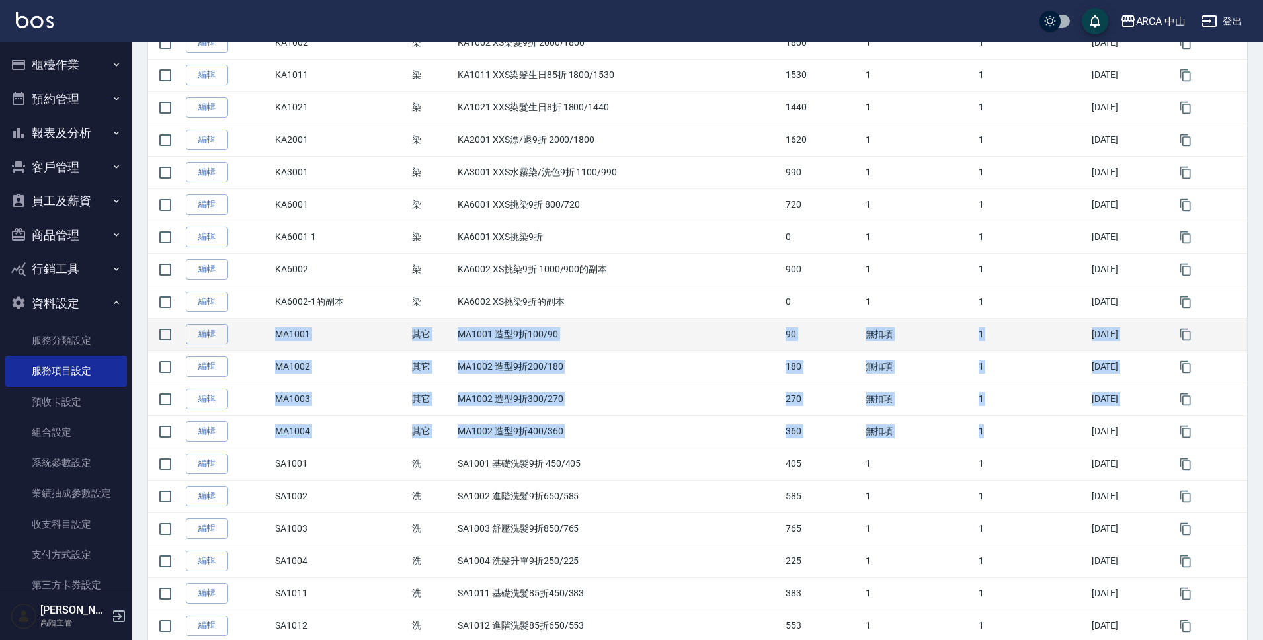
drag, startPoint x: 980, startPoint y: 437, endPoint x: 260, endPoint y: 333, distance: 727.9
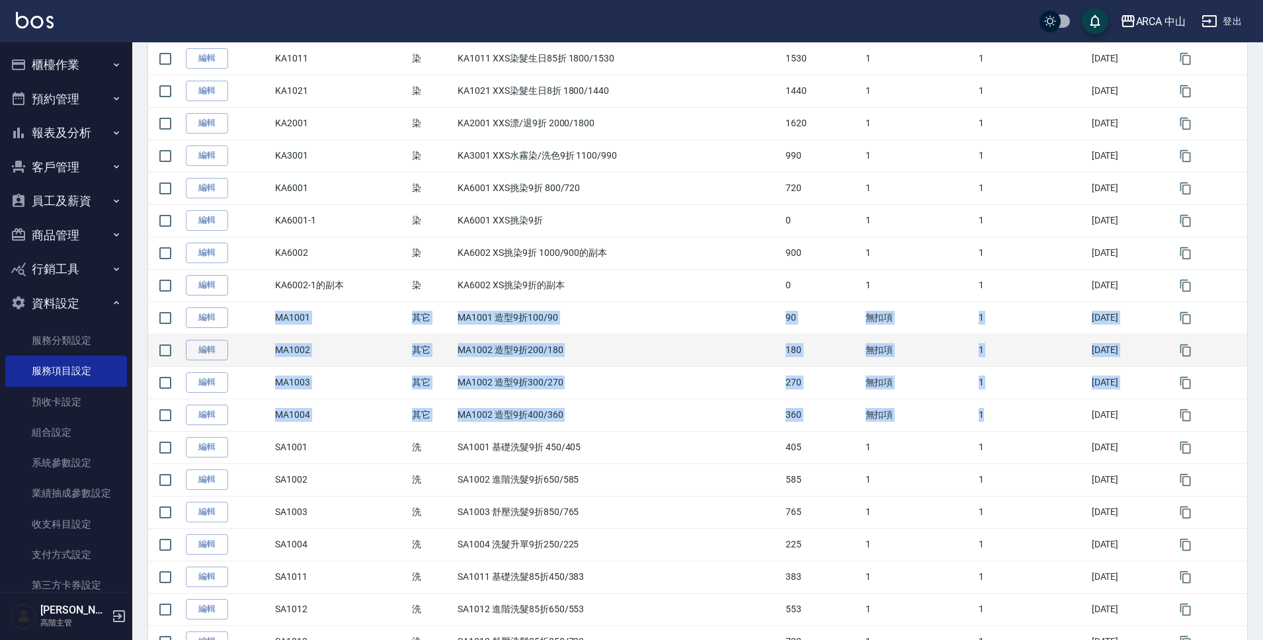
scroll to position [1023, 0]
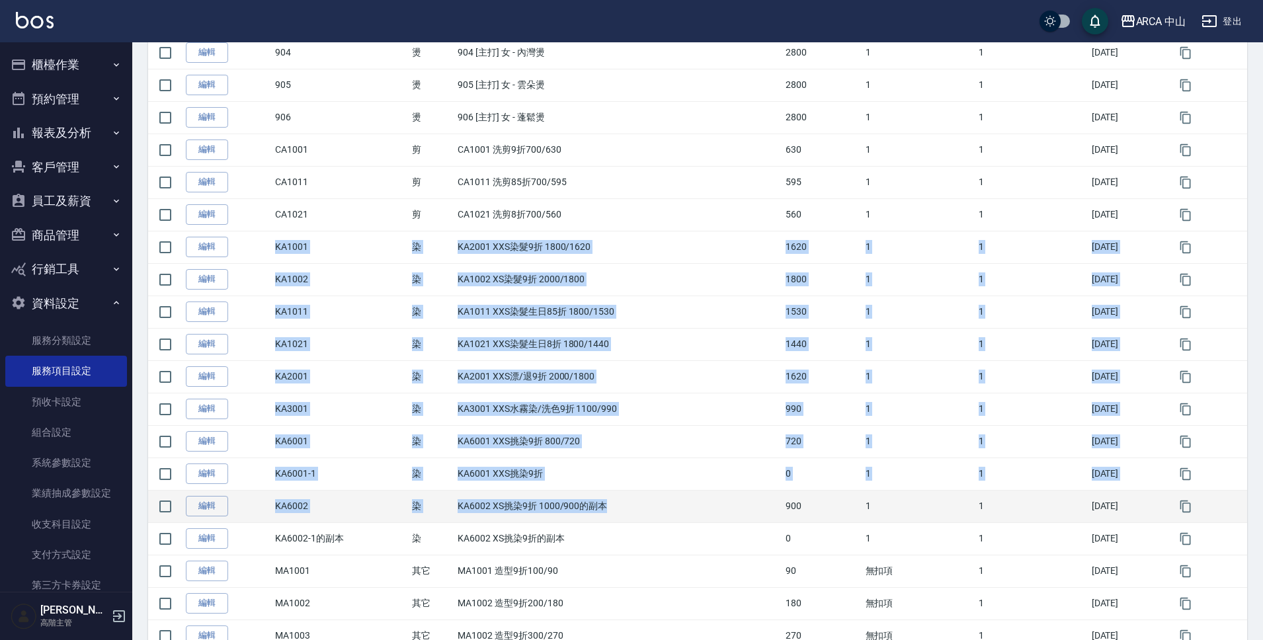
drag, startPoint x: 275, startPoint y: 245, endPoint x: 614, endPoint y: 506, distance: 427.3
click at [614, 506] on tbody "編輯 301 其它 301 造型 300 1 1 2025/08/28 編輯 401 護 基礎 頭皮養護 1200 2 1 2025/08/28 編輯 402…" at bounding box center [697, 150] width 1099 height 1783
click at [613, 498] on td "KA6002 XS挑染9折 1000/900的副本" at bounding box center [618, 506] width 328 height 32
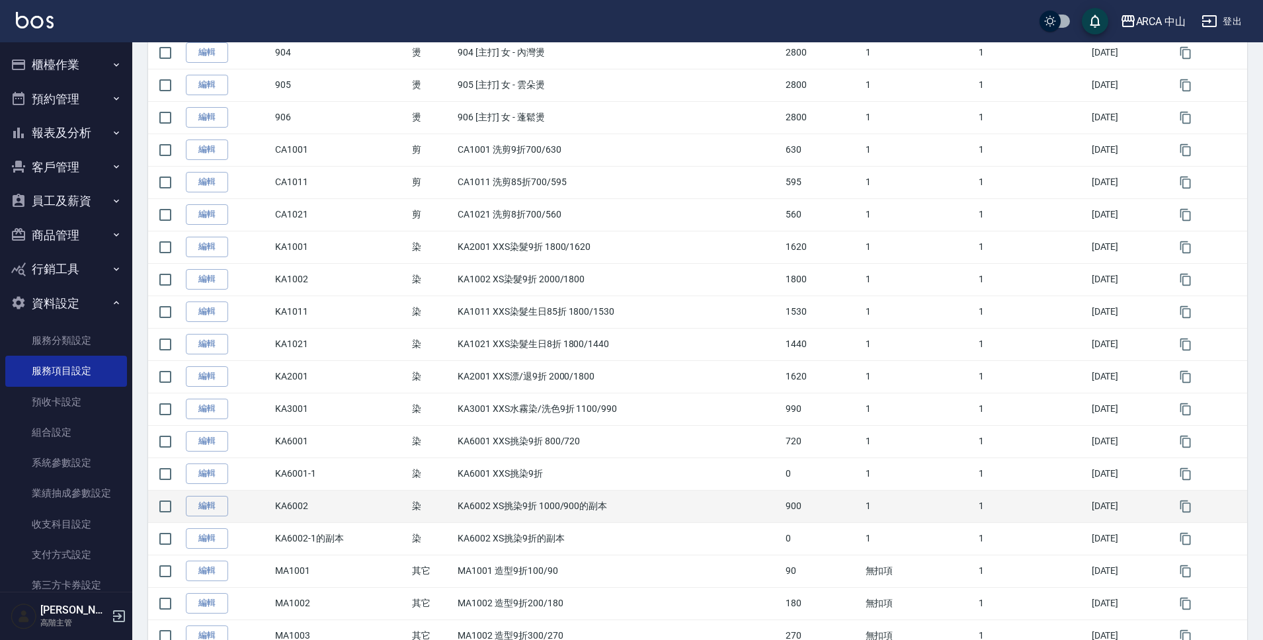
click at [626, 518] on td "KA6002 XS挑染9折 1000/900的副本" at bounding box center [618, 506] width 328 height 32
drag, startPoint x: 625, startPoint y: 512, endPoint x: 268, endPoint y: 512, distance: 357.2
click at [268, 512] on tr "編輯 KA6002 染 KA6002 XS挑染9折 1000/900的副本 900 1 1 2025/09/06" at bounding box center [697, 506] width 1099 height 32
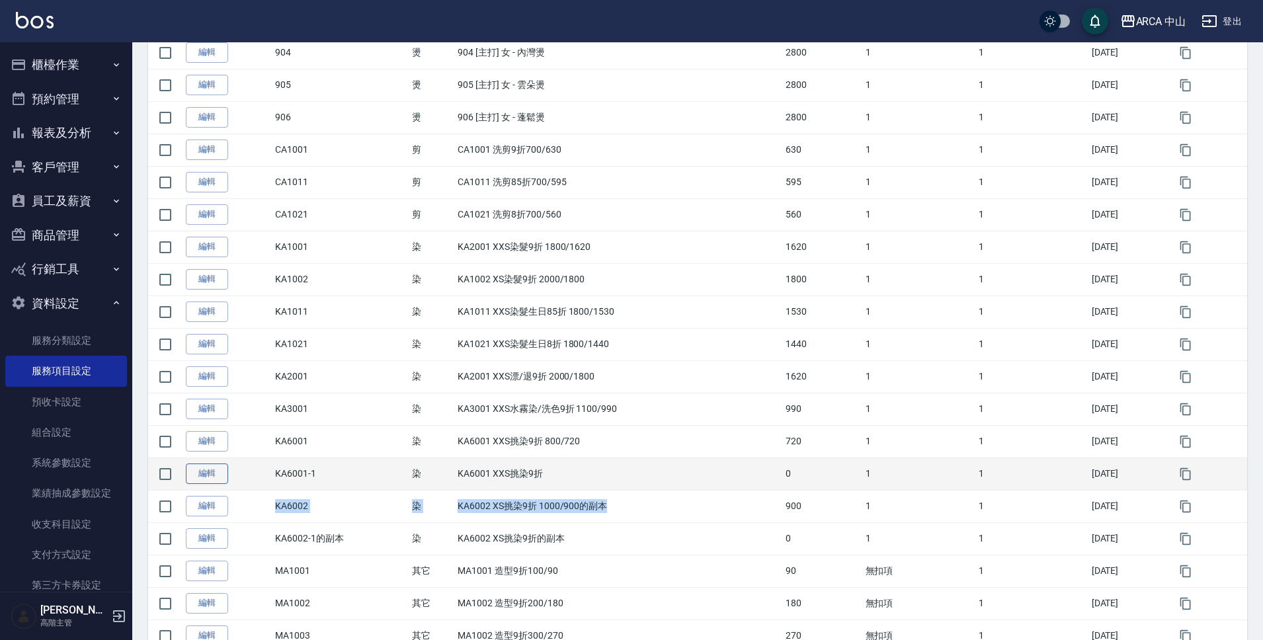
click at [213, 478] on link "編輯" at bounding box center [207, 474] width 42 height 21
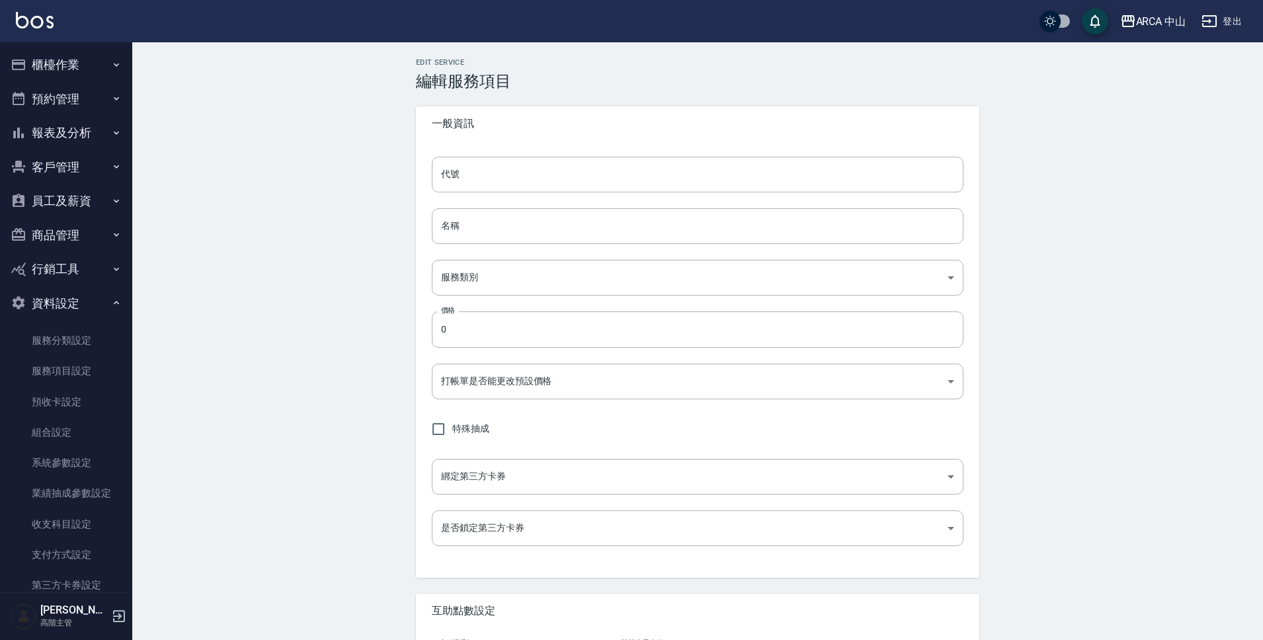
type input "KA6001-1"
type input "KA6001 XXS挑染9折"
type input "a2ff3a14-5d7f-47f4-bd90-fc7dc698d16d"
type input "FALSE"
type input "none"
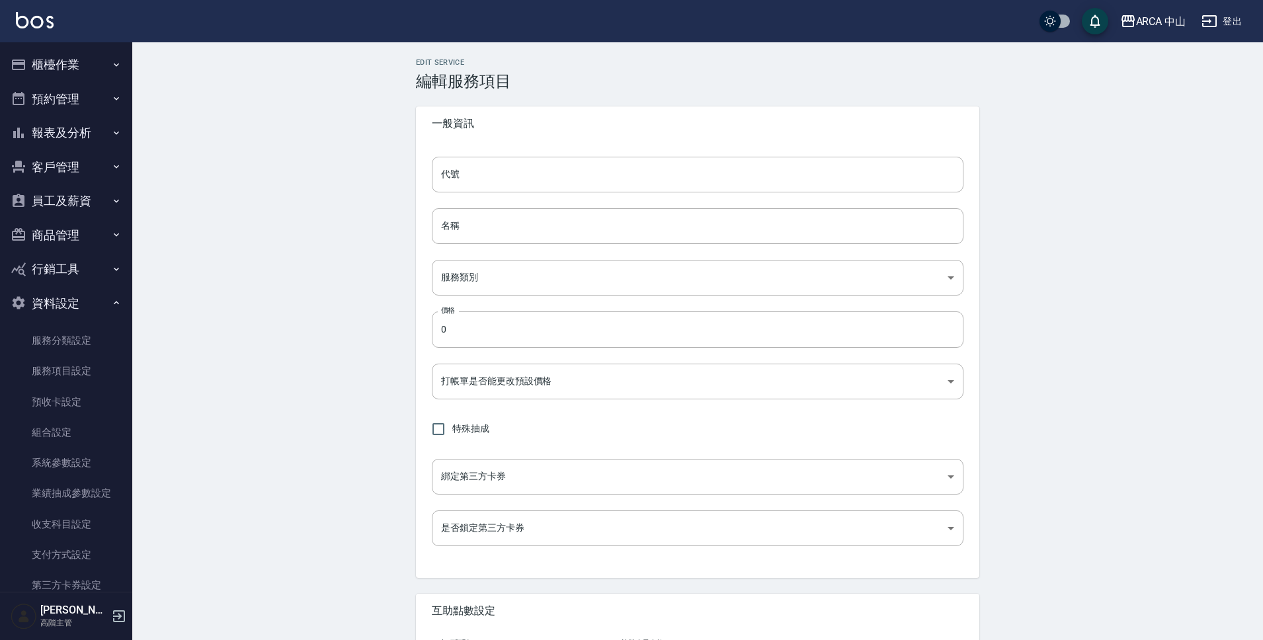
type input "UNSET"
type input "none"
type input "互助1格給1點(60元)"
type input "3"
type input "點數"
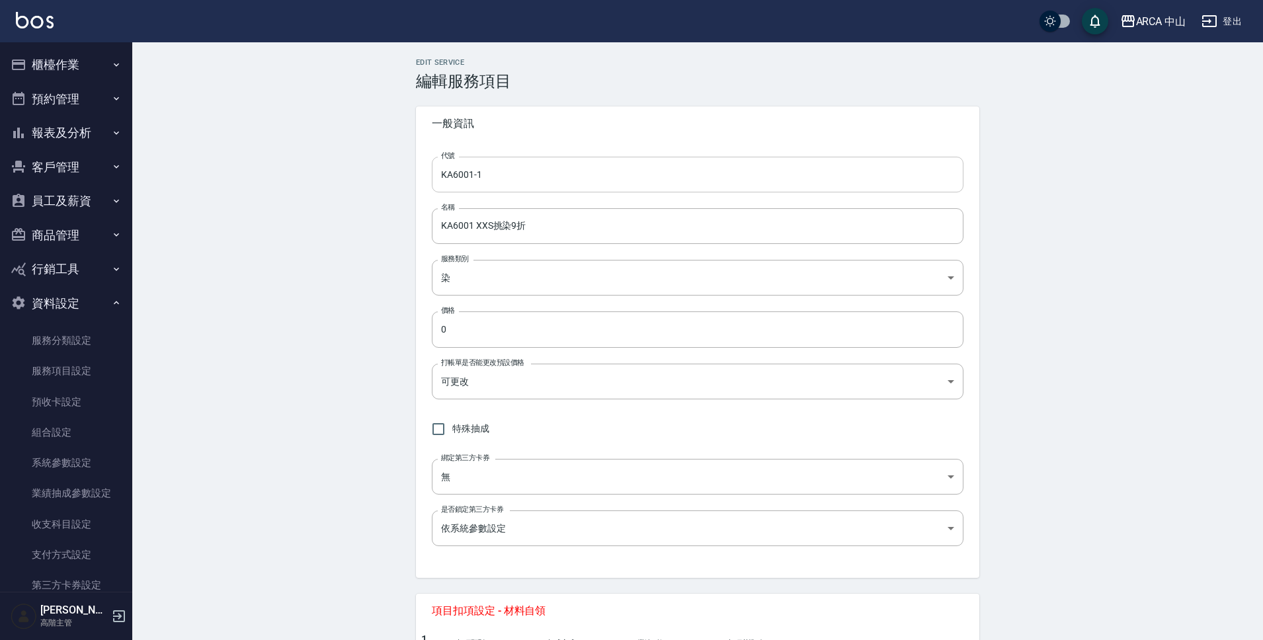
click at [493, 177] on input "KA6001-1" at bounding box center [698, 175] width 532 height 36
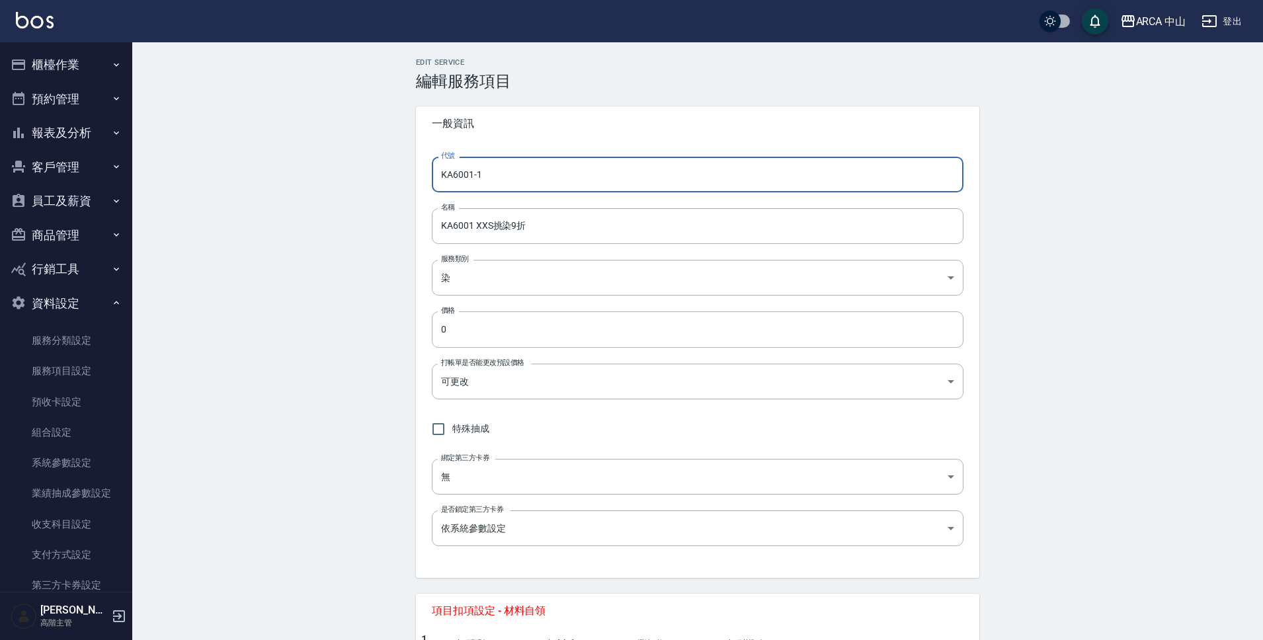
type input "KA6001-"
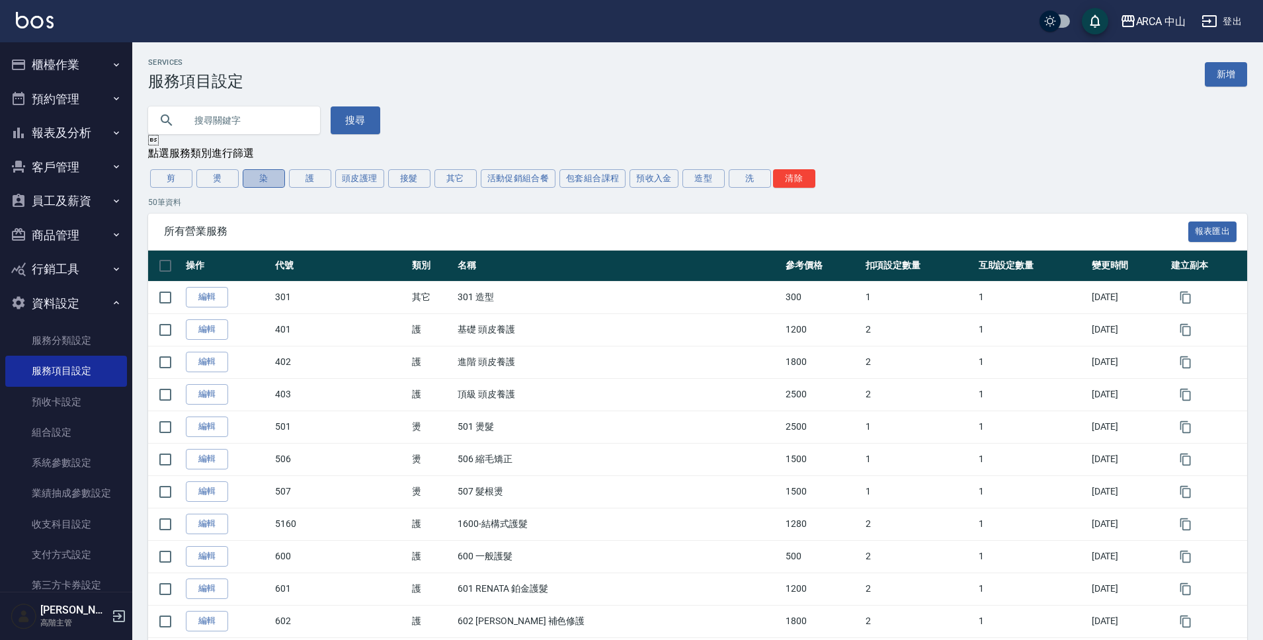
click at [247, 179] on button "染" at bounding box center [264, 178] width 42 height 19
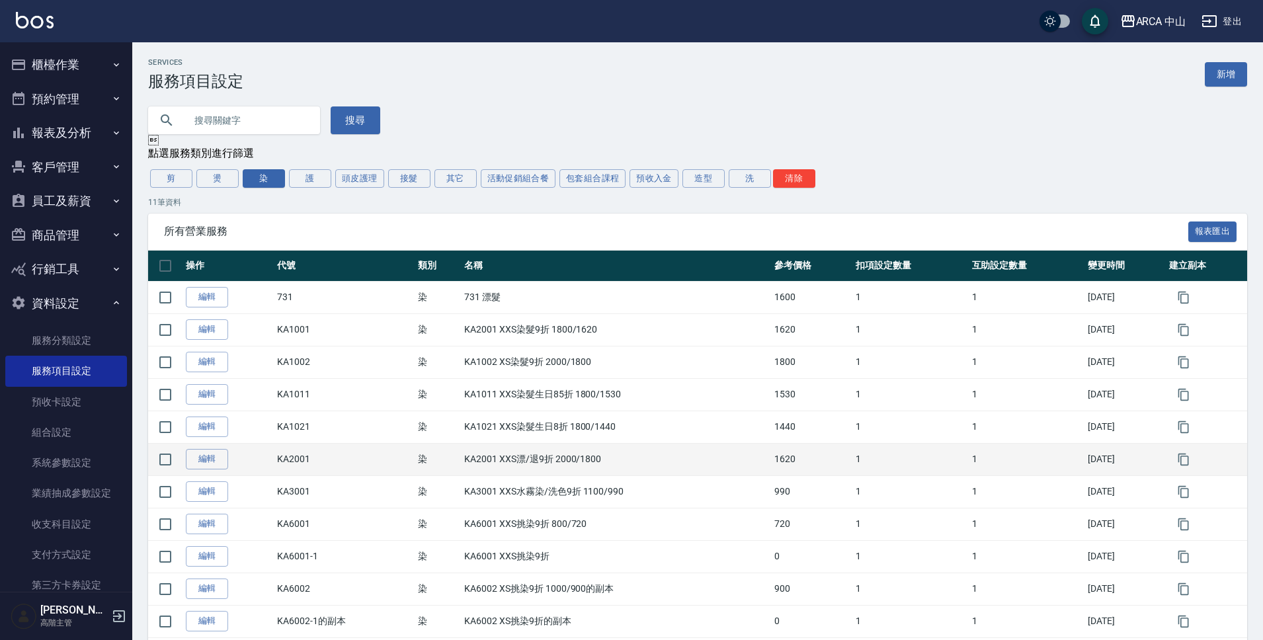
scroll to position [61, 0]
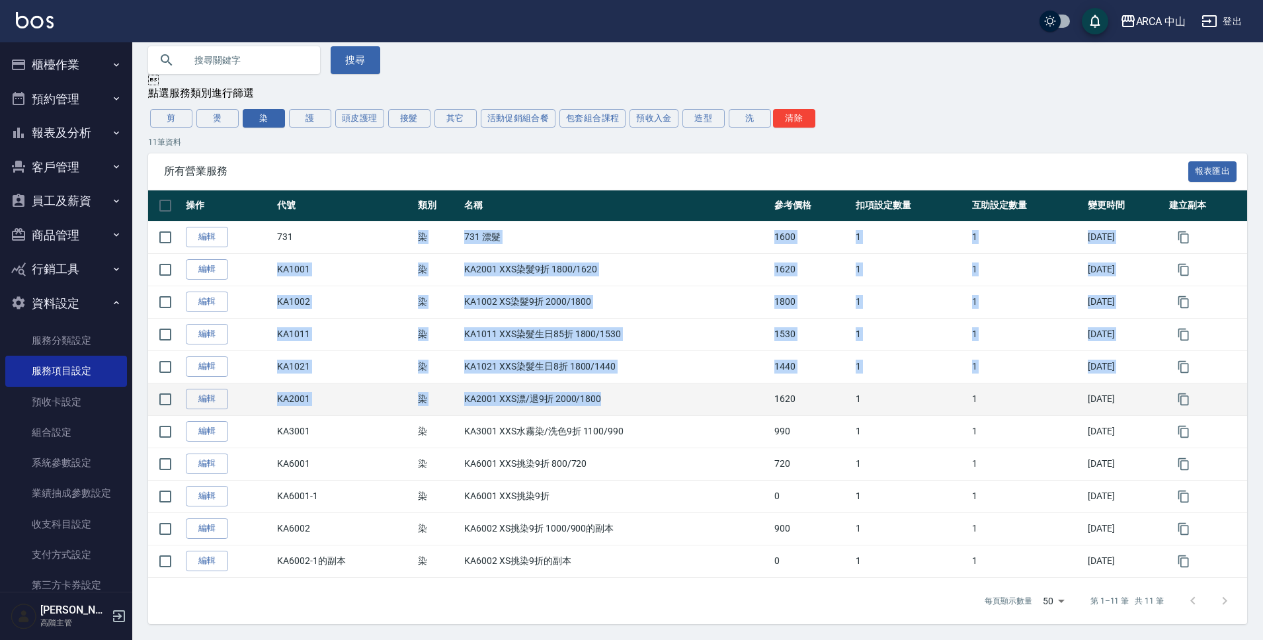
drag, startPoint x: 400, startPoint y: 233, endPoint x: 610, endPoint y: 401, distance: 268.3
click at [610, 401] on tbody "編輯 731 染 731 漂髮 1600 1 1 2025/08/28 編輯 KA1001 染 KA2001 XXS染髮9折 1800/1620 1620 1…" at bounding box center [697, 399] width 1099 height 357
click at [642, 413] on td "KA2001 XXS漂/退9折 2000/1800" at bounding box center [616, 399] width 310 height 32
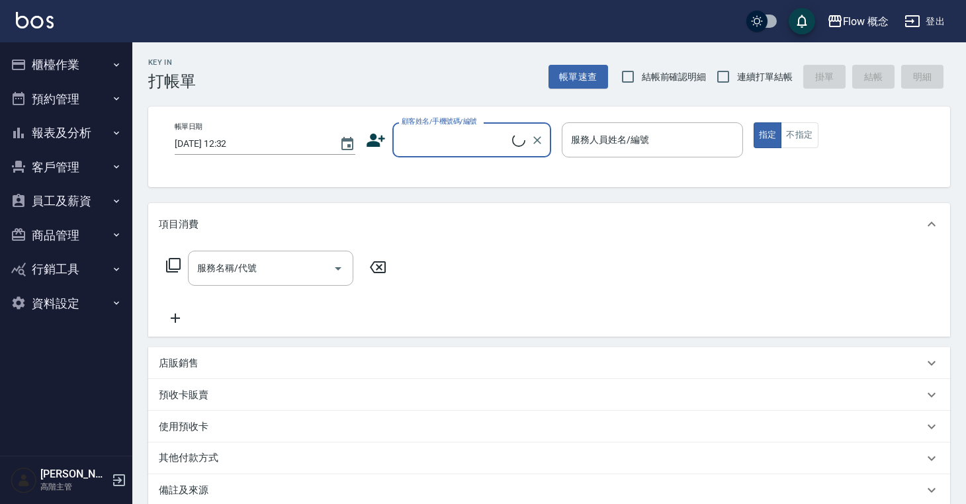
click at [80, 205] on button "員工及薪資" at bounding box center [66, 201] width 122 height 34
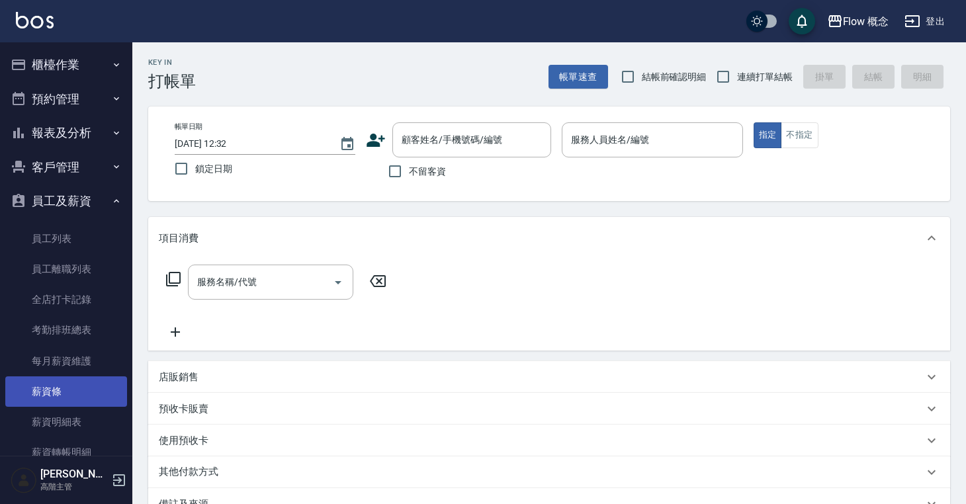
click at [67, 395] on link "薪資條" at bounding box center [66, 391] width 122 height 30
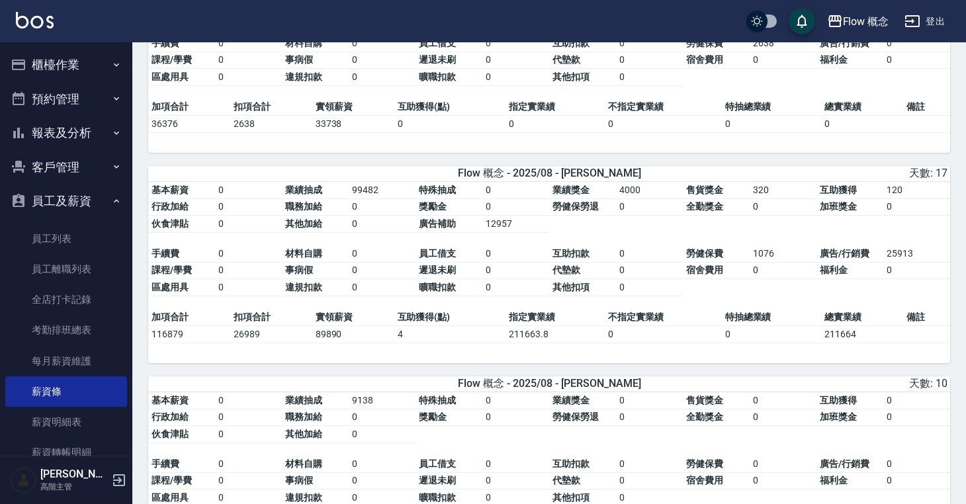
scroll to position [2198, 0]
